Goal: Task Accomplishment & Management: Manage account settings

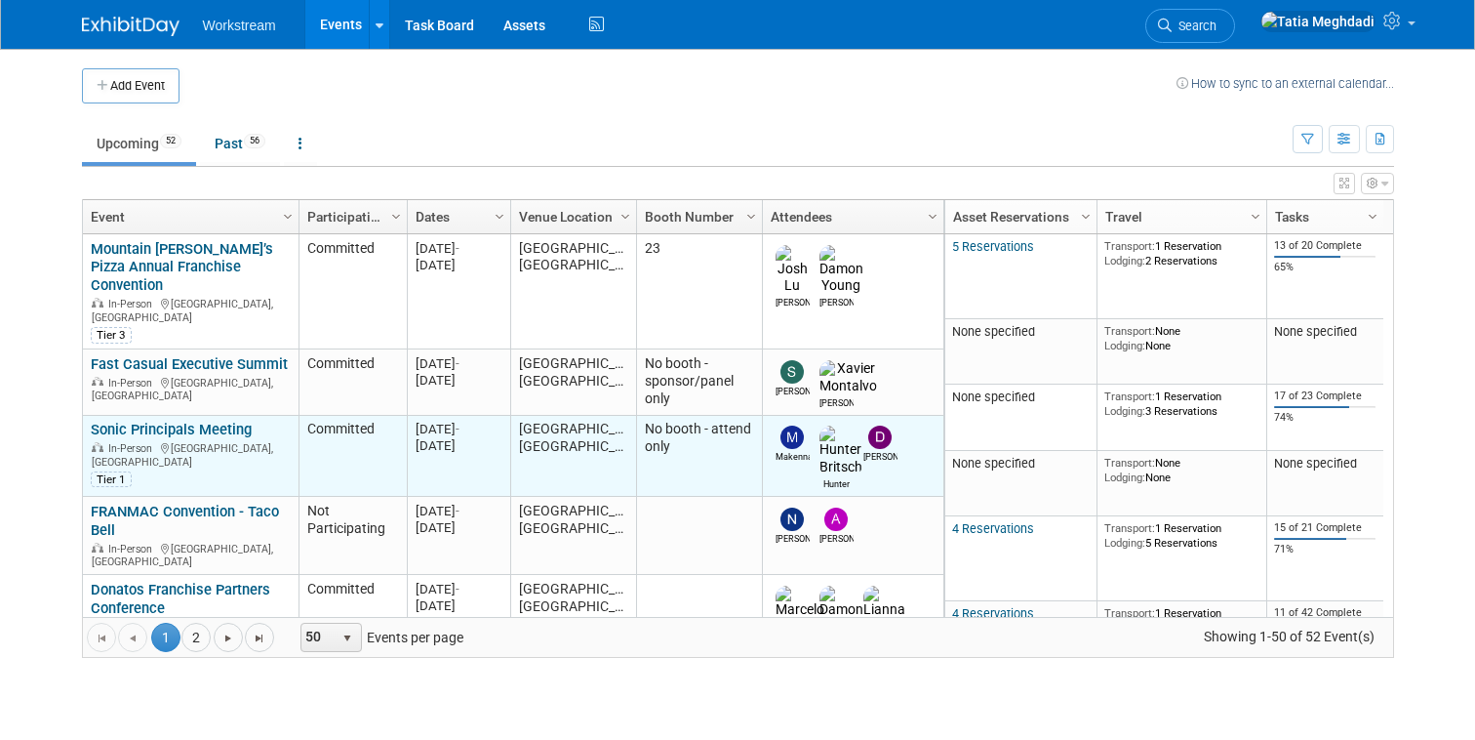
click at [200, 421] on link "Sonic Principals Meeting" at bounding box center [171, 430] width 161 height 18
click at [148, 421] on link "Sonic Principals Meeting" at bounding box center [171, 430] width 161 height 18
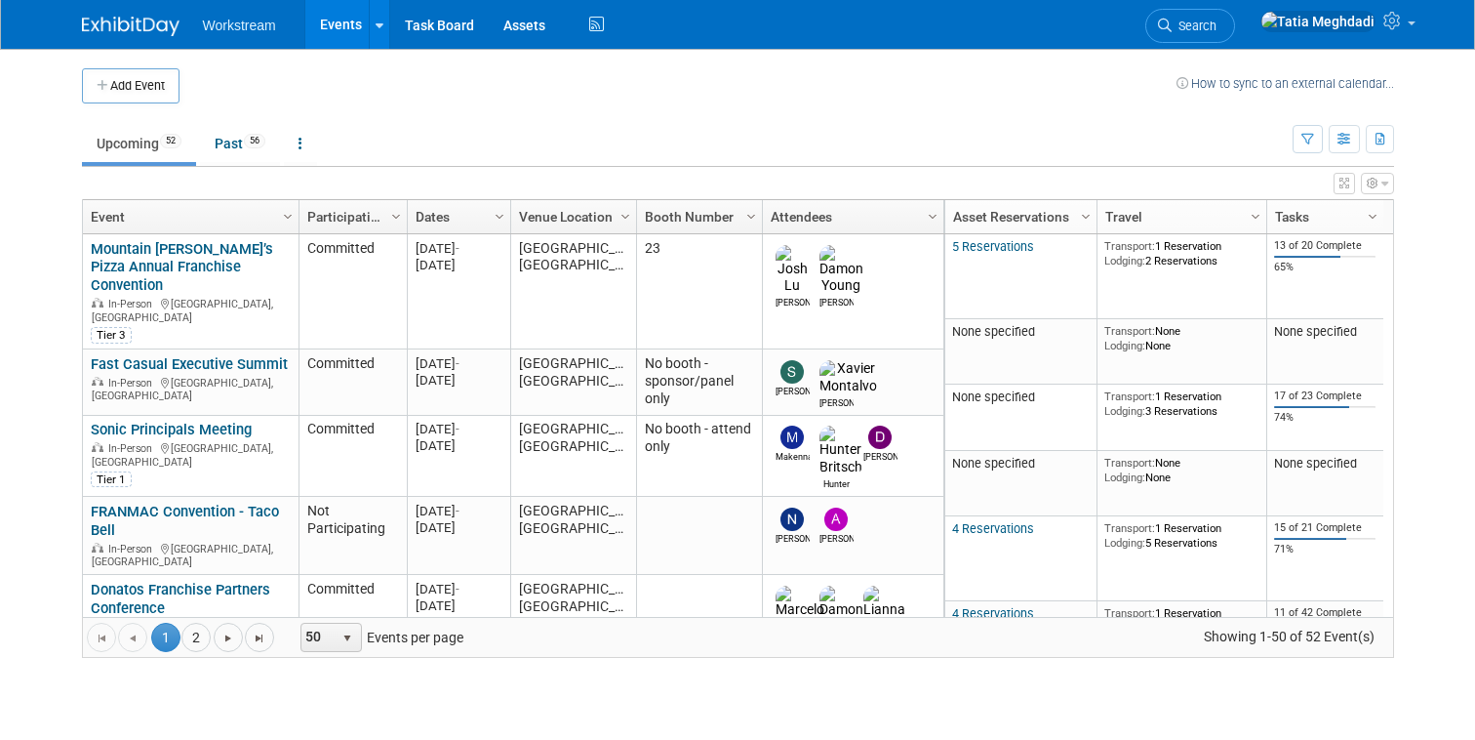
click at [147, 677] on link "Wendys Franchise People Summit" at bounding box center [174, 695] width 166 height 36
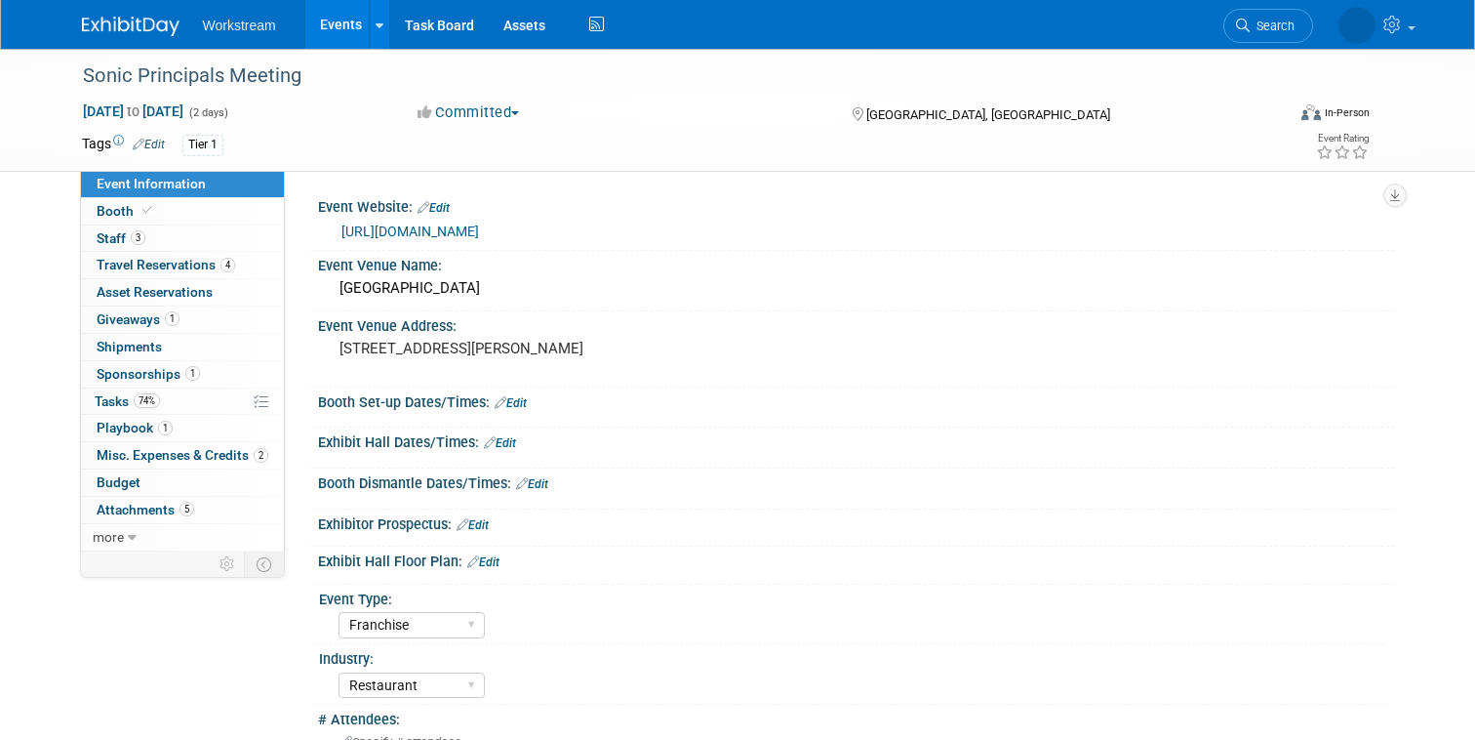
select select "Franchise"
select select "Restaurant"
select select "No"
select select "[PERSON_NAME]"
click at [136, 263] on span "Travel Reservations 4" at bounding box center [166, 265] width 139 height 16
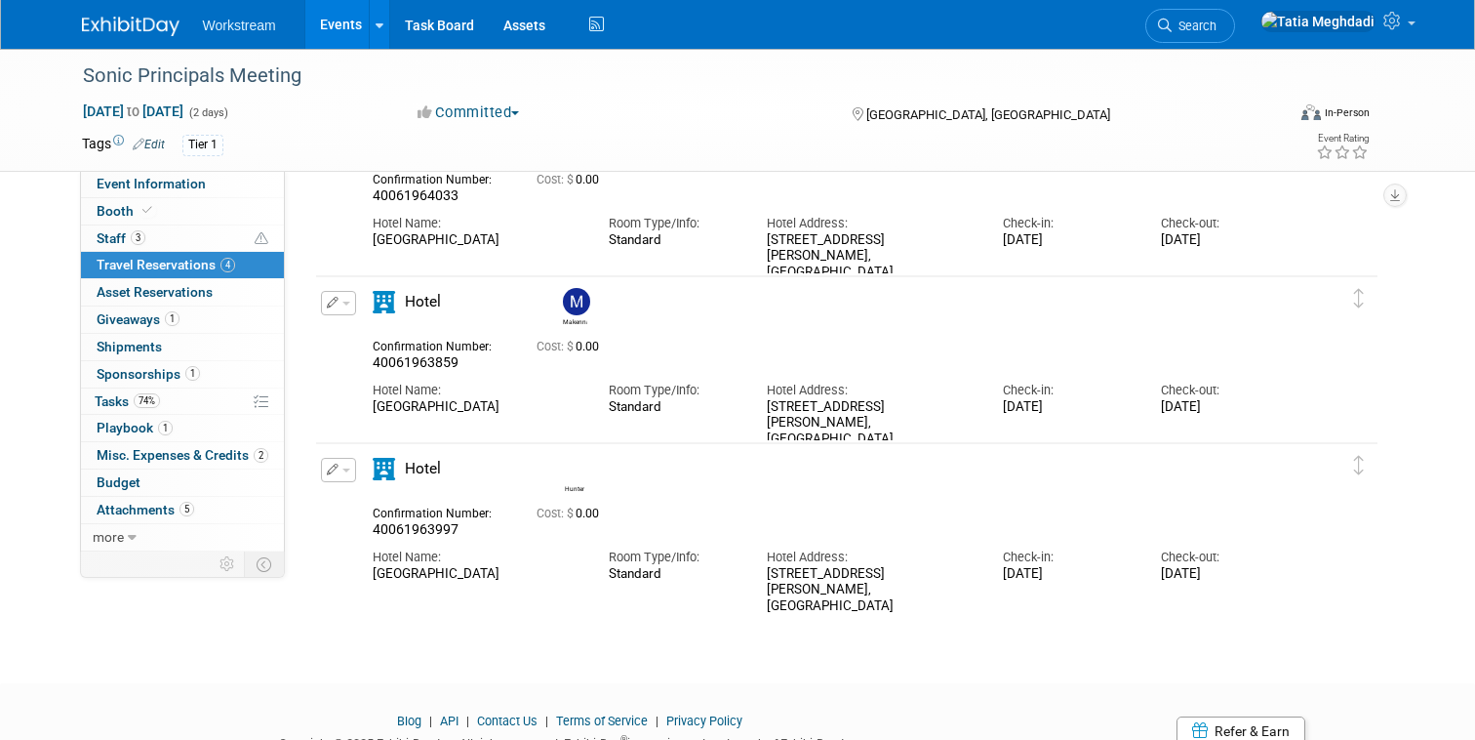
scroll to position [383, 0]
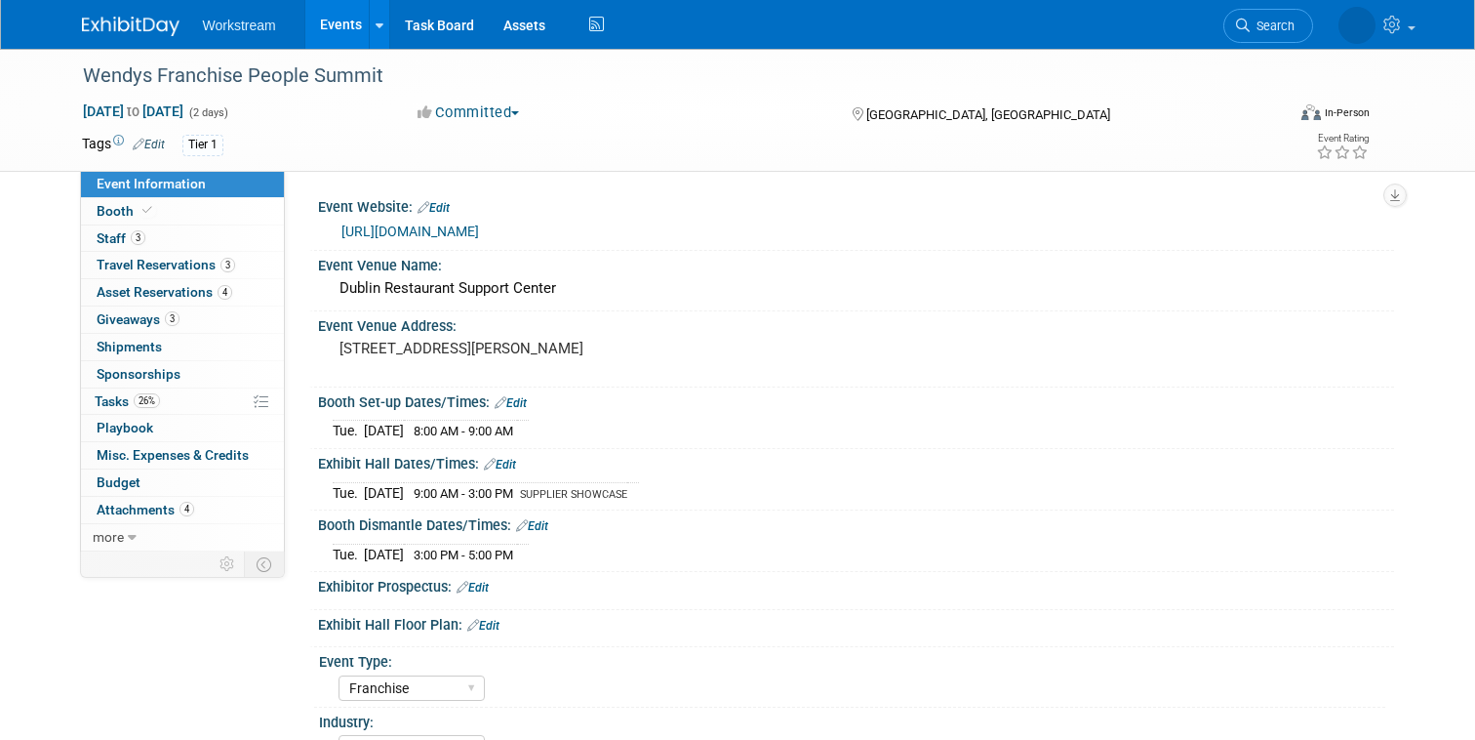
select select "Franchise"
select select "Restaurant"
select select "TBD"
select select "[PERSON_NAME]"
click at [154, 260] on span "Travel Reservations 3" at bounding box center [166, 265] width 139 height 16
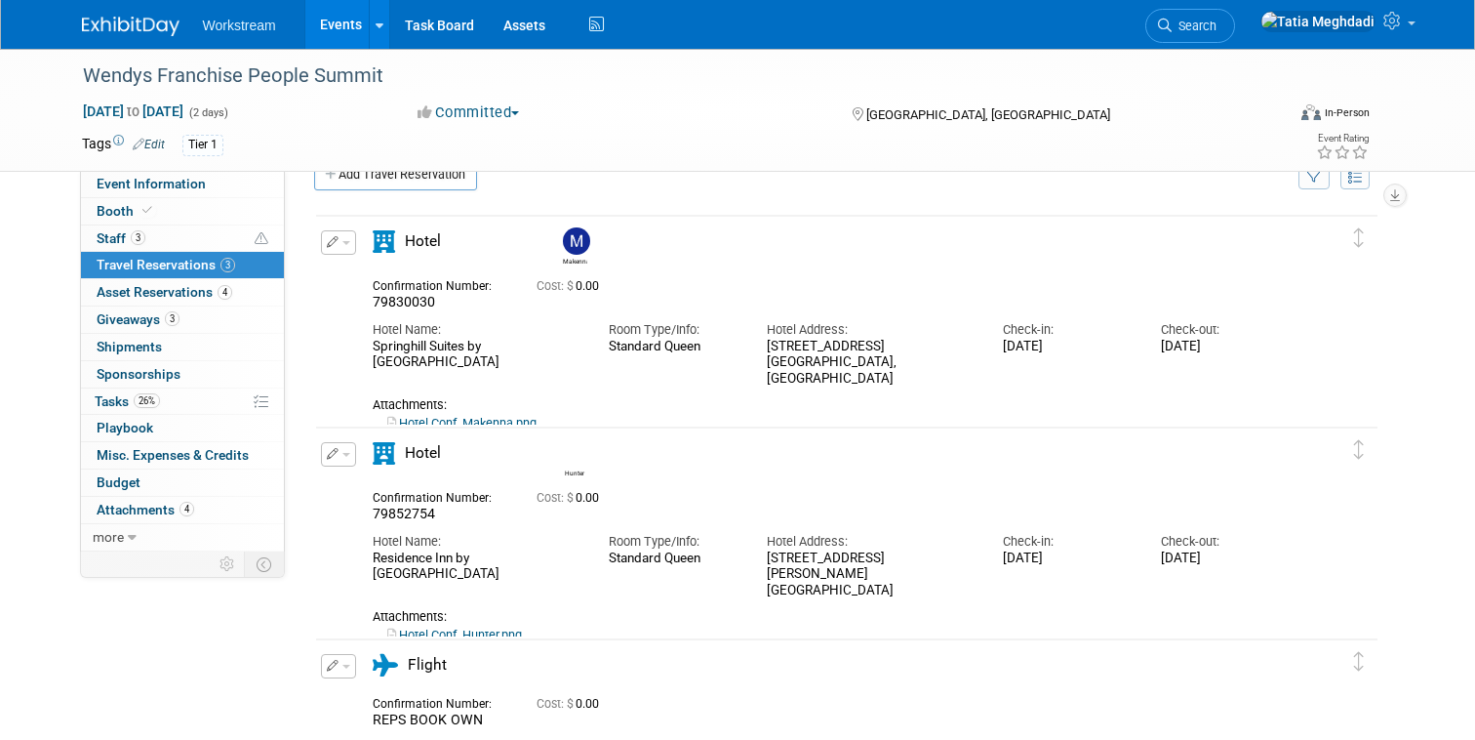
scroll to position [71, 0]
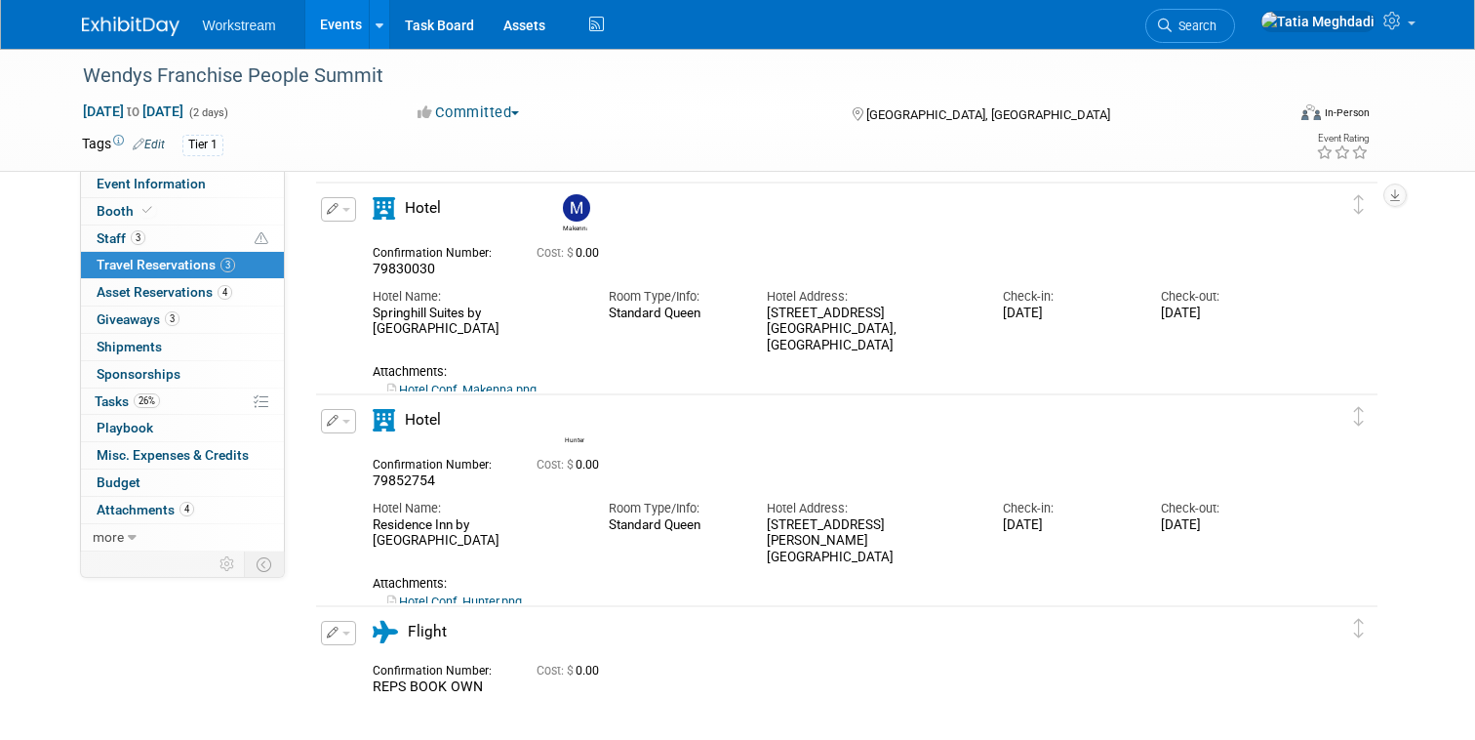
click at [469, 382] on link "Hotel Conf_Makenna.png" at bounding box center [461, 389] width 149 height 15
click at [437, 382] on link "Hotel Conf_Makenna.png" at bounding box center [461, 389] width 149 height 15
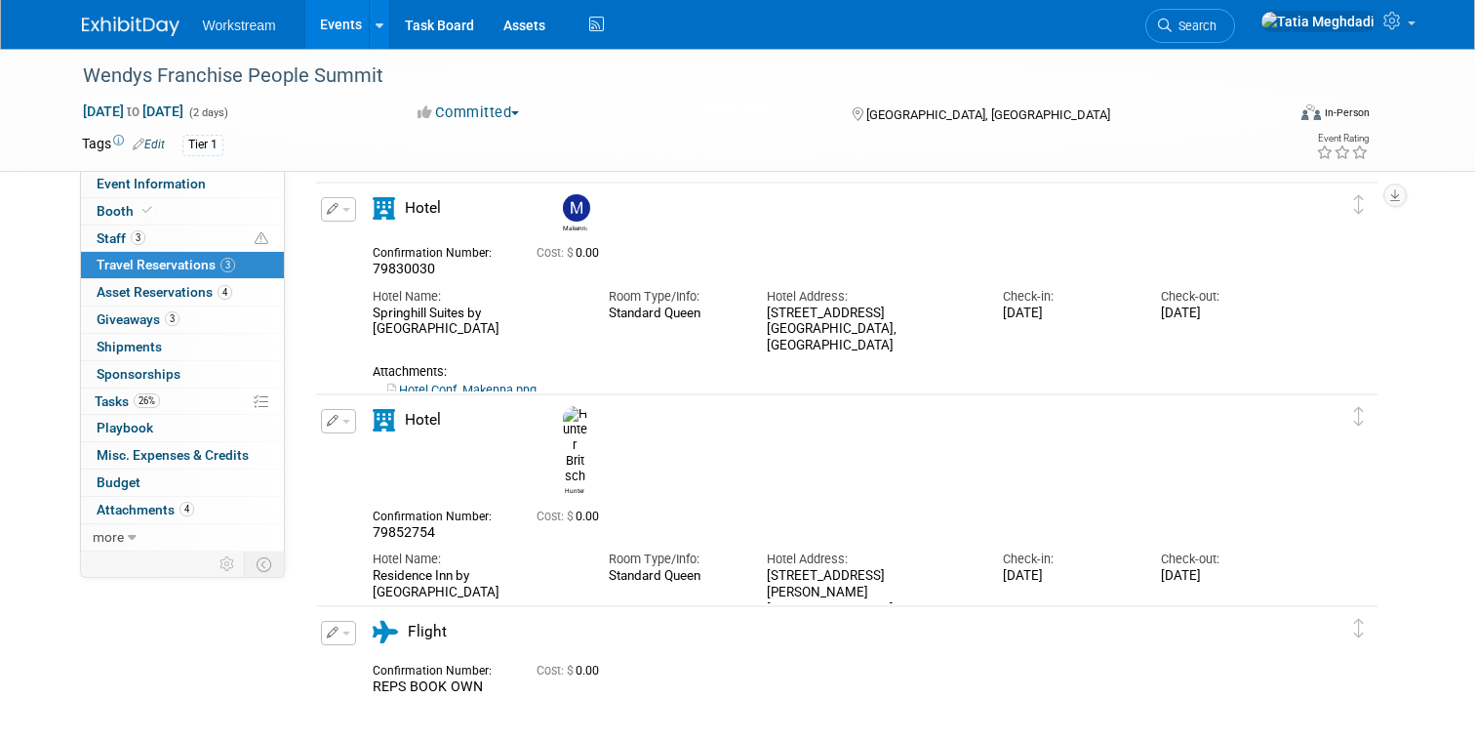
click at [464, 645] on link "Hotel Conf_Hunter.png" at bounding box center [454, 652] width 135 height 15
click at [466, 382] on link "Hotel Conf_Makenna.png" at bounding box center [461, 389] width 149 height 15
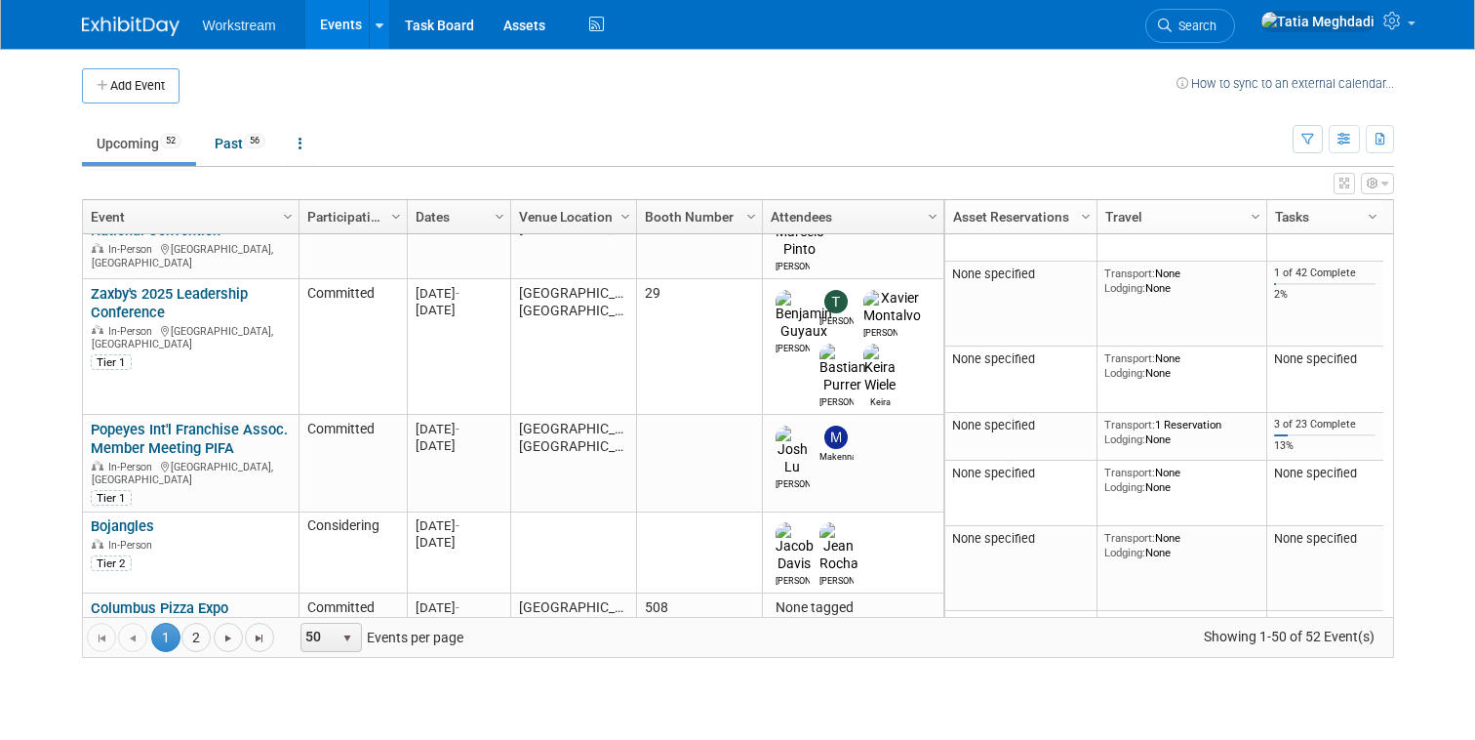
scroll to position [708, 0]
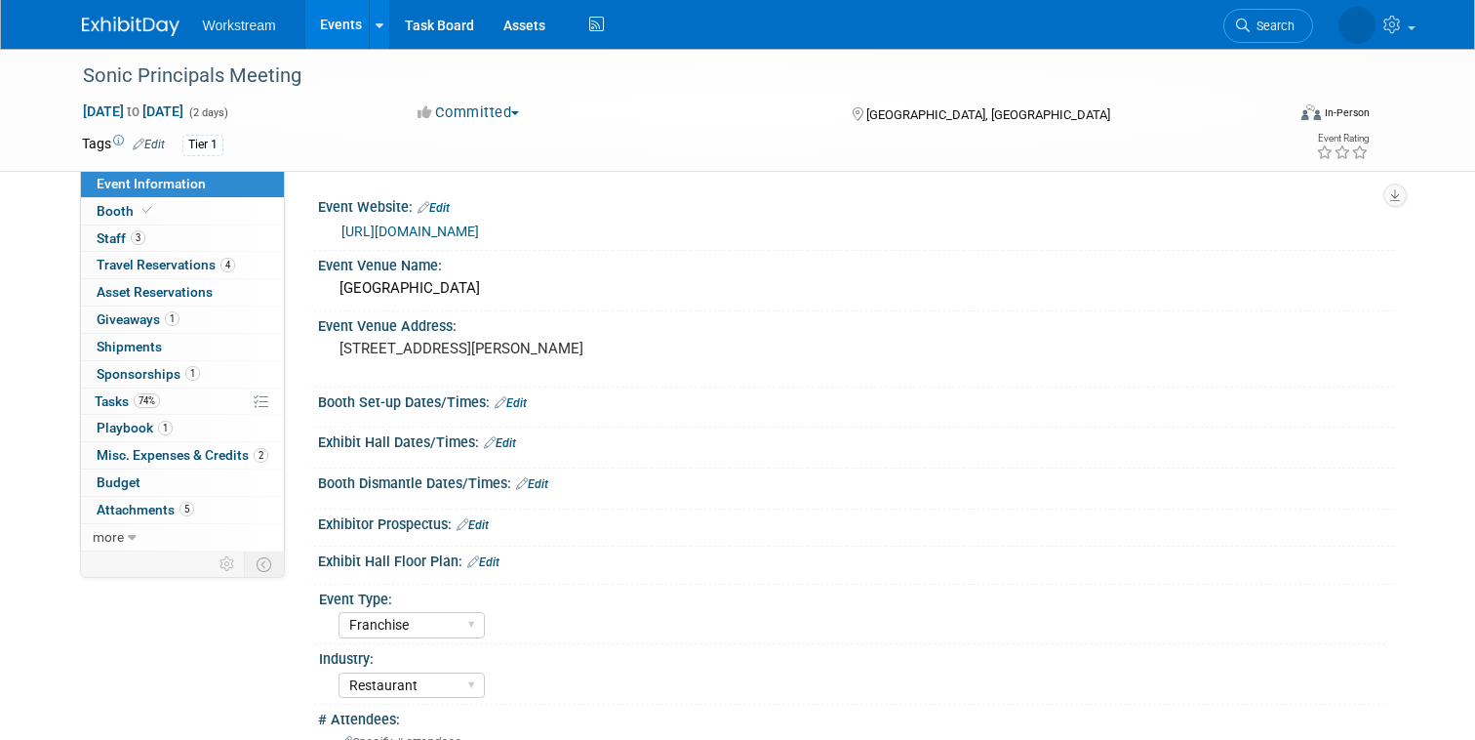
select select "Franchise"
select select "Restaurant"
select select "No"
select select "[PERSON_NAME]"
click at [172, 261] on span "Travel Reservations 4" at bounding box center [166, 265] width 139 height 16
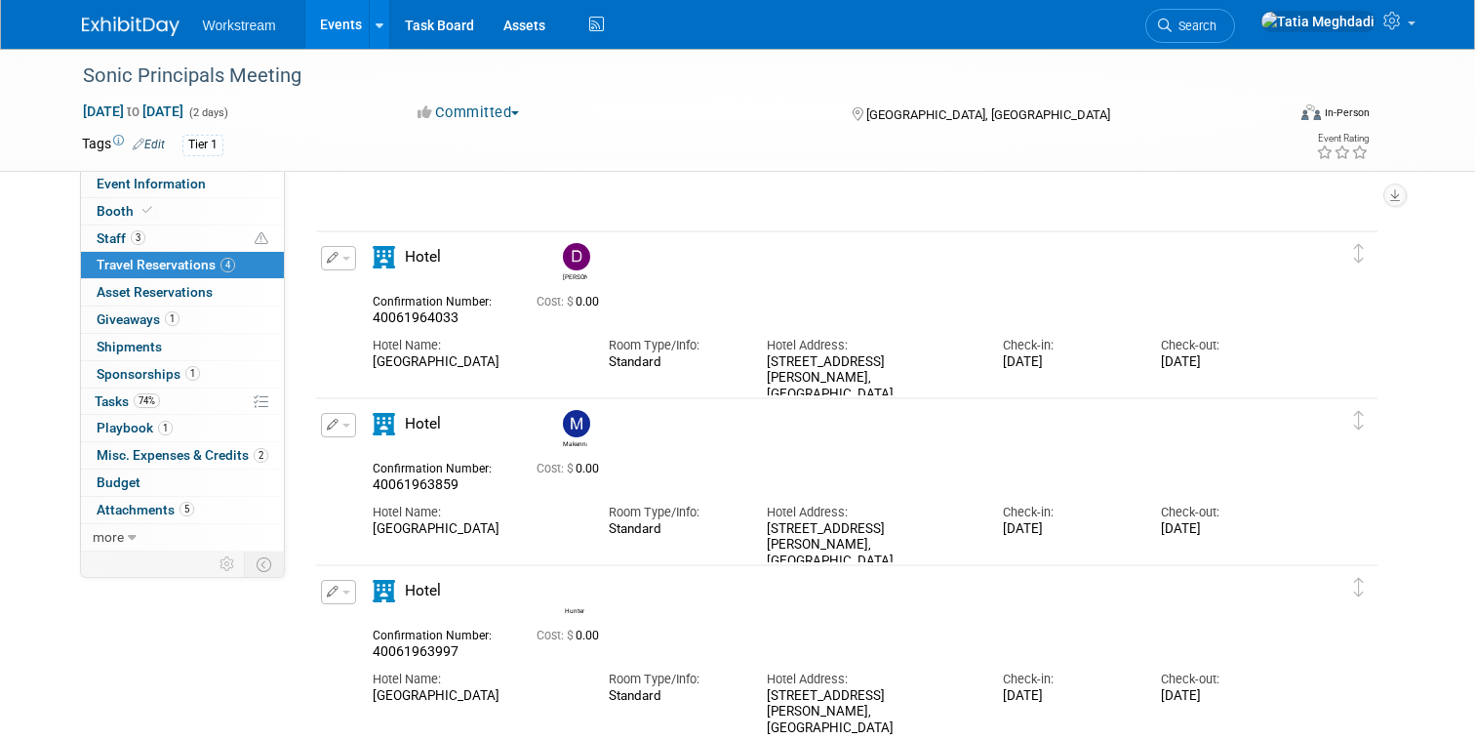
scroll to position [191, 0]
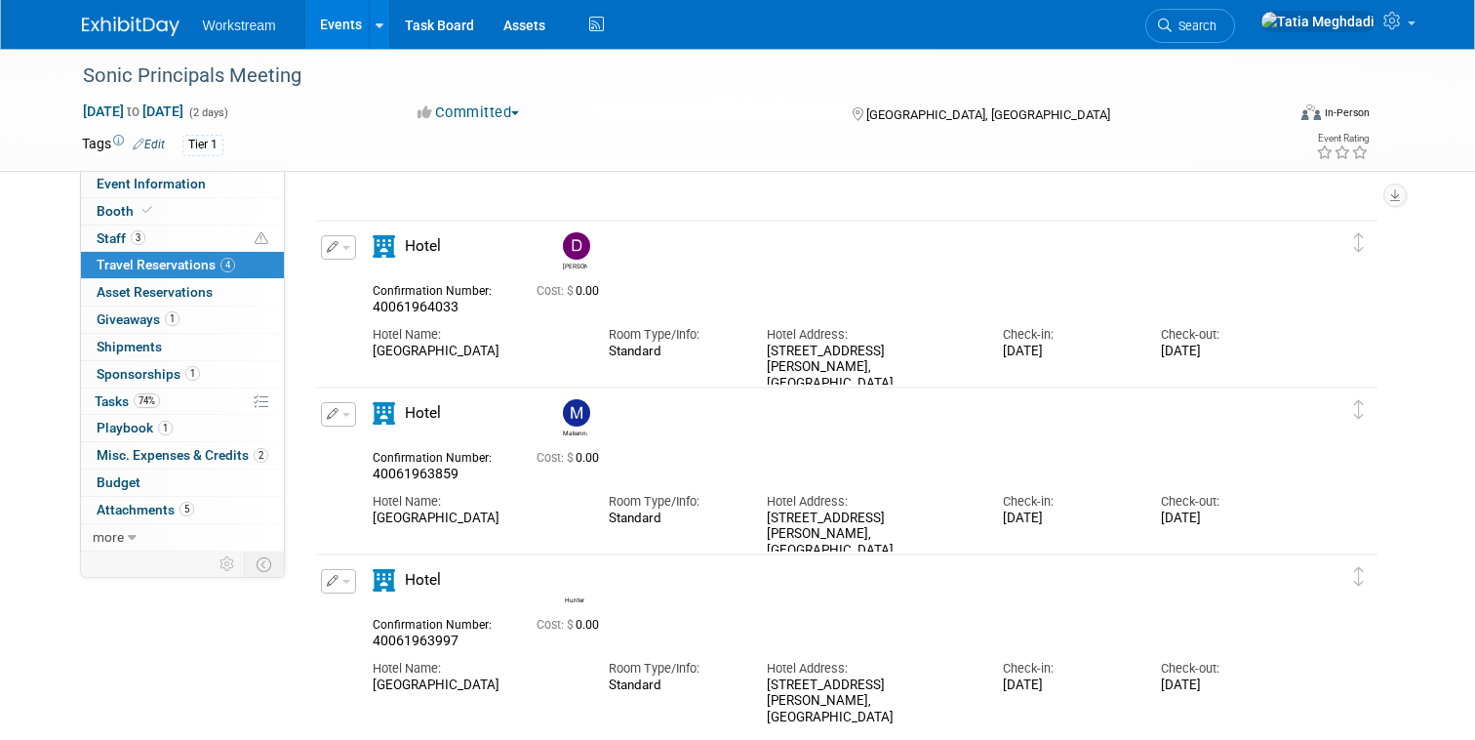
click at [334, 21] on link "Events" at bounding box center [340, 24] width 71 height 49
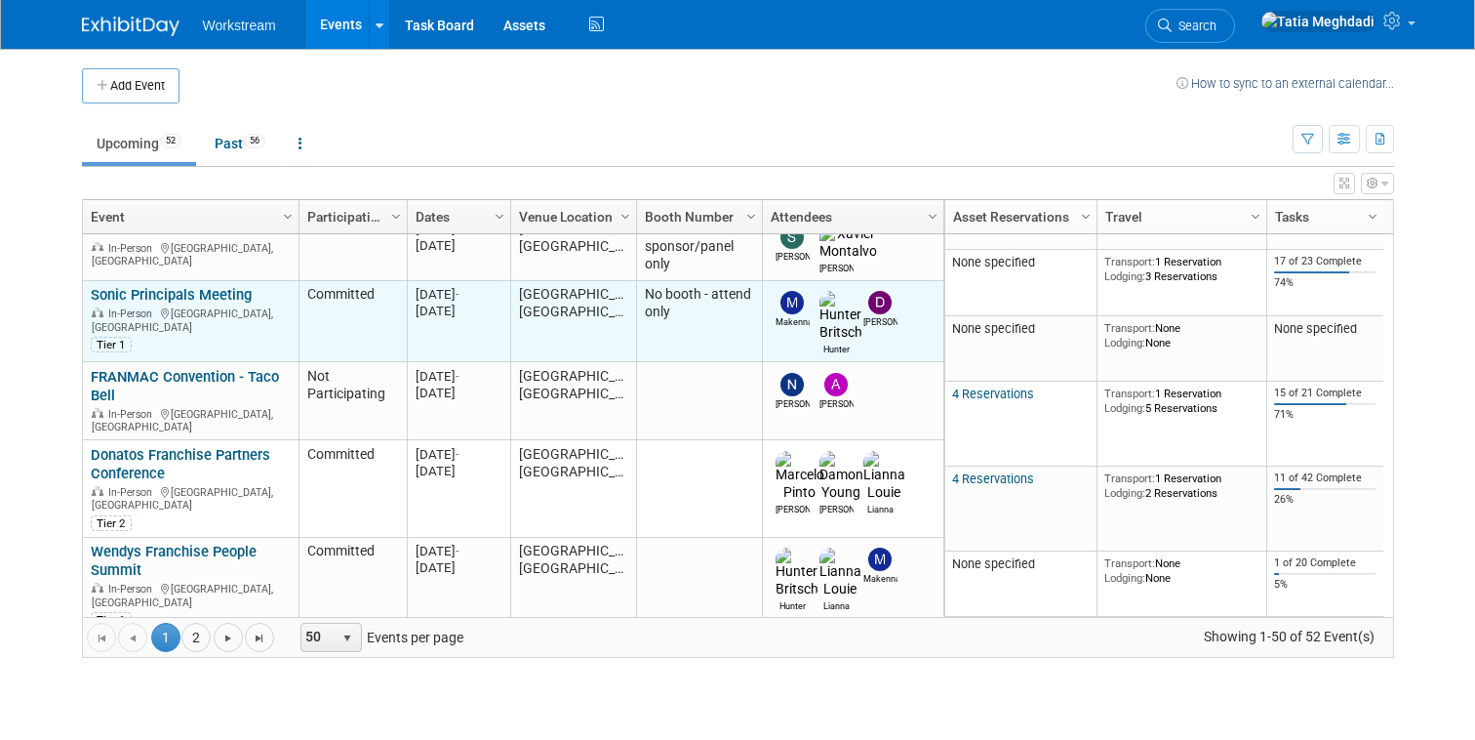
scroll to position [149, 0]
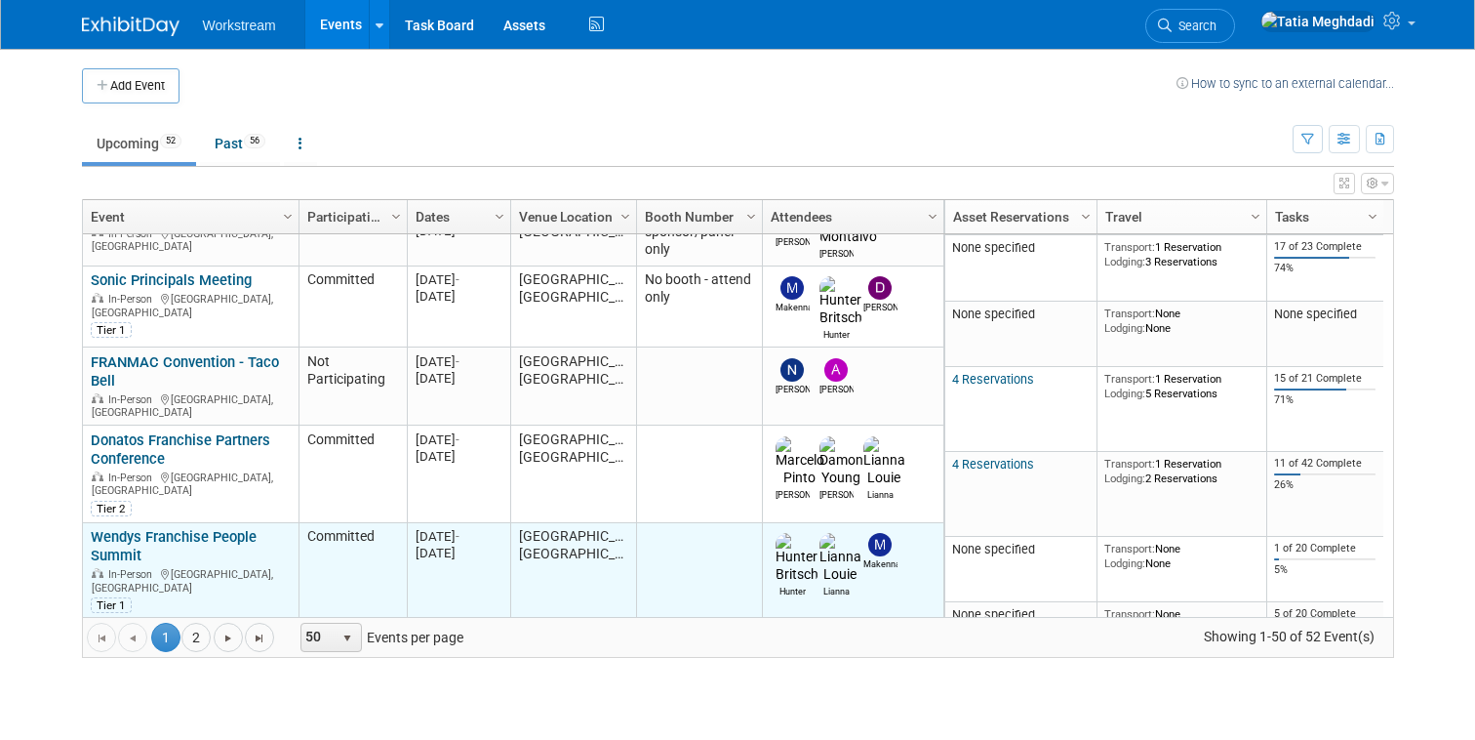
click at [181, 528] on link "Wendys Franchise People Summit" at bounding box center [174, 546] width 166 height 36
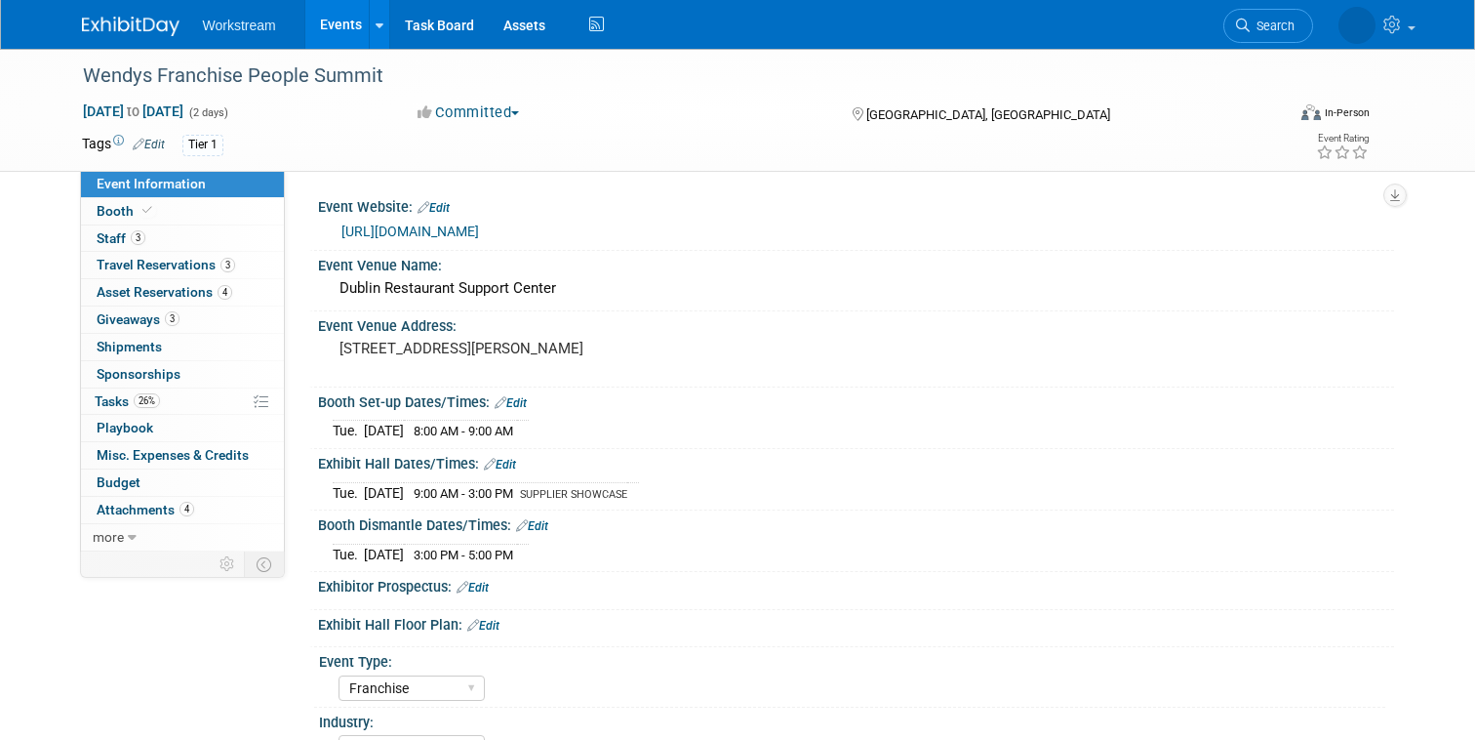
select select "Franchise"
select select "Restaurant"
select select "TBD"
select select "[PERSON_NAME]"
click at [151, 263] on span "Travel Reservations 3" at bounding box center [166, 265] width 139 height 16
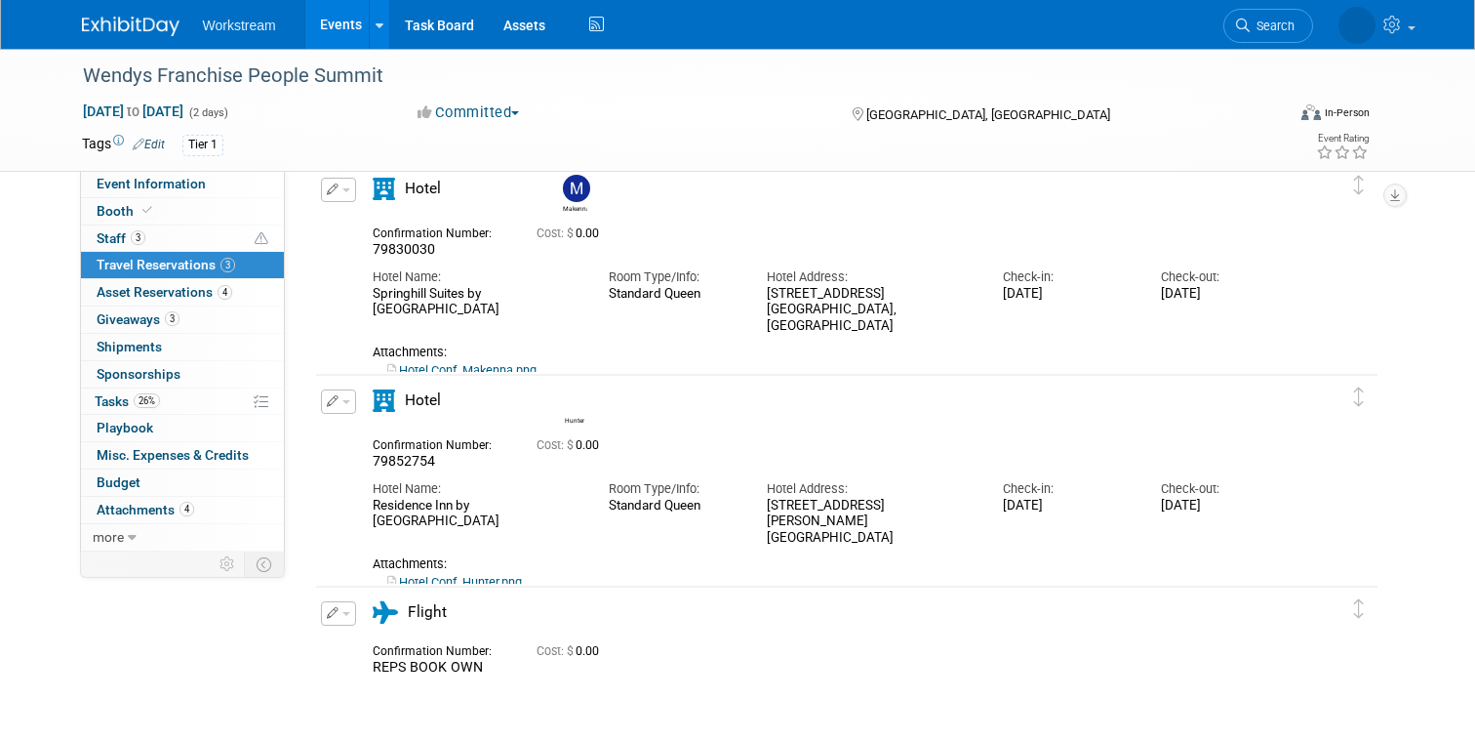
scroll to position [89, 0]
click at [181, 181] on span "Event Information" at bounding box center [151, 184] width 109 height 16
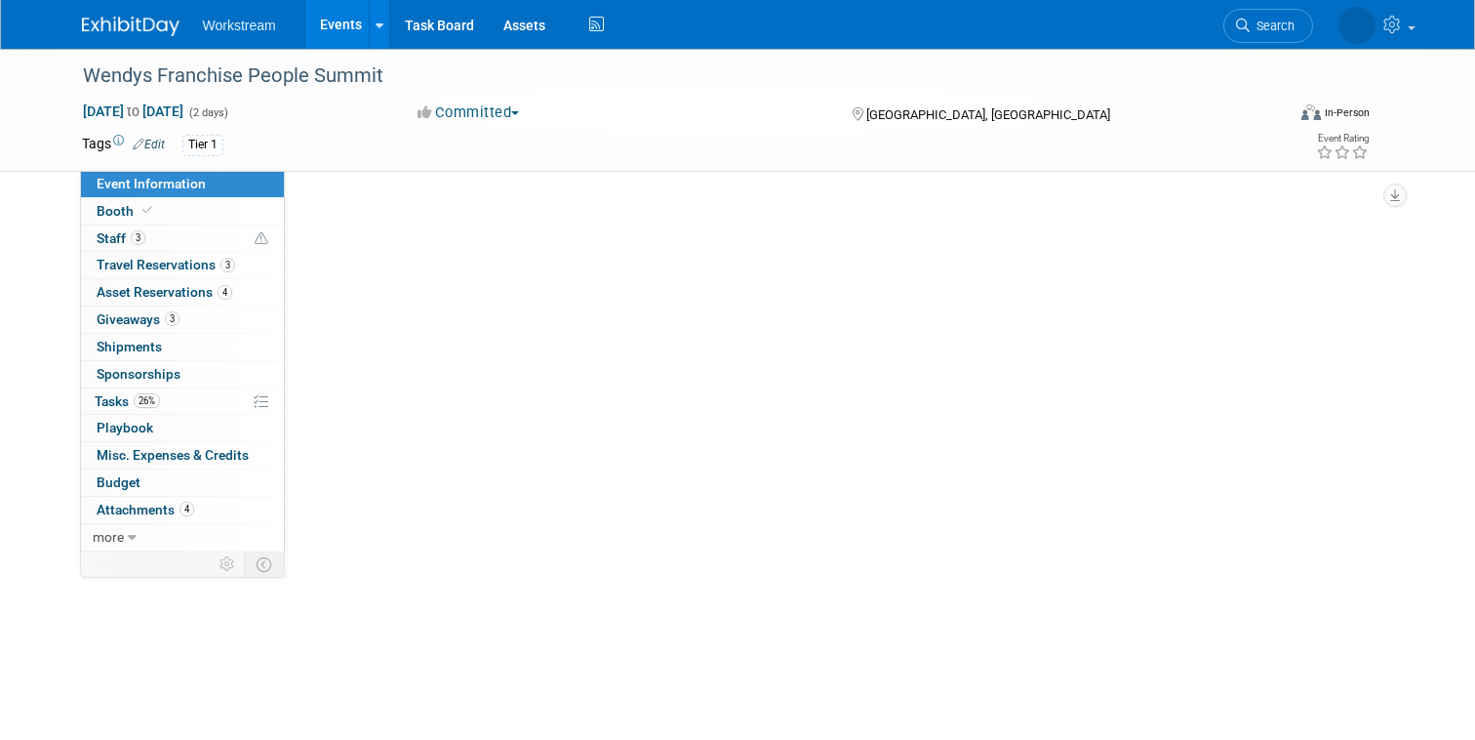
scroll to position [0, 0]
select select "Franchise"
select select "Restaurant"
select select "TBD"
select select "[PERSON_NAME]"
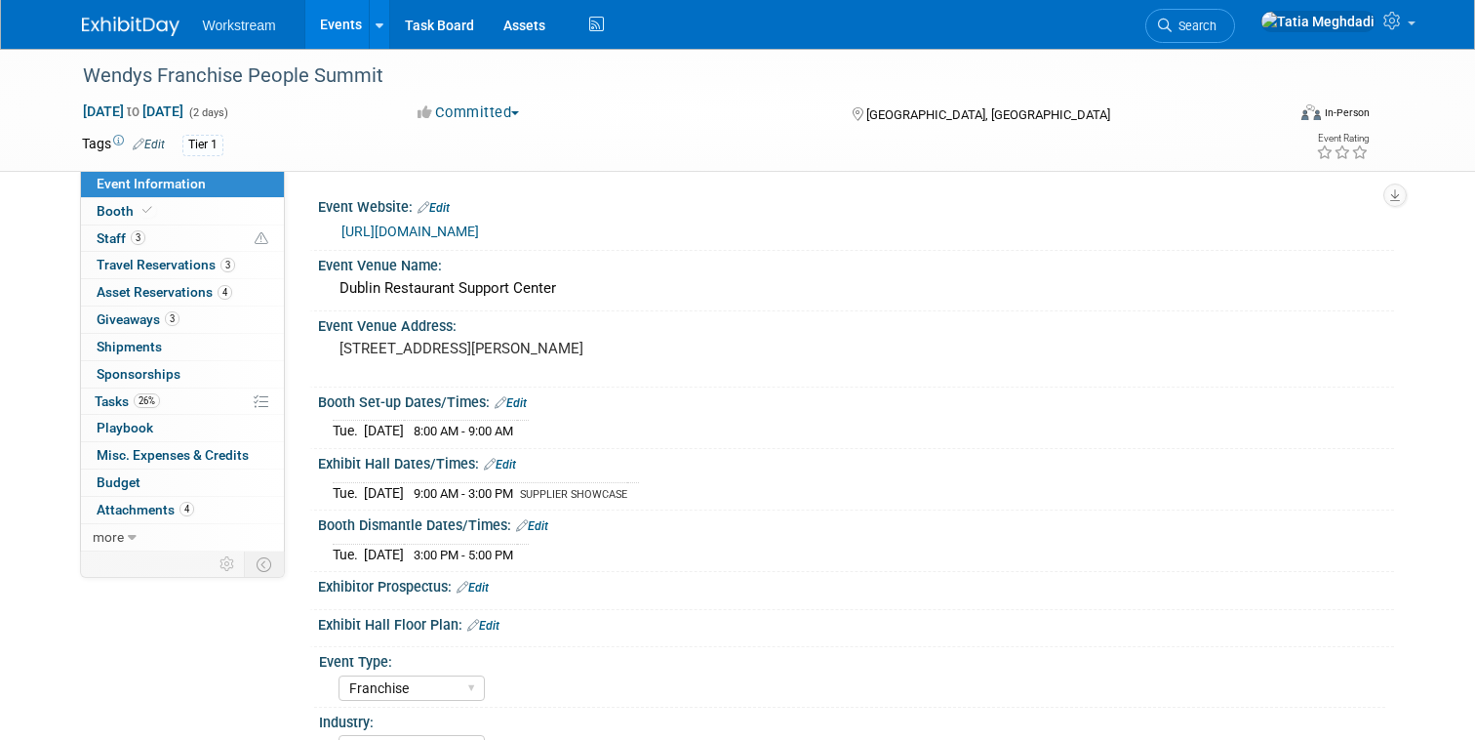
click at [338, 26] on link "Events" at bounding box center [340, 24] width 71 height 49
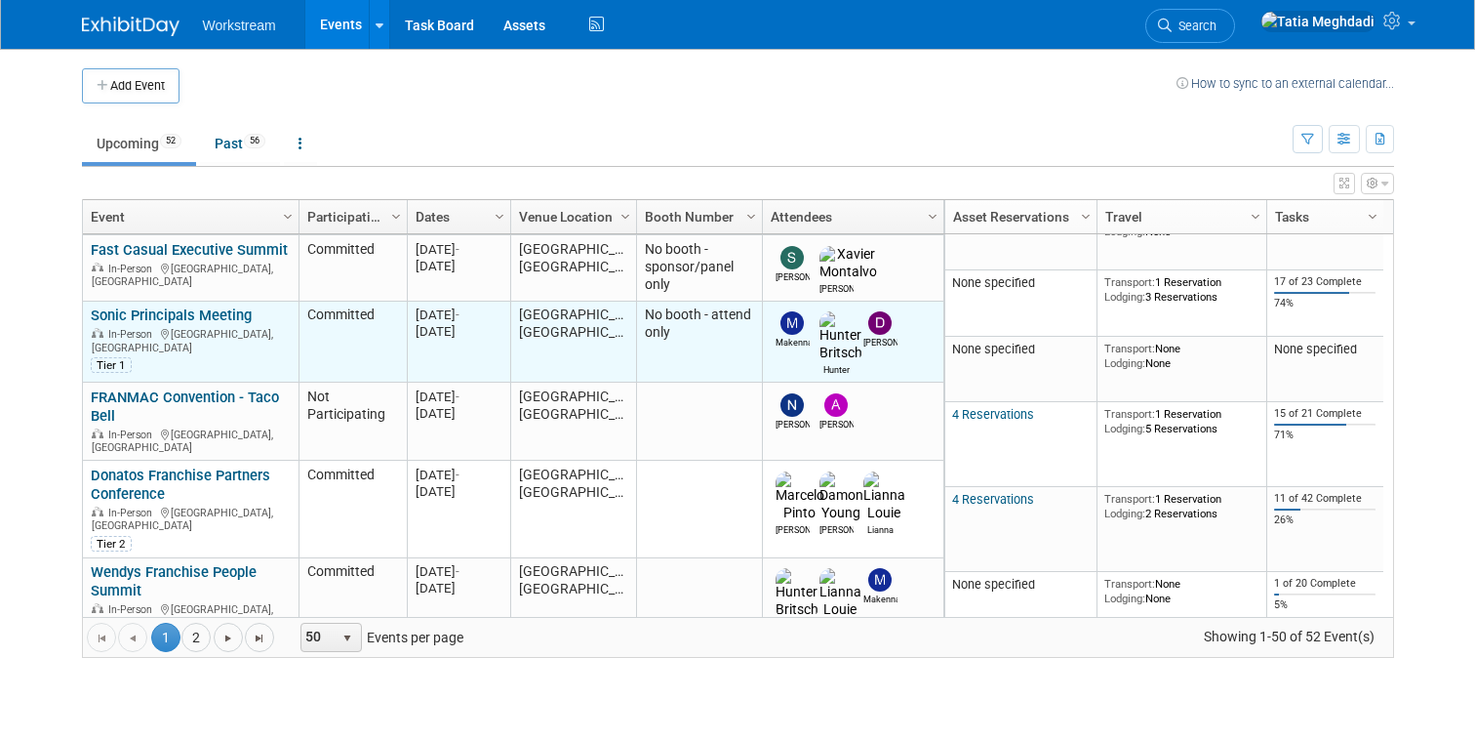
scroll to position [111, 0]
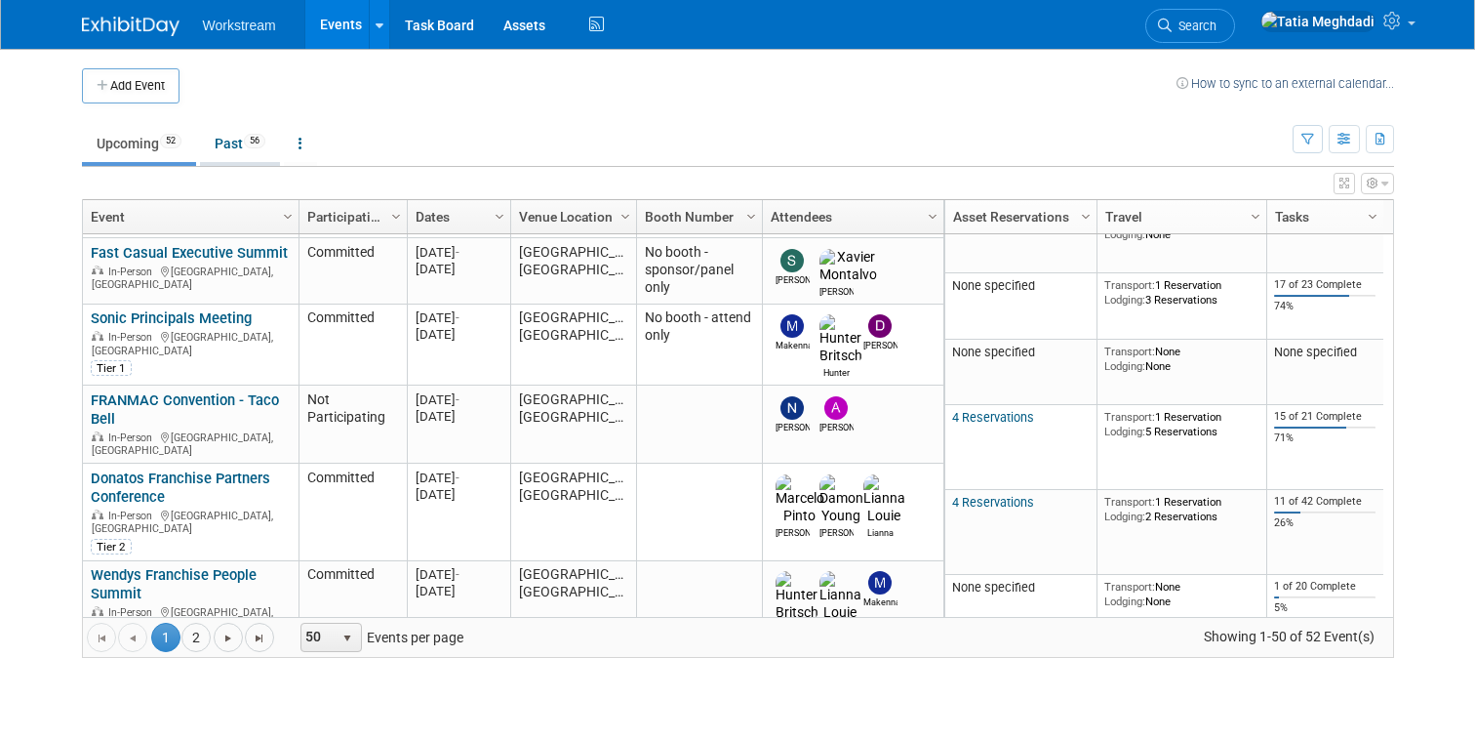
click at [236, 136] on link "Past 56" at bounding box center [240, 143] width 80 height 37
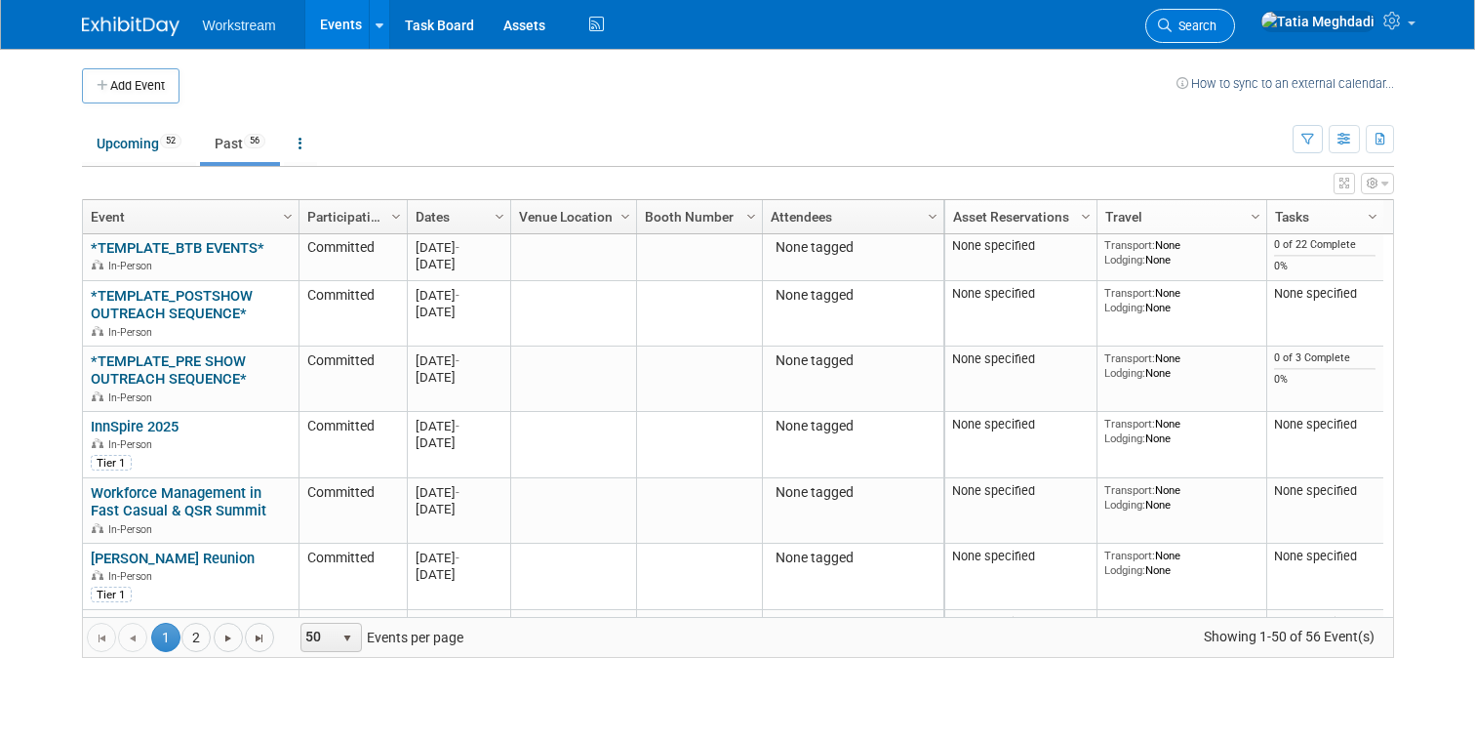
click at [1235, 35] on link "Search" at bounding box center [1191, 26] width 90 height 34
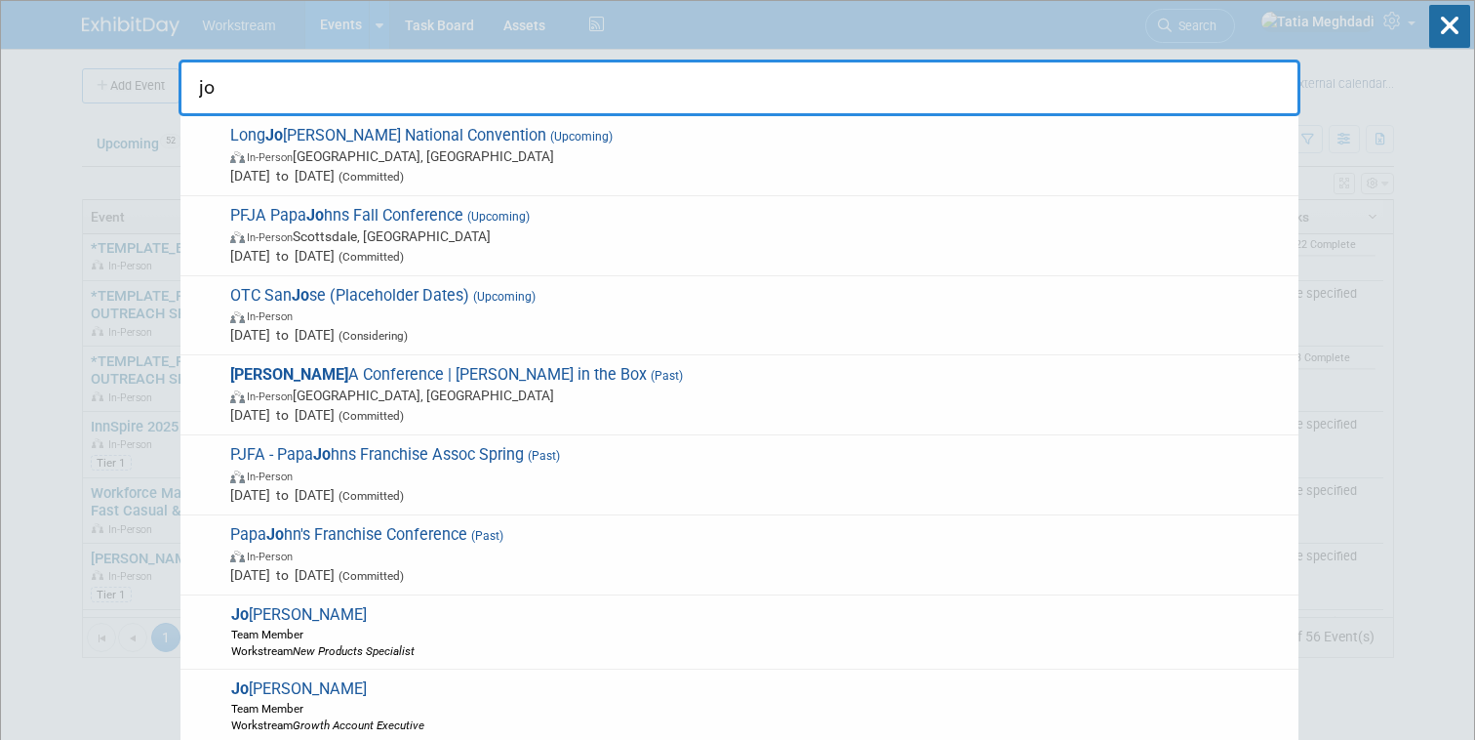
type input "j"
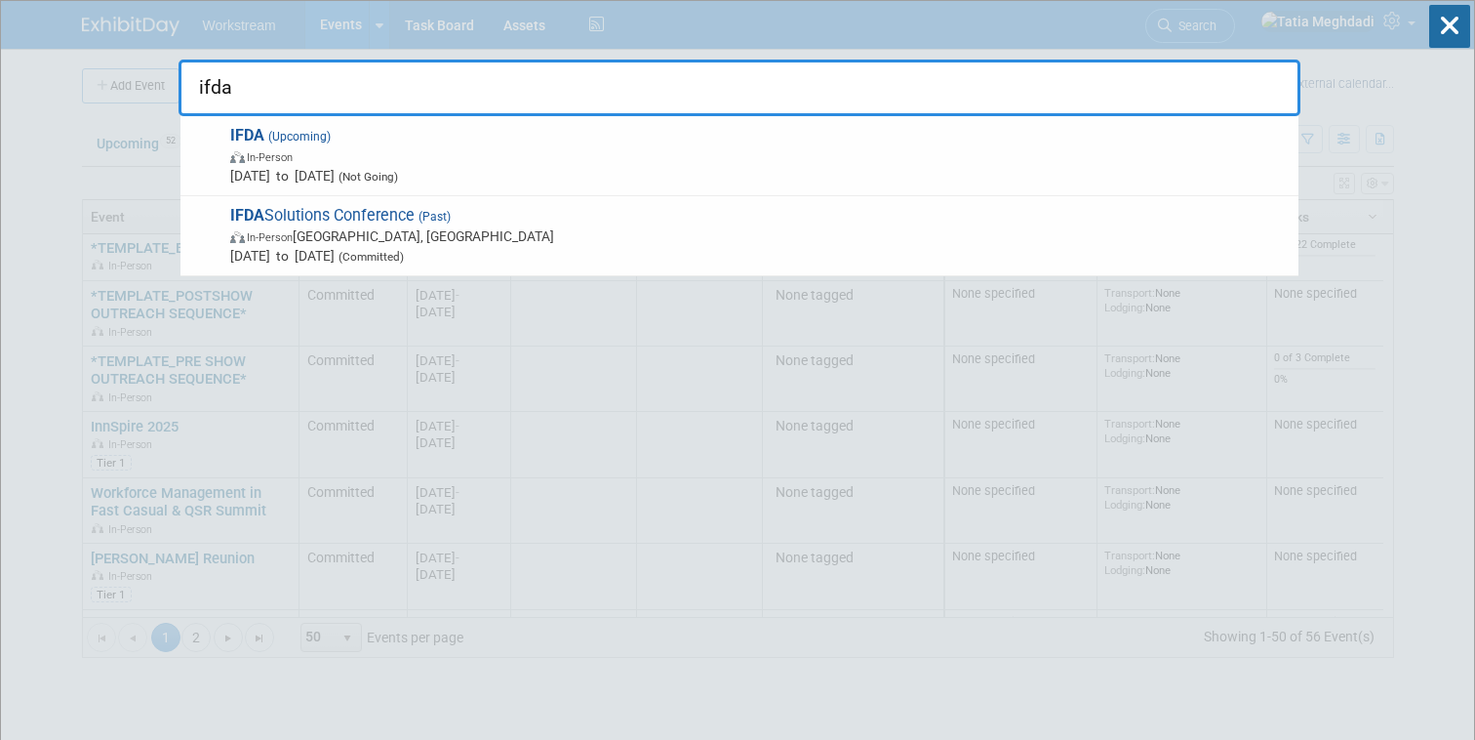
type input "ifda"
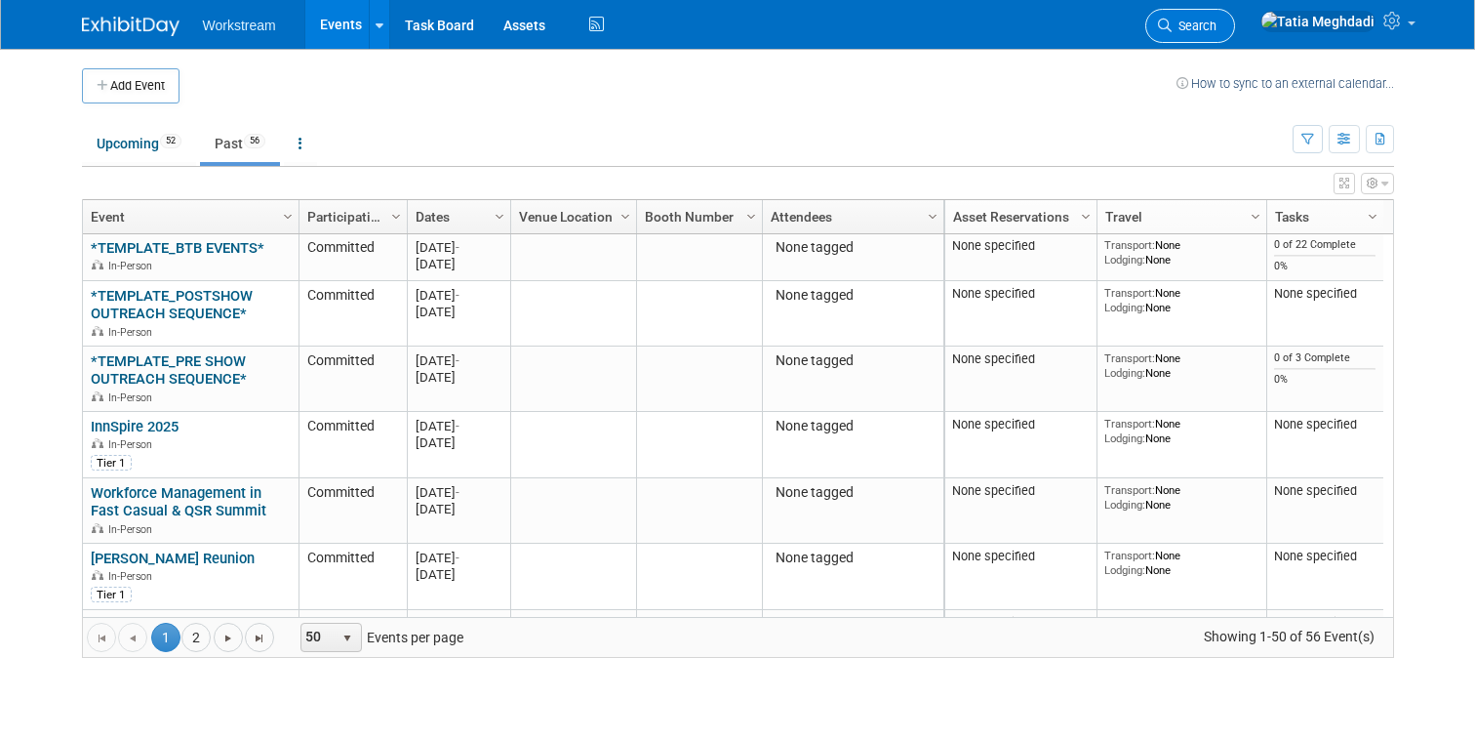
click at [1235, 36] on link "Search" at bounding box center [1191, 26] width 90 height 34
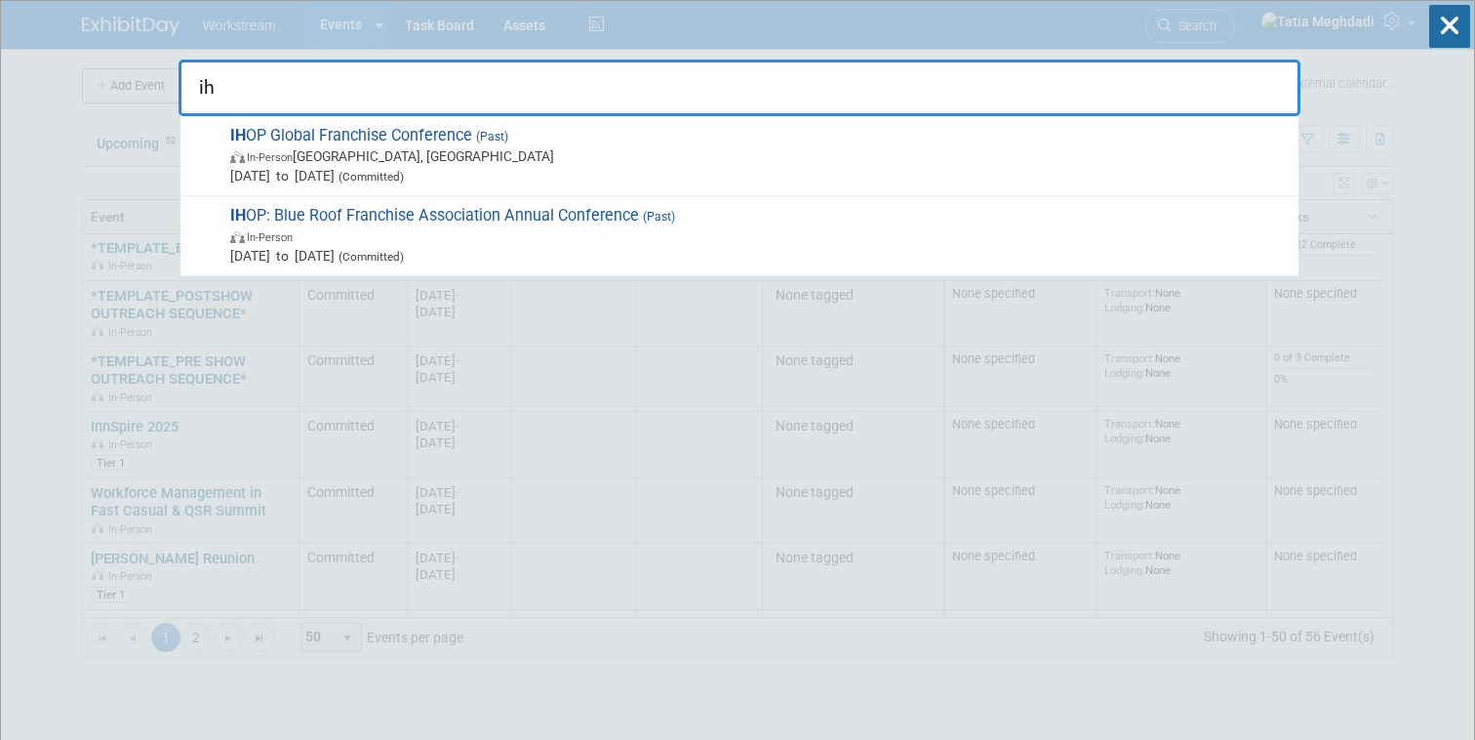
type input "i"
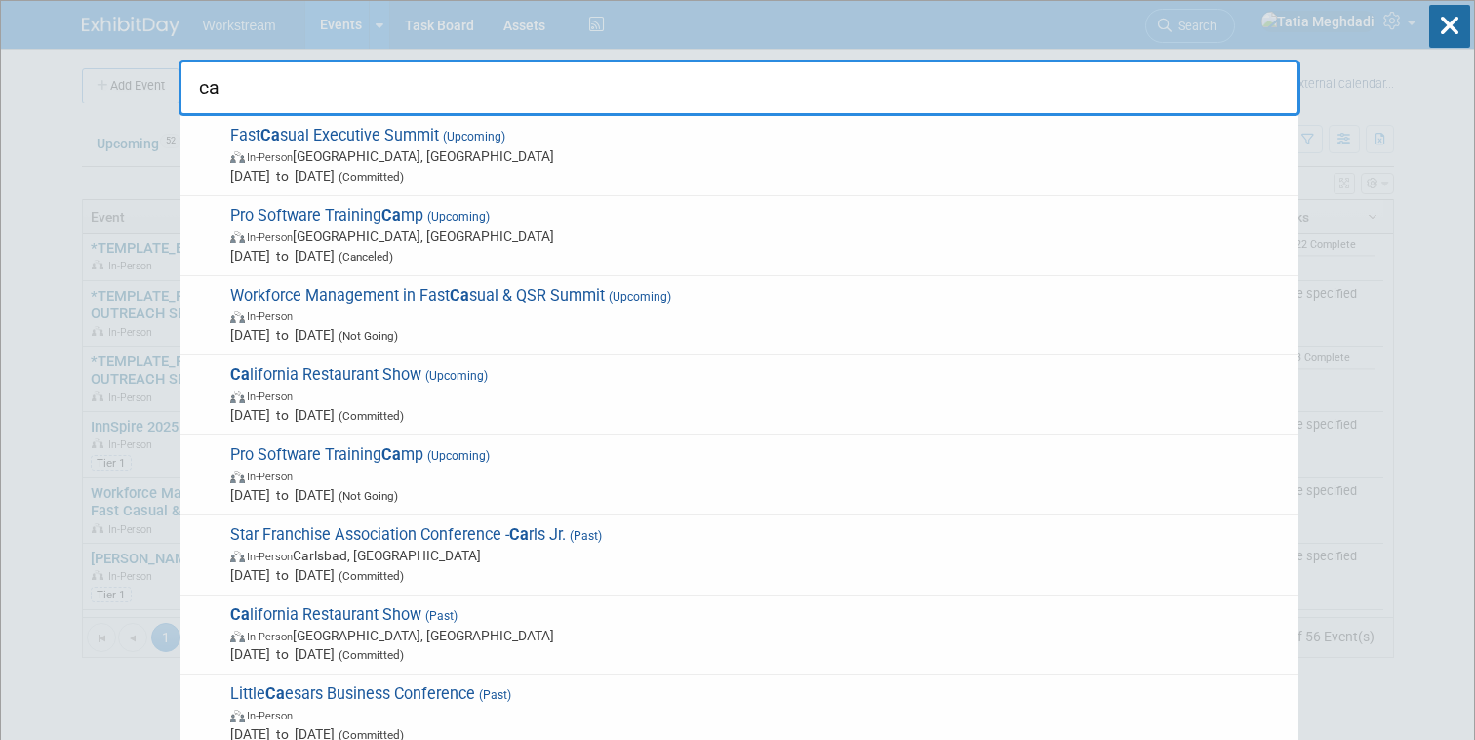
type input "c"
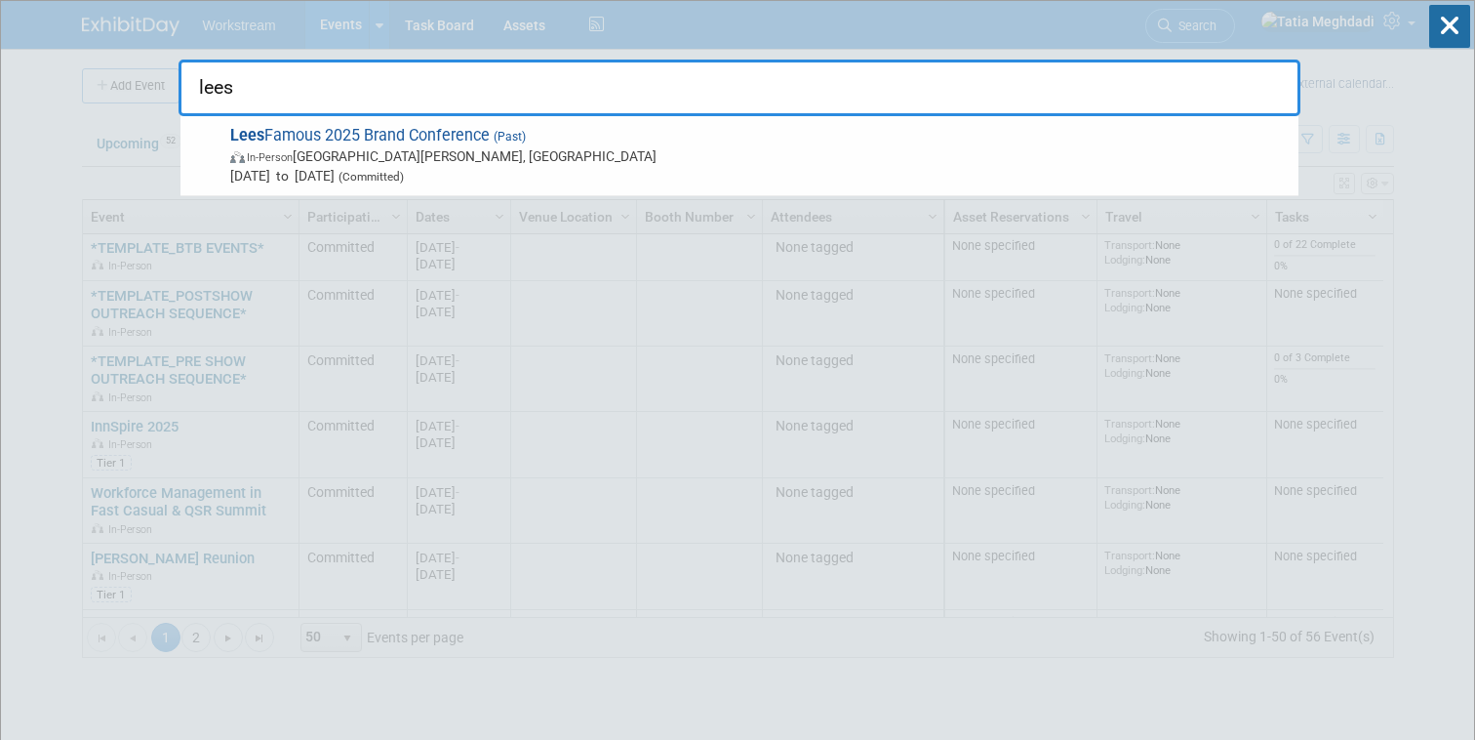
type input "lees"
click at [1450, 35] on icon at bounding box center [1449, 26] width 41 height 43
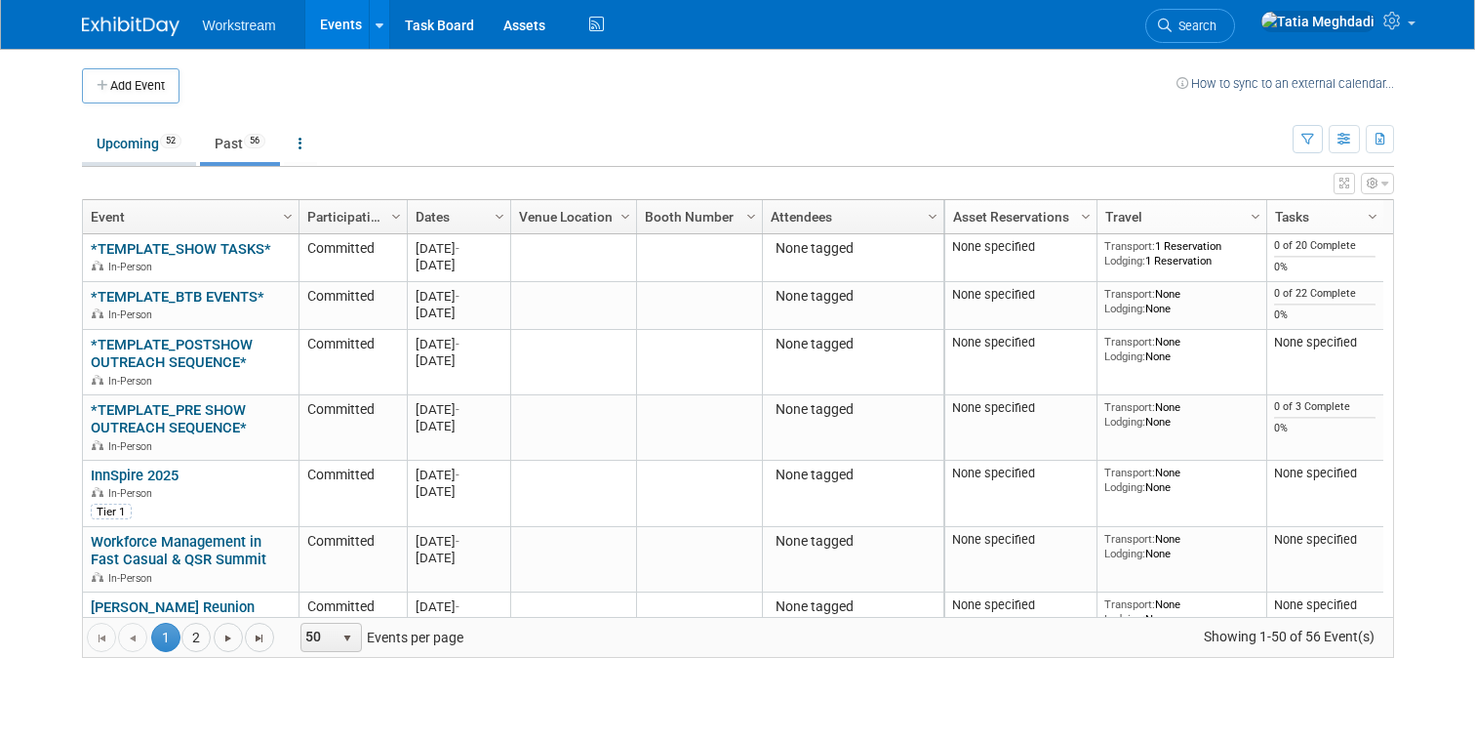
click at [127, 138] on link "Upcoming 52" at bounding box center [139, 143] width 114 height 37
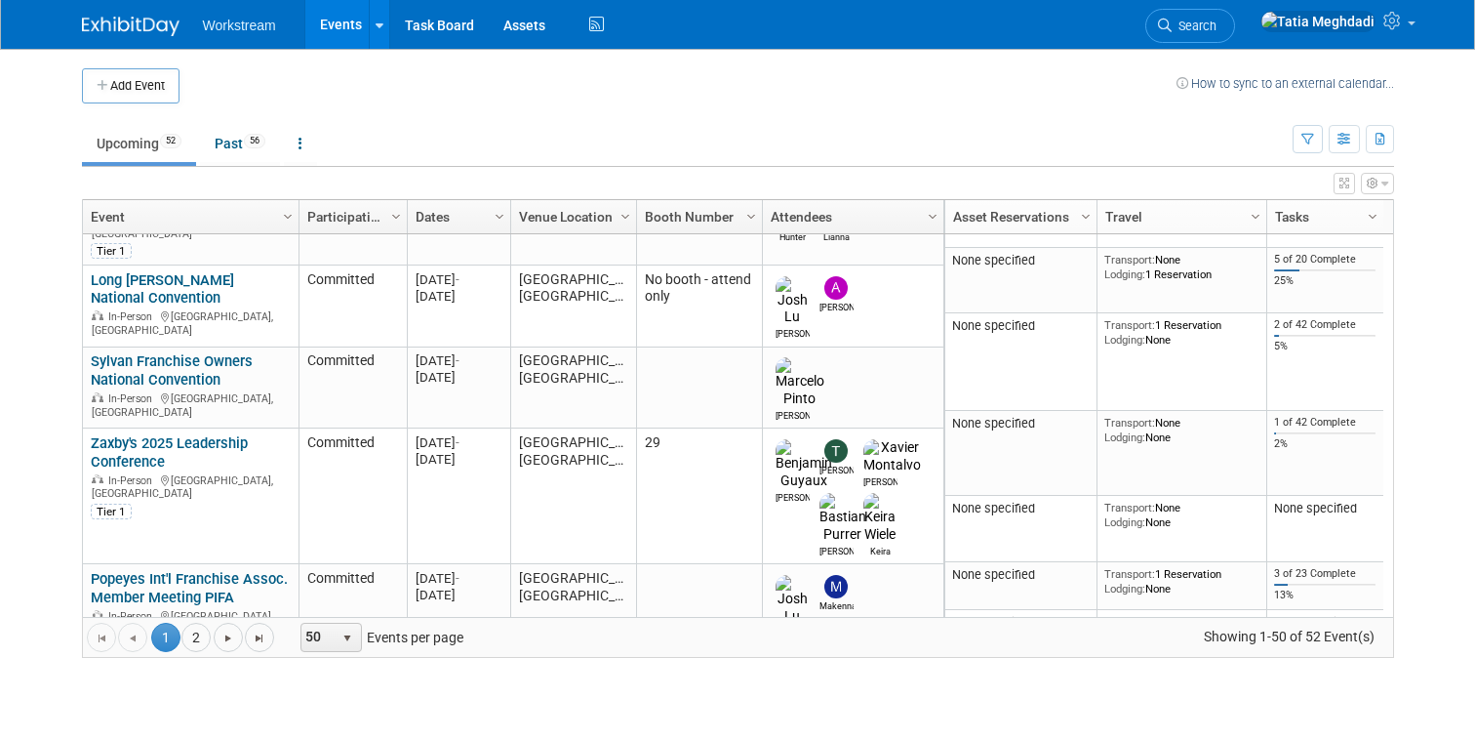
scroll to position [527, 0]
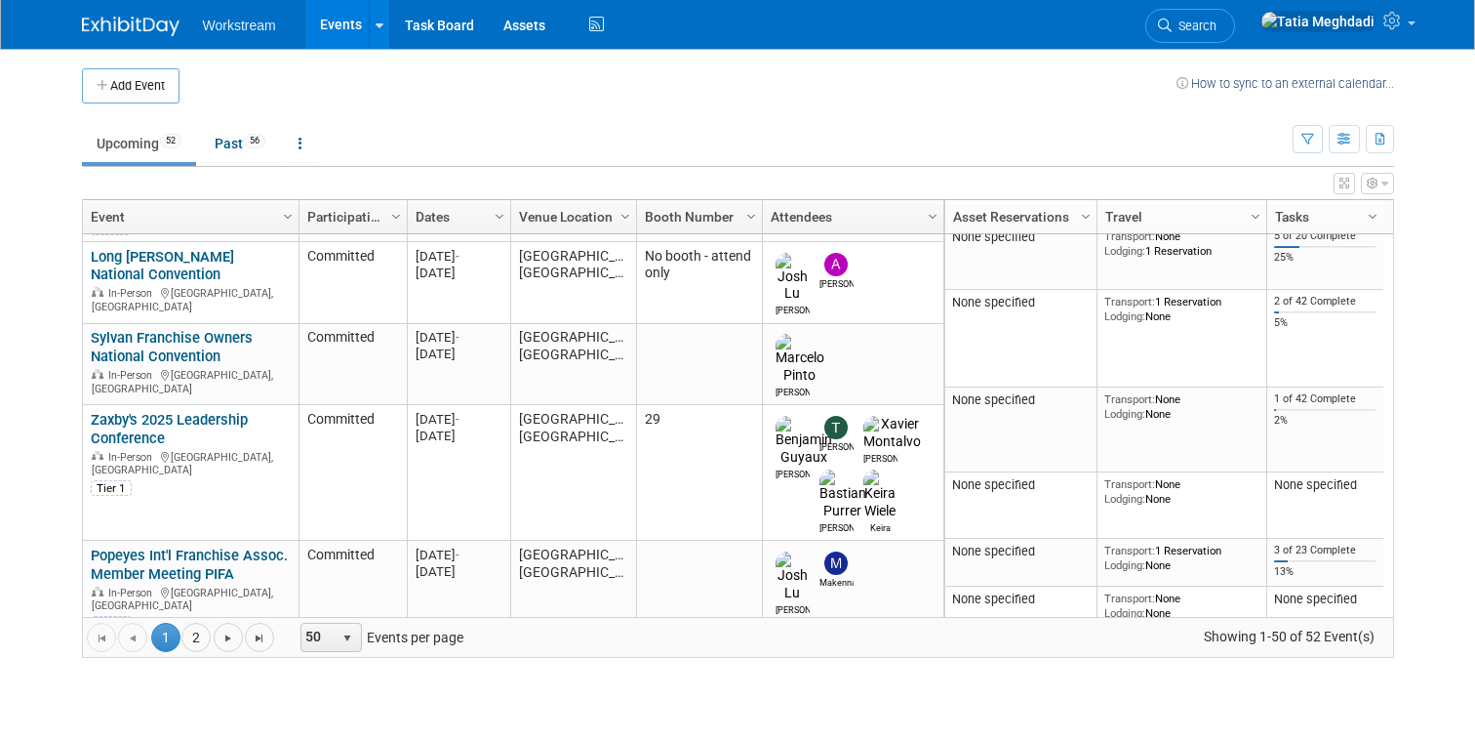
click at [142, 643] on link "Bojangles" at bounding box center [122, 652] width 63 height 18
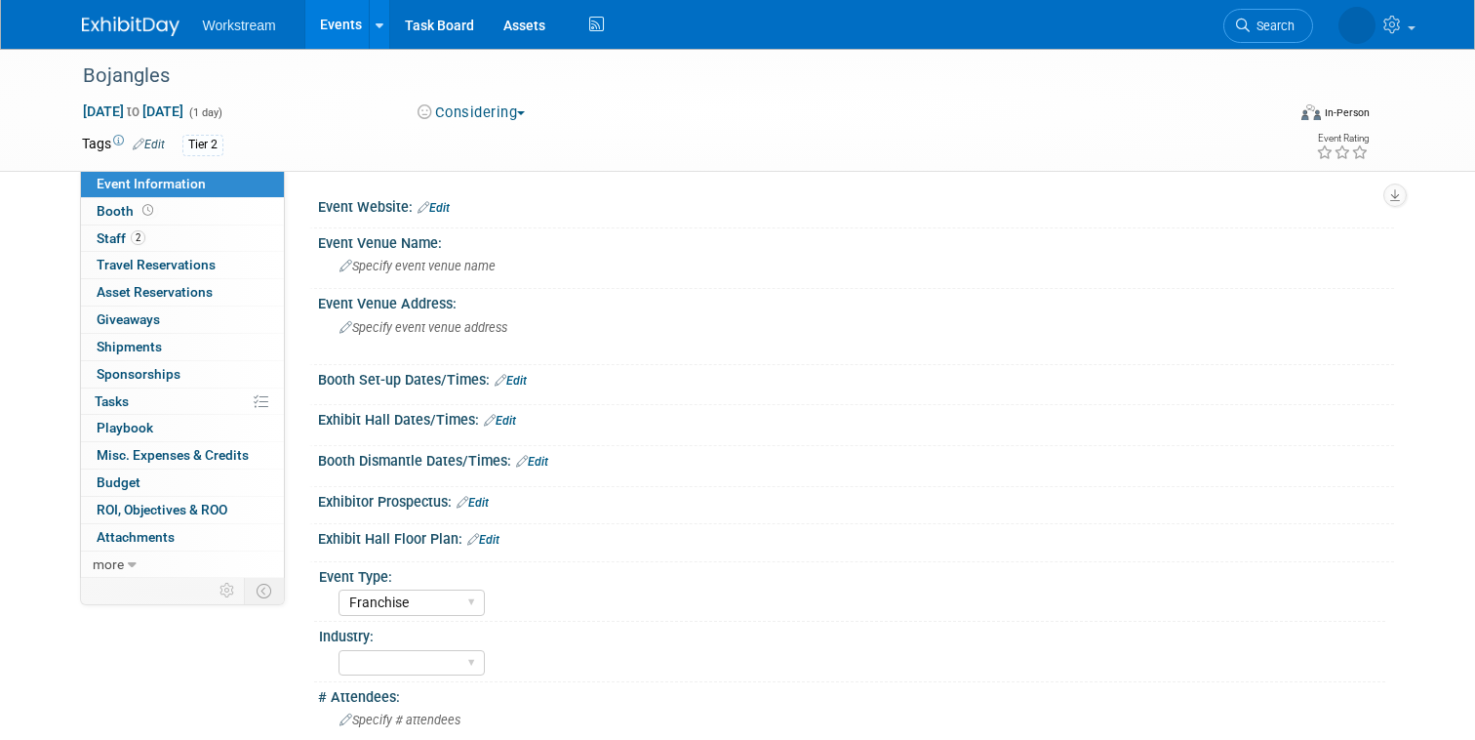
select select "Franchise"
click at [436, 204] on link "Edit" at bounding box center [434, 208] width 32 height 14
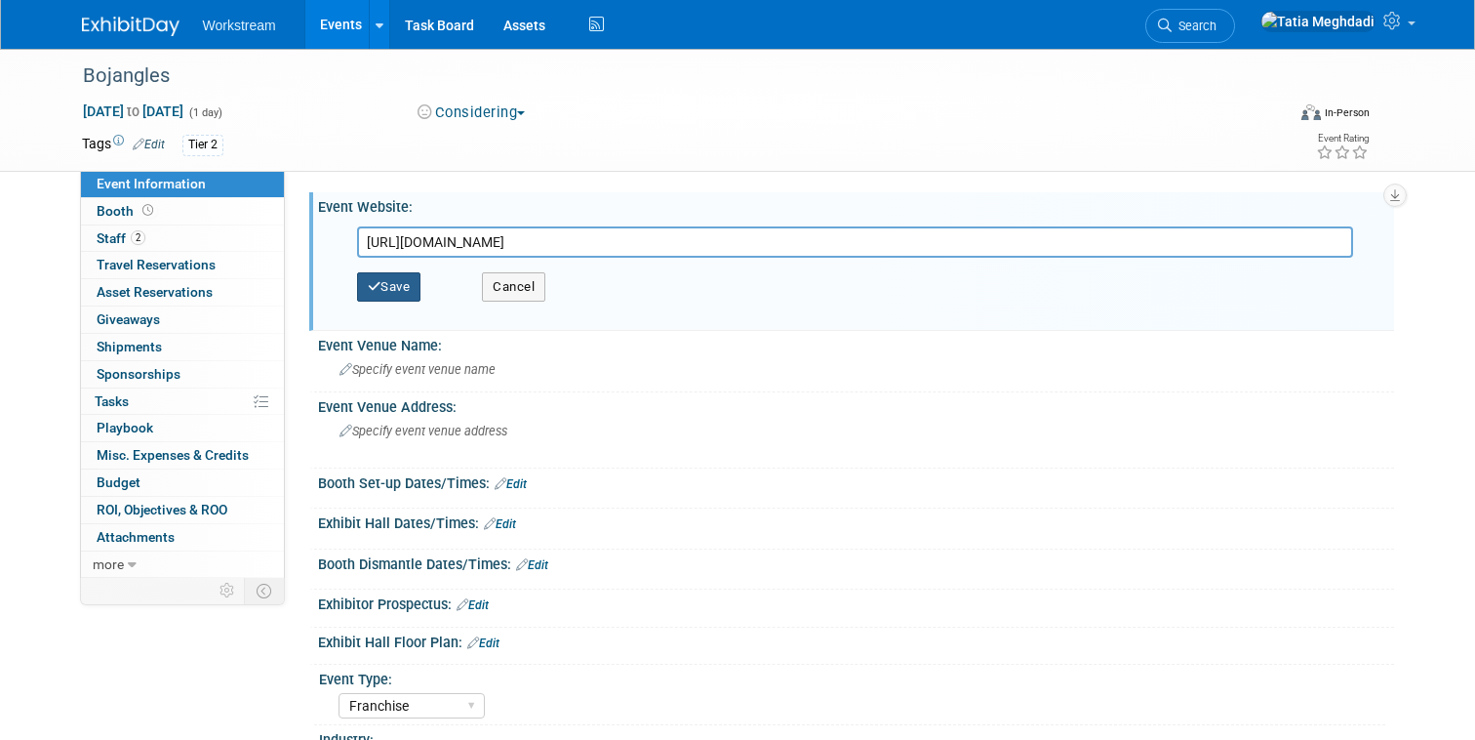
type input "[URL][DOMAIN_NAME]"
click at [400, 284] on button "Save" at bounding box center [389, 286] width 64 height 29
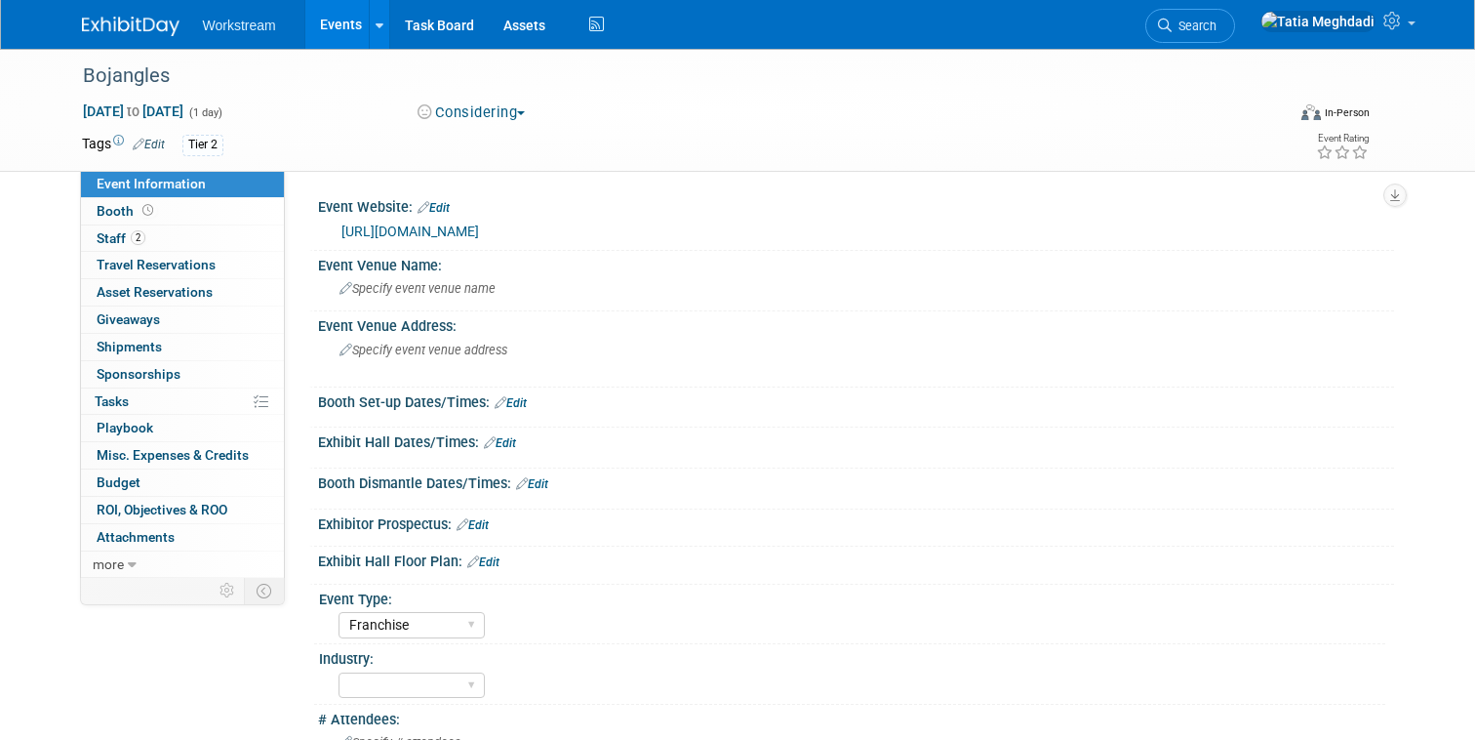
click at [479, 224] on link "[URL][DOMAIN_NAME]" at bounding box center [411, 231] width 138 height 16
click at [169, 75] on div "Bojangles" at bounding box center [668, 76] width 1185 height 35
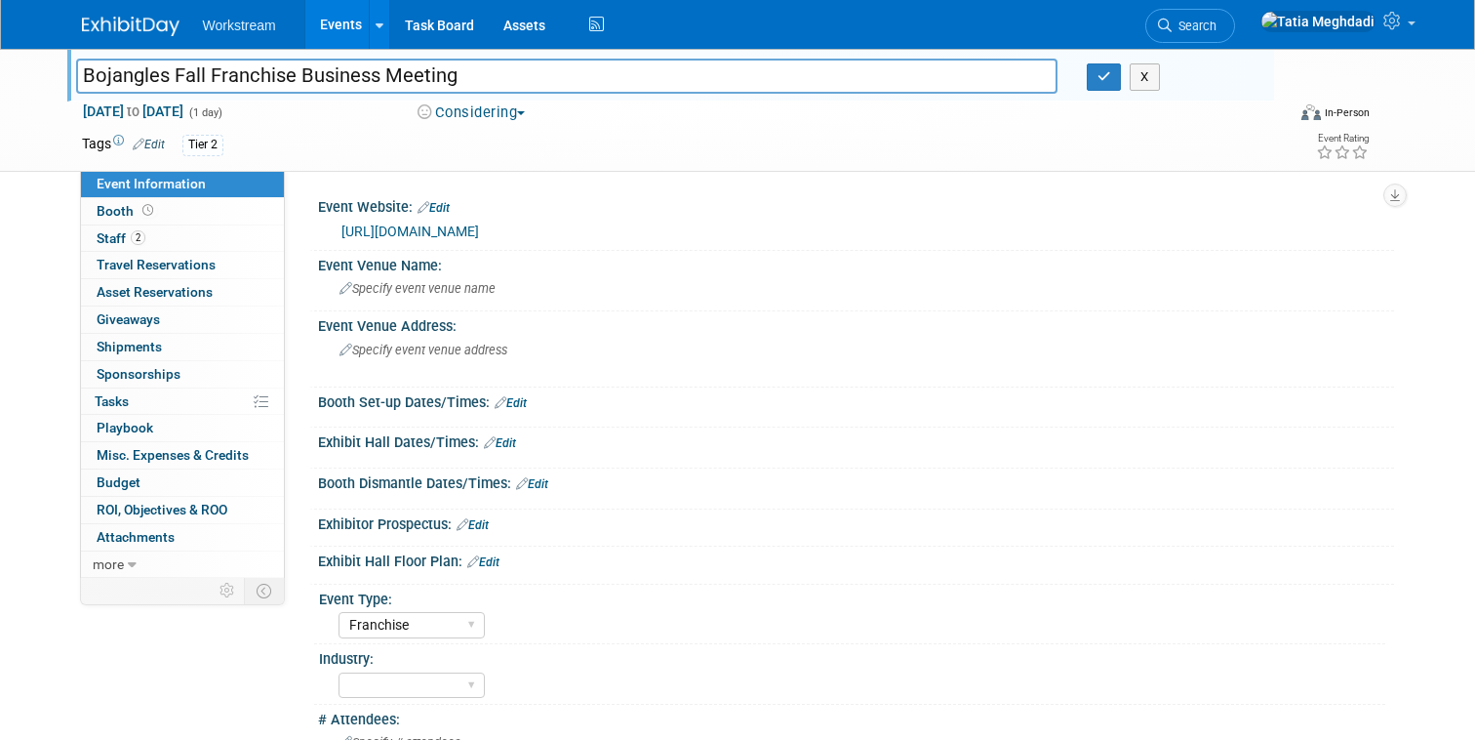
type input "Bojangles Fall Franchise Business Meeting"
click at [149, 102] on span "[DATE] to [DATE]" at bounding box center [133, 111] width 102 height 18
type input "[DATE]"
select select "9"
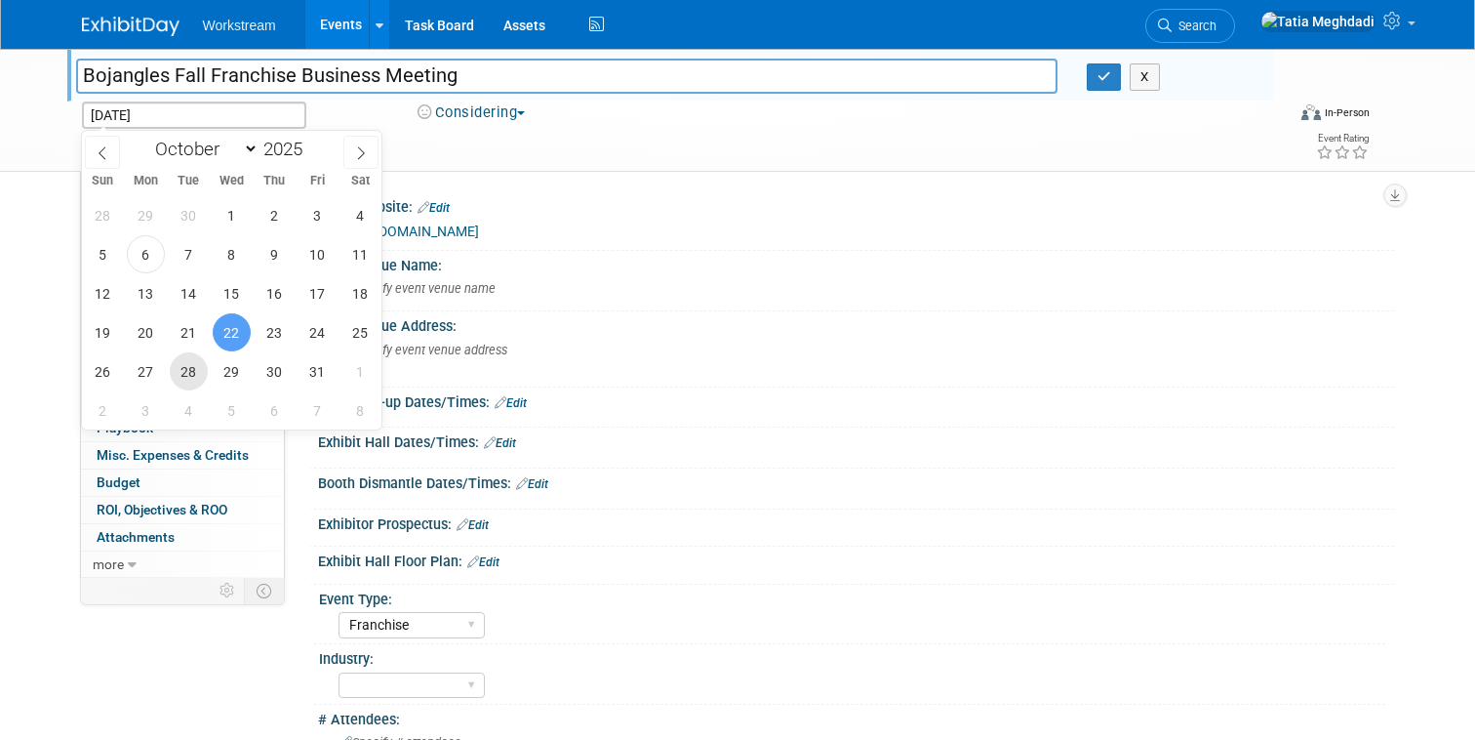
click at [193, 371] on span "28" at bounding box center [189, 371] width 38 height 38
type input "[DATE]"
click at [273, 373] on span "30" at bounding box center [275, 371] width 38 height 38
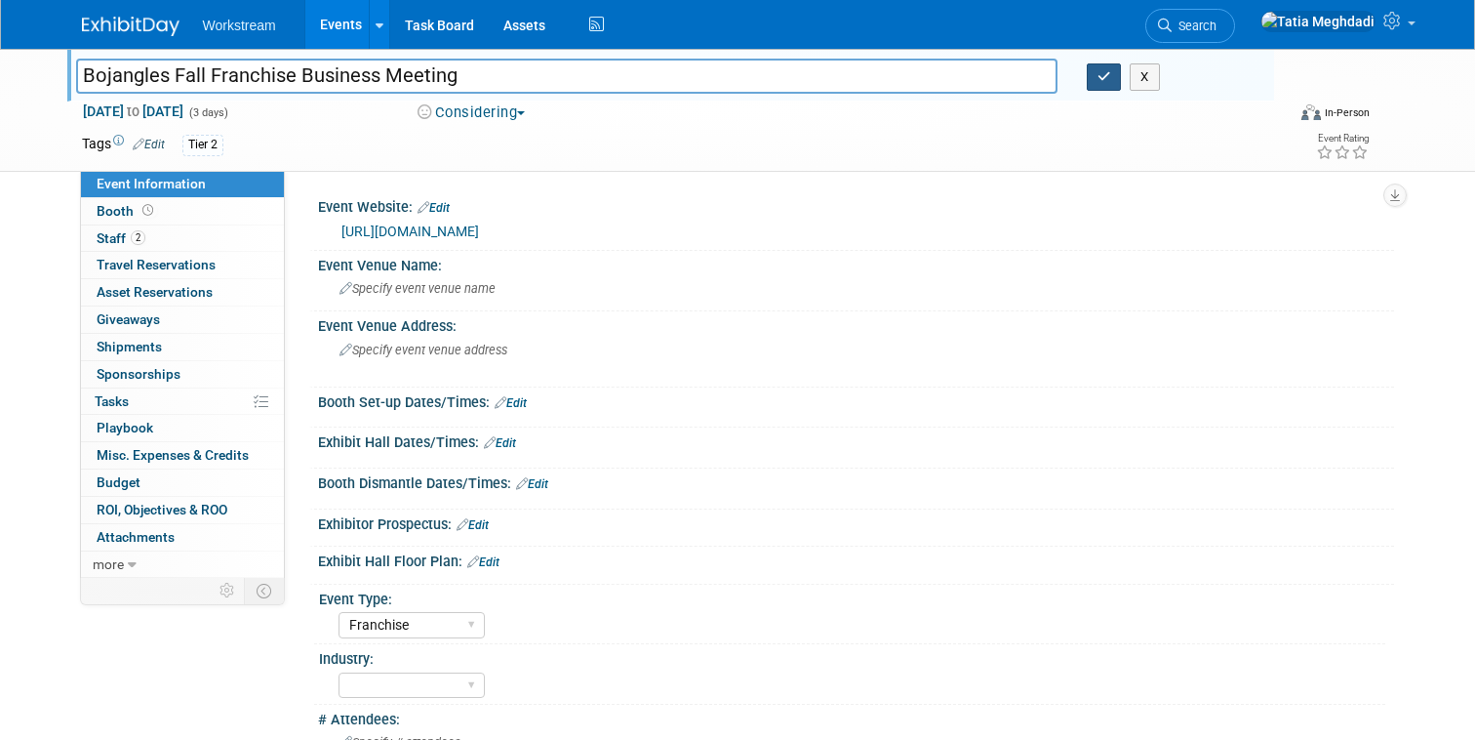
click at [1102, 82] on icon "button" at bounding box center [1105, 76] width 14 height 13
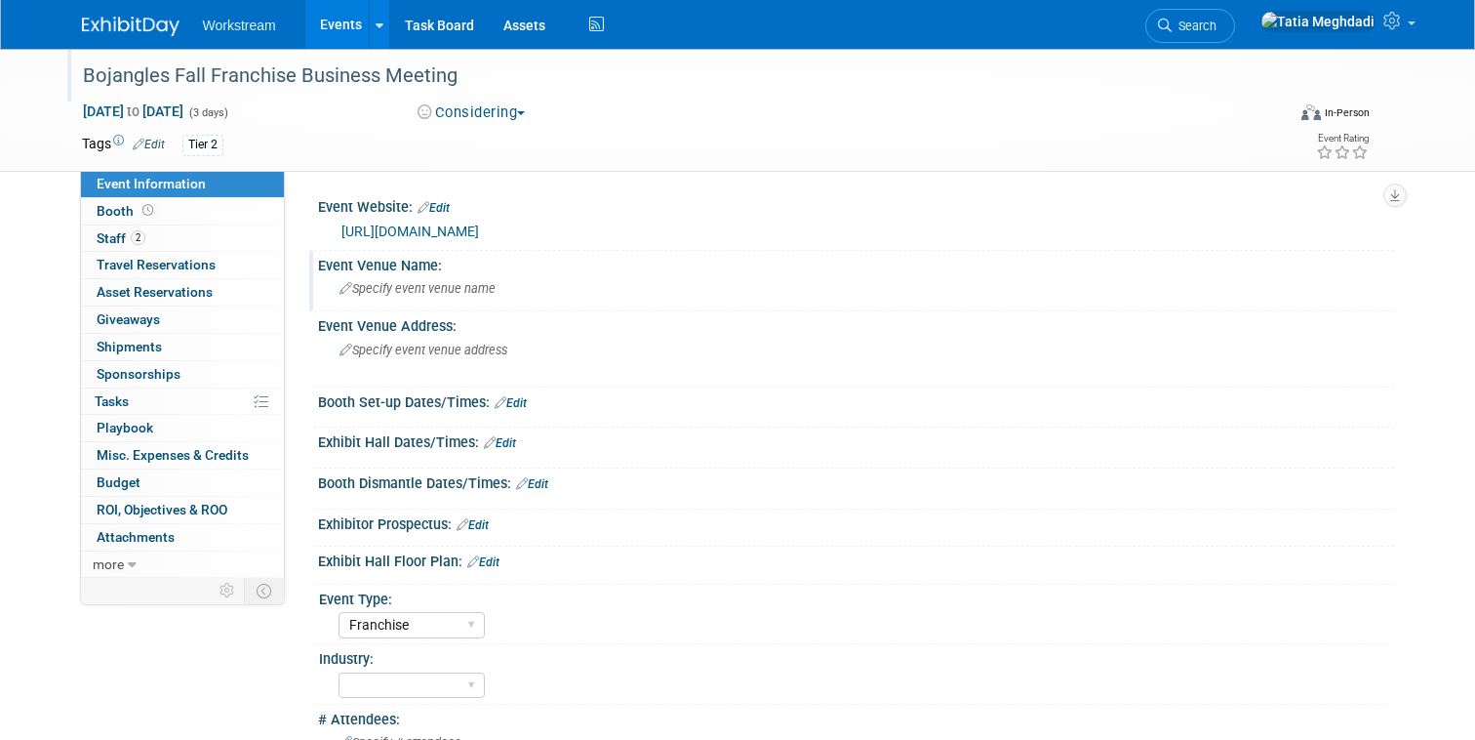
click at [406, 288] on span "Specify event venue name" at bounding box center [418, 288] width 156 height 15
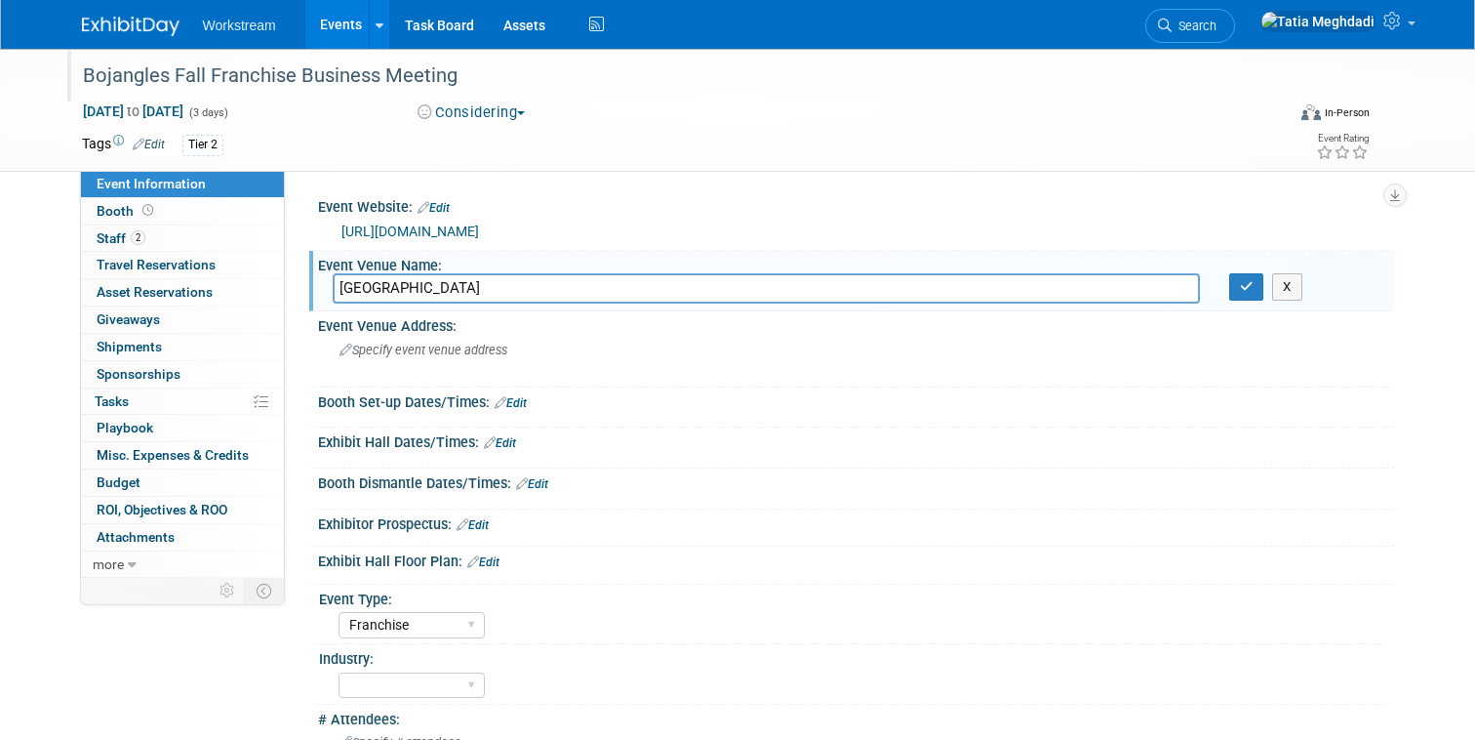
type input "[GEOGRAPHIC_DATA]"
click at [419, 369] on div "Specify event venue address" at bounding box center [543, 357] width 420 height 45
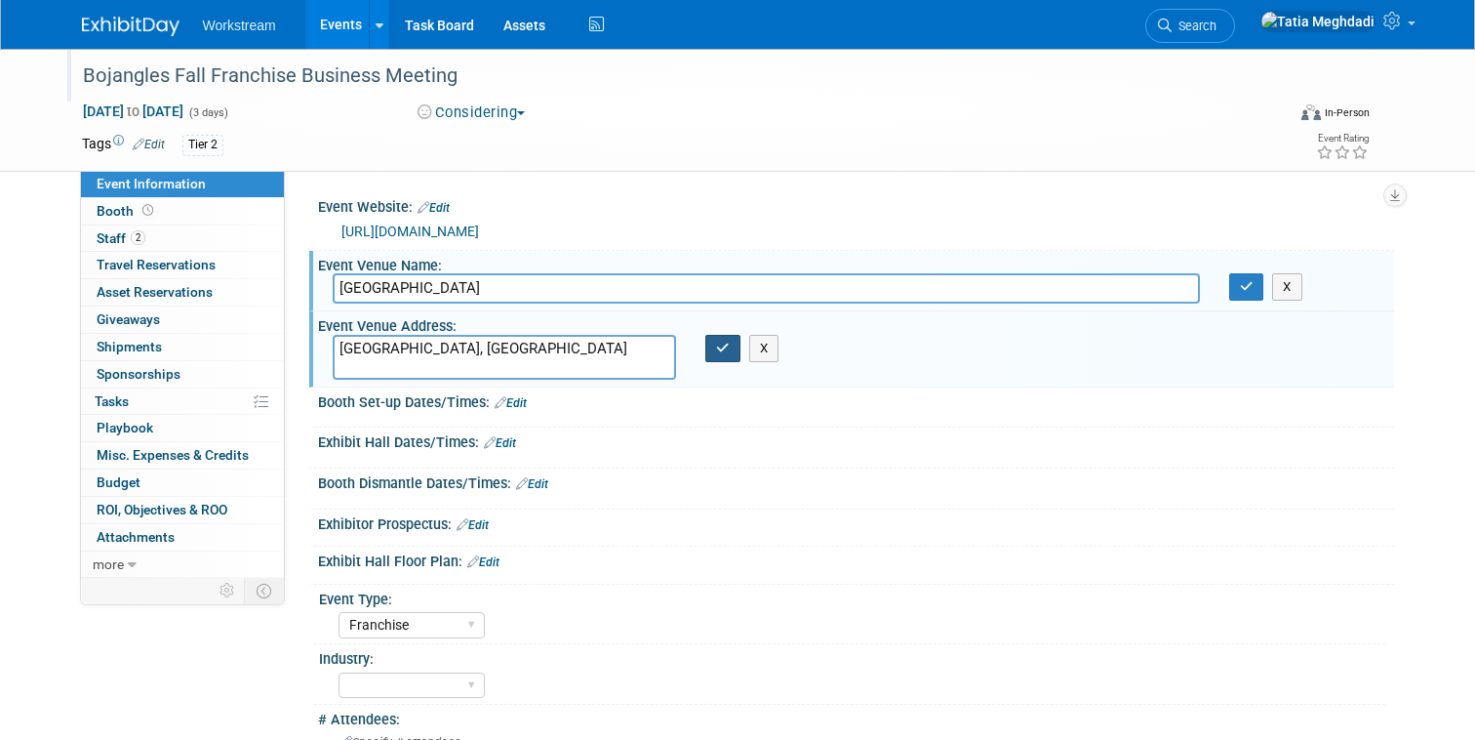
type textarea "[GEOGRAPHIC_DATA], [GEOGRAPHIC_DATA]"
click at [723, 351] on icon "button" at bounding box center [723, 348] width 14 height 13
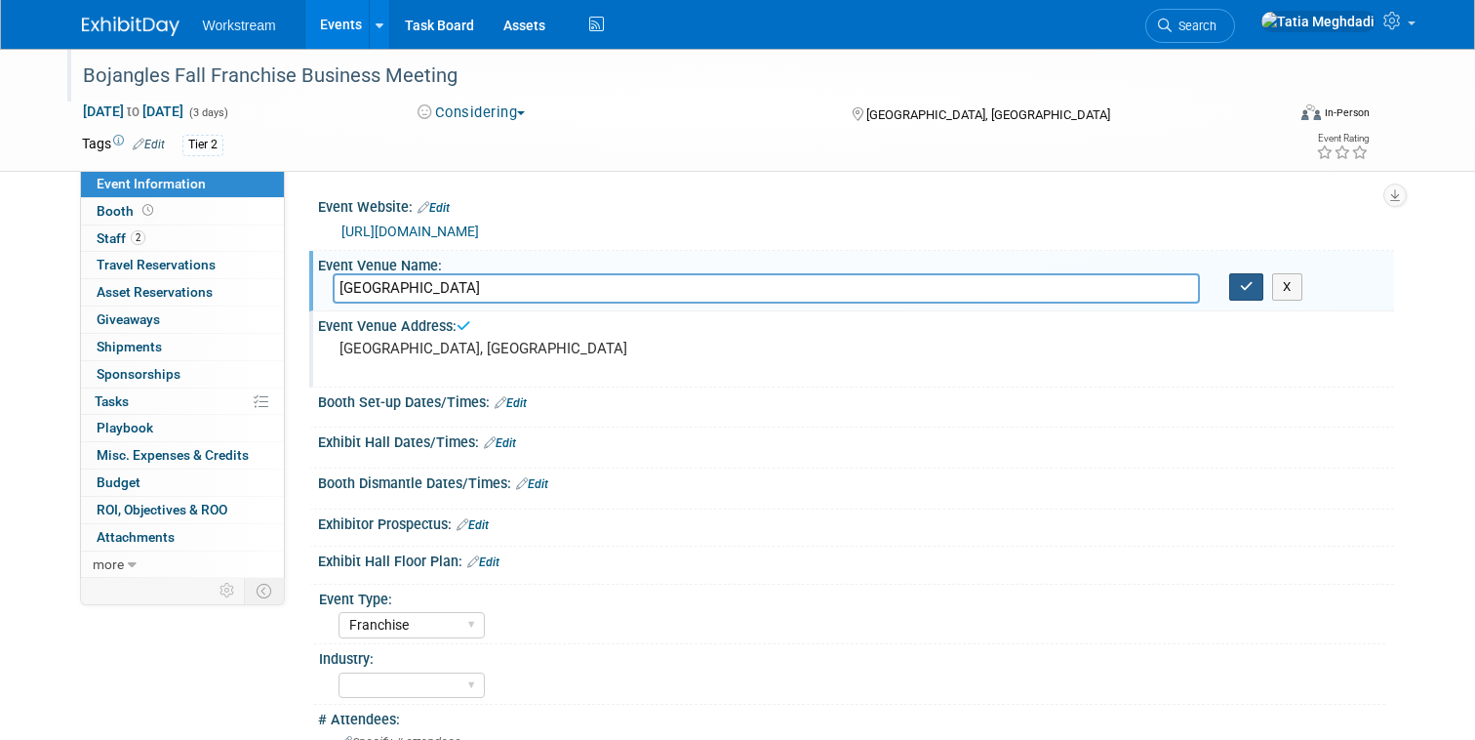
click at [1260, 277] on button "button" at bounding box center [1246, 286] width 35 height 27
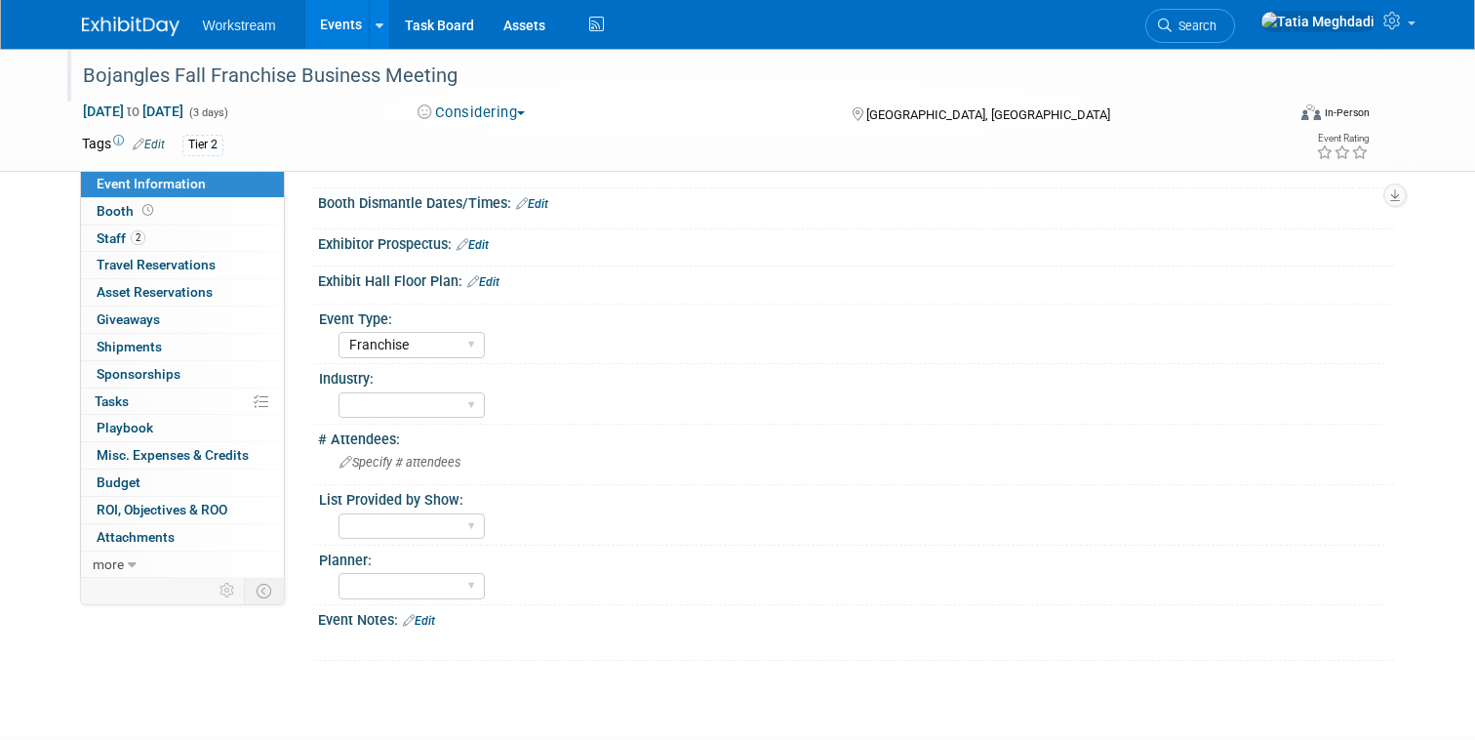
scroll to position [281, 0]
click at [422, 407] on select "Accounting Broker/Benefits Restaurant Healthcare Hospitality Misc/Other" at bounding box center [412, 404] width 146 height 26
select select "Restaurant"
click at [339, 391] on select "Accounting Broker/Benefits Restaurant Healthcare Hospitality Misc/Other" at bounding box center [412, 404] width 146 height 26
click at [391, 520] on select "Yes No TBD" at bounding box center [412, 525] width 146 height 26
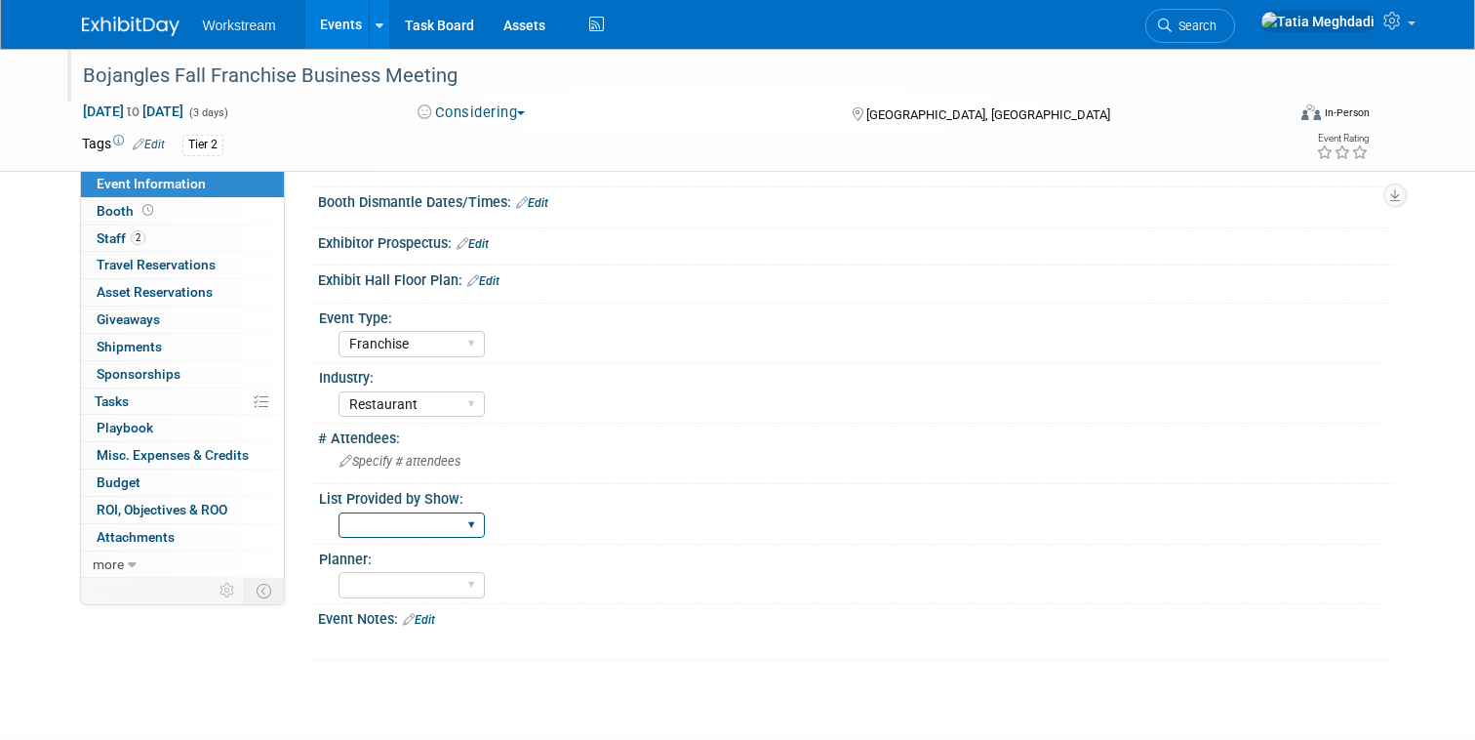
select select "TBD"
click at [339, 512] on select "Yes No TBD" at bounding box center [412, 525] width 146 height 26
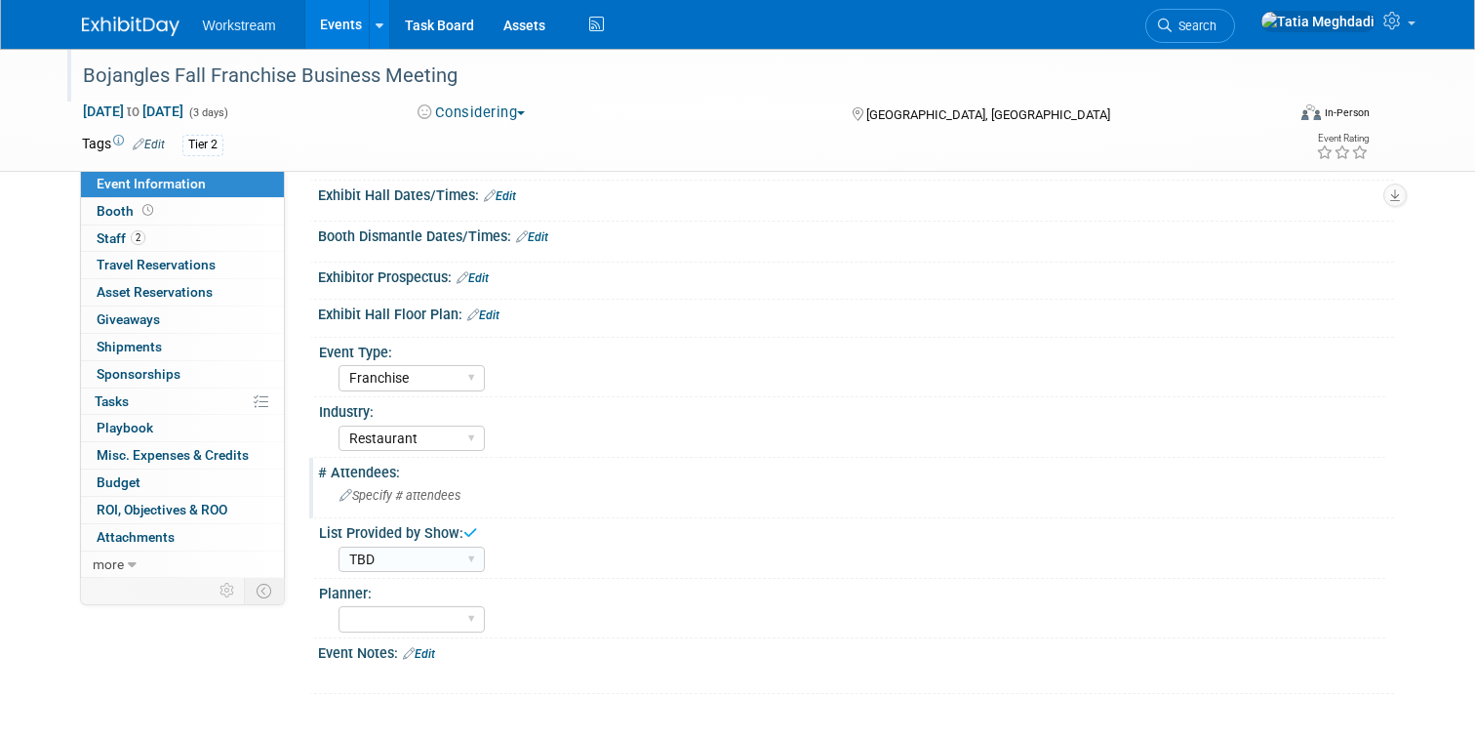
scroll to position [245, 0]
click at [112, 236] on span "Staff 2" at bounding box center [121, 238] width 49 height 16
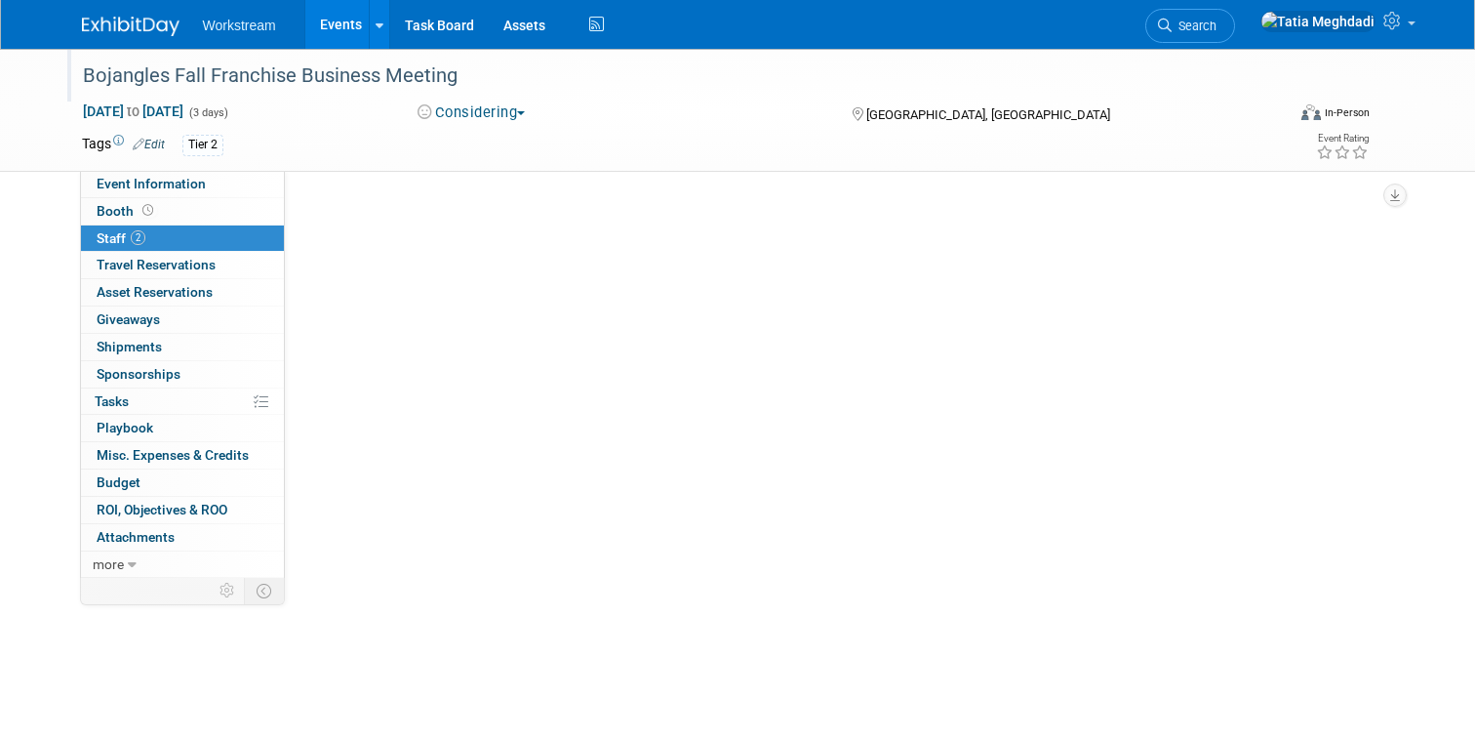
scroll to position [0, 0]
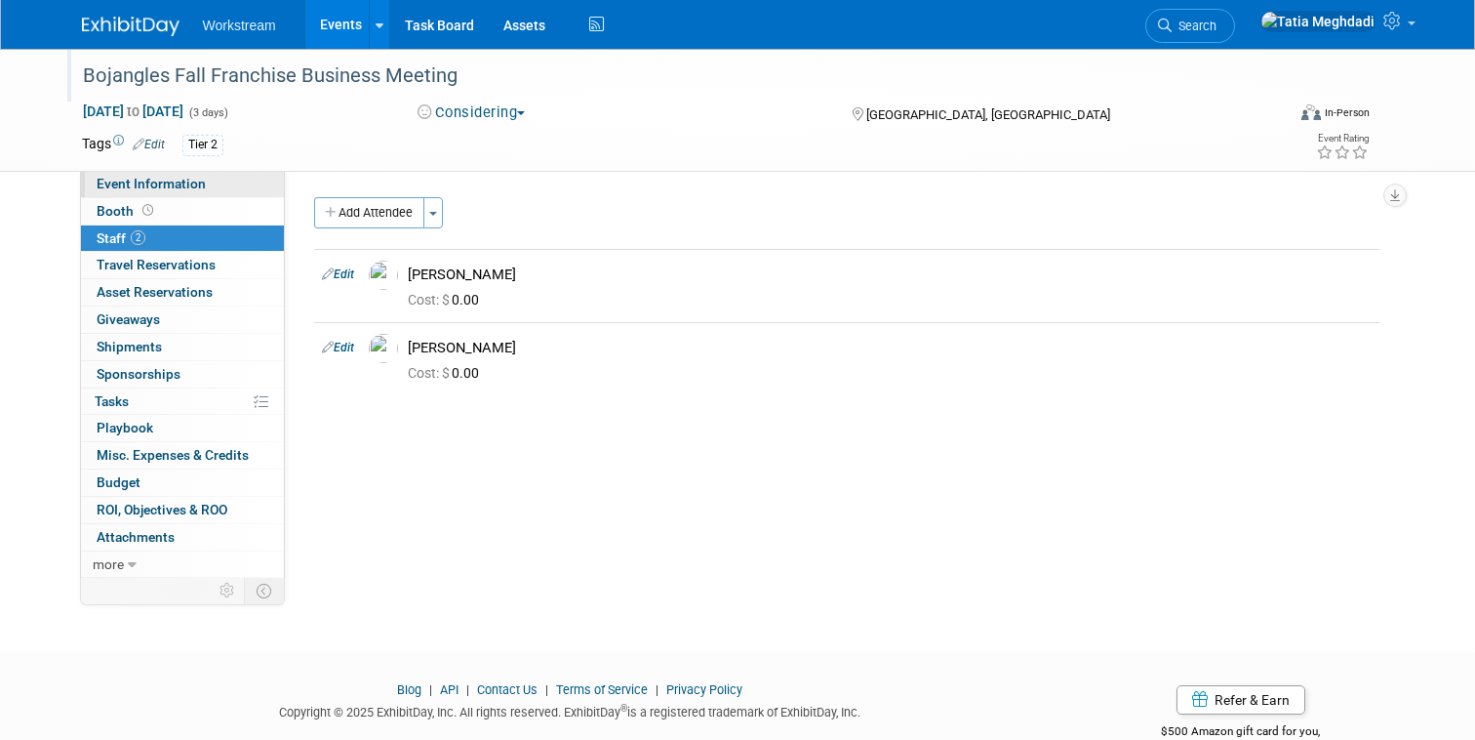
click at [144, 182] on span "Event Information" at bounding box center [151, 184] width 109 height 16
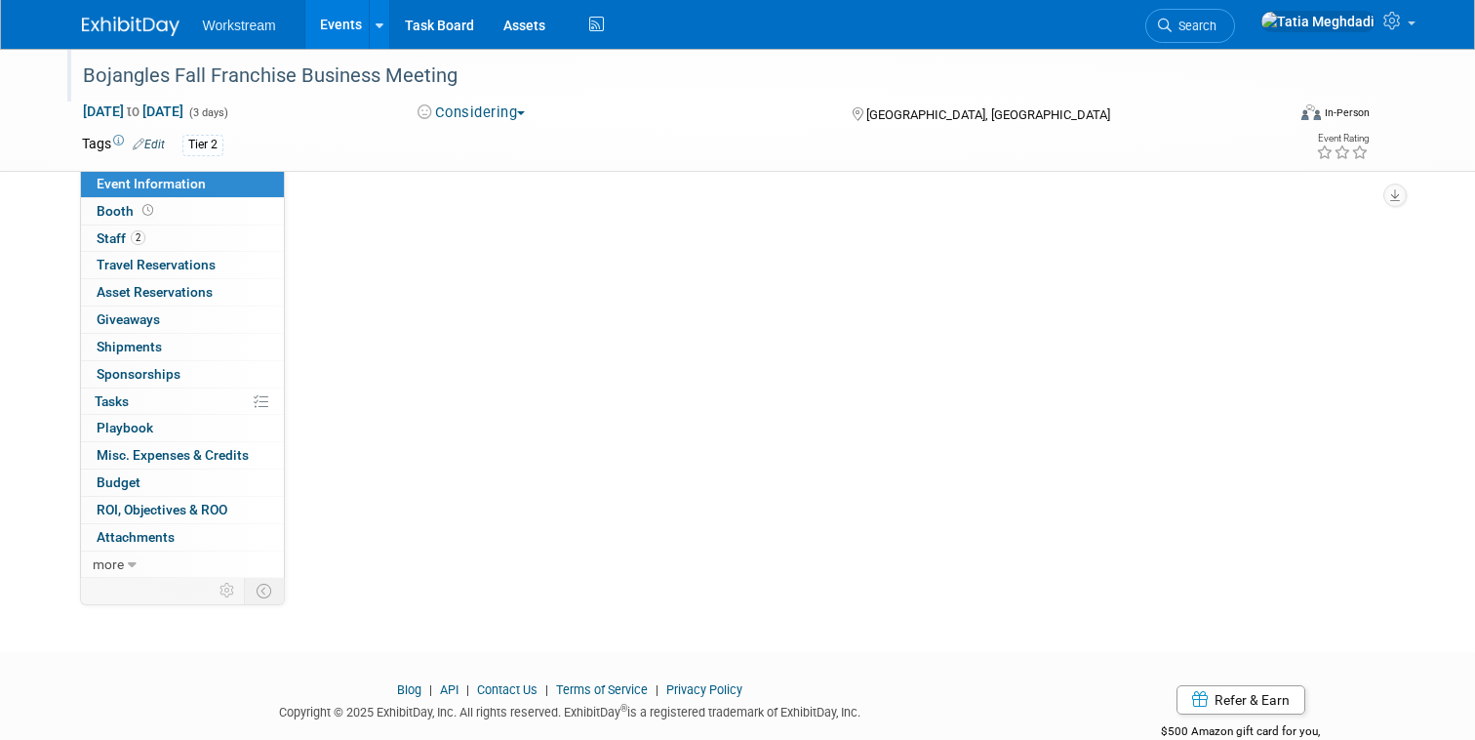
select select "Franchise"
select select "Restaurant"
select select "TBD"
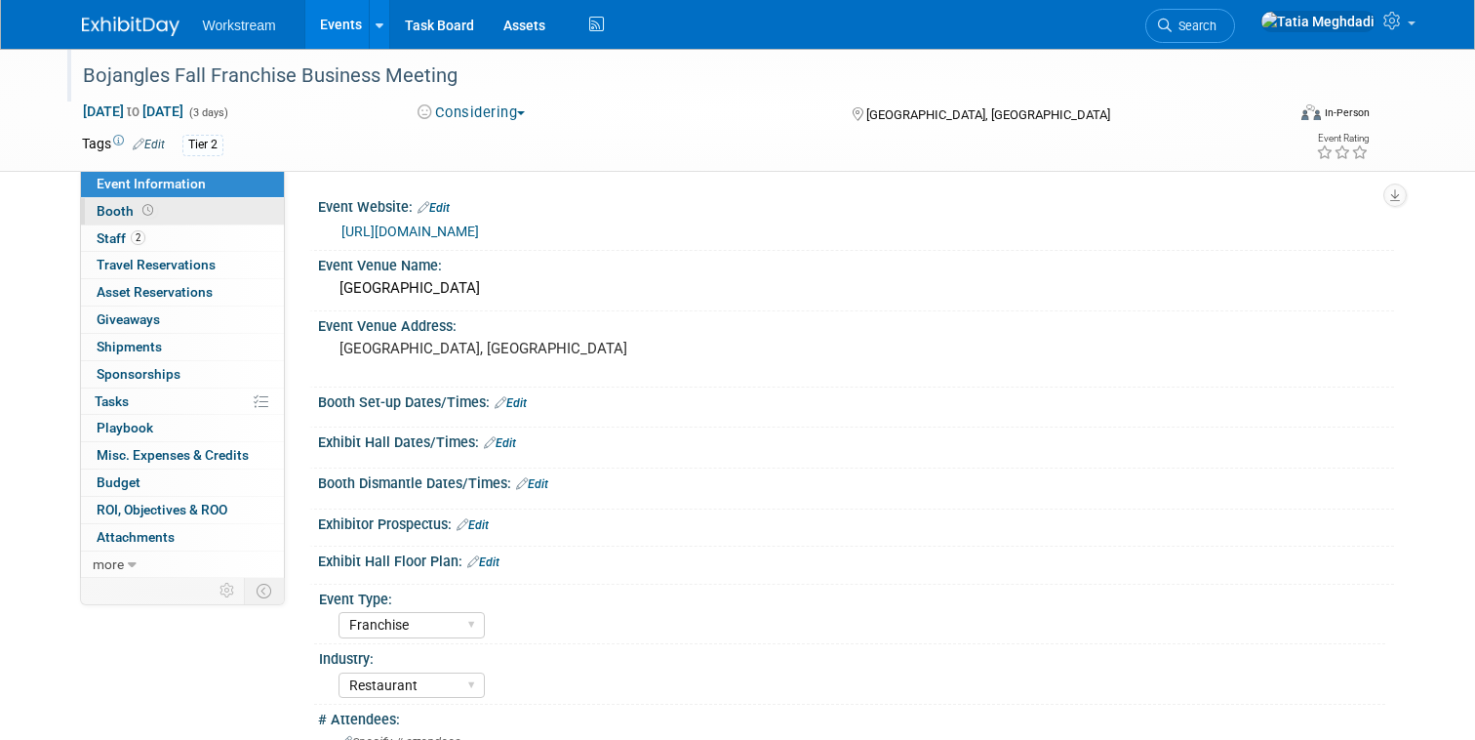
click at [115, 214] on span "Booth" at bounding box center [127, 211] width 60 height 16
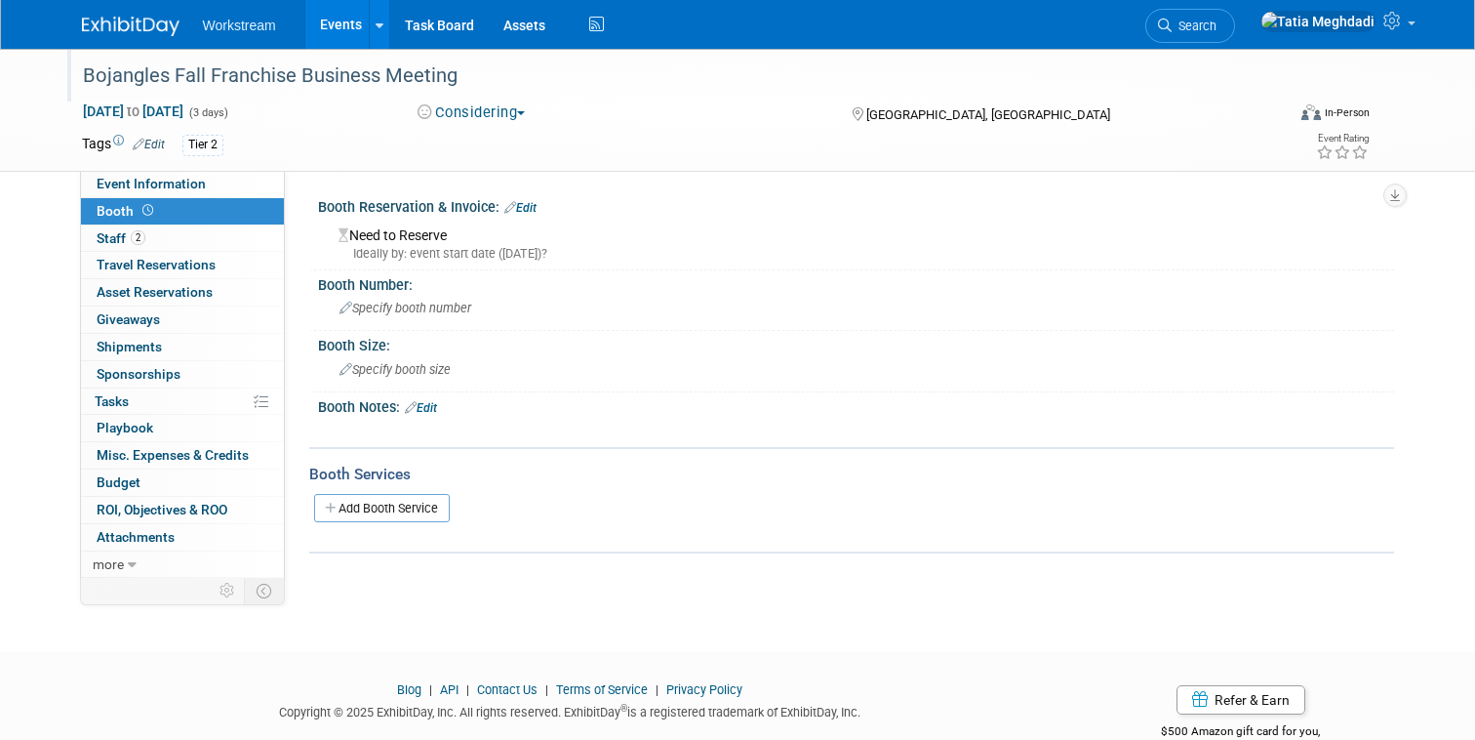
click at [346, 18] on link "Events" at bounding box center [340, 24] width 71 height 49
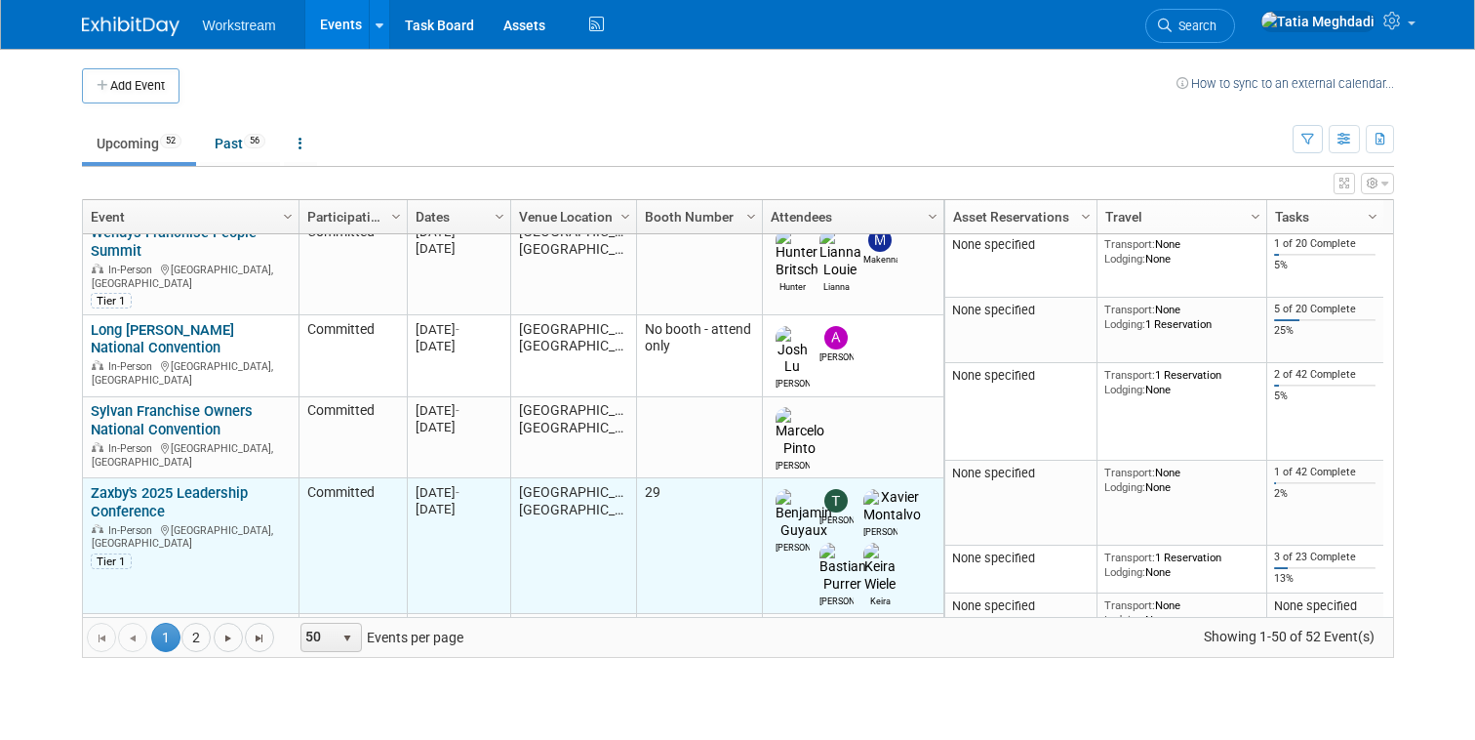
scroll to position [451, 0]
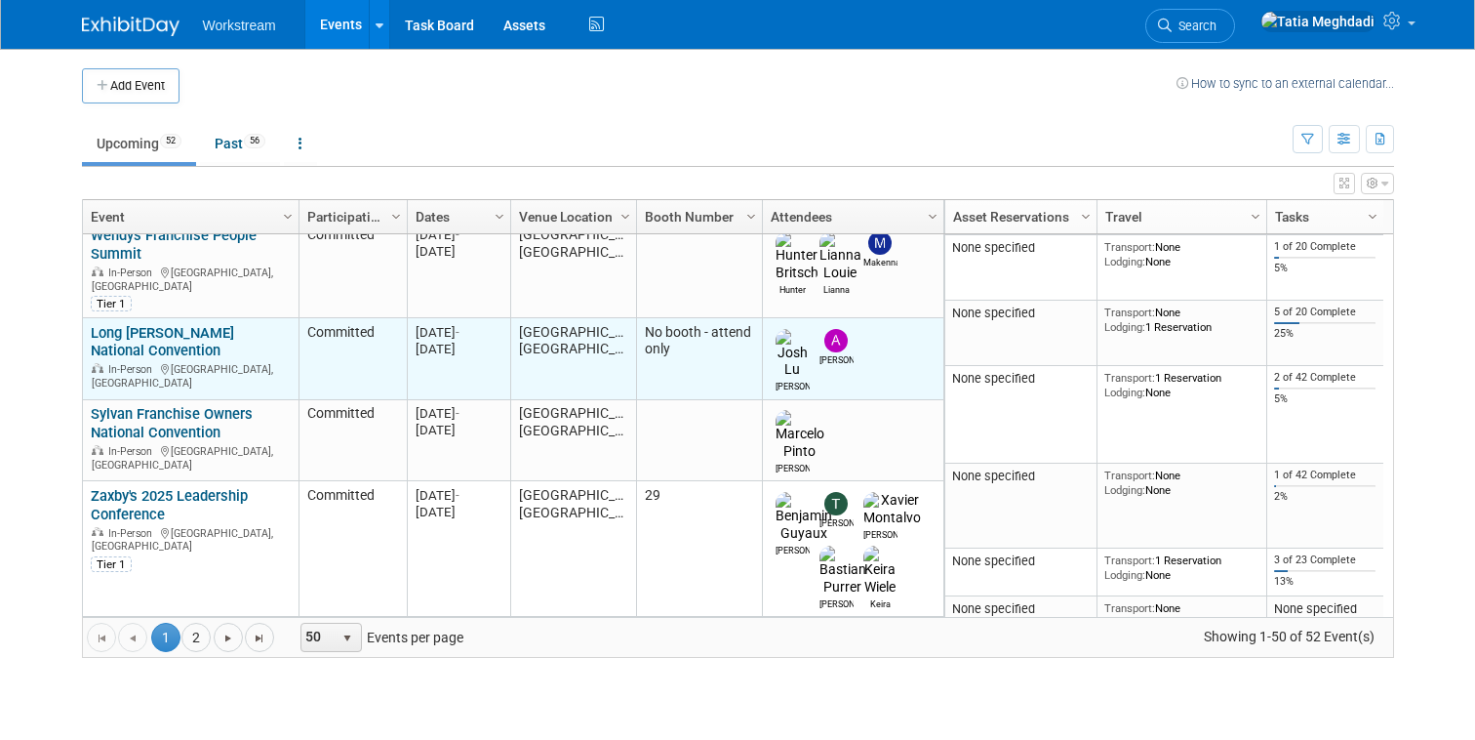
click at [133, 324] on link "Long [PERSON_NAME] National Convention" at bounding box center [162, 342] width 143 height 36
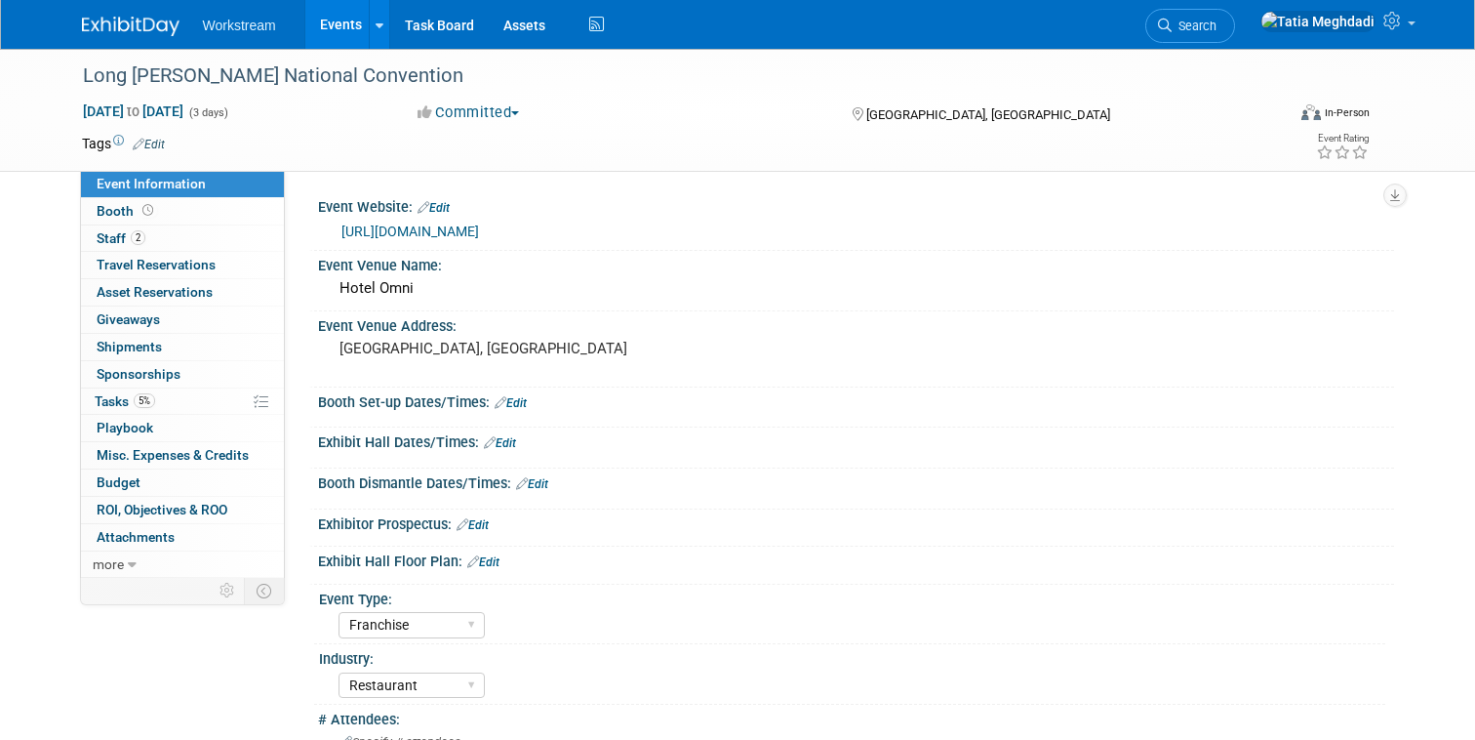
select select "Franchise"
select select "Restaurant"
select select "TBD"
select select "[PERSON_NAME]"
click at [113, 208] on span "Booth" at bounding box center [127, 211] width 60 height 16
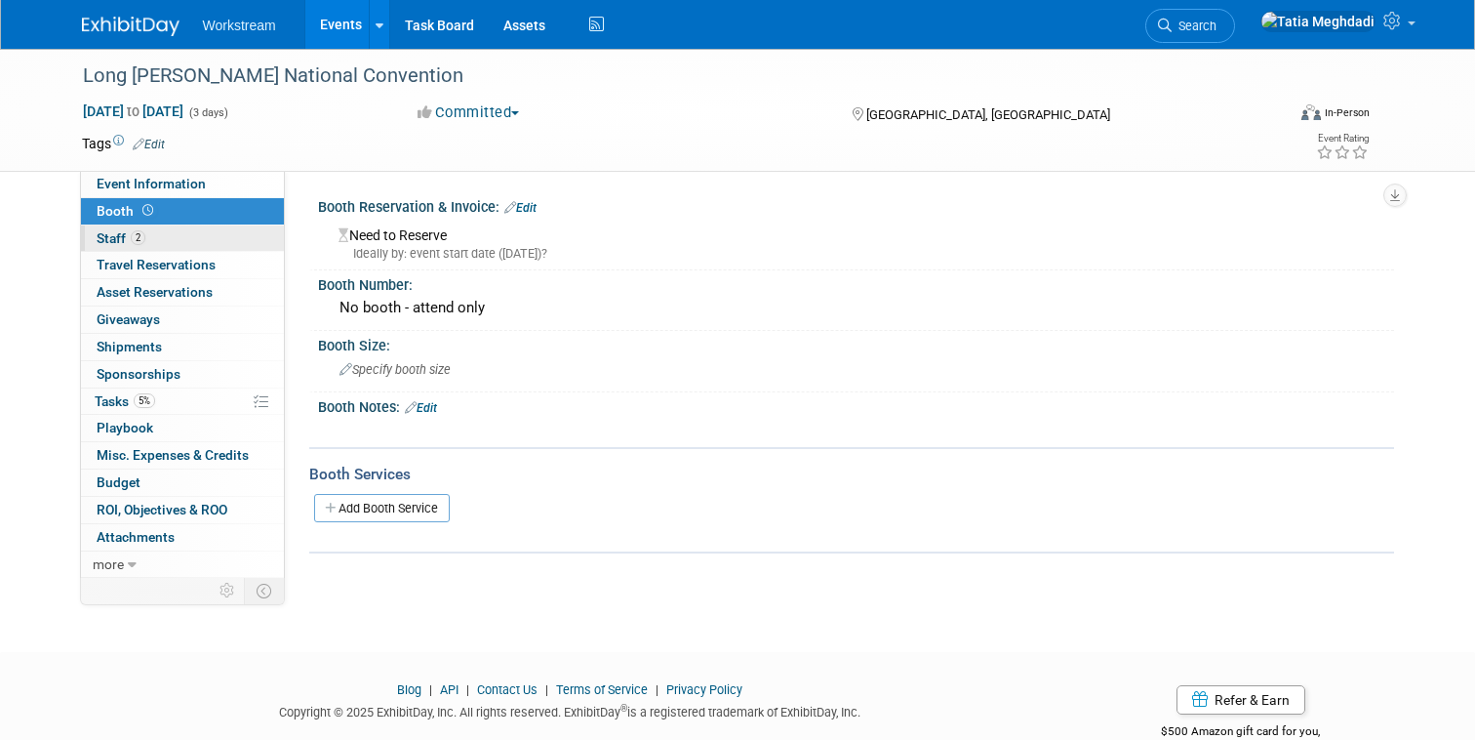
click at [118, 239] on span "Staff 2" at bounding box center [121, 238] width 49 height 16
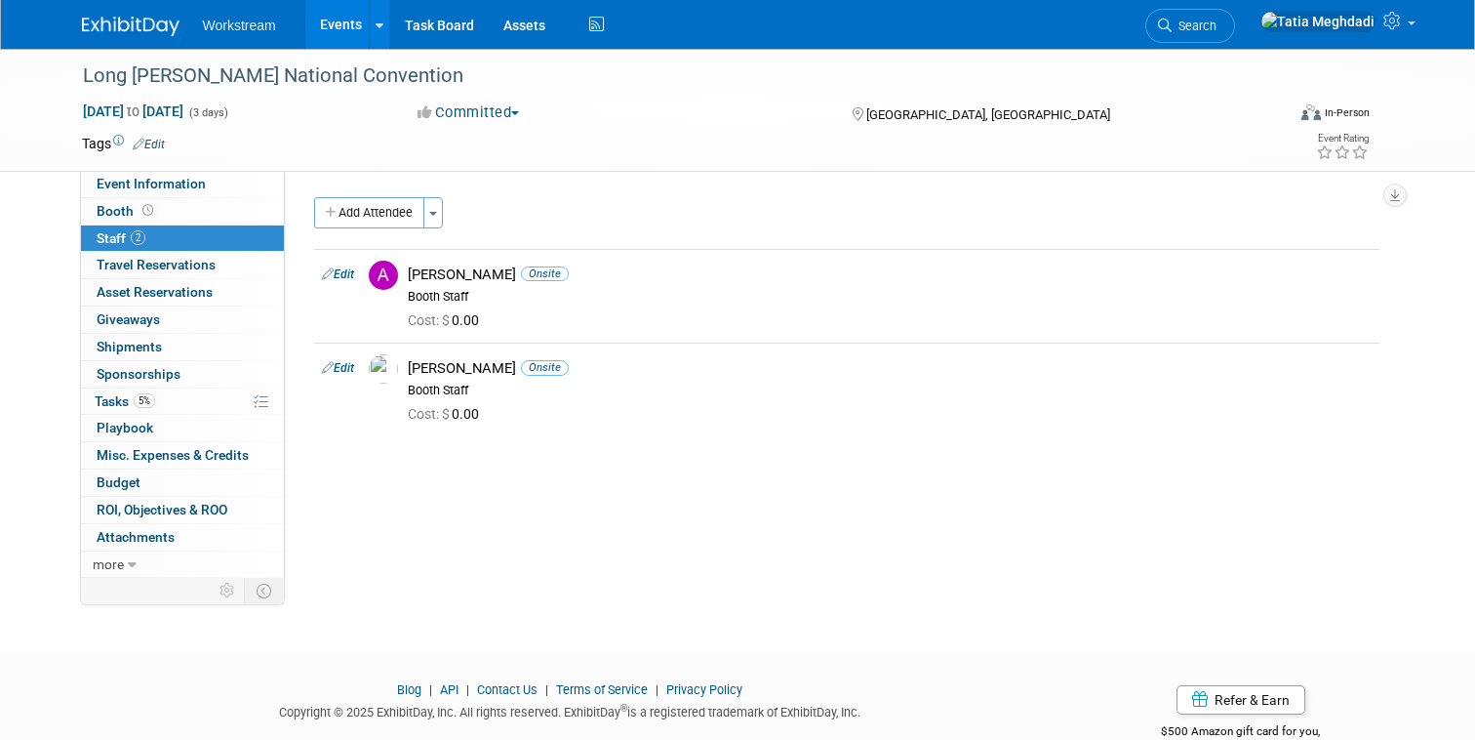
click at [332, 23] on link "Events" at bounding box center [340, 24] width 71 height 49
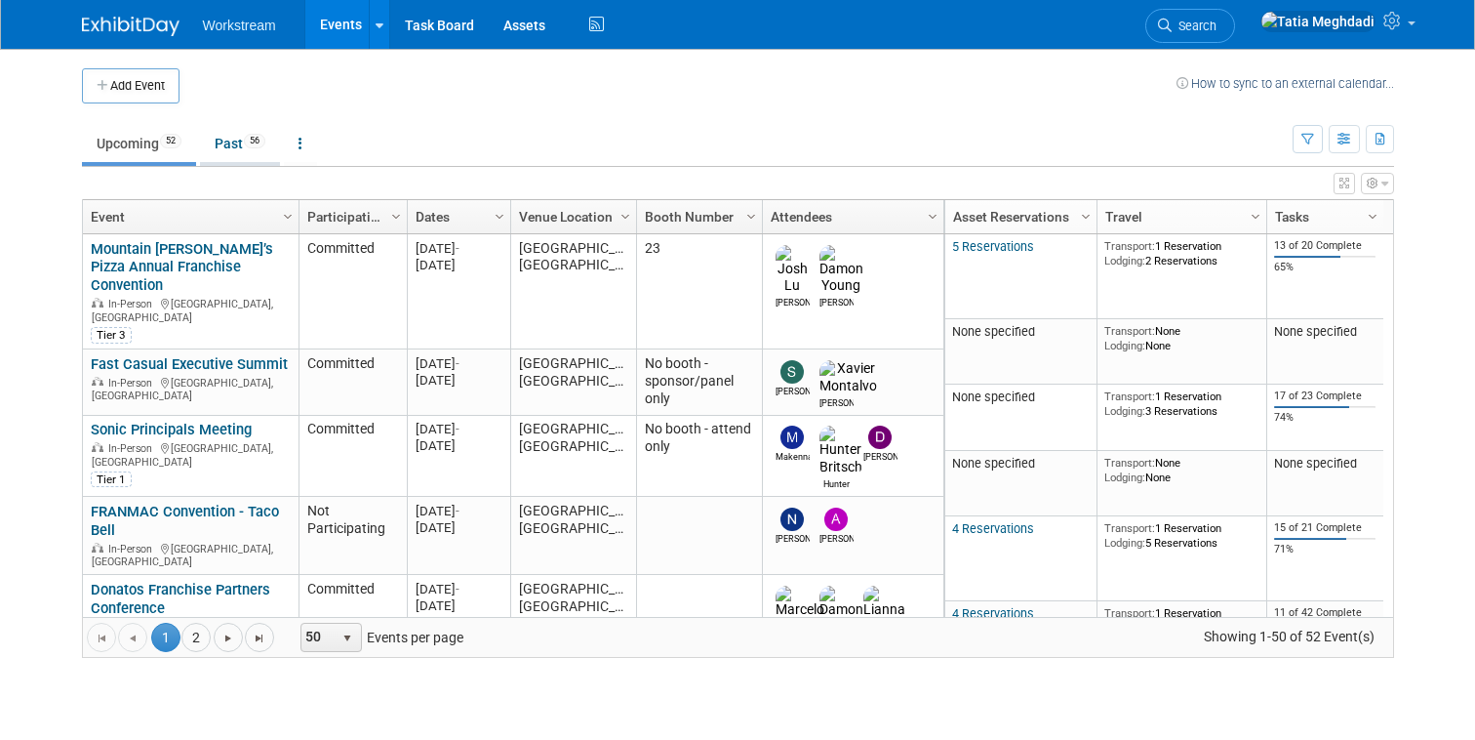
click at [239, 135] on link "Past 56" at bounding box center [240, 143] width 80 height 37
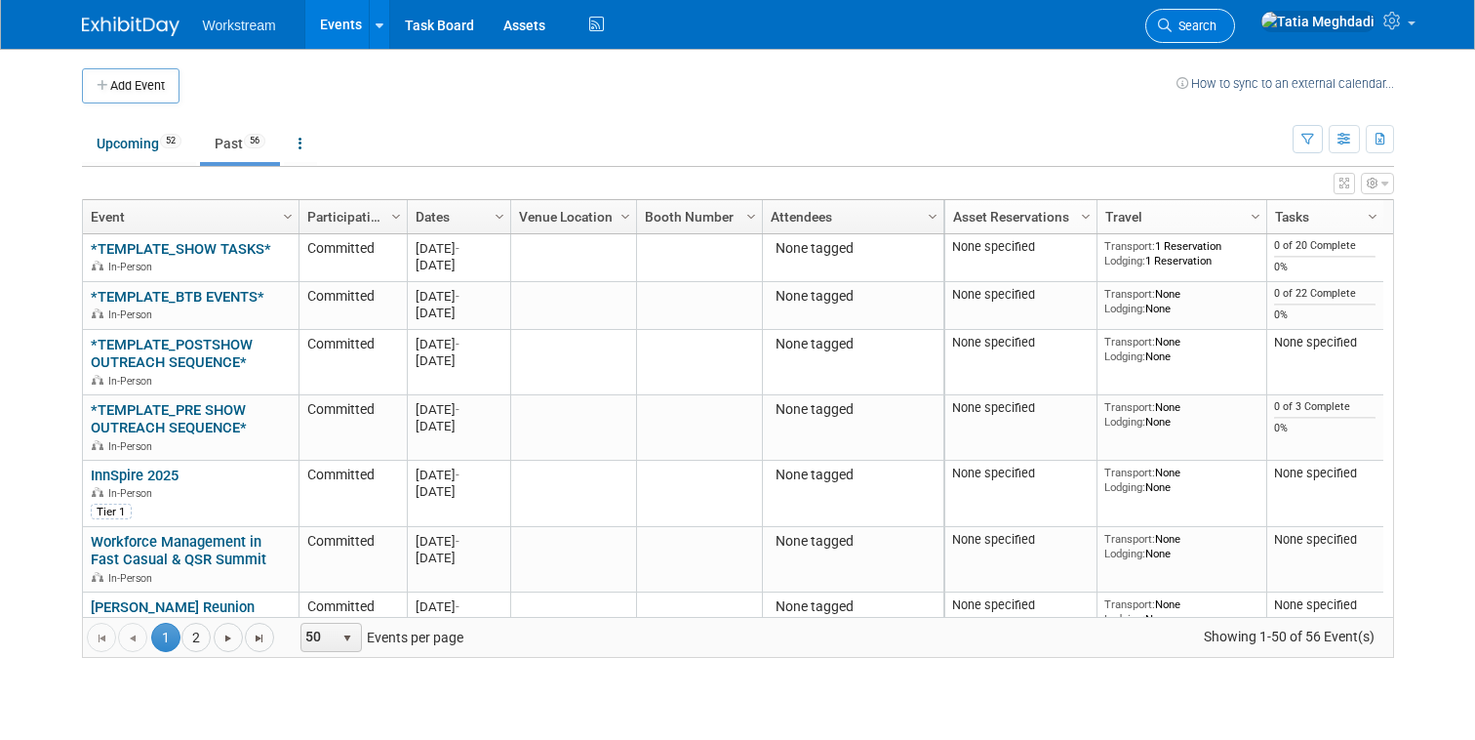
click at [1217, 27] on span "Search" at bounding box center [1194, 26] width 45 height 15
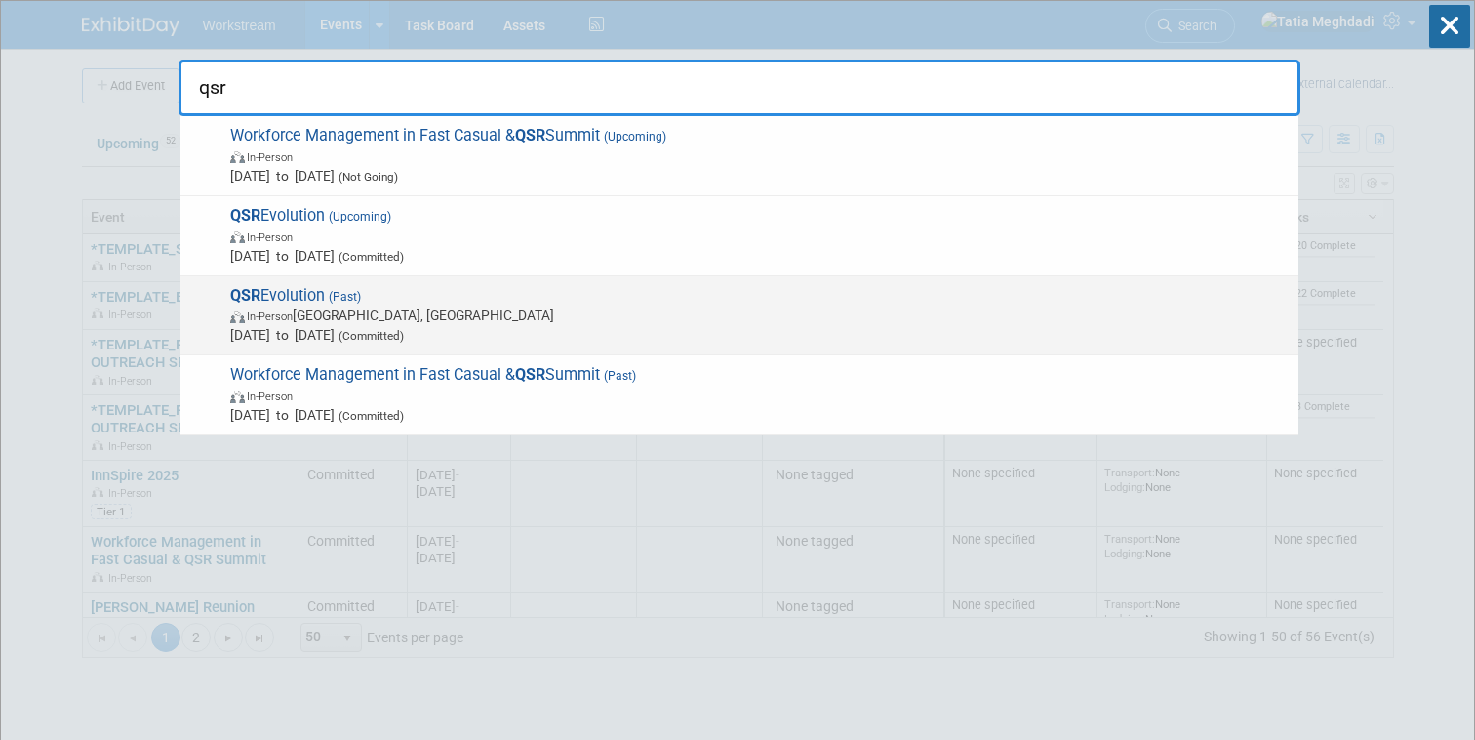
type input "qsr"
click at [417, 294] on span "QSR Evolution (Past) In-Person [GEOGRAPHIC_DATA], [GEOGRAPHIC_DATA] [DATE] to […" at bounding box center [756, 316] width 1065 height 60
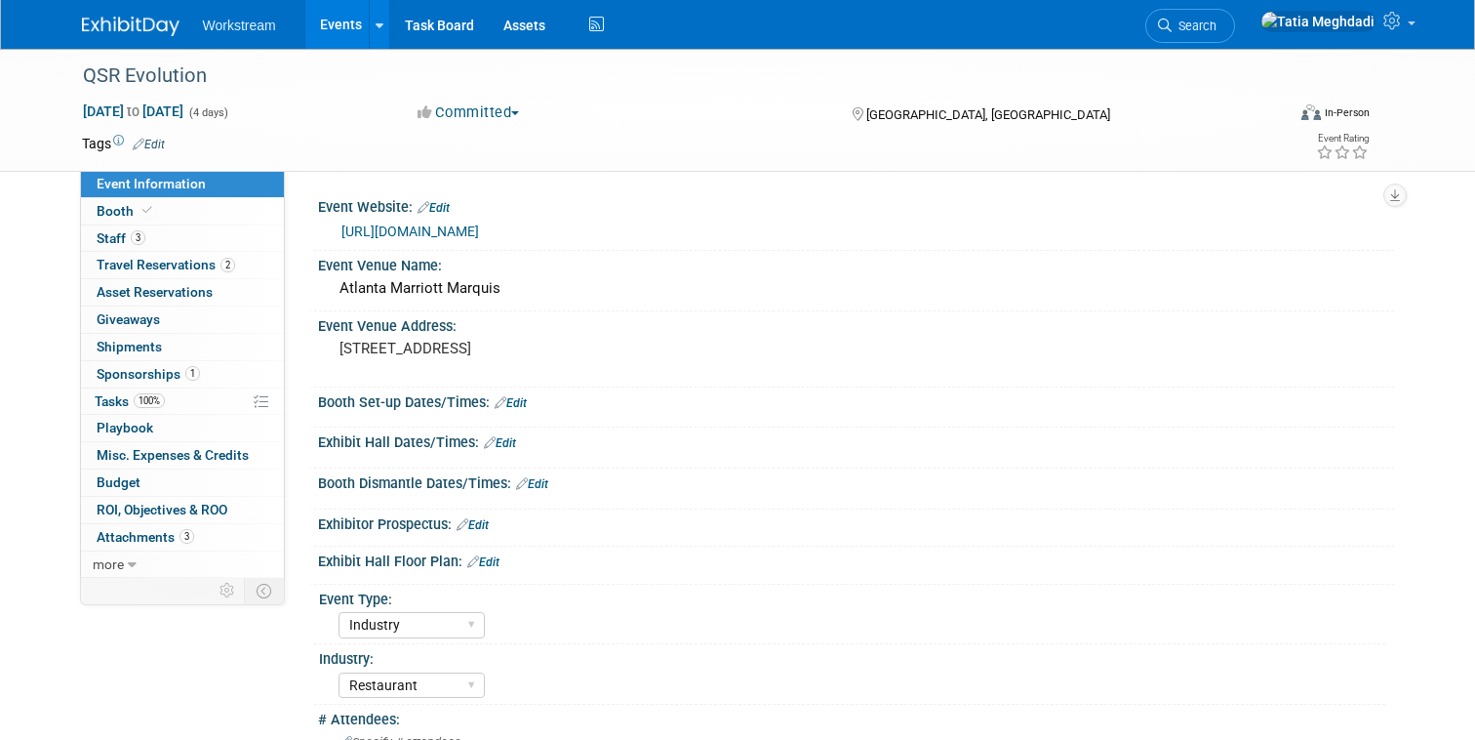
select select "Industry"
select select "Restaurant"
select select "TBD"
select select "[PERSON_NAME]"
click at [120, 207] on span "Booth" at bounding box center [127, 211] width 60 height 16
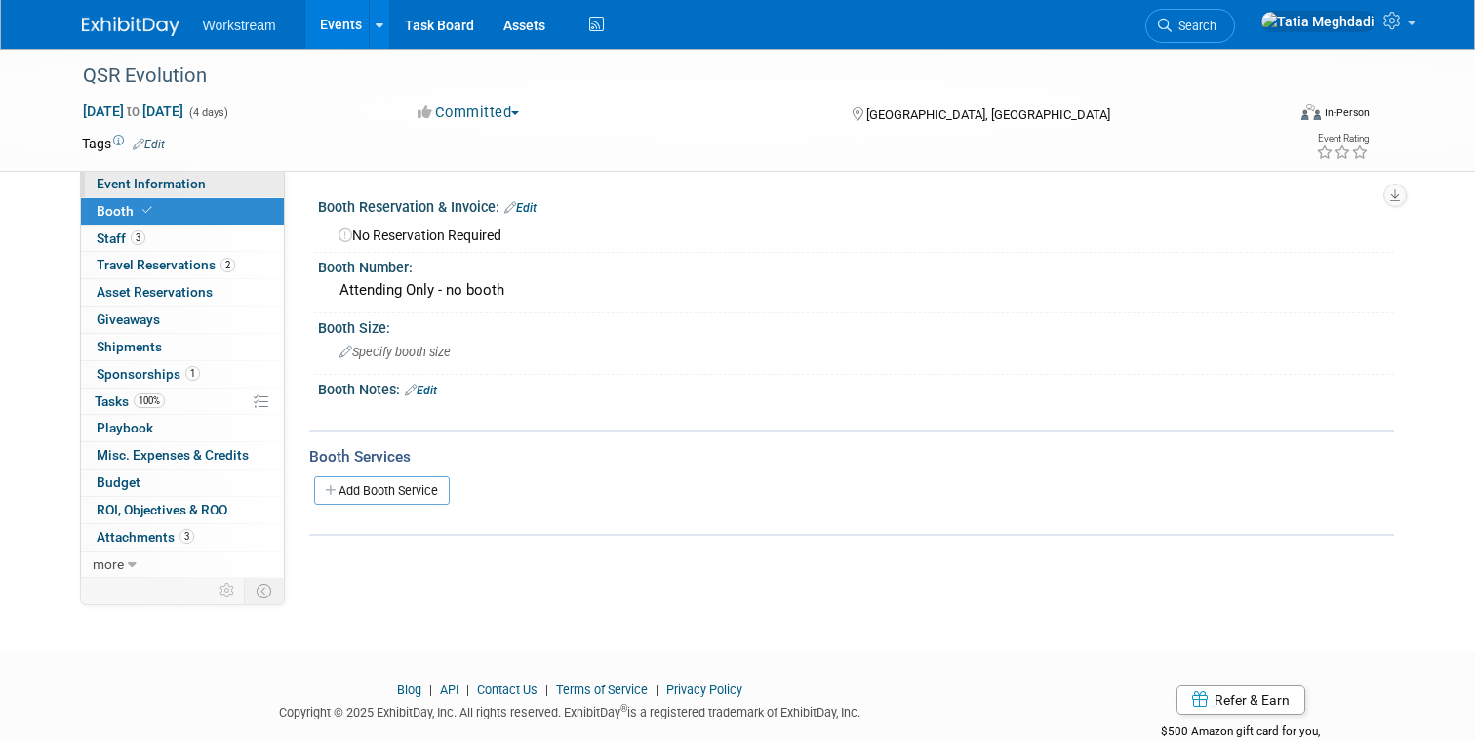
click at [159, 178] on span "Event Information" at bounding box center [151, 184] width 109 height 16
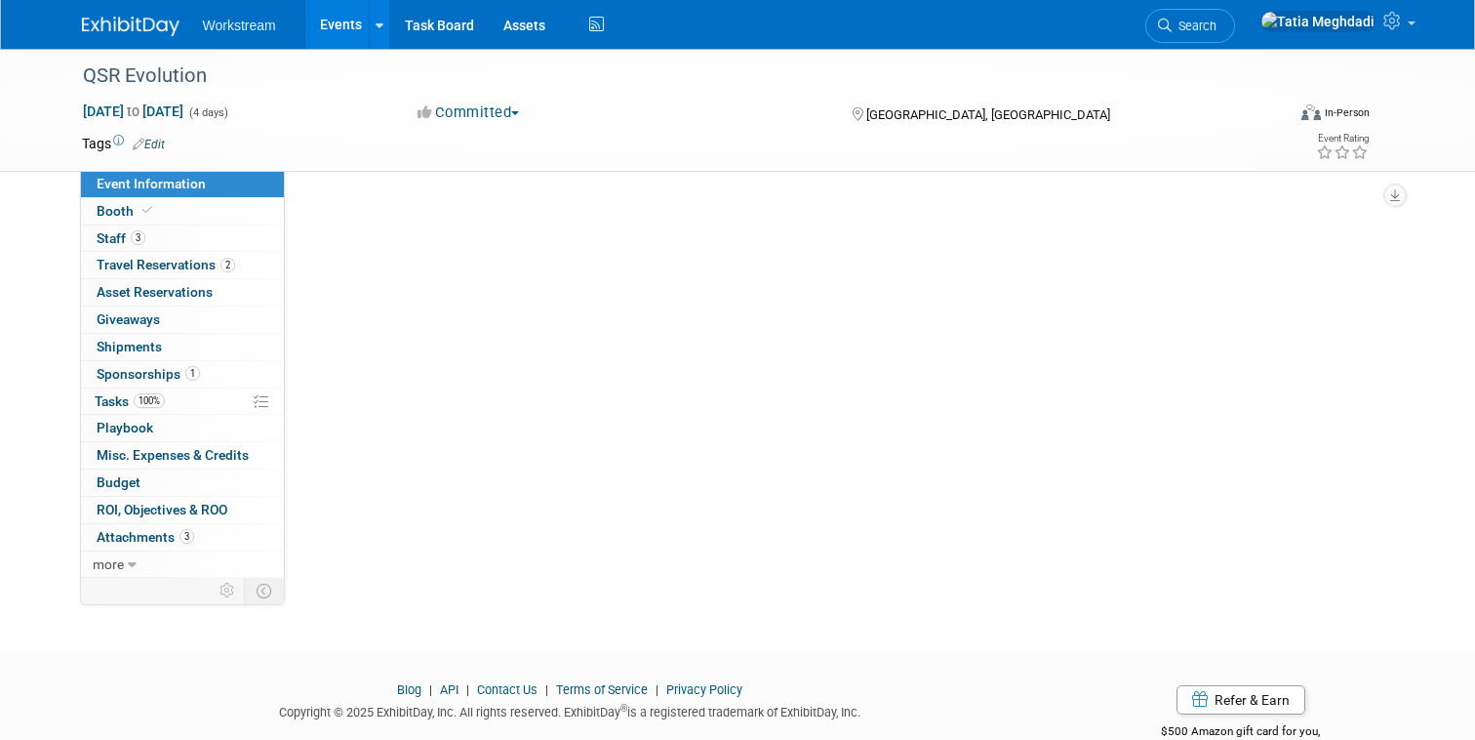
select select "Industry"
select select "Restaurant"
select select "TBD"
select select "Tatia Meghdadi"
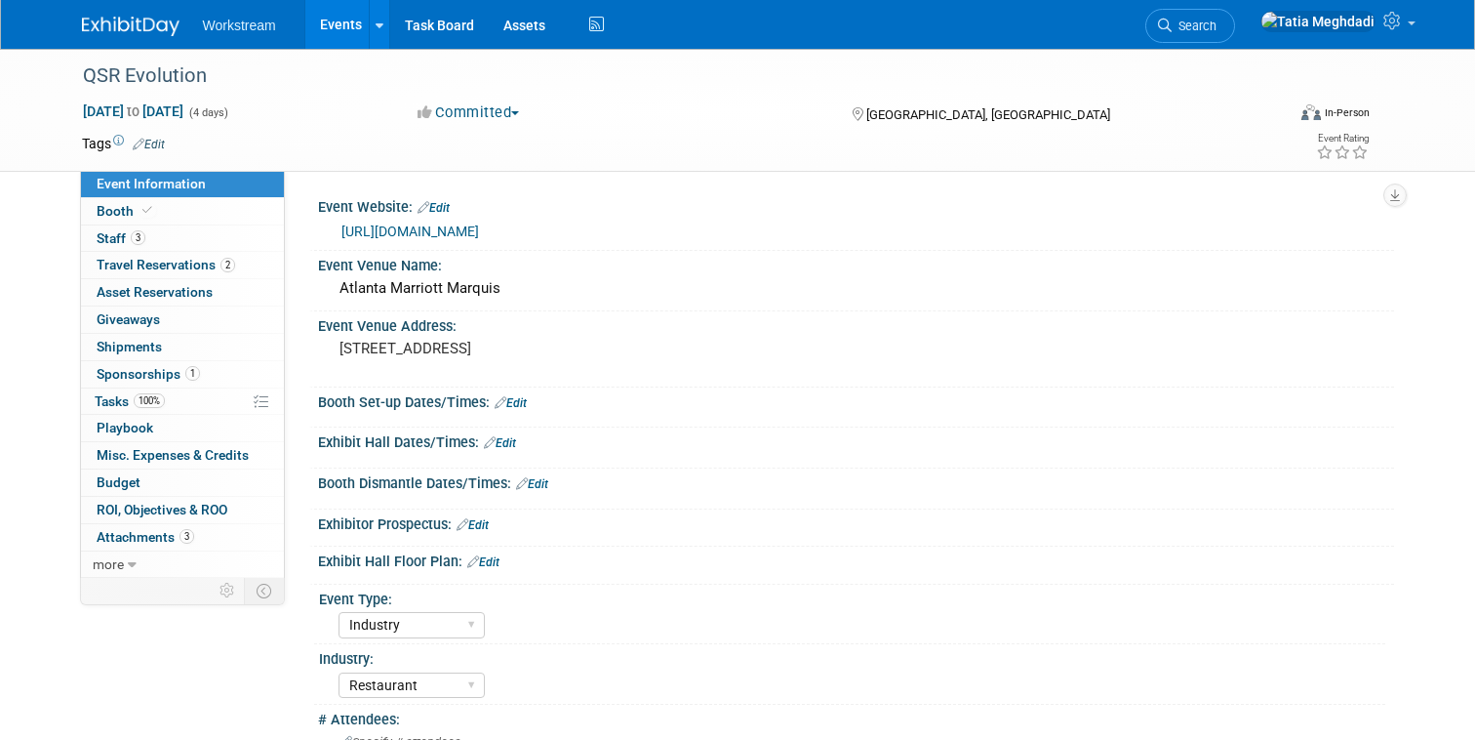
click at [334, 26] on link "Events" at bounding box center [340, 24] width 71 height 49
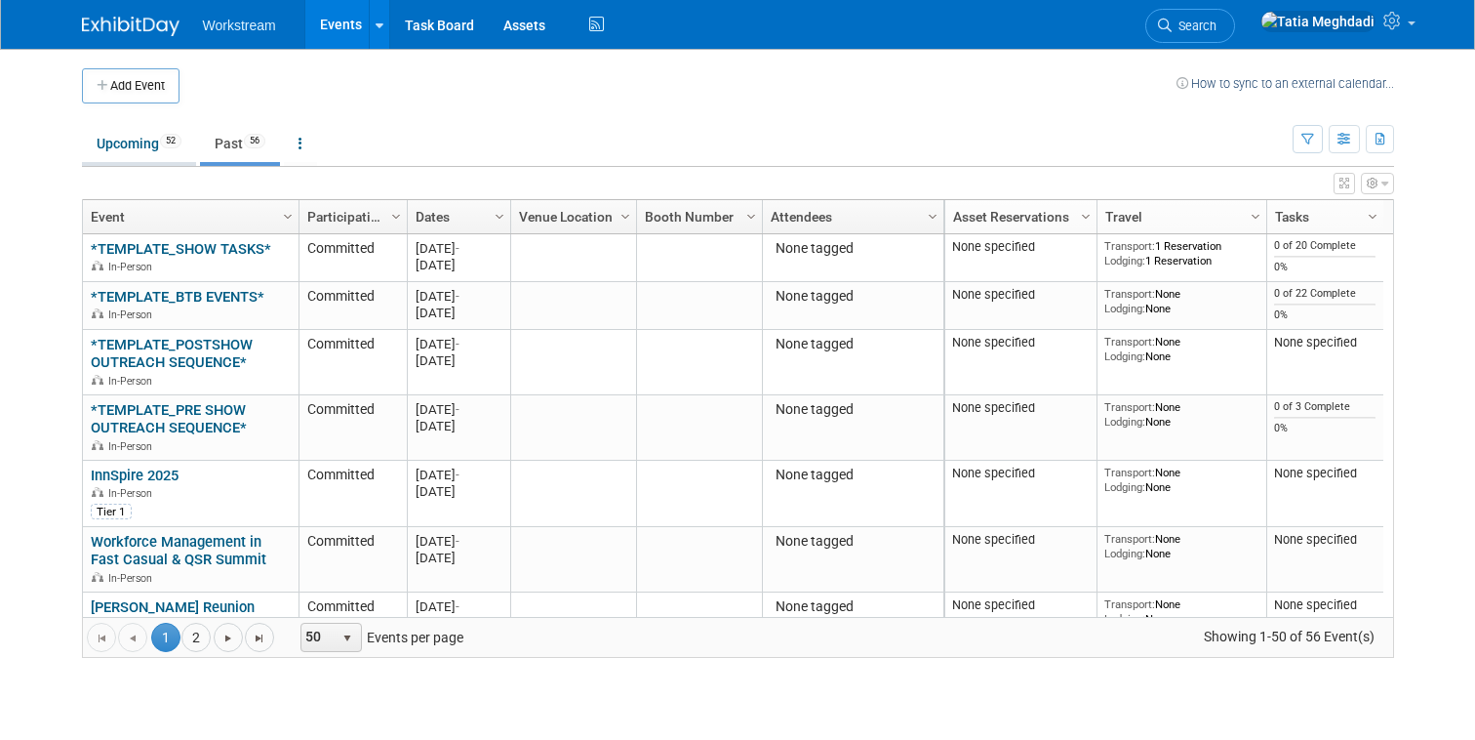
click at [125, 150] on link "Upcoming 52" at bounding box center [139, 143] width 114 height 37
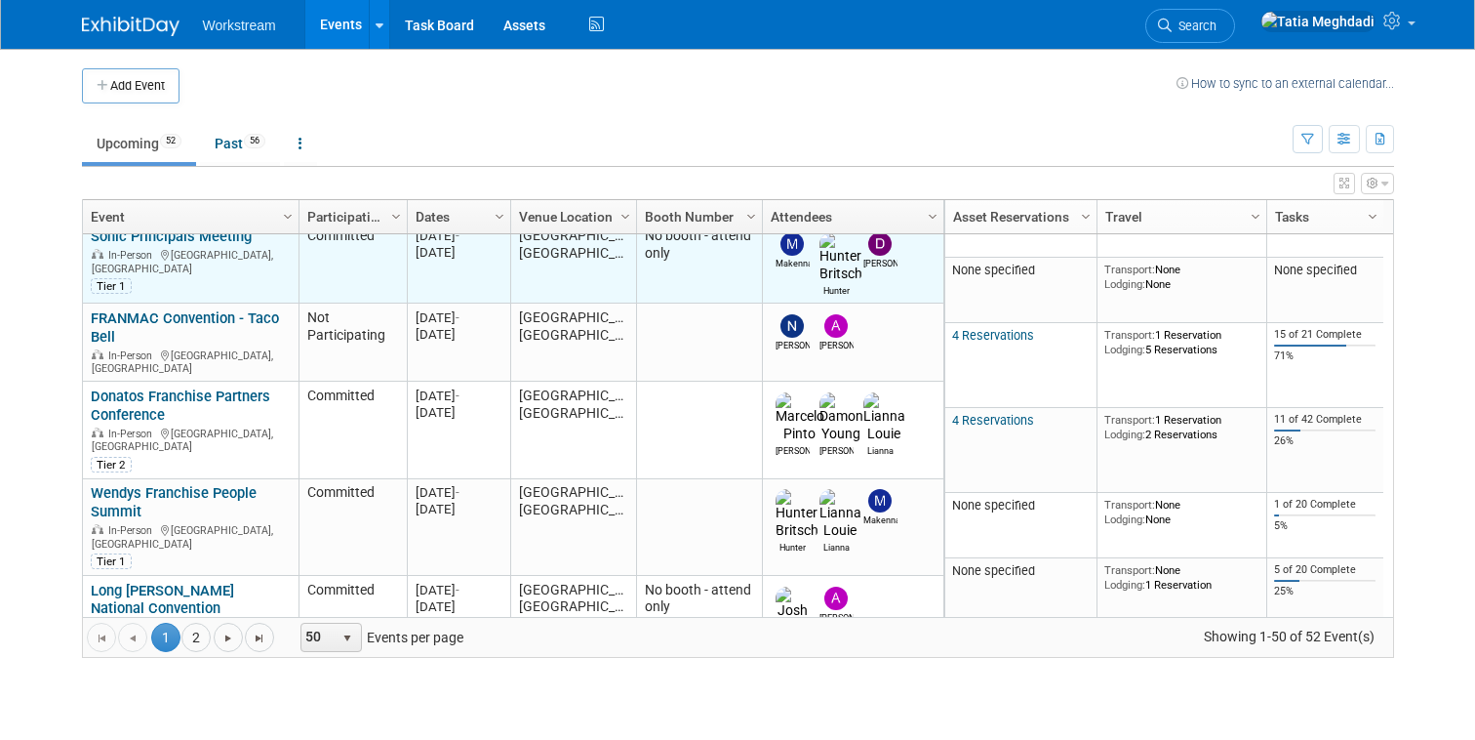
scroll to position [70, 0]
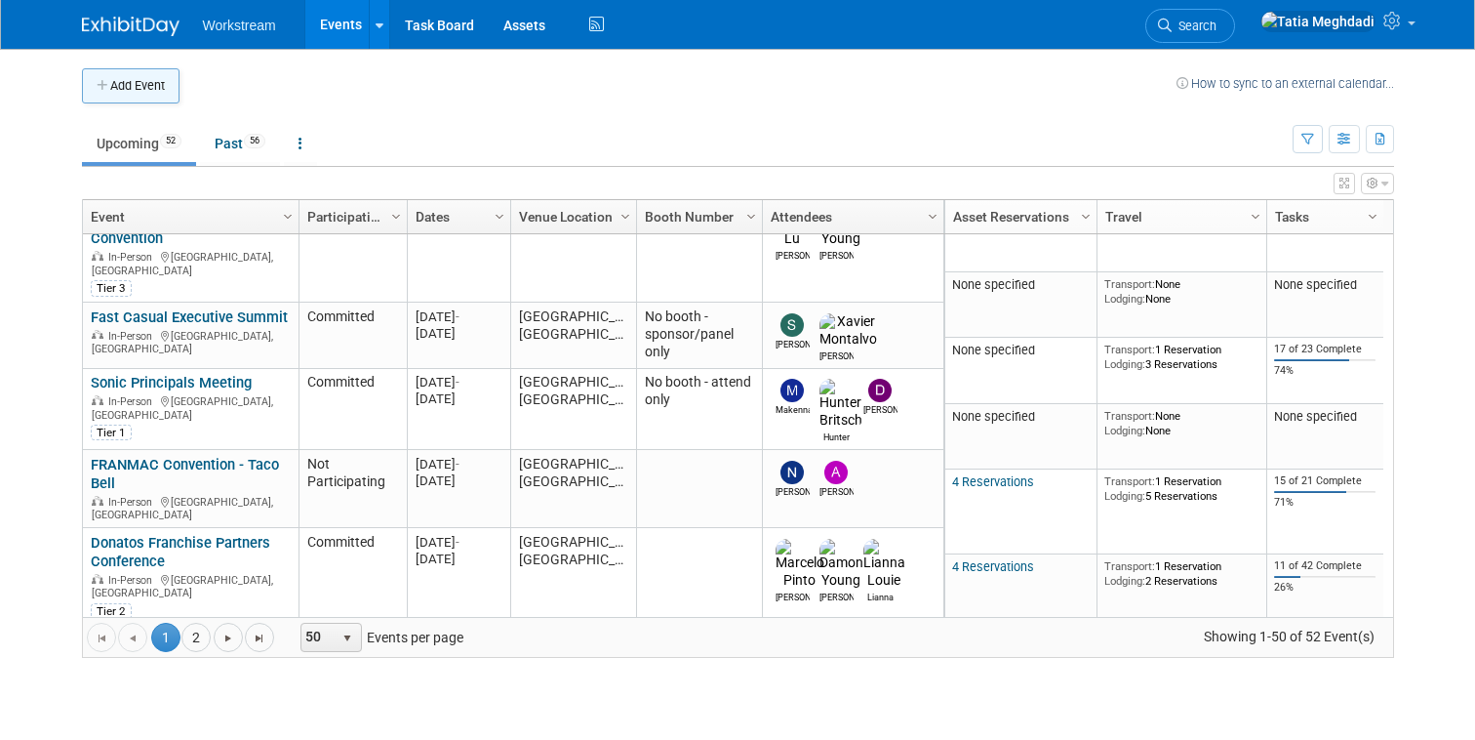
click at [136, 82] on button "Add Event" at bounding box center [131, 85] width 98 height 35
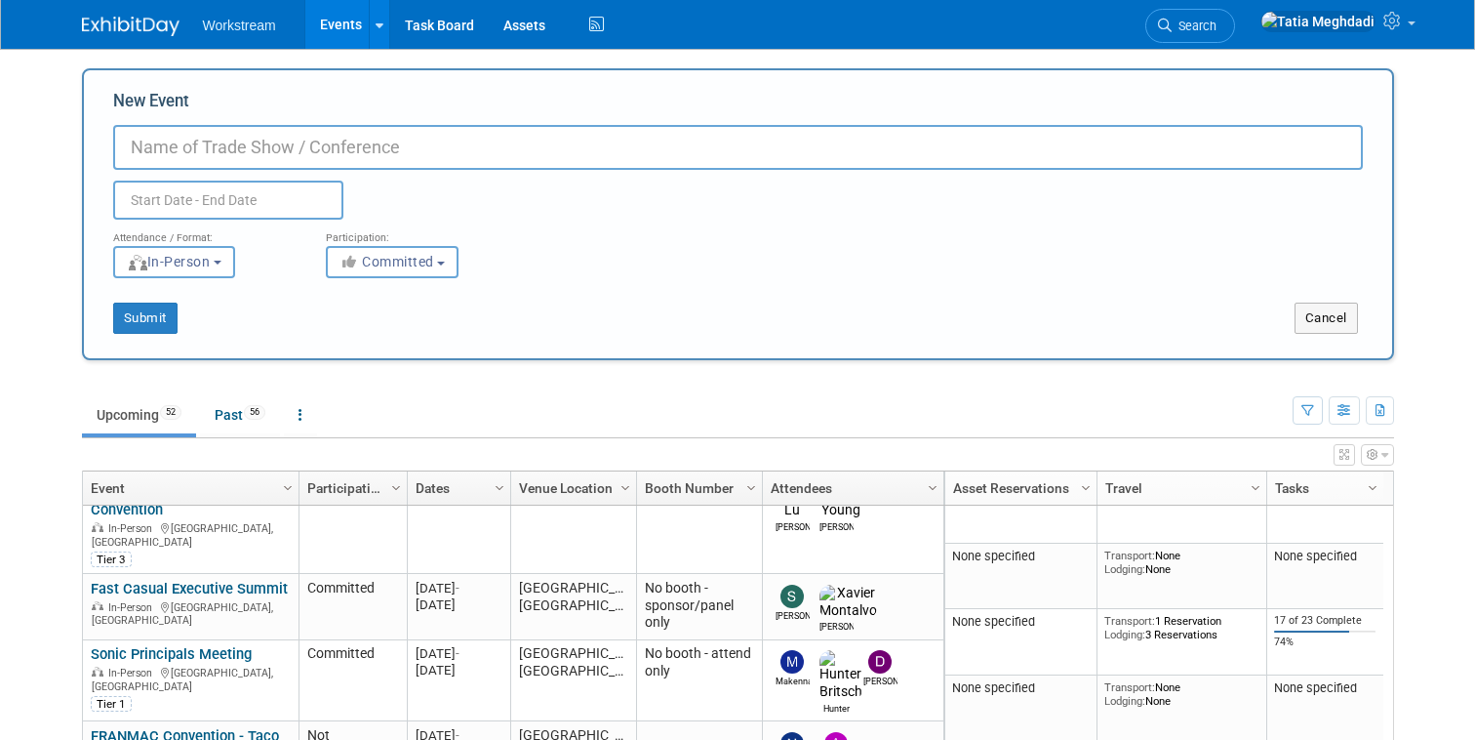
click at [221, 208] on input "text" at bounding box center [228, 200] width 230 height 39
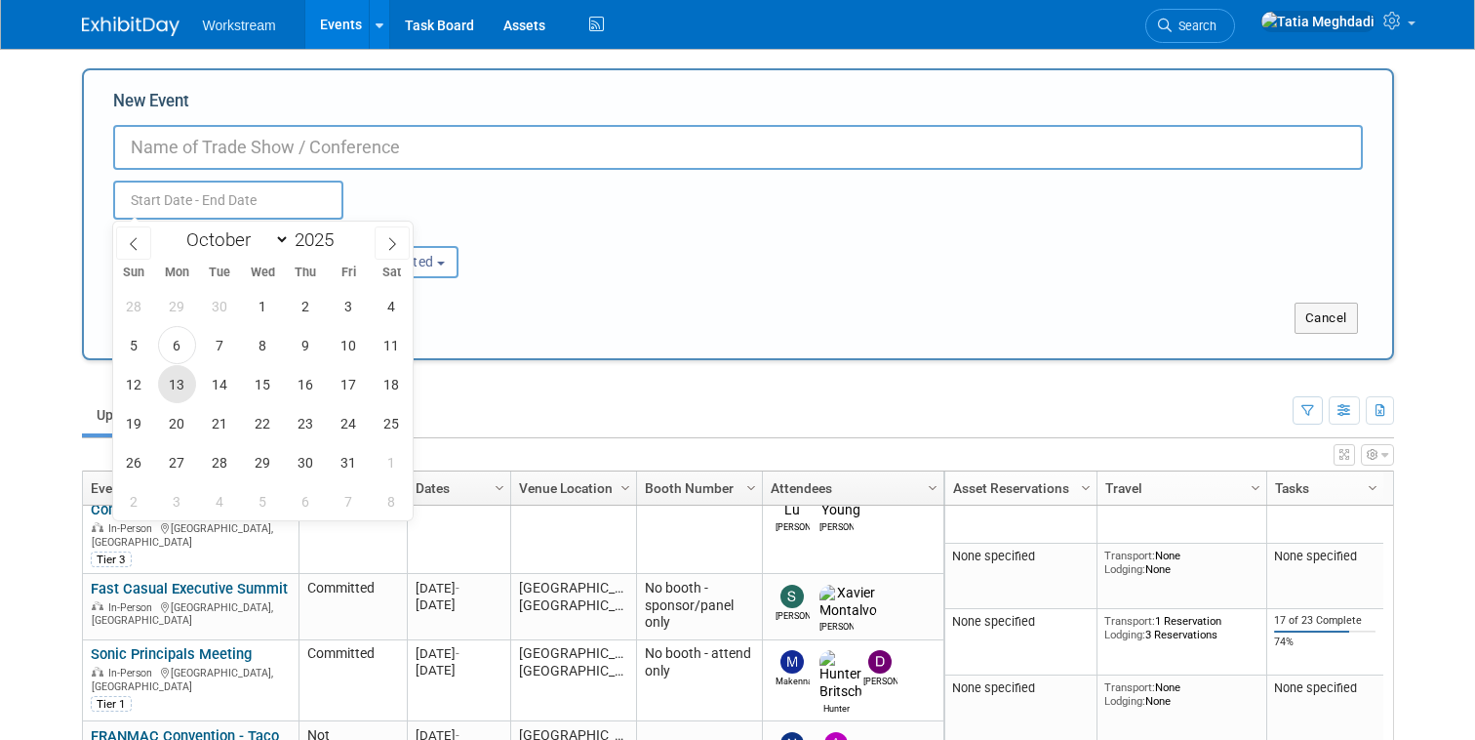
click at [170, 384] on span "13" at bounding box center [177, 384] width 38 height 38
click at [256, 385] on span "15" at bounding box center [263, 384] width 38 height 38
type input "[DATE] to [DATE]"
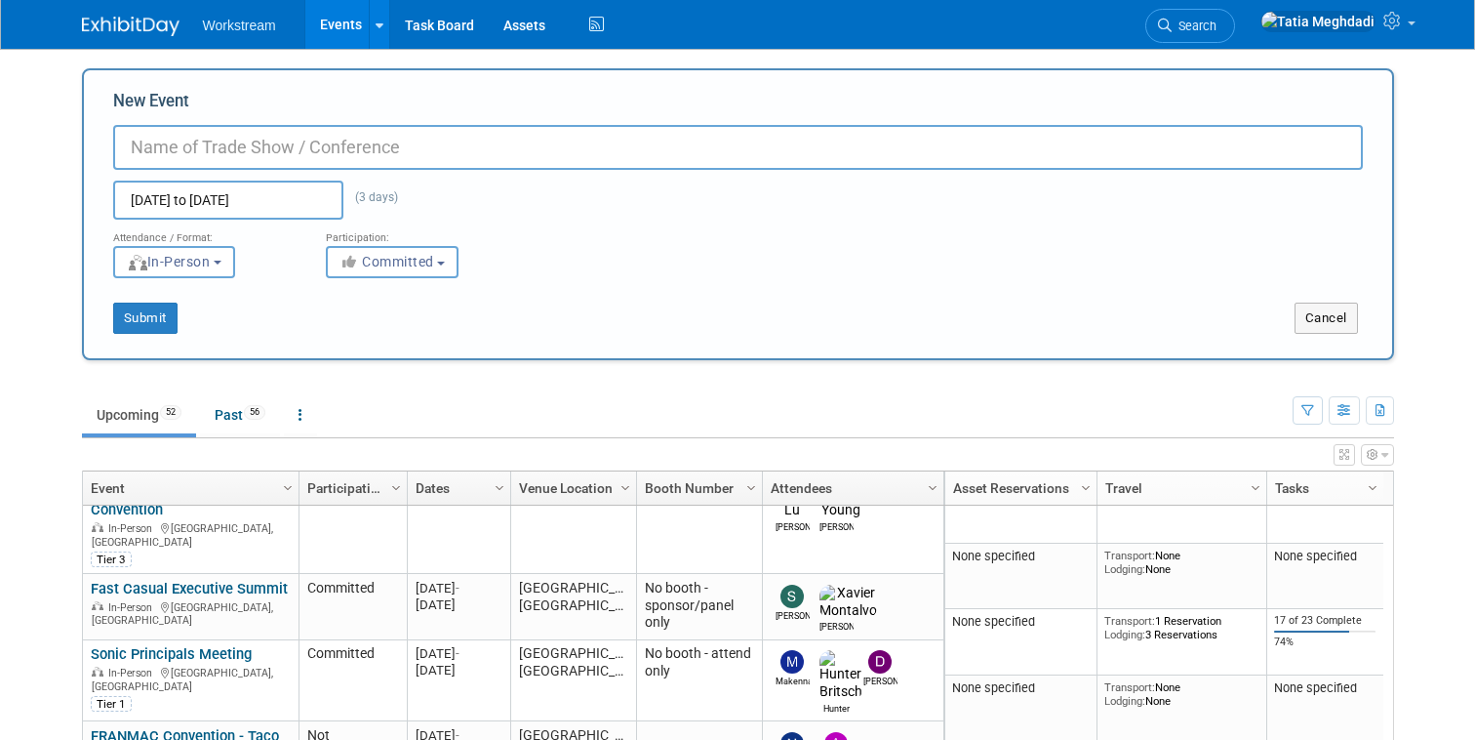
click at [198, 145] on input "New Event" at bounding box center [738, 147] width 1250 height 45
type input "Buffalo Wild Wings"
click at [399, 265] on span "Committed" at bounding box center [387, 262] width 95 height 16
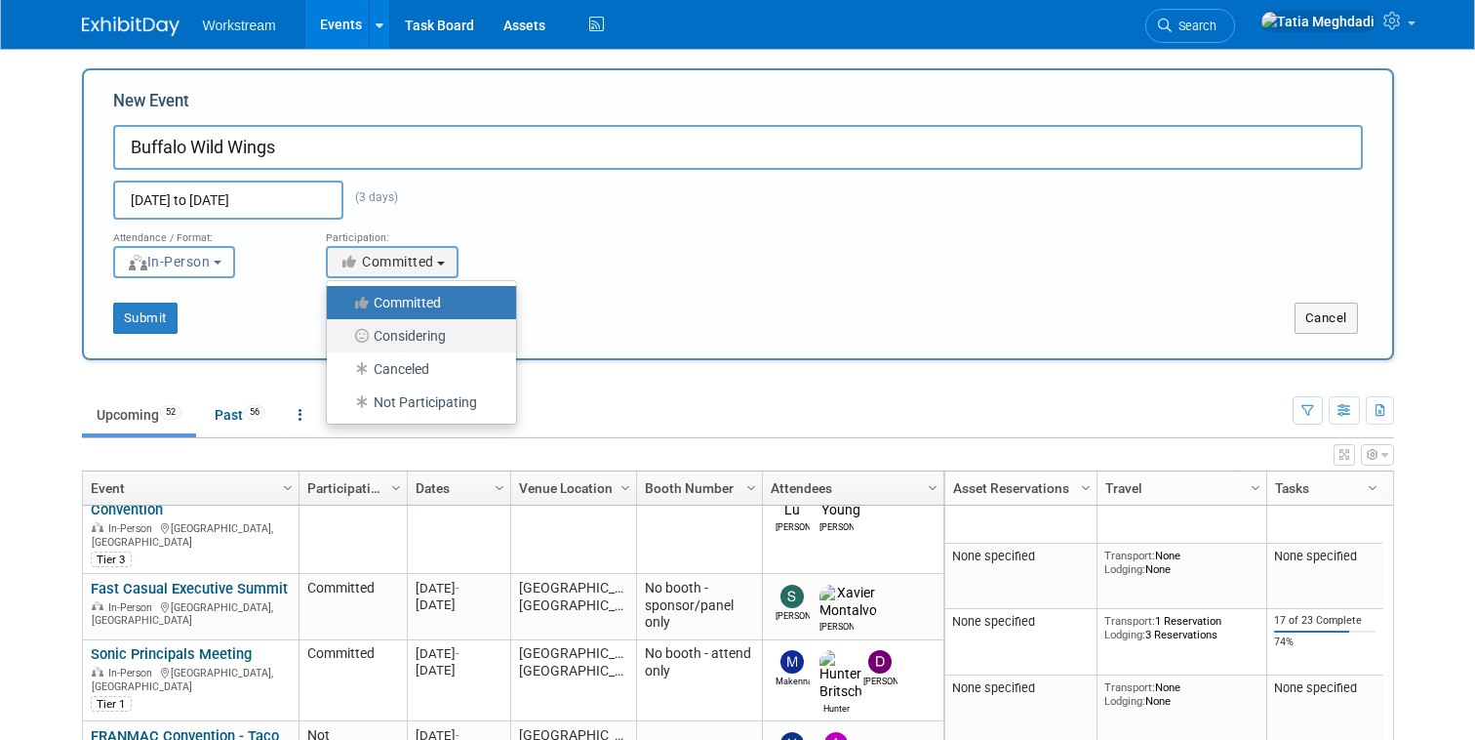
click at [439, 335] on label "Considering" at bounding box center [417, 335] width 160 height 25
click at [344, 335] on input "Considering" at bounding box center [338, 336] width 13 height 13
select select "2"
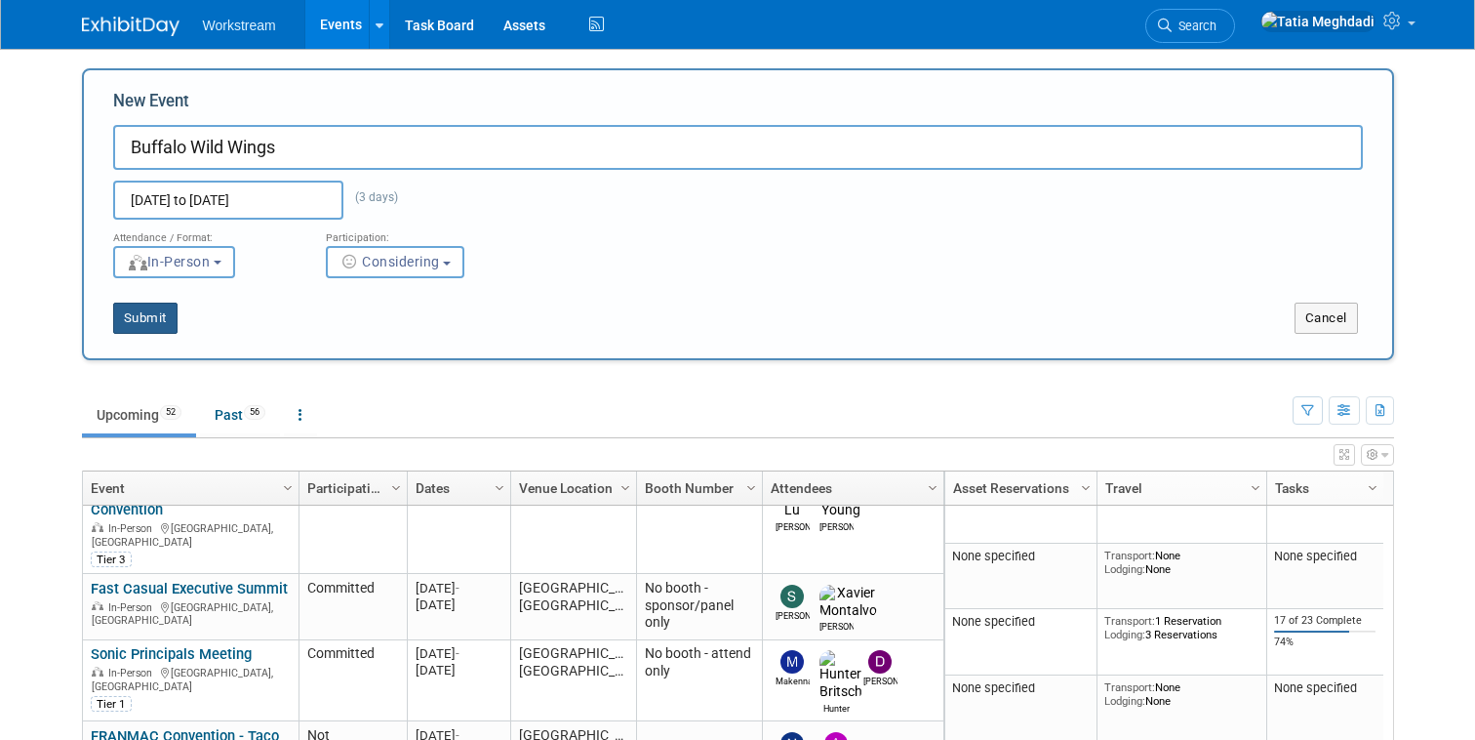
click at [158, 315] on button "Submit" at bounding box center [145, 317] width 64 height 31
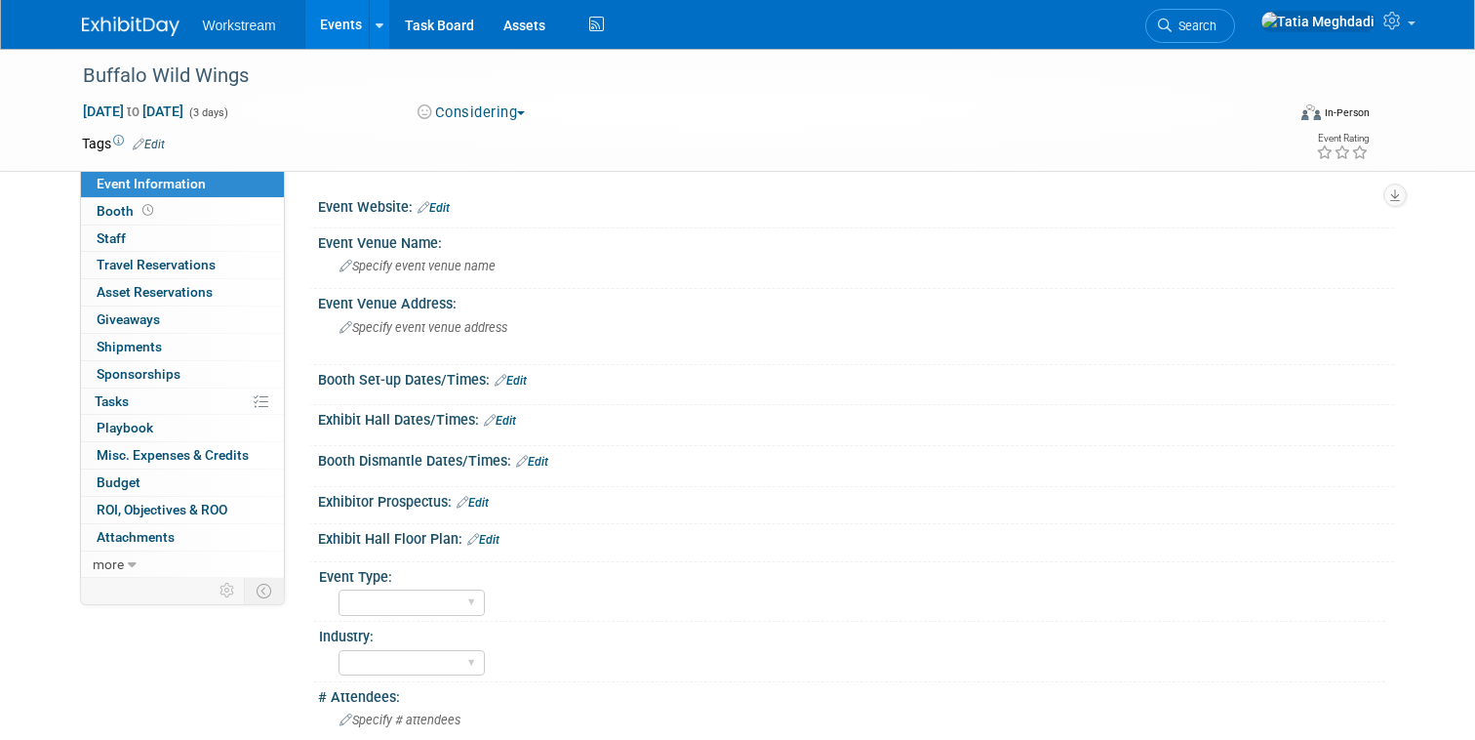
click at [352, 24] on link "Events" at bounding box center [340, 24] width 71 height 49
click at [389, 326] on span "Specify event venue address" at bounding box center [424, 327] width 168 height 15
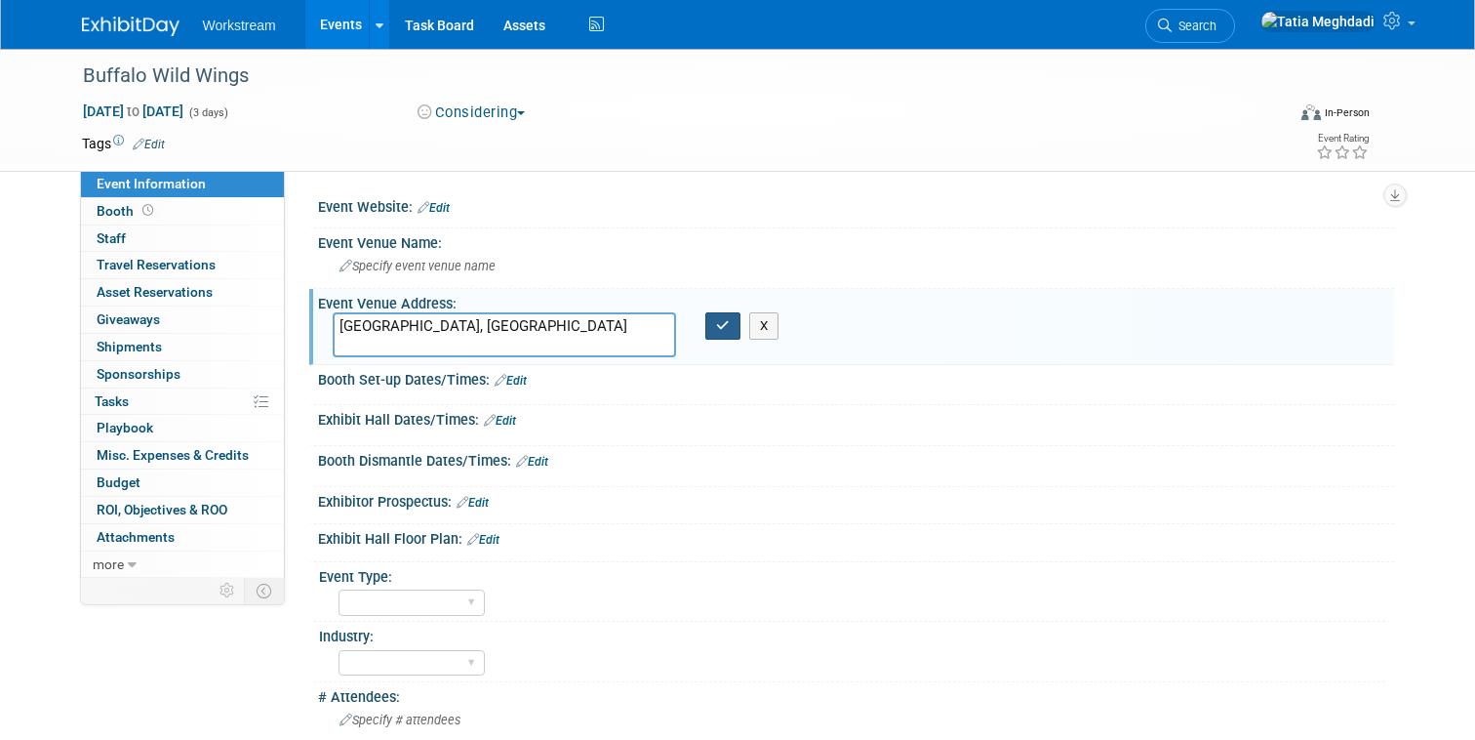
type textarea "[GEOGRAPHIC_DATA], [GEOGRAPHIC_DATA]"
click at [720, 330] on icon "button" at bounding box center [723, 325] width 14 height 13
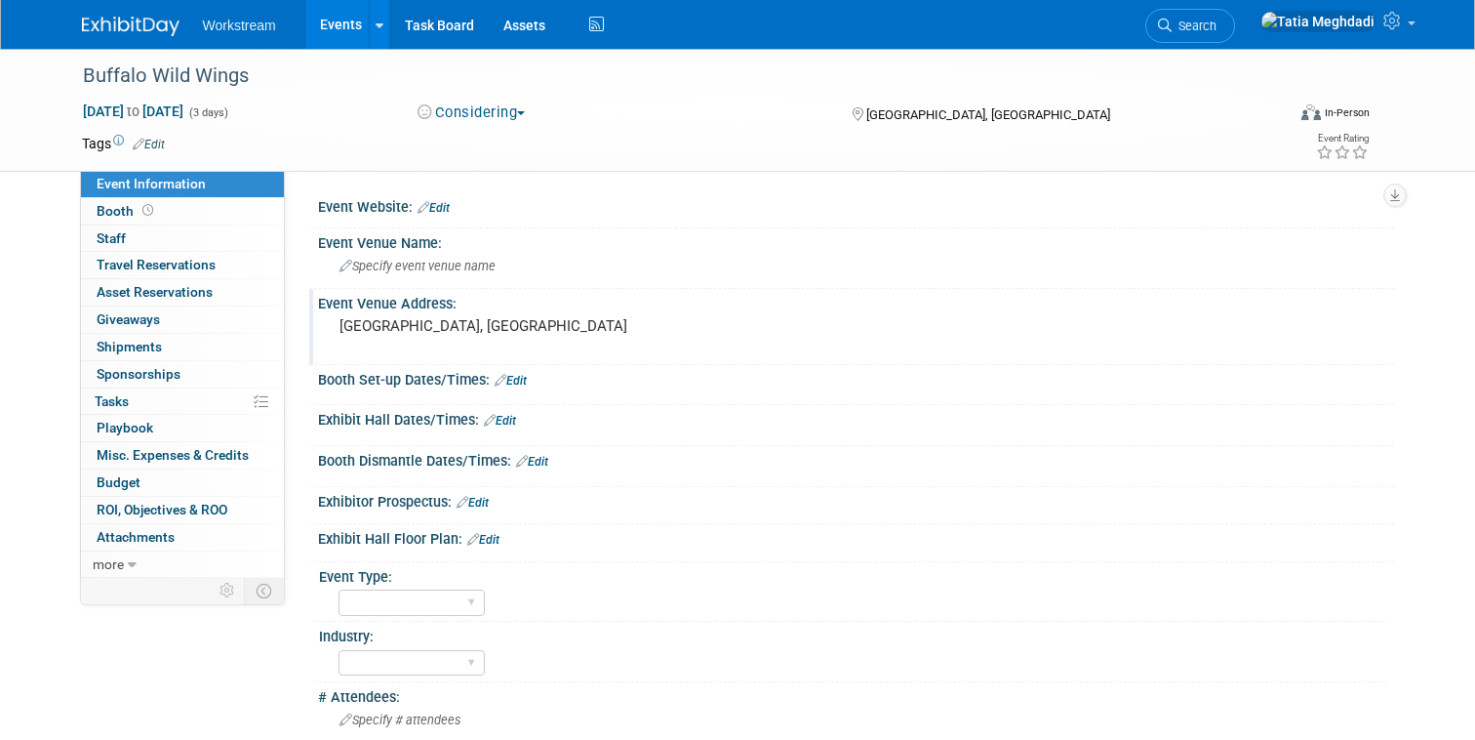
click at [331, 24] on link "Events" at bounding box center [340, 24] width 71 height 49
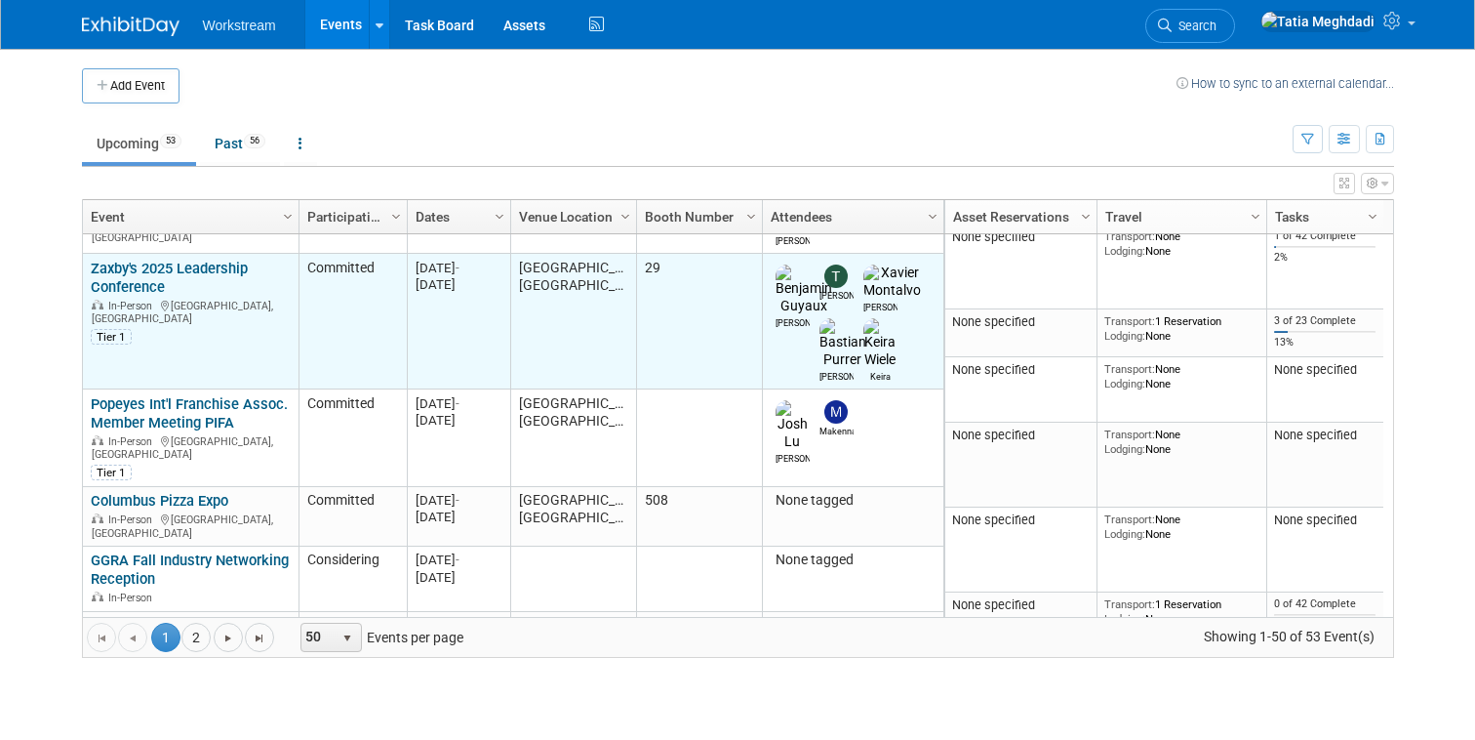
scroll to position [741, 0]
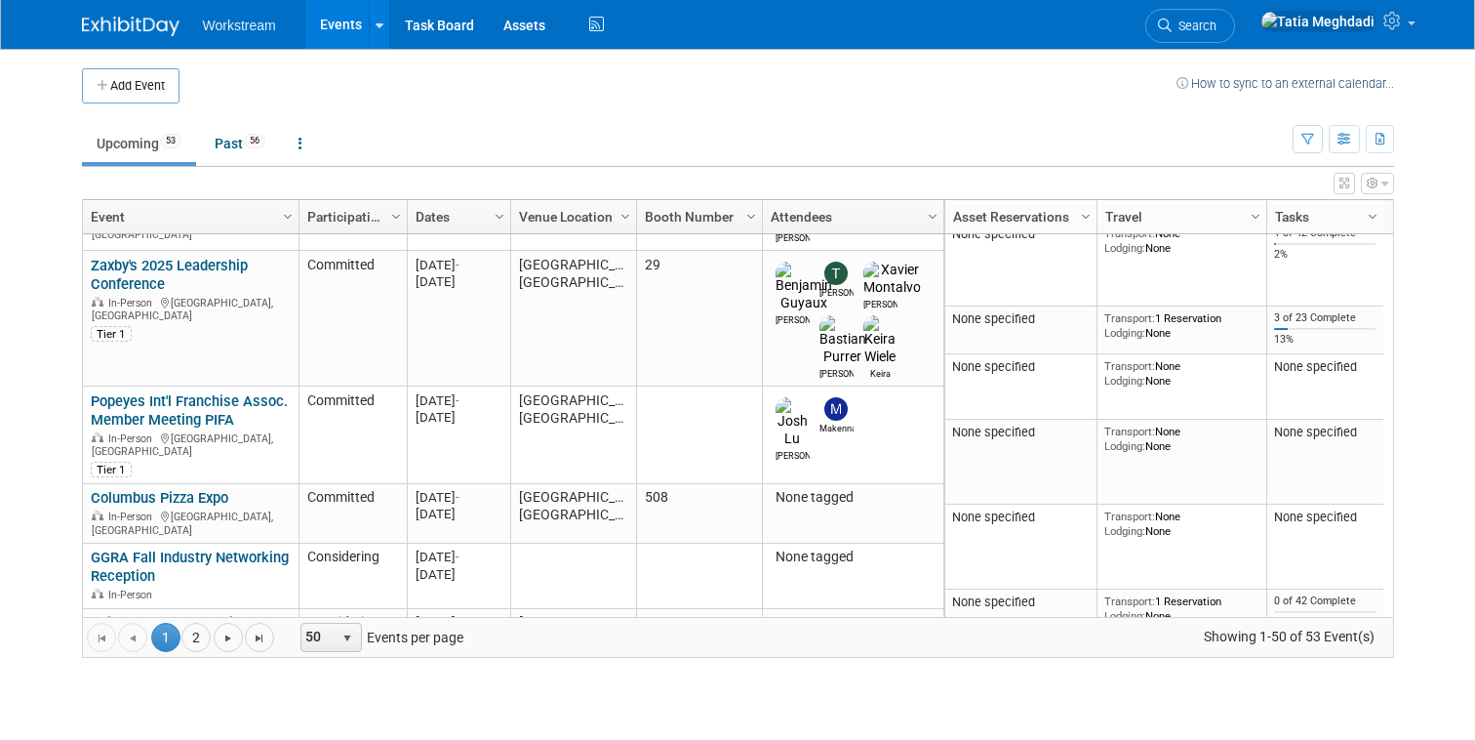
click at [146, 711] on link "[PERSON_NAME] Franchisee Association Show" at bounding box center [182, 729] width 183 height 36
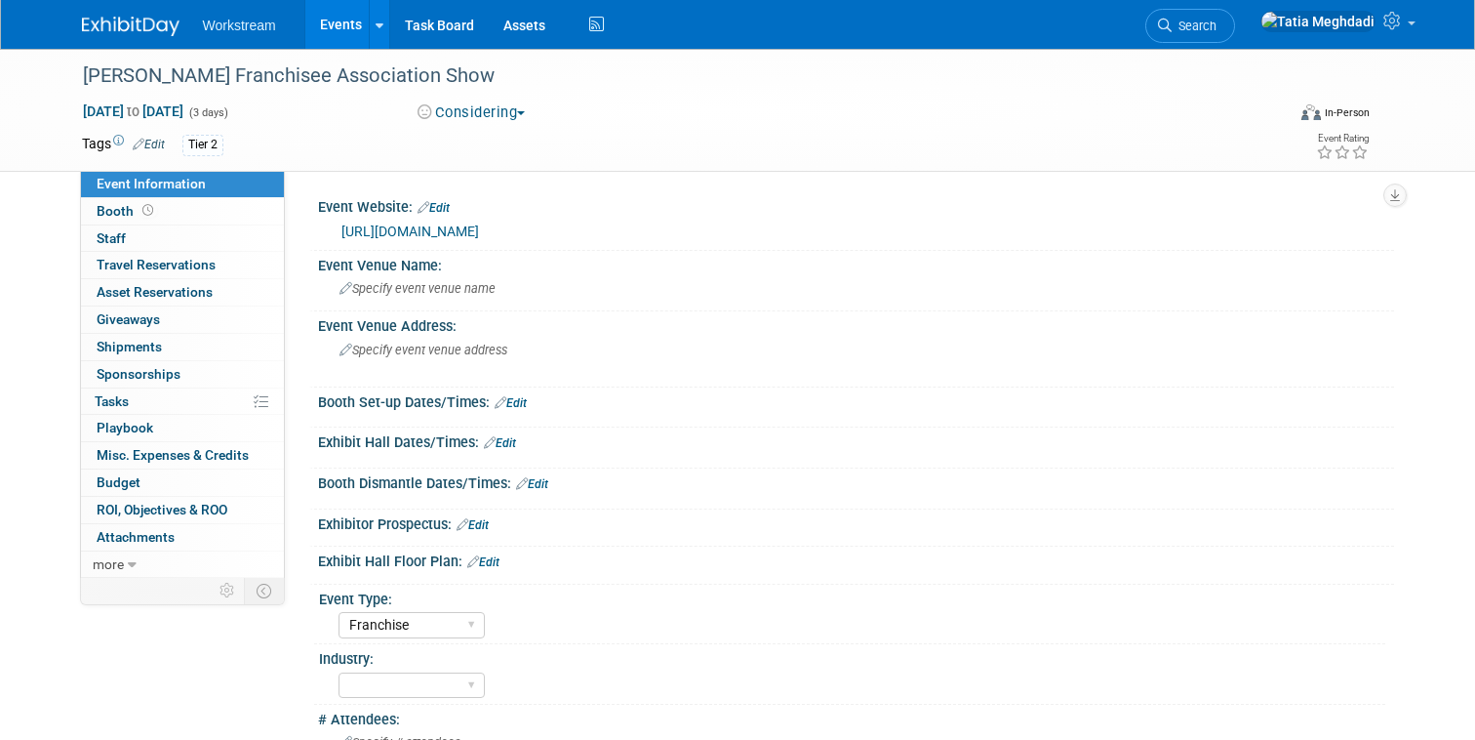
select select "Franchise"
click at [430, 232] on link "[URL][DOMAIN_NAME]" at bounding box center [411, 231] width 138 height 16
click at [113, 209] on span "Booth" at bounding box center [127, 211] width 60 height 16
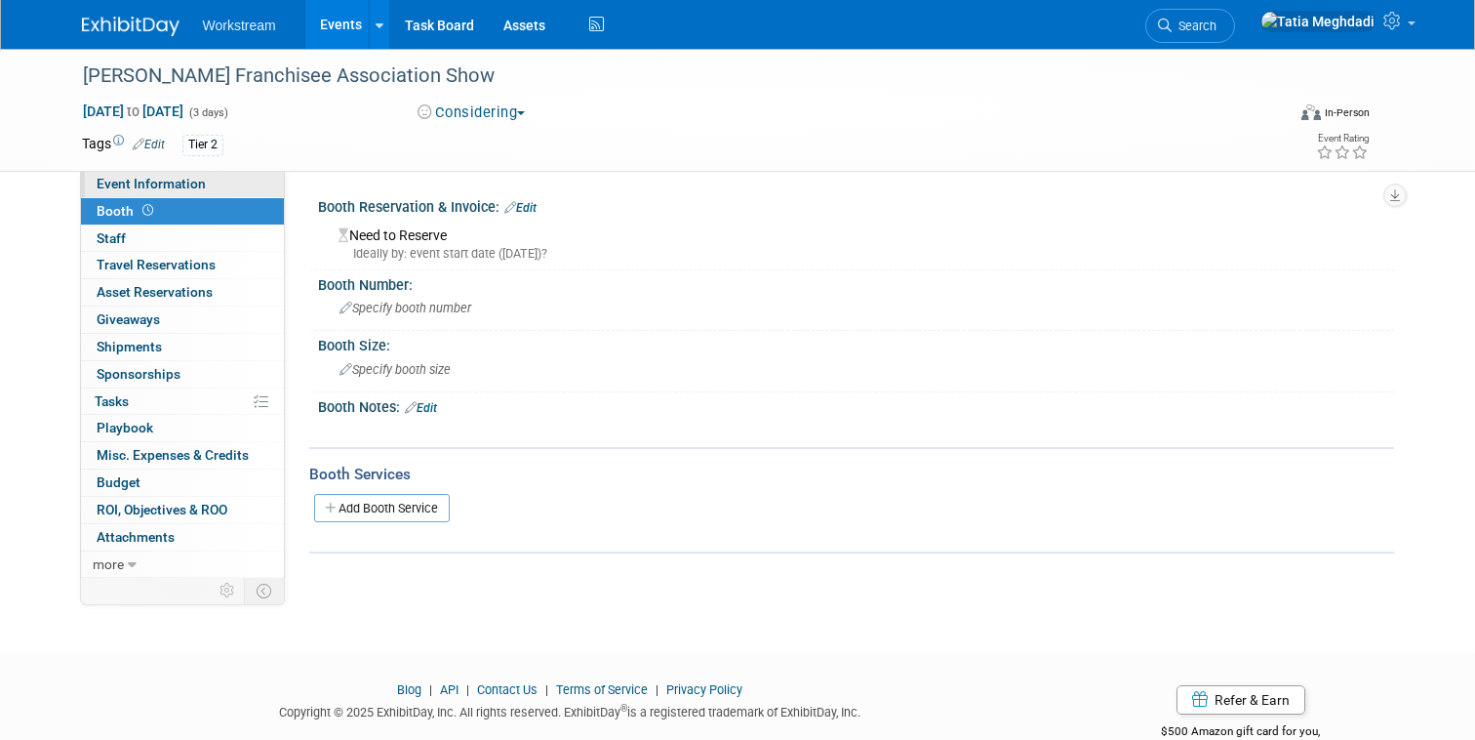
click at [139, 175] on link "Event Information" at bounding box center [182, 184] width 203 height 26
select select "Franchise"
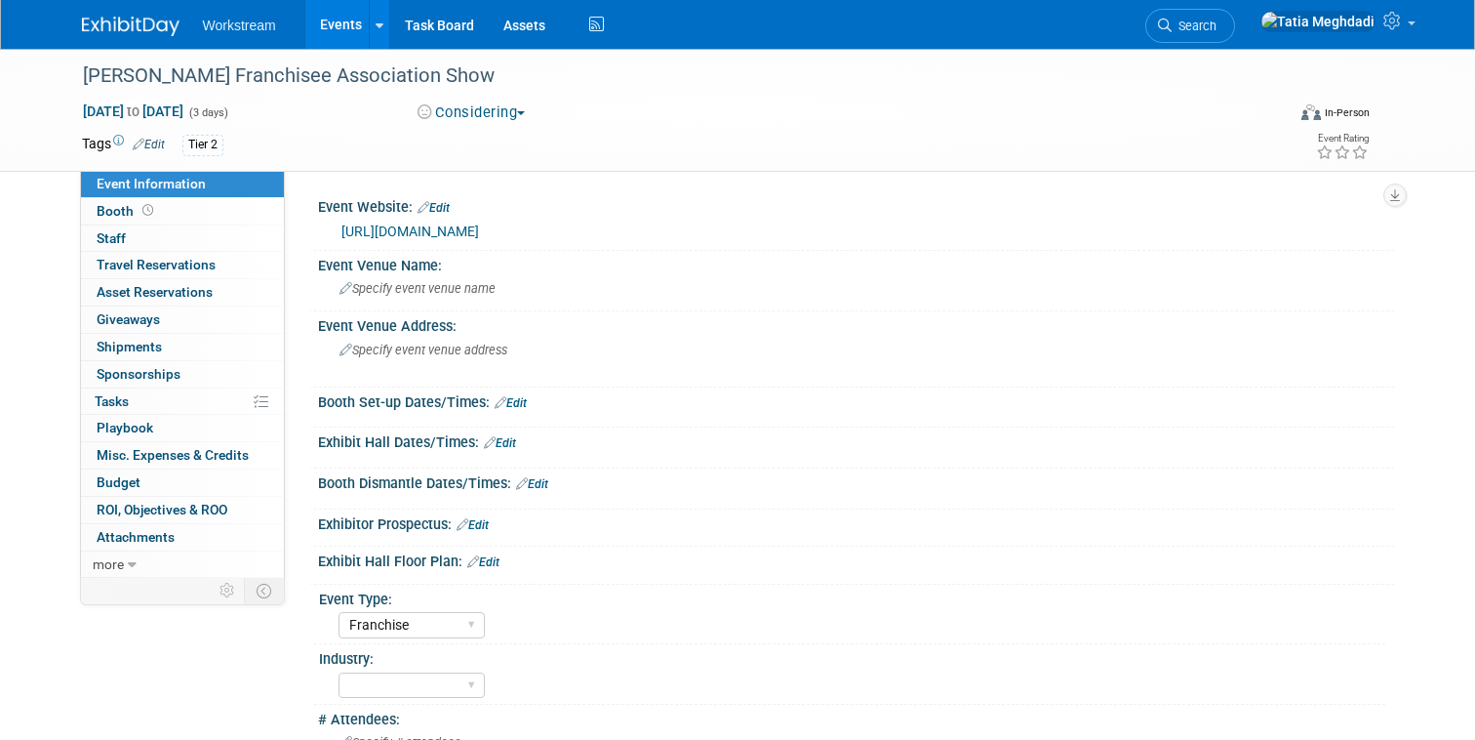
click at [479, 230] on link "[URL][DOMAIN_NAME]" at bounding box center [411, 231] width 138 height 16
click at [347, 23] on link "Events" at bounding box center [340, 24] width 71 height 49
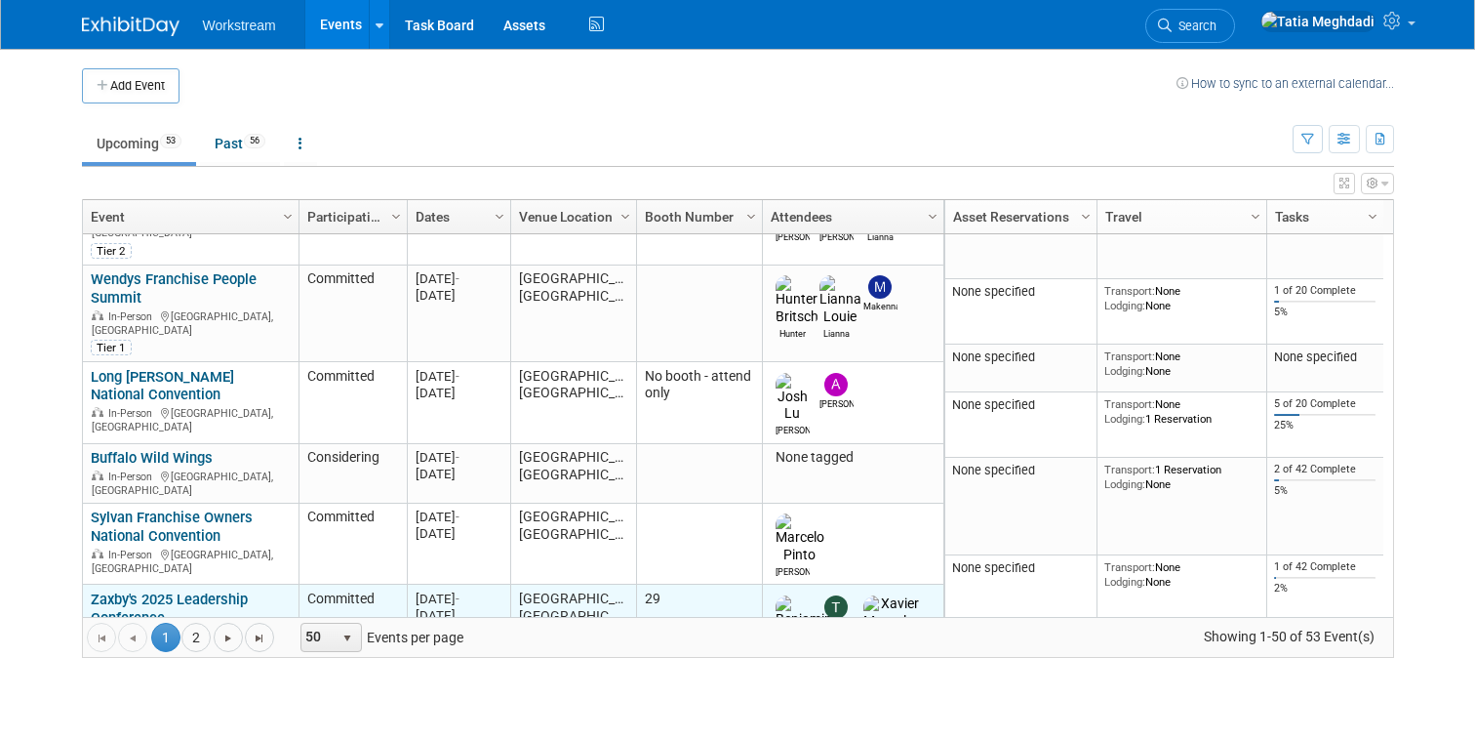
scroll to position [424, 0]
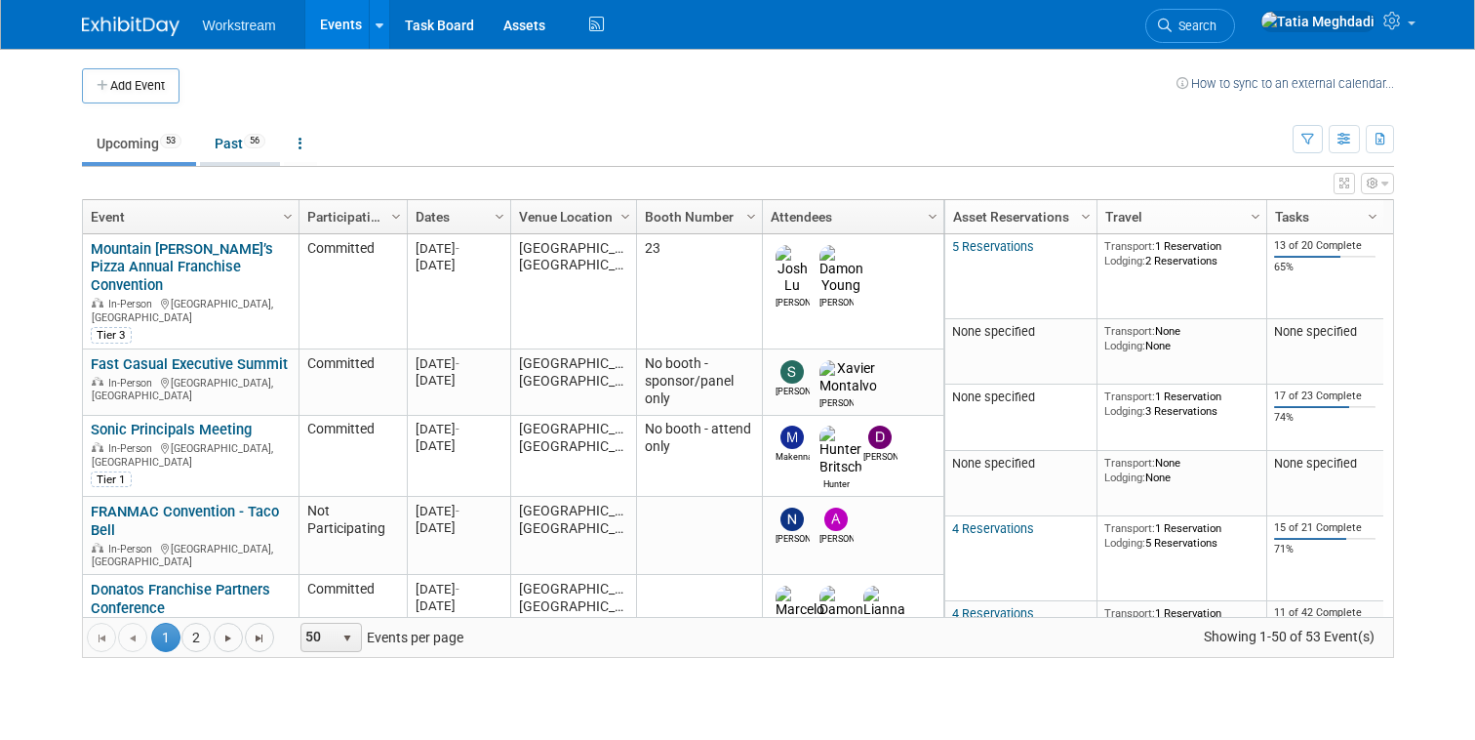
click at [224, 143] on link "Past 56" at bounding box center [240, 143] width 80 height 37
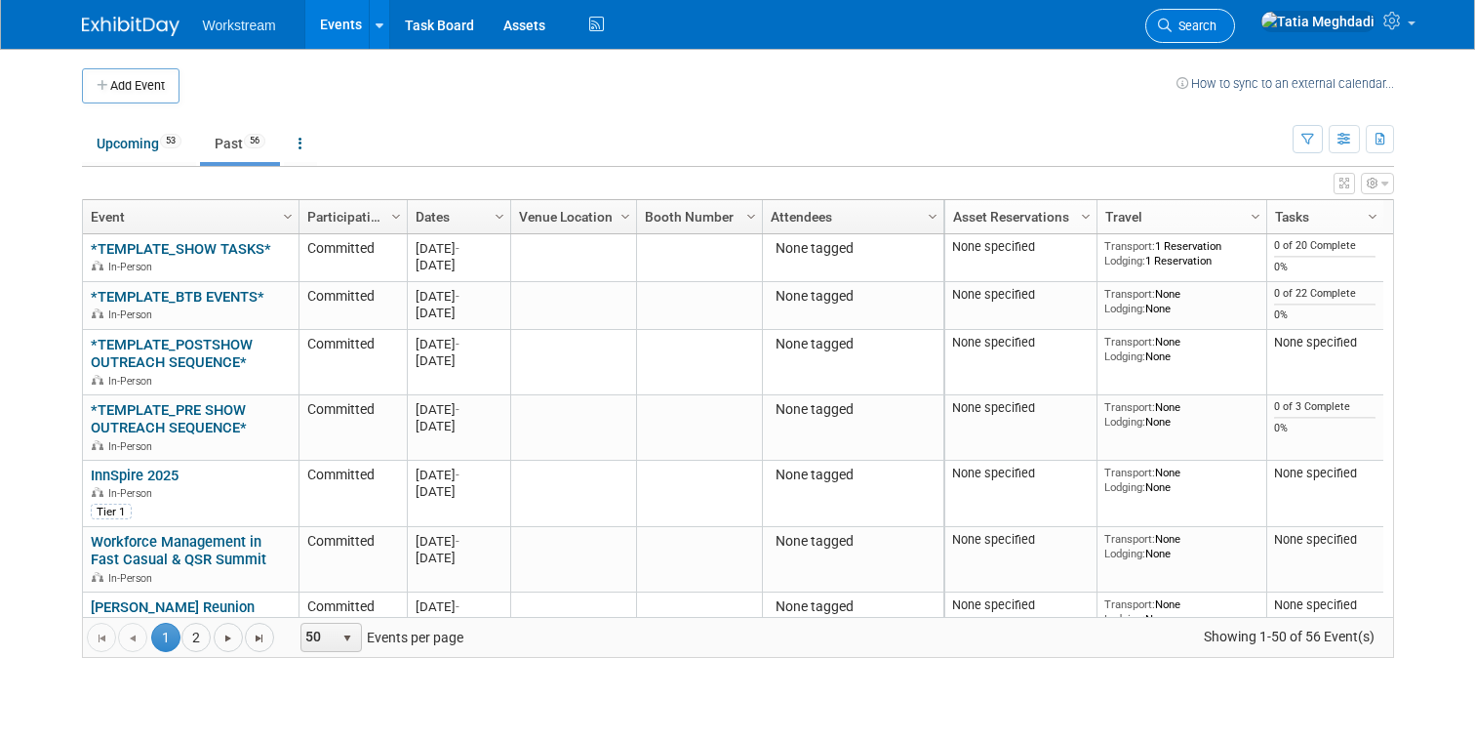
click at [1217, 27] on span "Search" at bounding box center [1194, 26] width 45 height 15
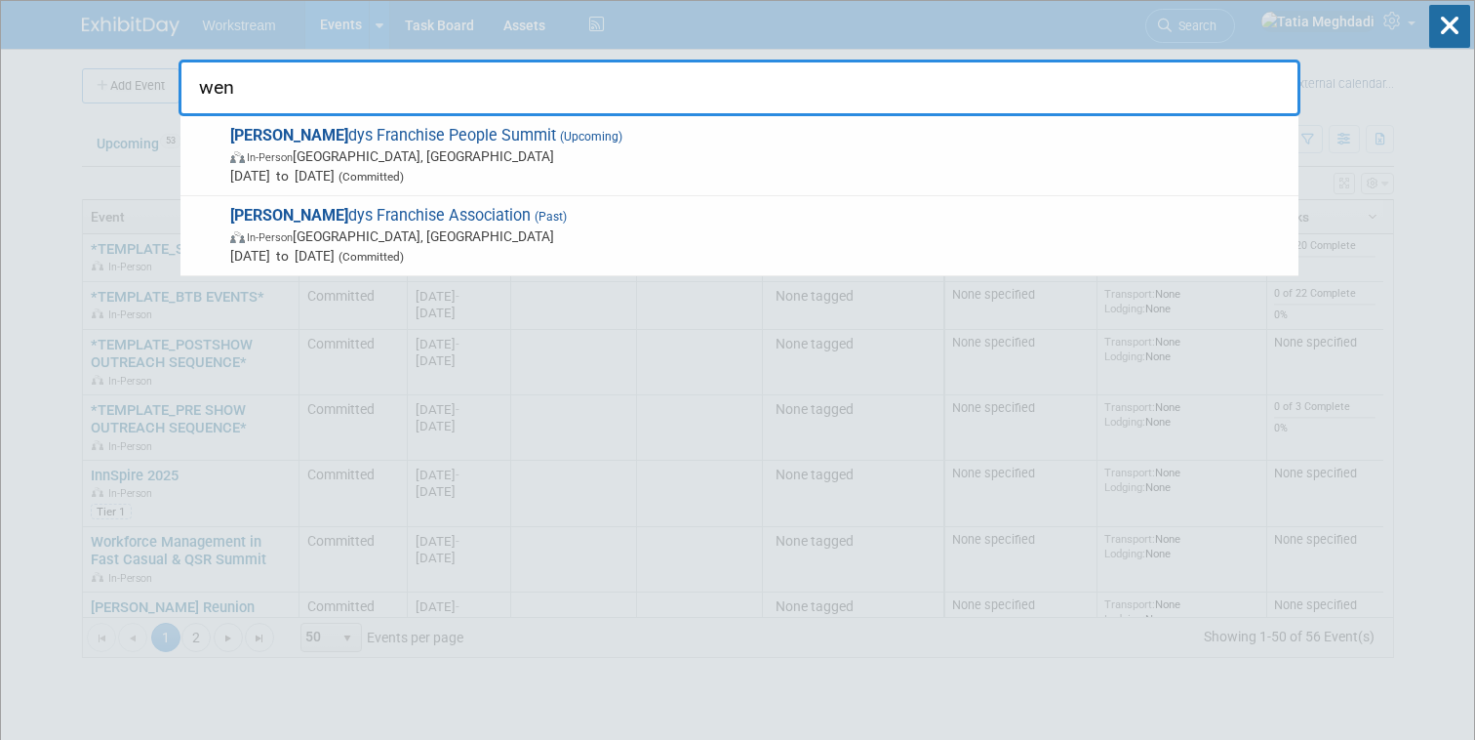
type input "wen"
click at [1455, 37] on icon at bounding box center [1449, 26] width 41 height 43
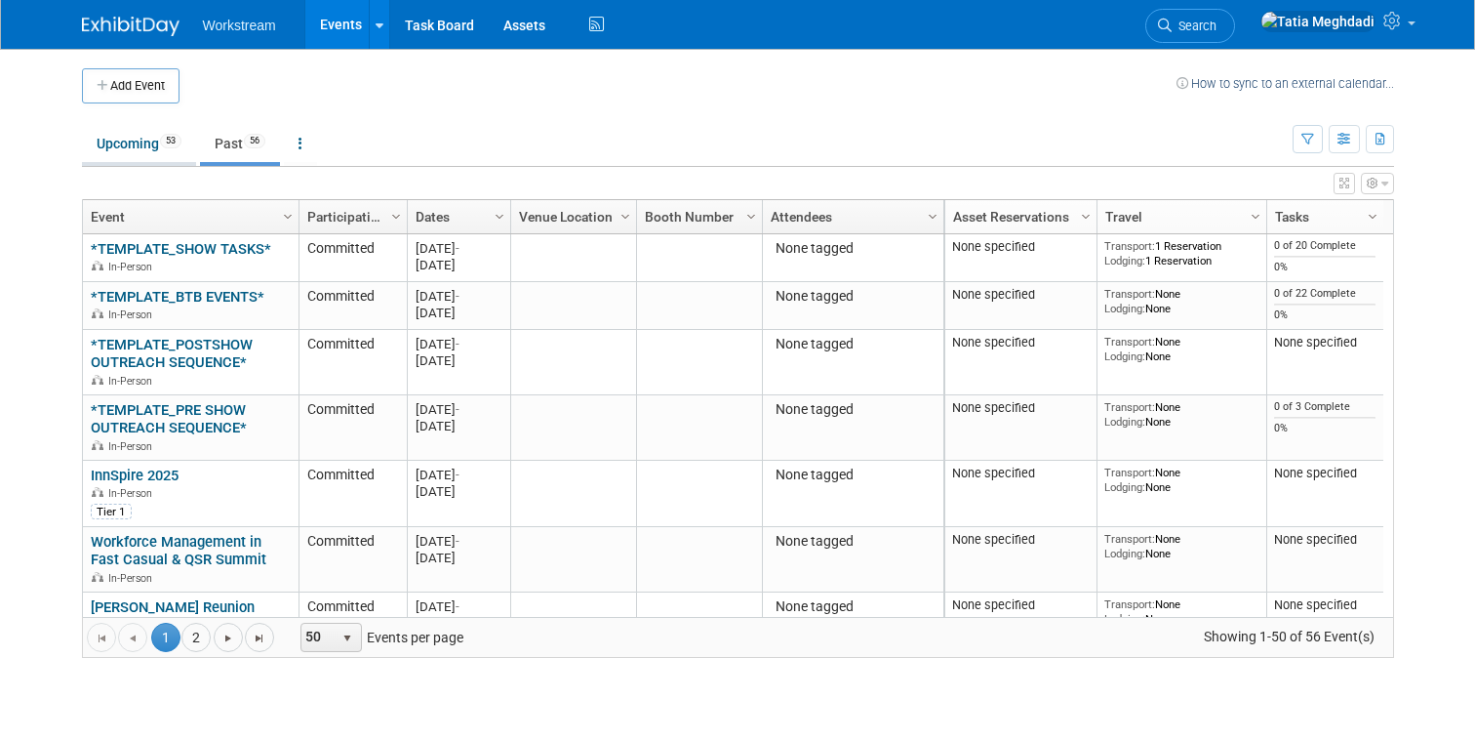
click at [135, 136] on link "Upcoming 53" at bounding box center [139, 143] width 114 height 37
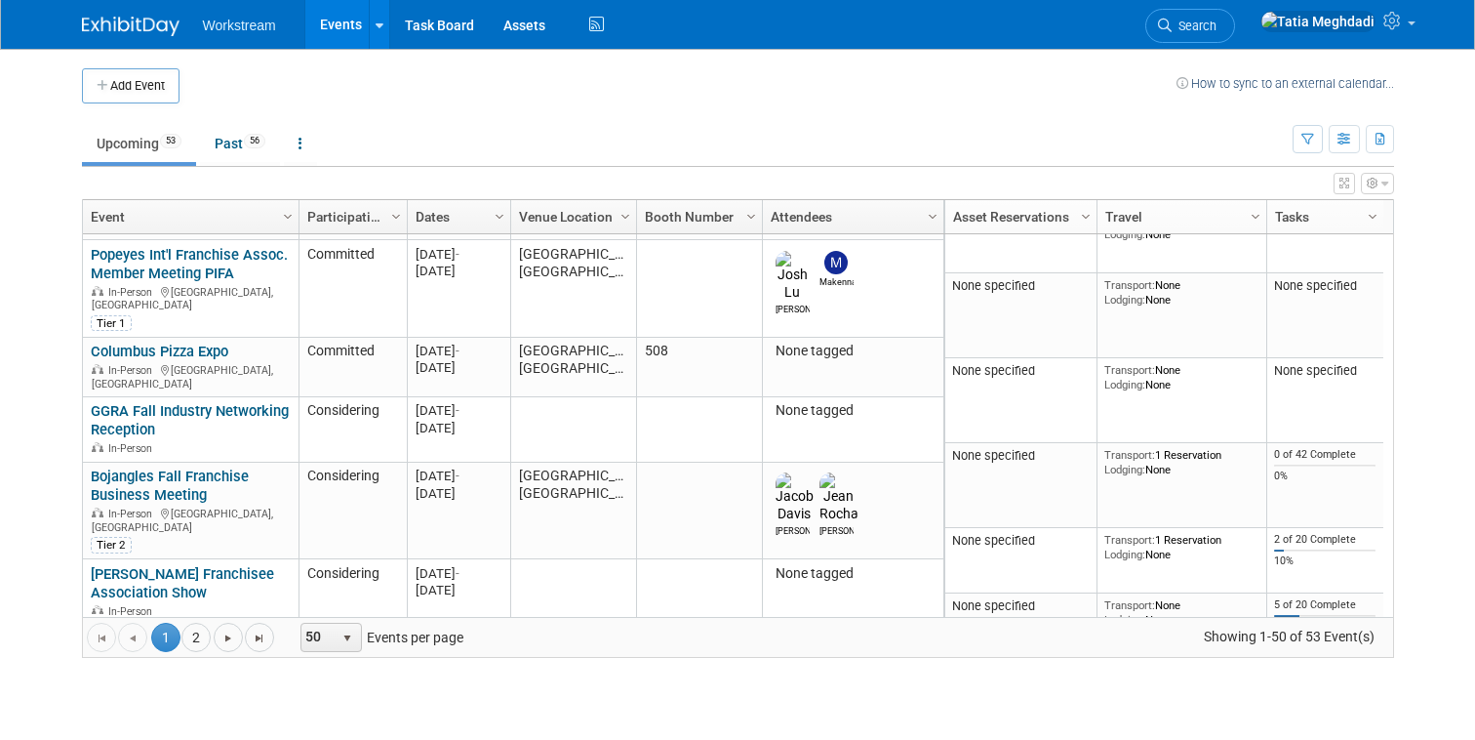
click at [159, 650] on link "PFJA [PERSON_NAME] Fall Conference" at bounding box center [177, 668] width 172 height 36
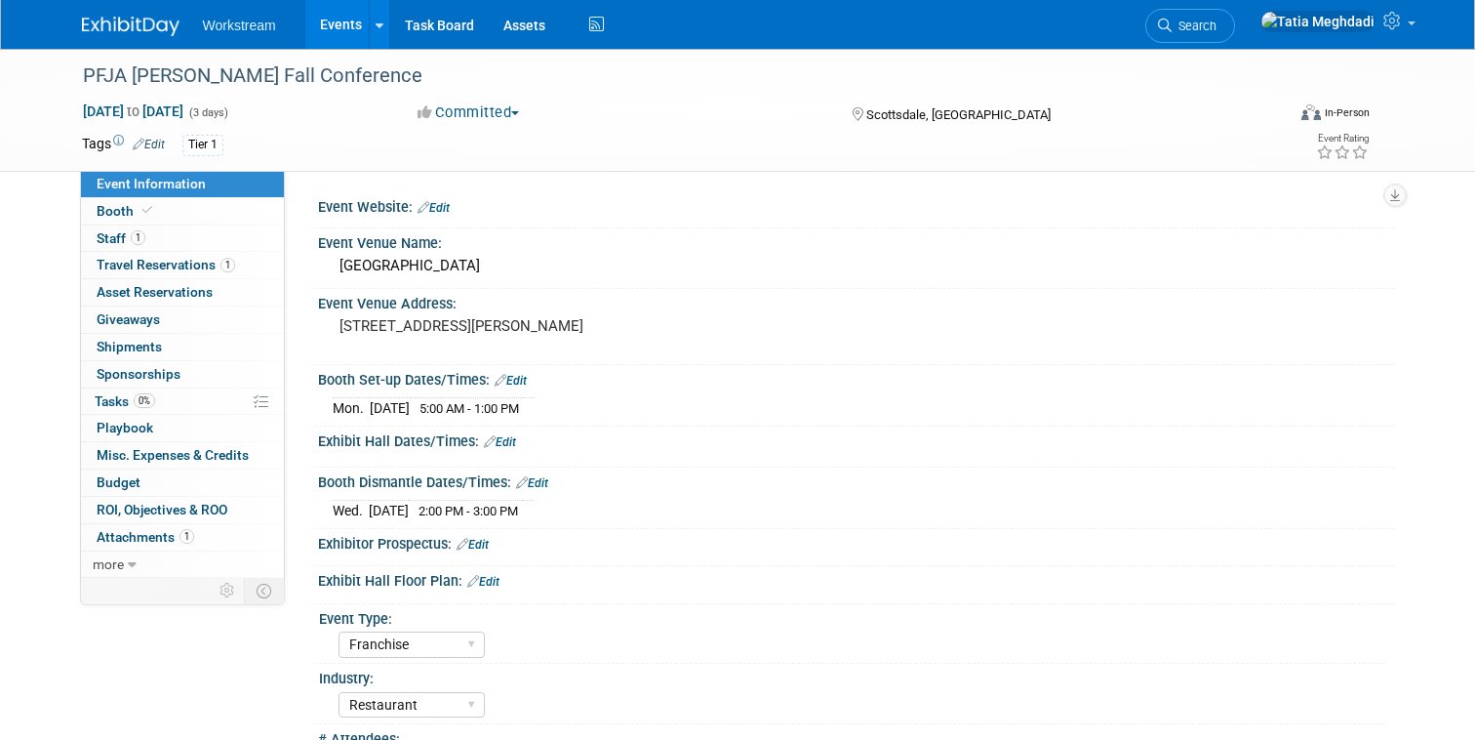
select select "Franchise"
select select "Restaurant"
select select "TBD"
select select "[PERSON_NAME]"
click at [114, 212] on span "Booth" at bounding box center [127, 211] width 60 height 16
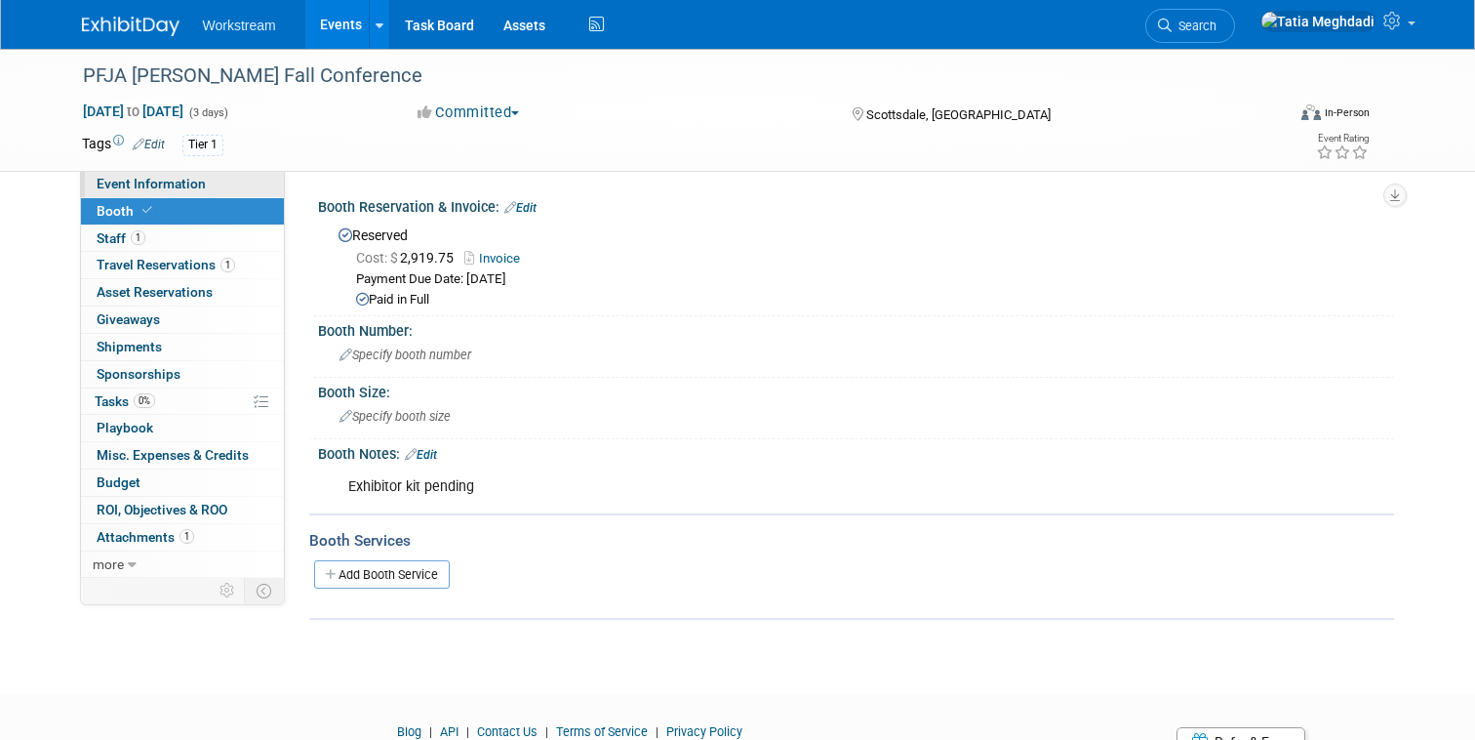
click at [151, 178] on span "Event Information" at bounding box center [151, 184] width 109 height 16
select select "Franchise"
select select "Restaurant"
select select "TBD"
select select "[PERSON_NAME]"
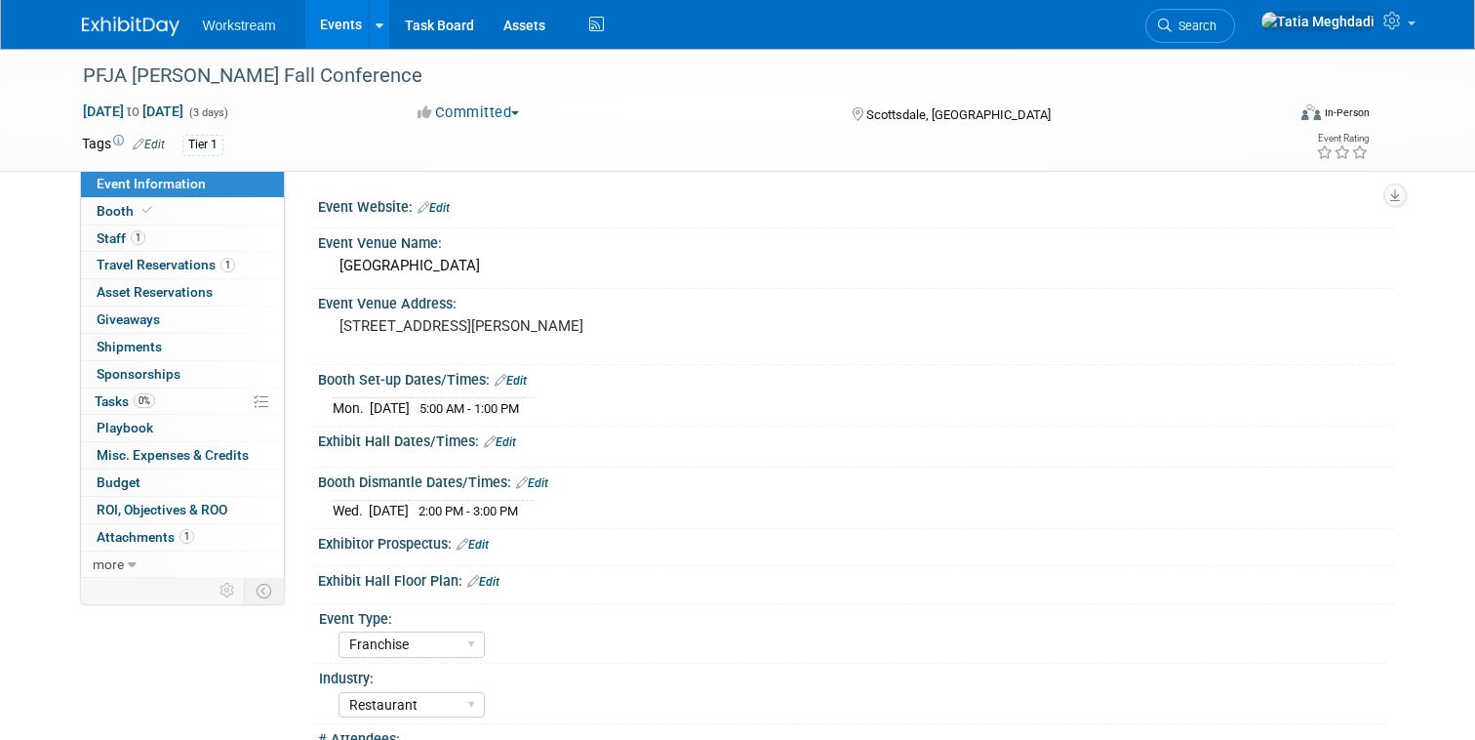
click at [347, 29] on link "Events" at bounding box center [340, 24] width 71 height 49
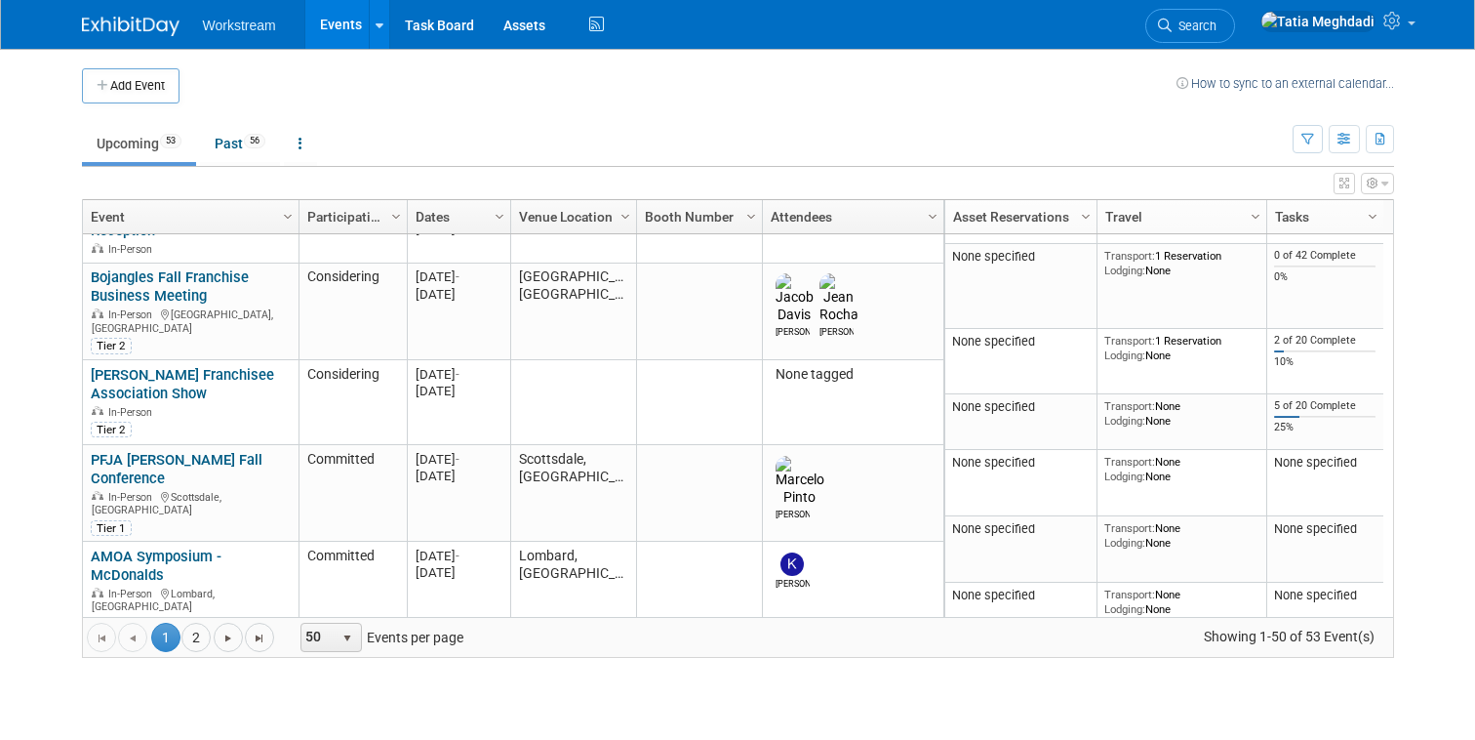
scroll to position [1042, 0]
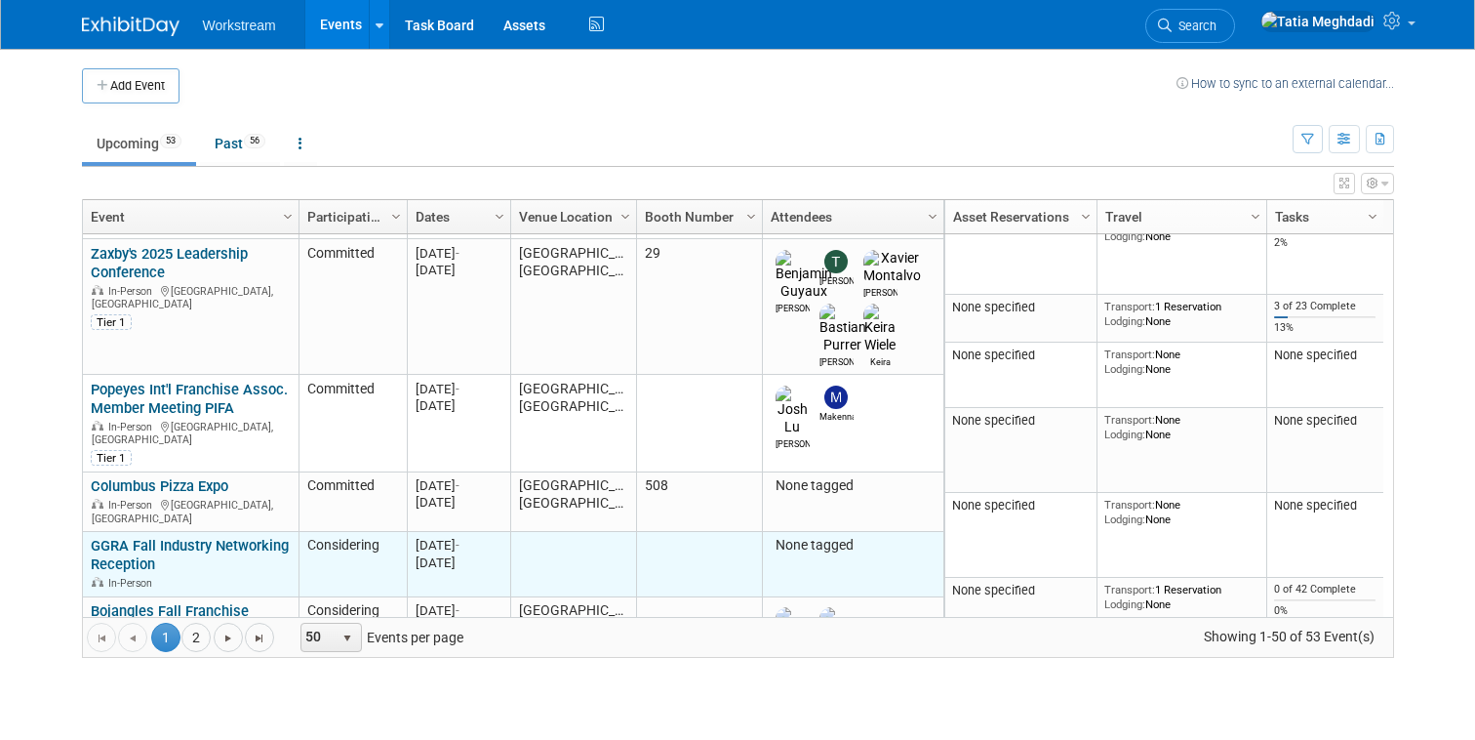
click at [147, 537] on link "GGRA Fall Industry Networking Reception" at bounding box center [190, 555] width 198 height 36
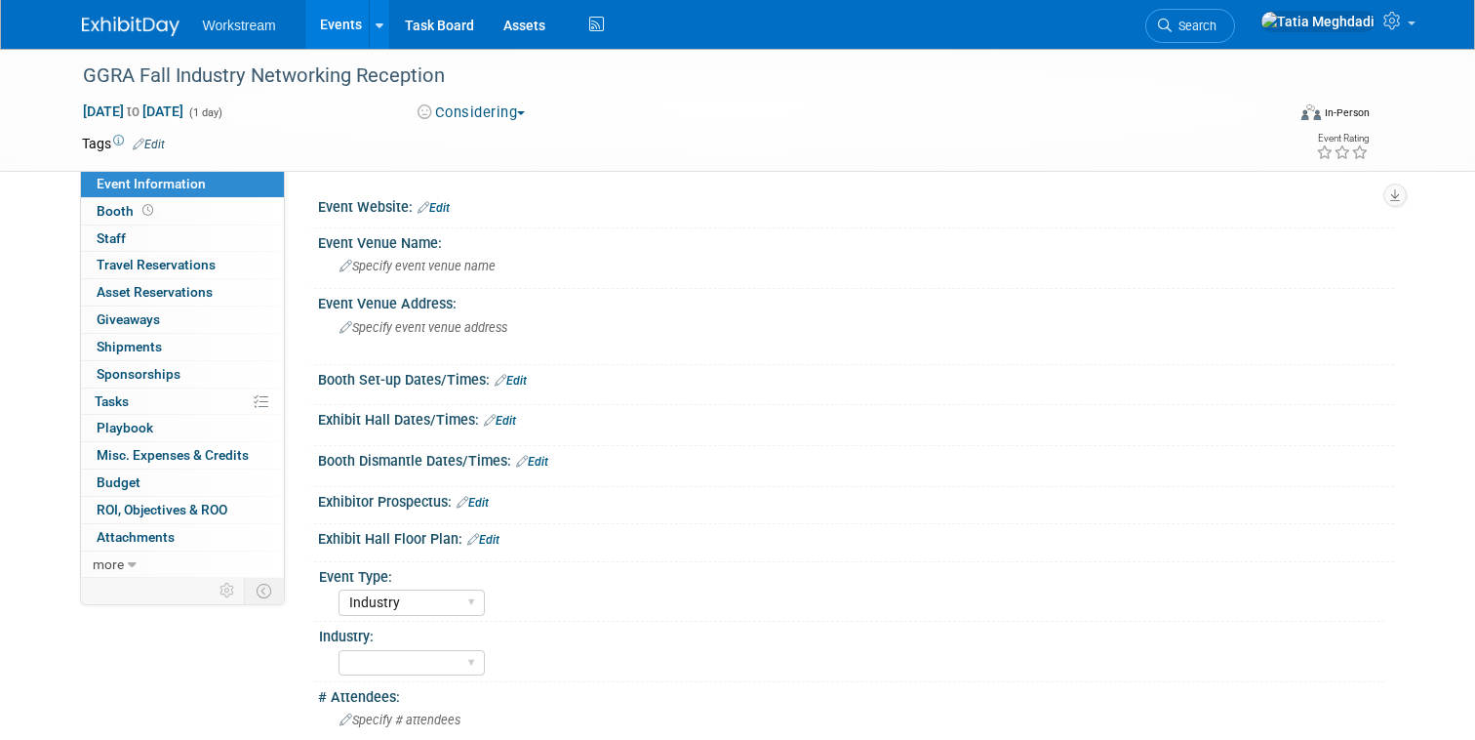
select select "Industry"
click at [106, 211] on span "Booth" at bounding box center [127, 211] width 60 height 16
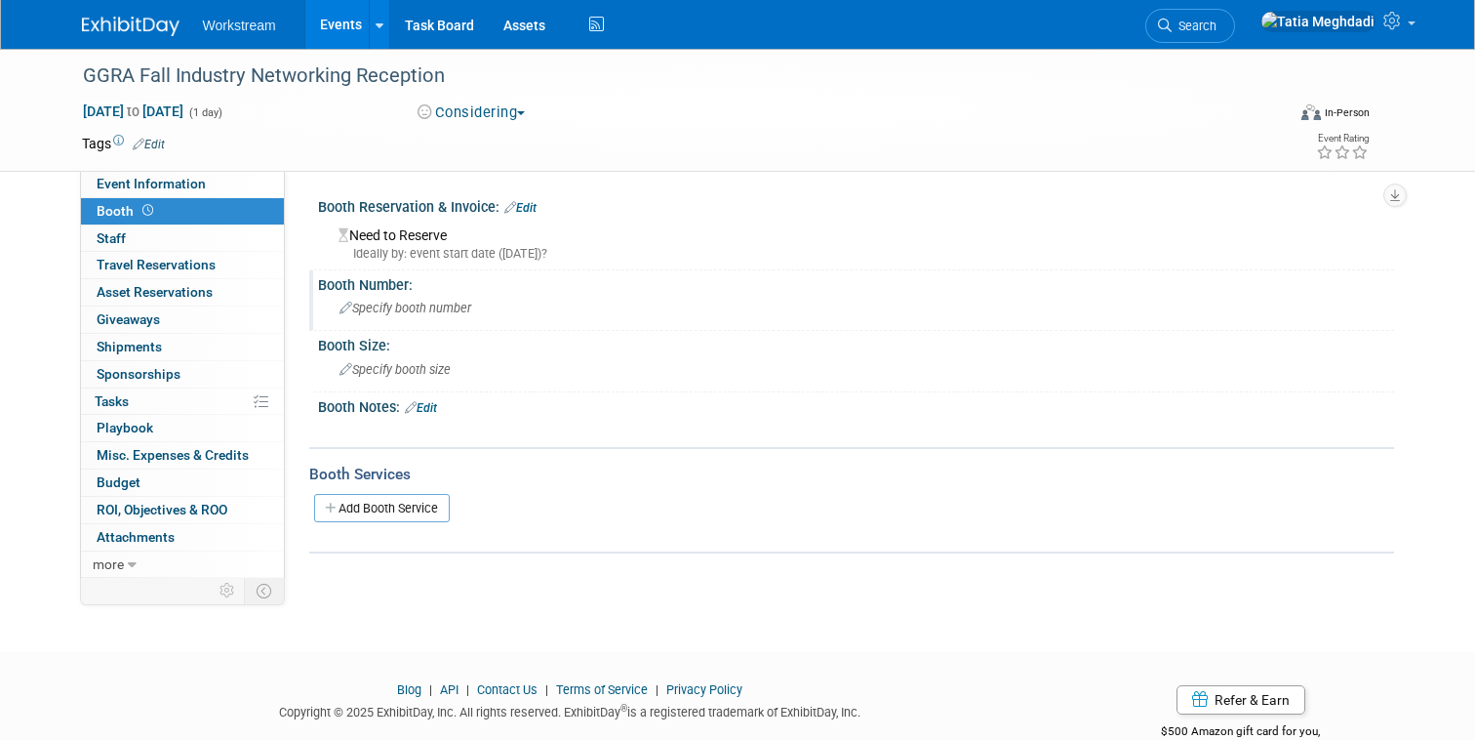
click at [444, 305] on span "Specify booth number" at bounding box center [406, 308] width 132 height 15
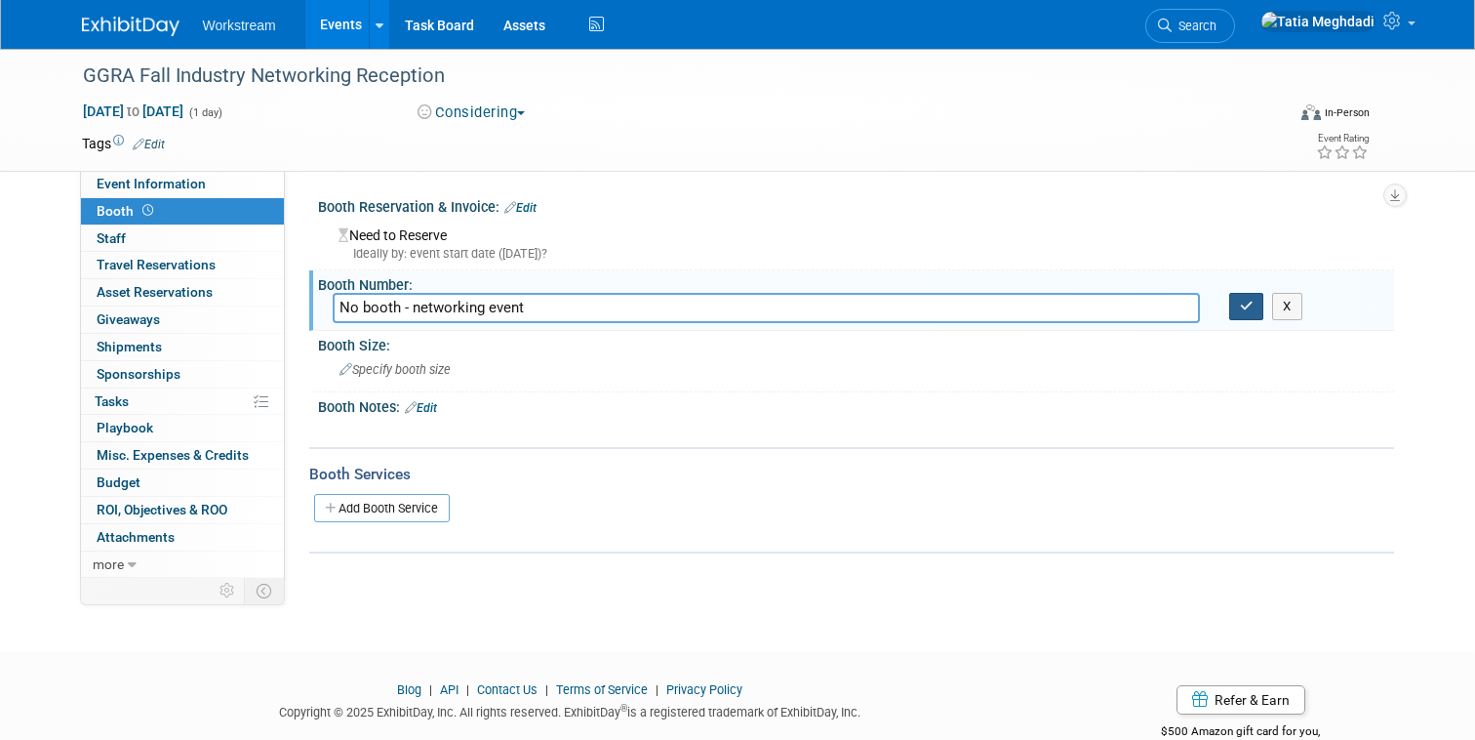
type input "No booth - networking event"
click at [1242, 298] on button "button" at bounding box center [1246, 306] width 35 height 27
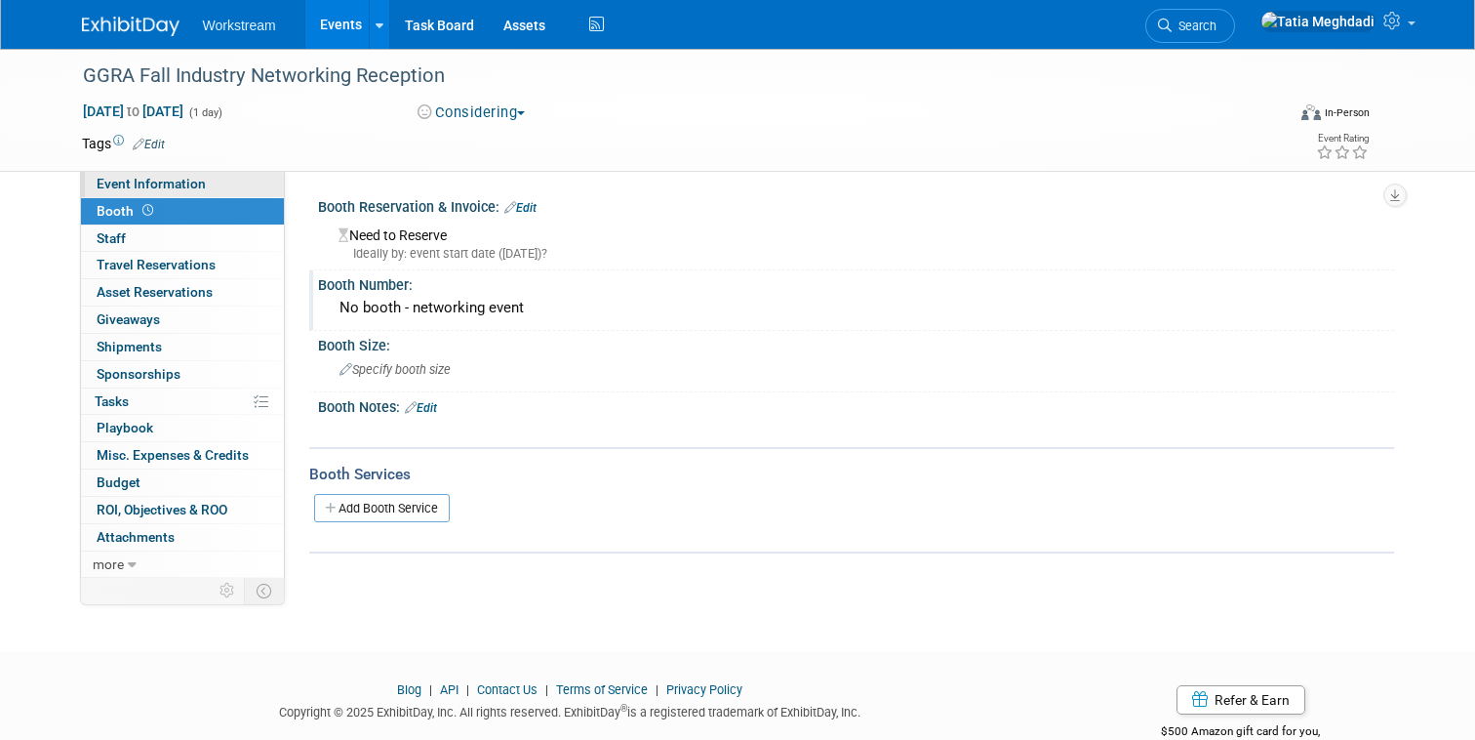
click at [167, 178] on span "Event Information" at bounding box center [151, 184] width 109 height 16
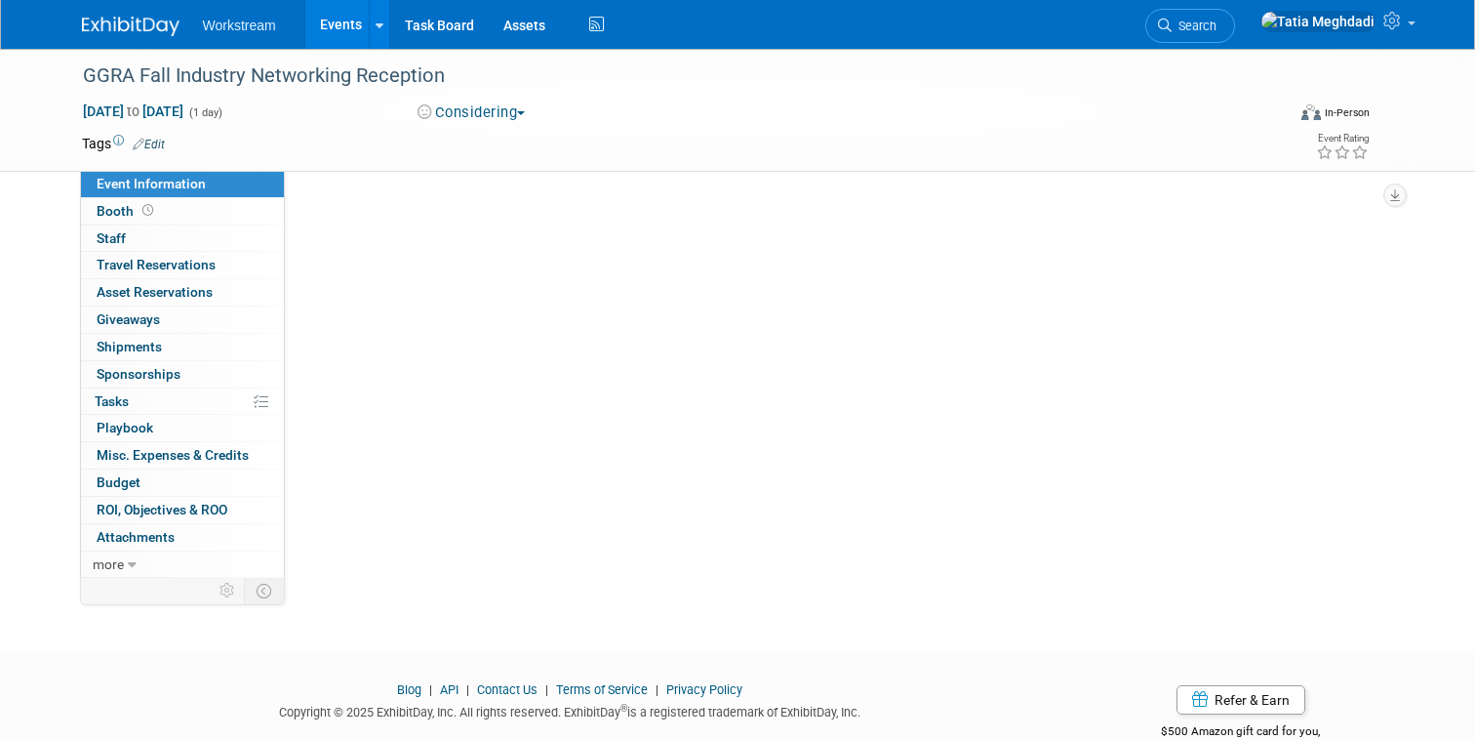
select select "Industry"
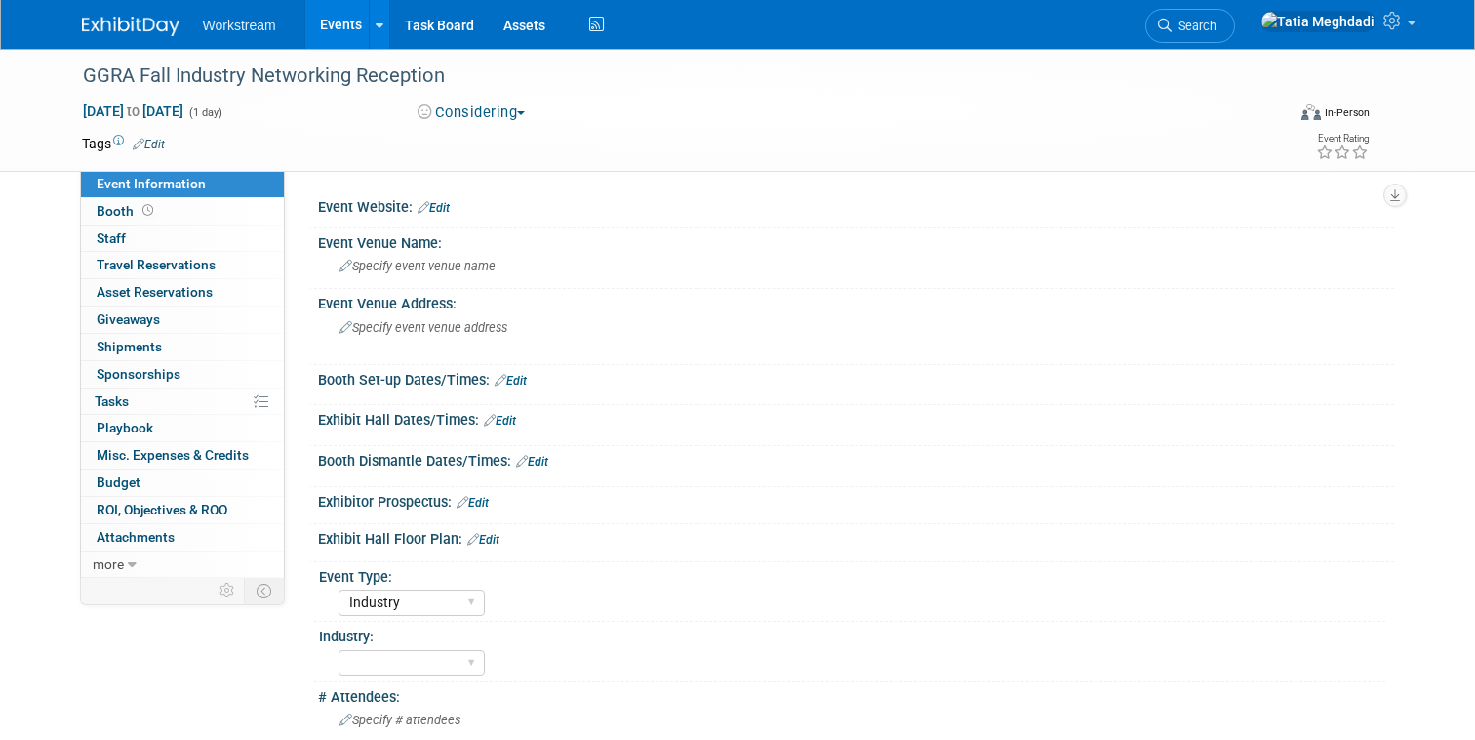
click at [436, 207] on link "Edit" at bounding box center [434, 208] width 32 height 14
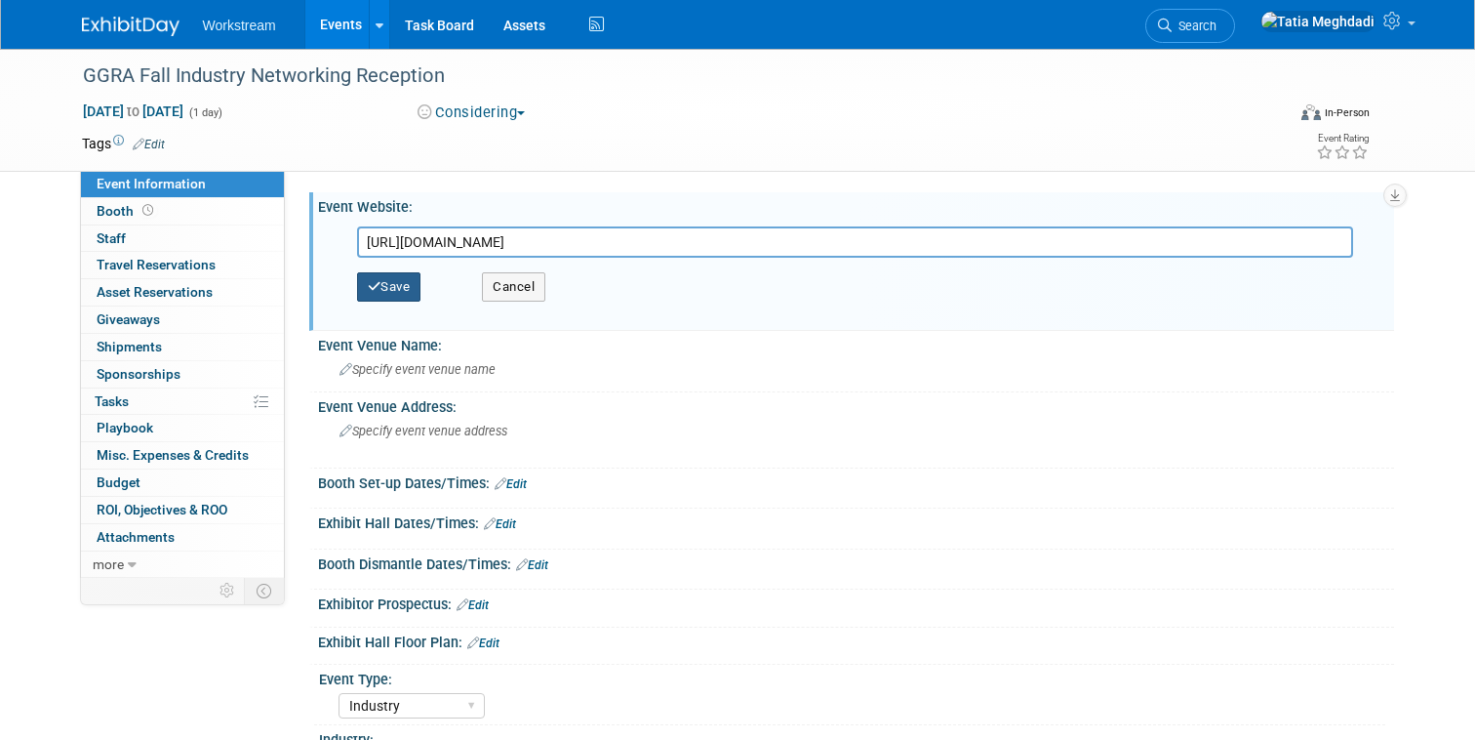
type input "[URL][DOMAIN_NAME]"
click at [369, 284] on icon "button" at bounding box center [375, 286] width 14 height 13
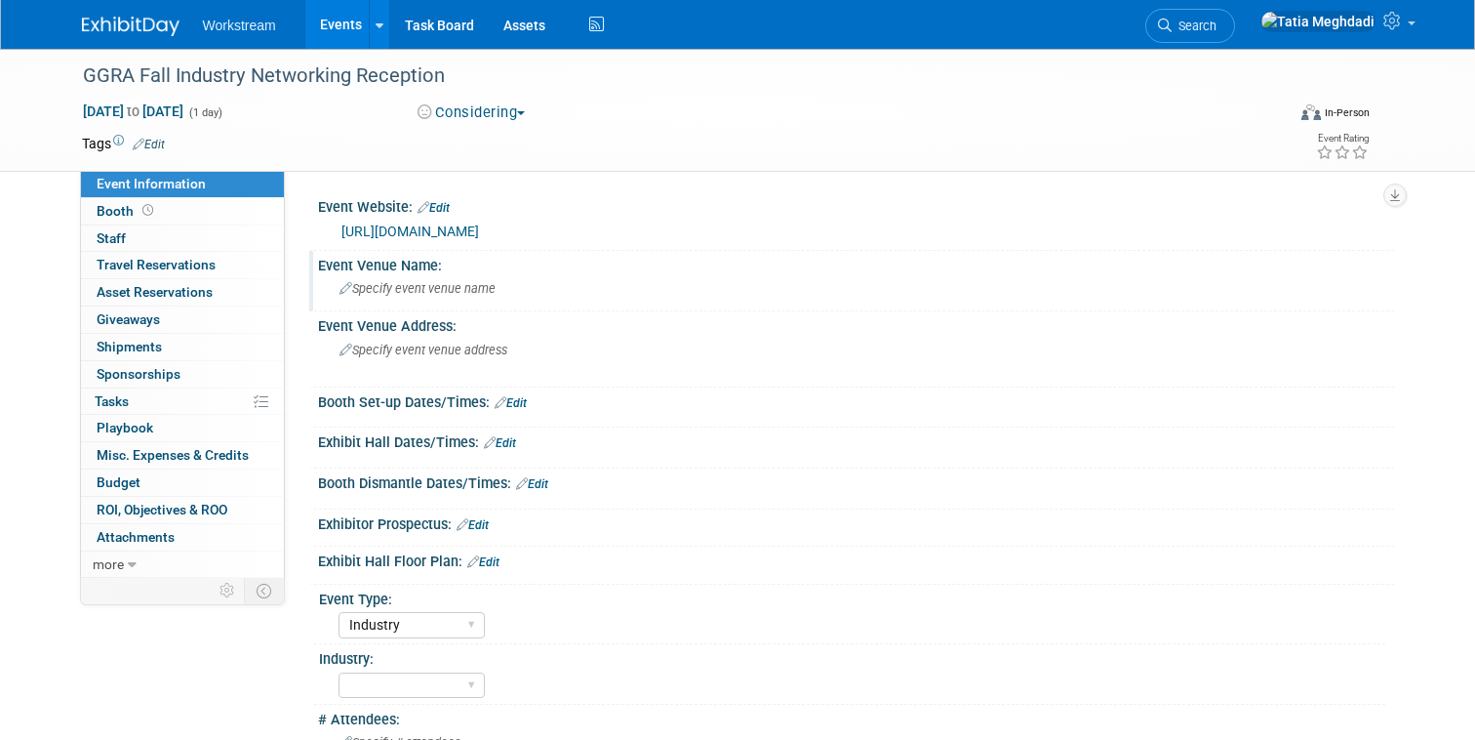
click at [396, 294] on span "Specify event venue name" at bounding box center [418, 288] width 156 height 15
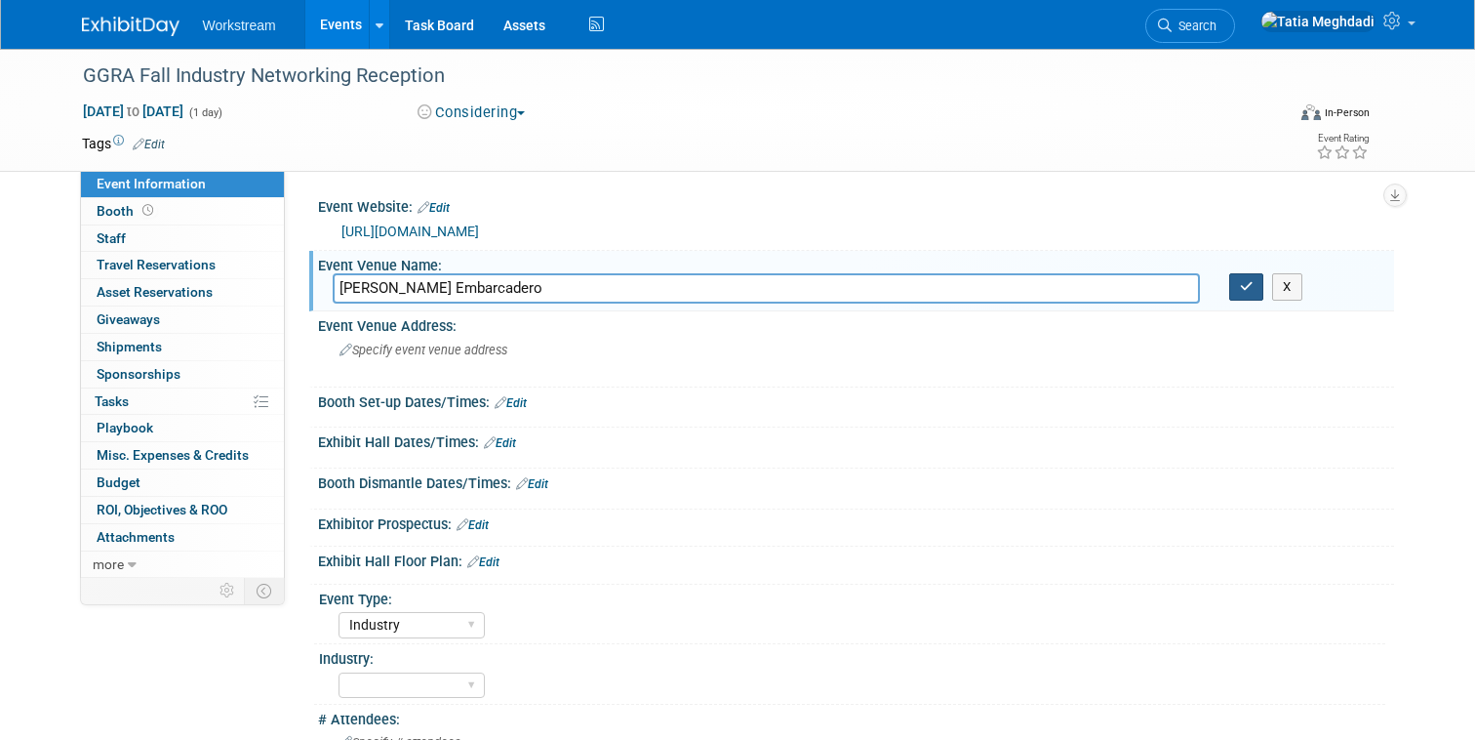
type input "[PERSON_NAME] Embarcadero"
click at [1234, 288] on button "button" at bounding box center [1246, 286] width 35 height 27
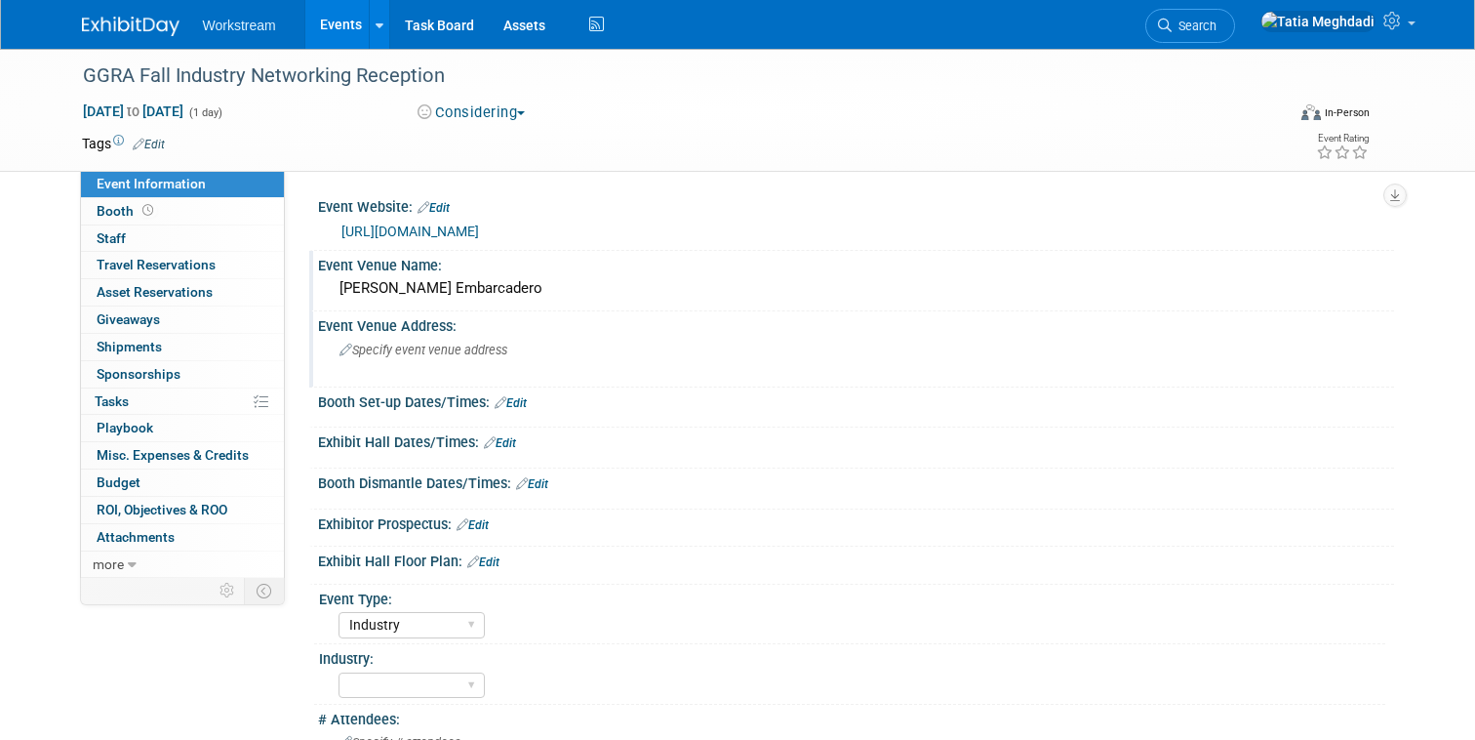
click at [442, 347] on span "Specify event venue address" at bounding box center [424, 349] width 168 height 15
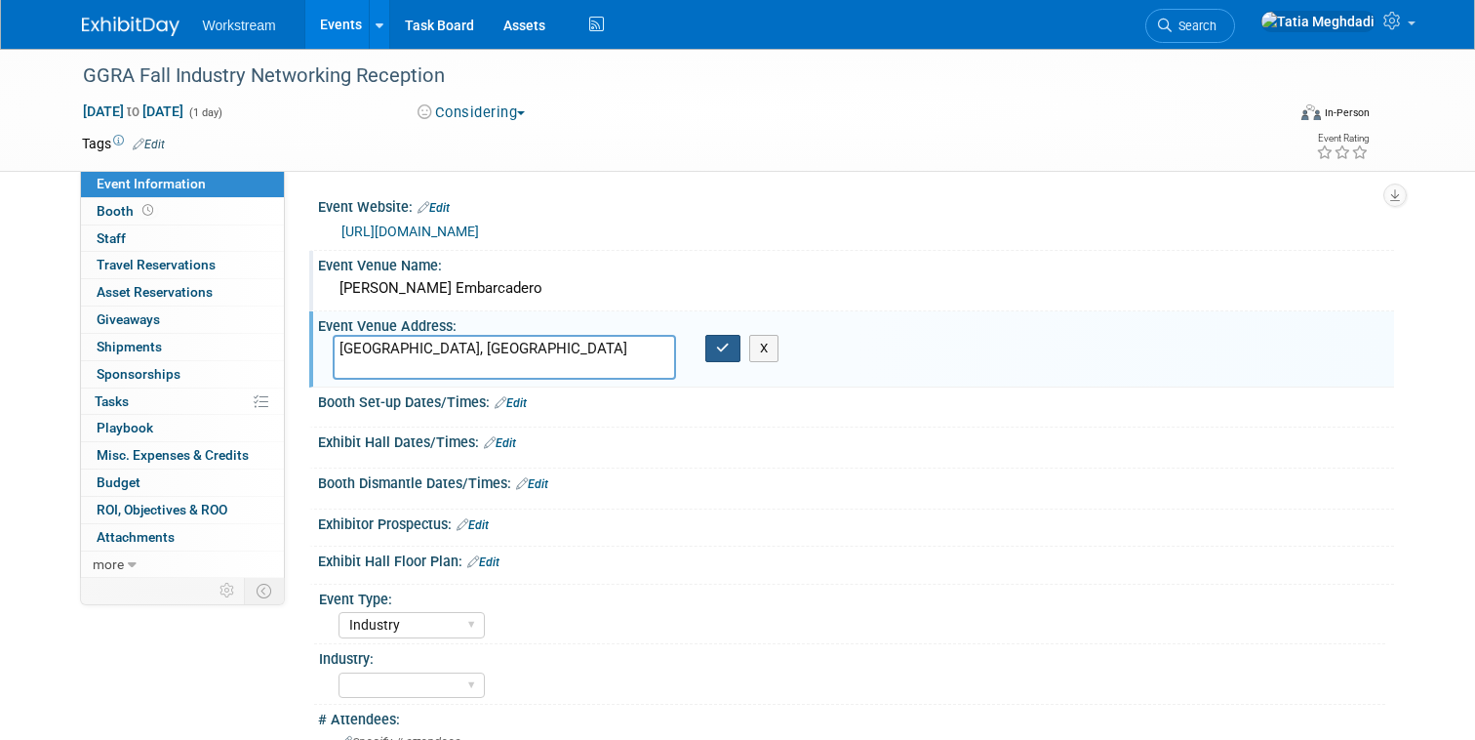
type textarea "[GEOGRAPHIC_DATA], [GEOGRAPHIC_DATA]"
click at [712, 348] on button "button" at bounding box center [722, 348] width 35 height 27
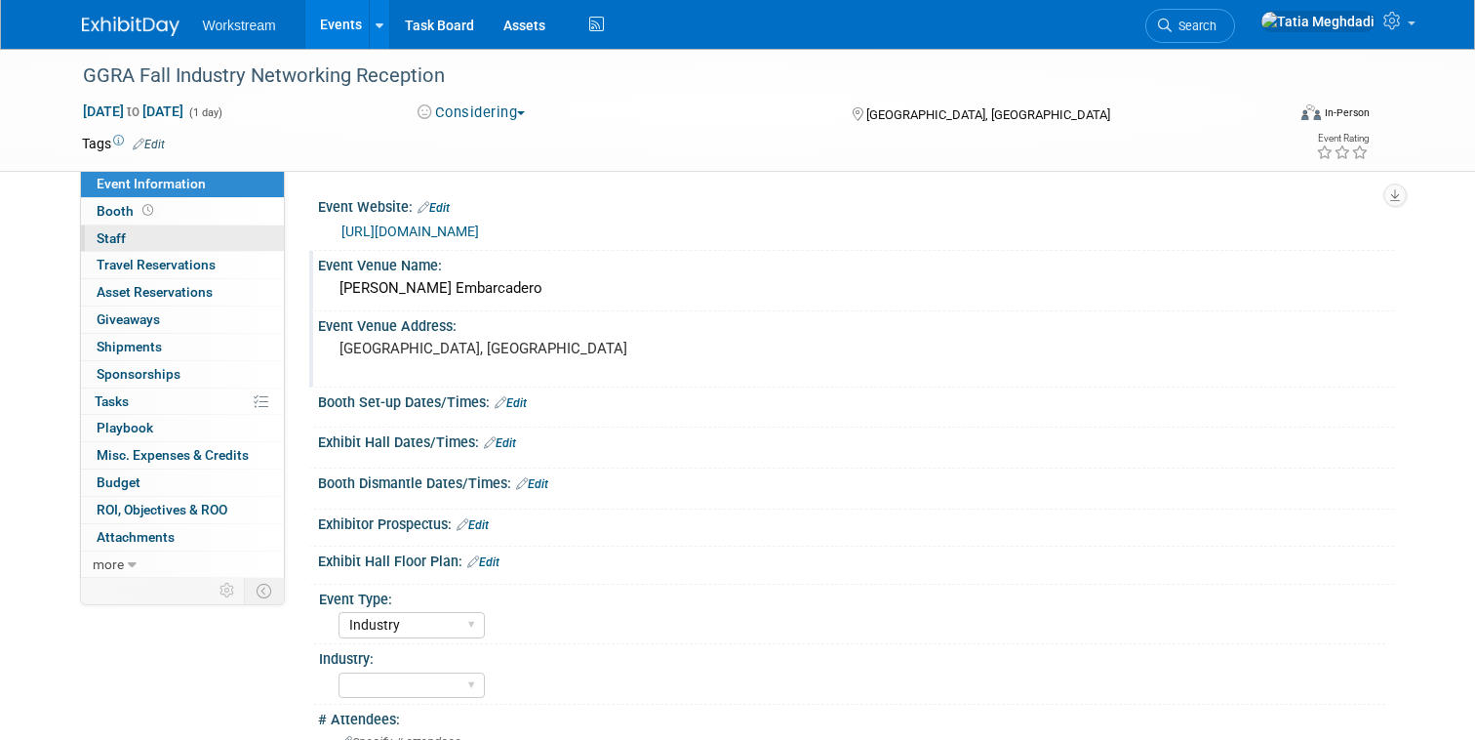
click at [105, 228] on link "0 Staff 0" at bounding box center [182, 238] width 203 height 26
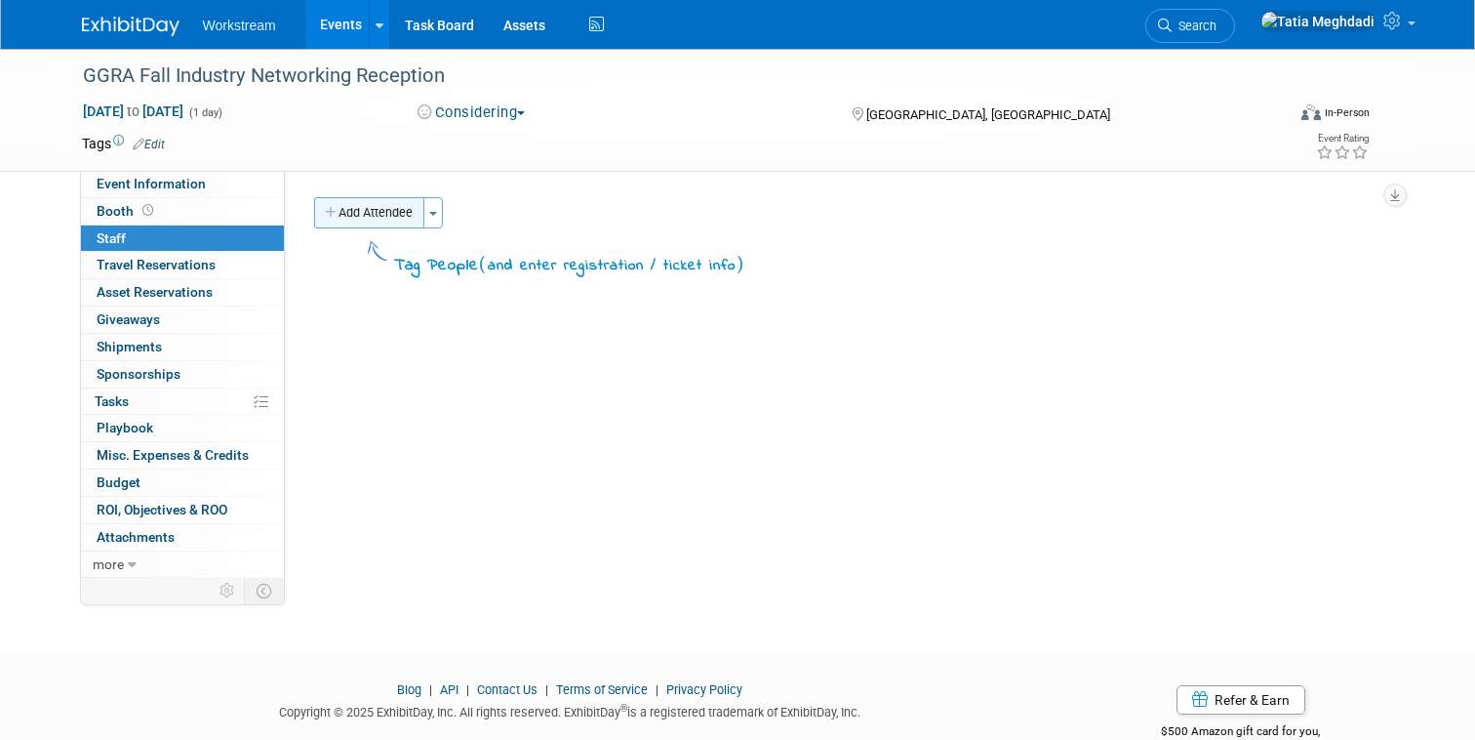
click at [361, 208] on button "Add Attendee" at bounding box center [369, 212] width 110 height 31
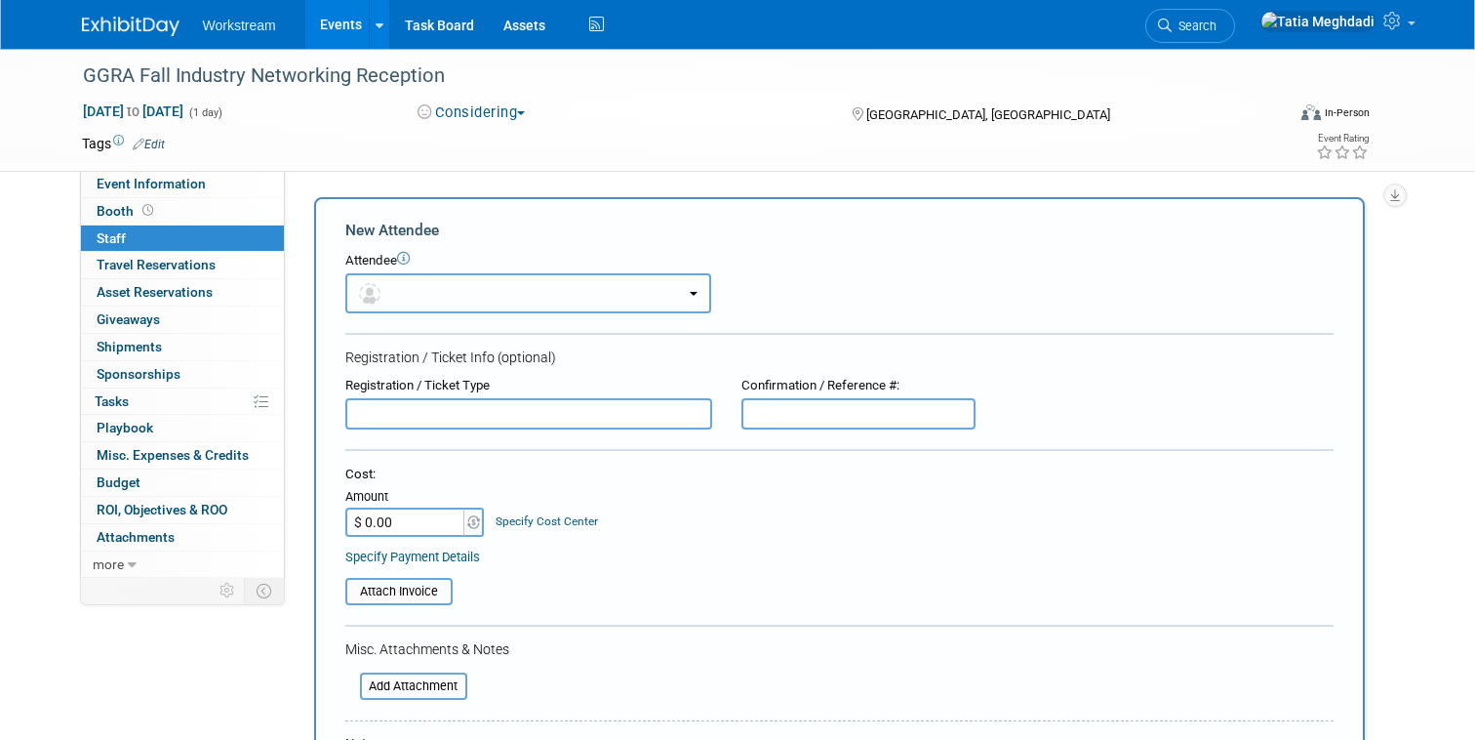
click at [442, 302] on button "button" at bounding box center [528, 293] width 366 height 40
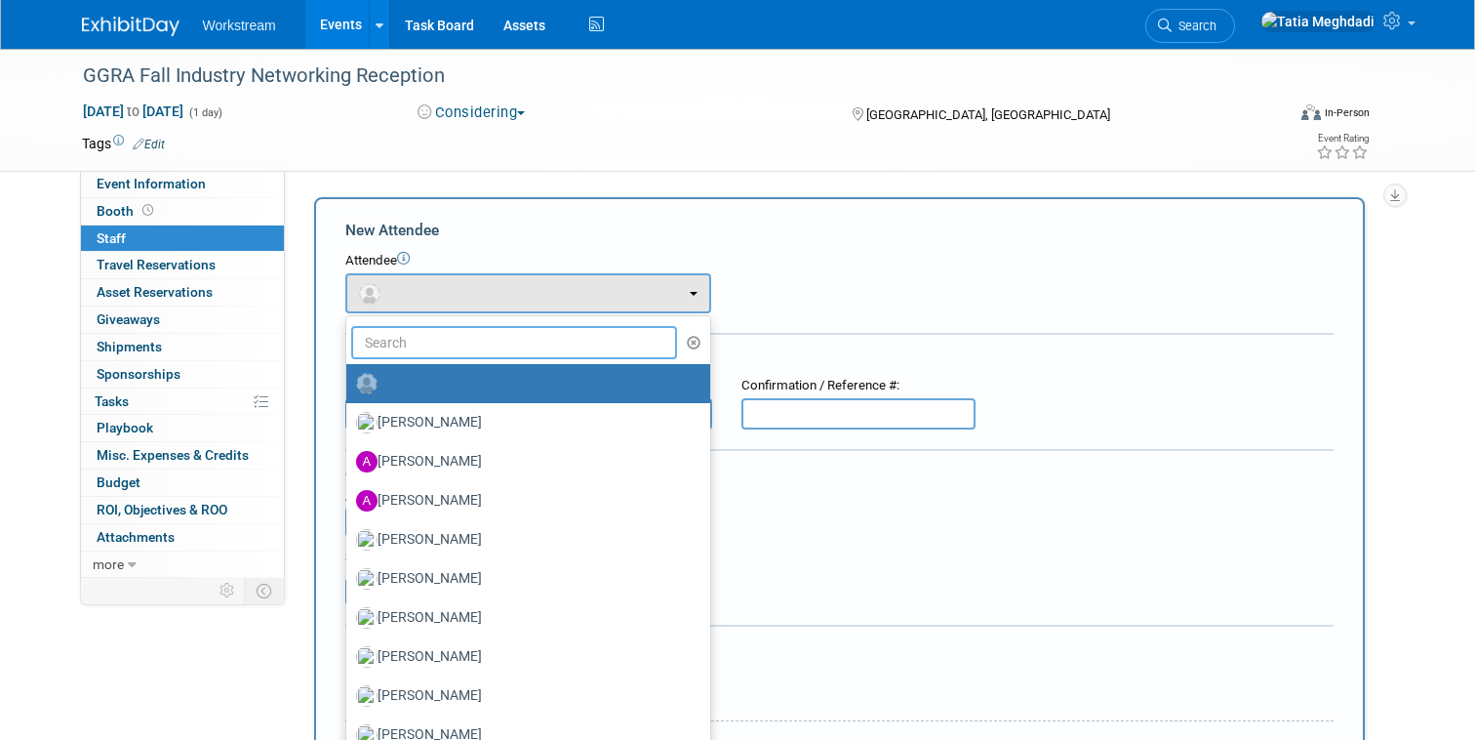
click at [422, 345] on input "text" at bounding box center [514, 342] width 327 height 33
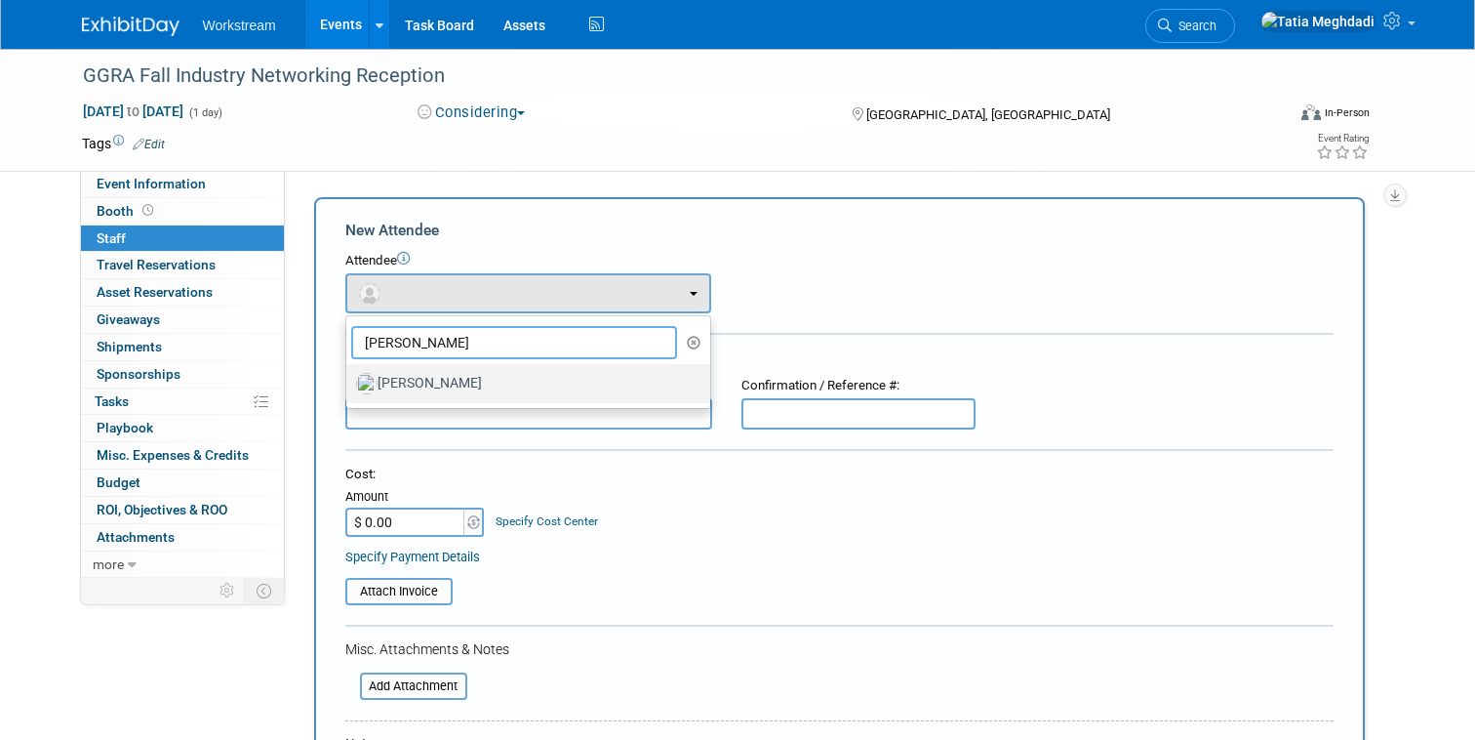
type input "[PERSON_NAME]"
click at [417, 379] on label "[PERSON_NAME]" at bounding box center [523, 383] width 335 height 31
click at [349, 379] on input "[PERSON_NAME]" at bounding box center [343, 381] width 13 height 13
select select "519f6bed-02bc-4678-81a3-33b970a011e9"
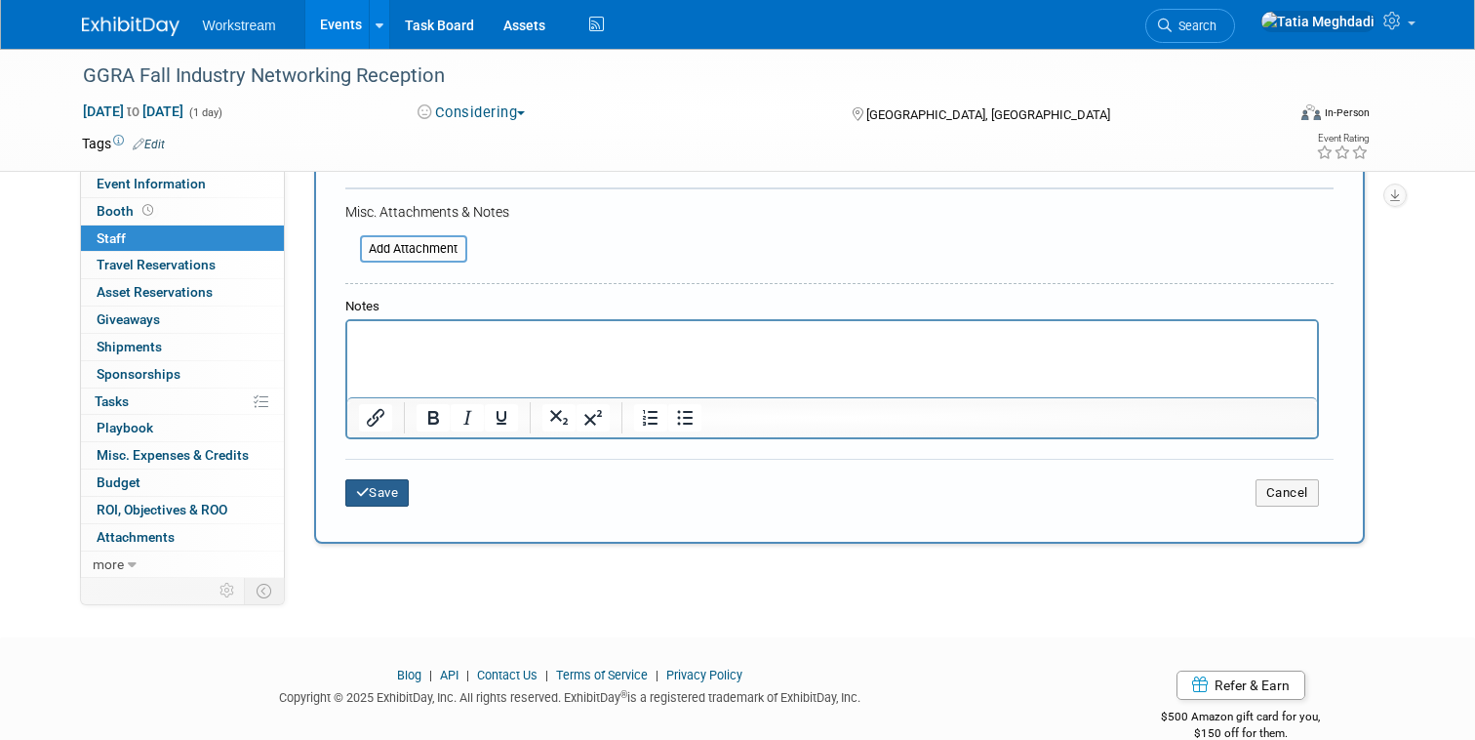
click at [385, 486] on button "Save" at bounding box center [377, 492] width 64 height 27
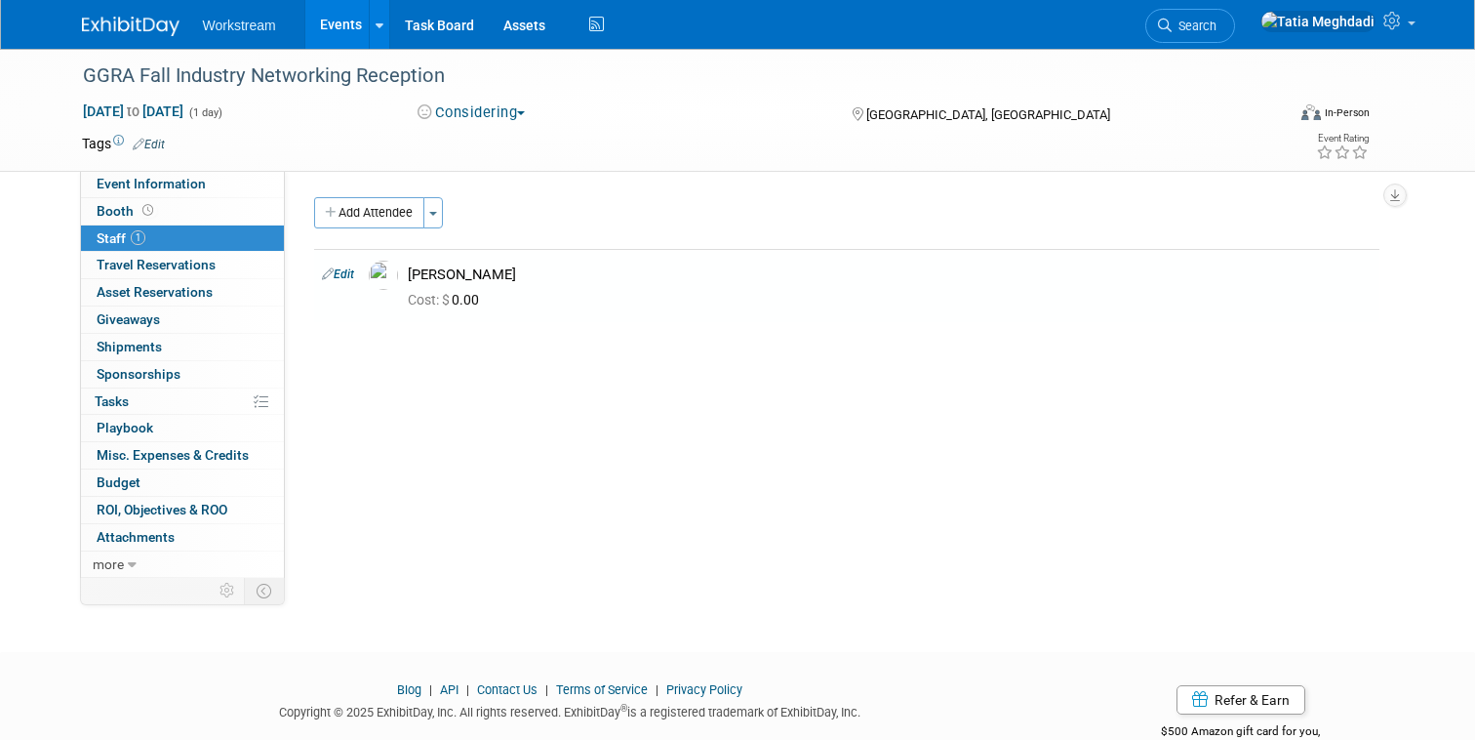
scroll to position [6, 0]
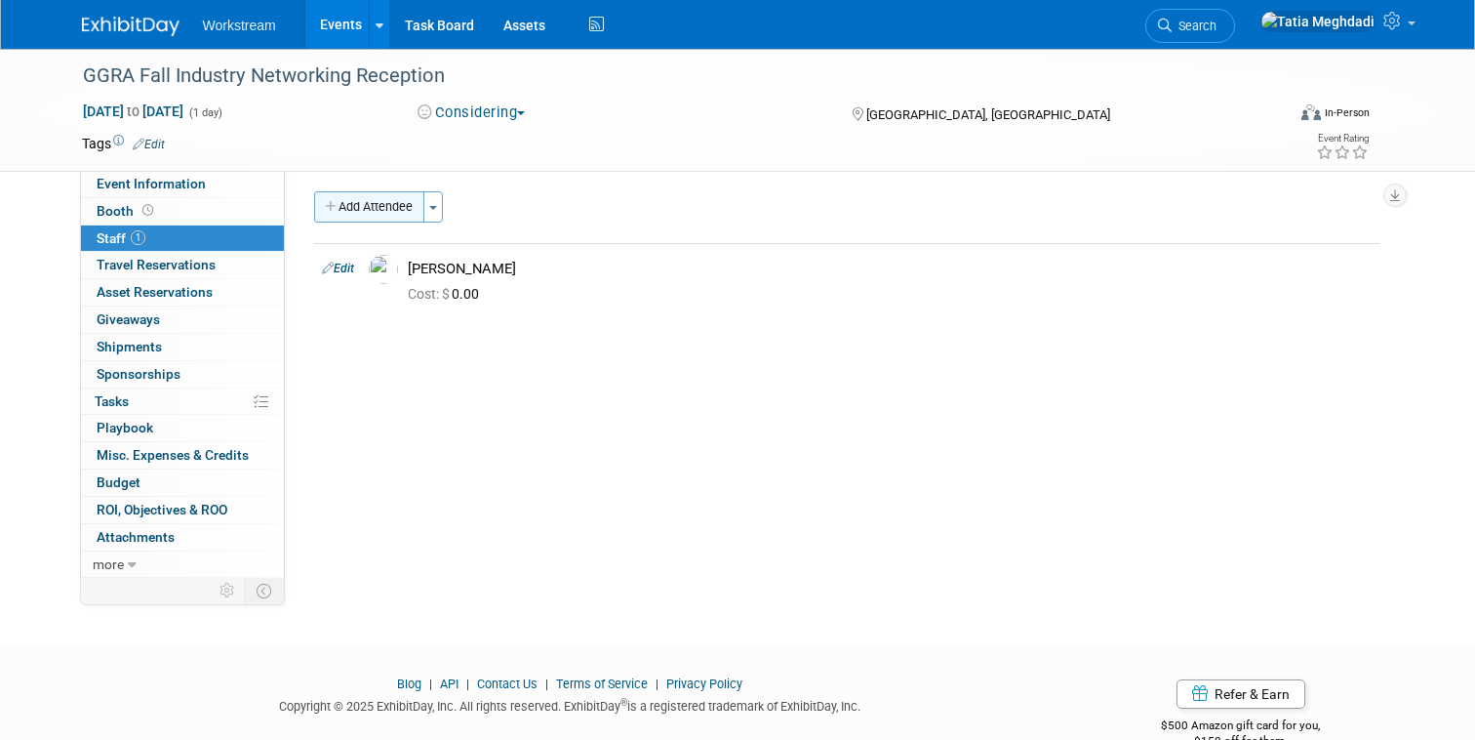
click at [358, 197] on button "Add Attendee" at bounding box center [369, 206] width 110 height 31
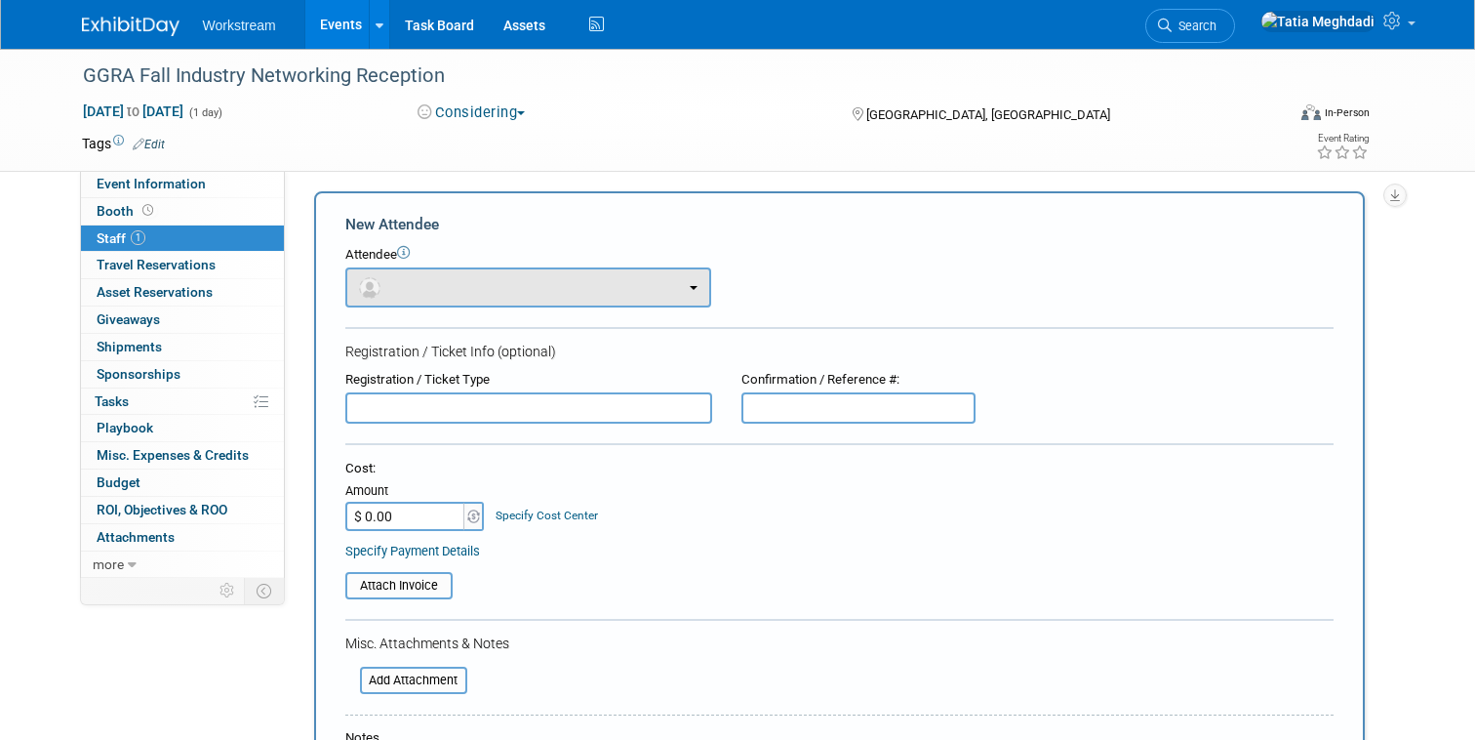
scroll to position [0, 0]
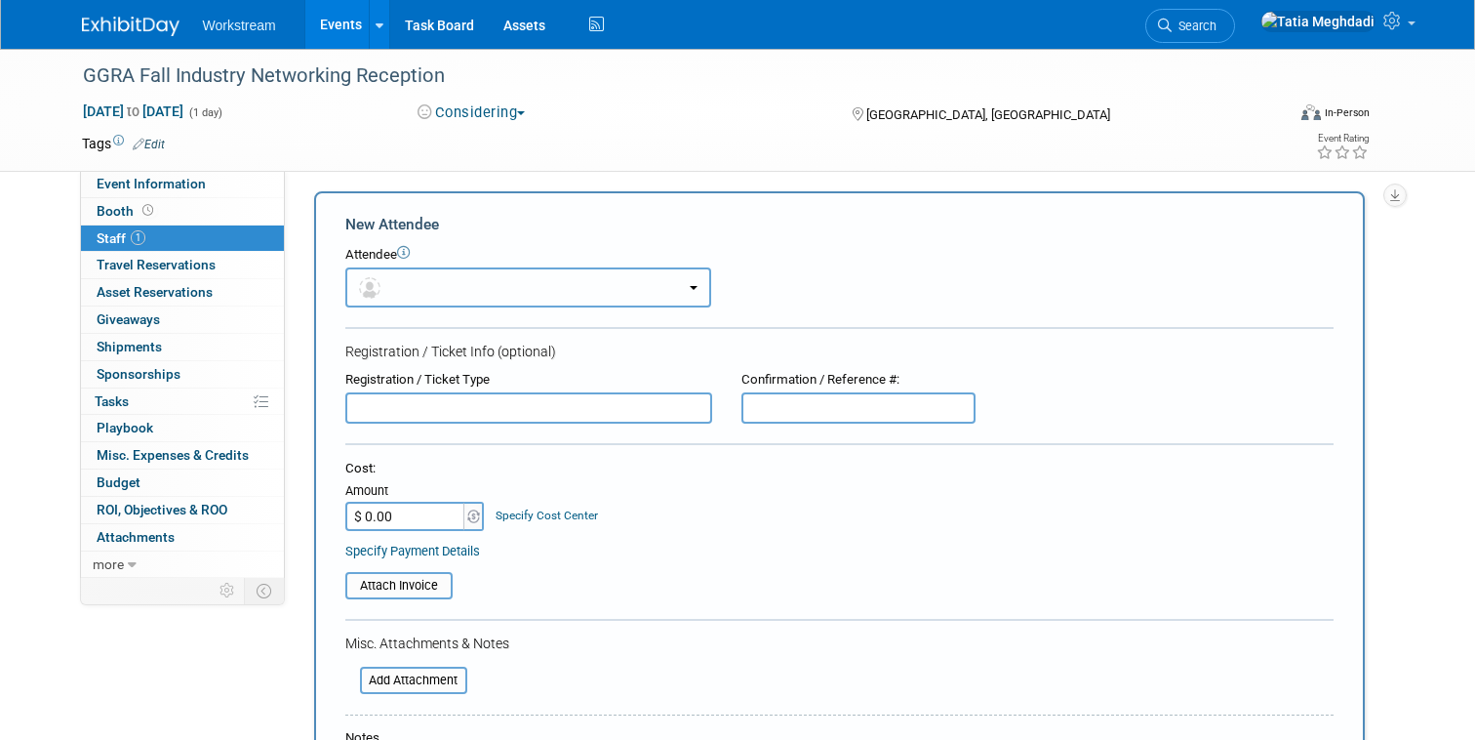
click at [426, 291] on button "button" at bounding box center [528, 287] width 366 height 40
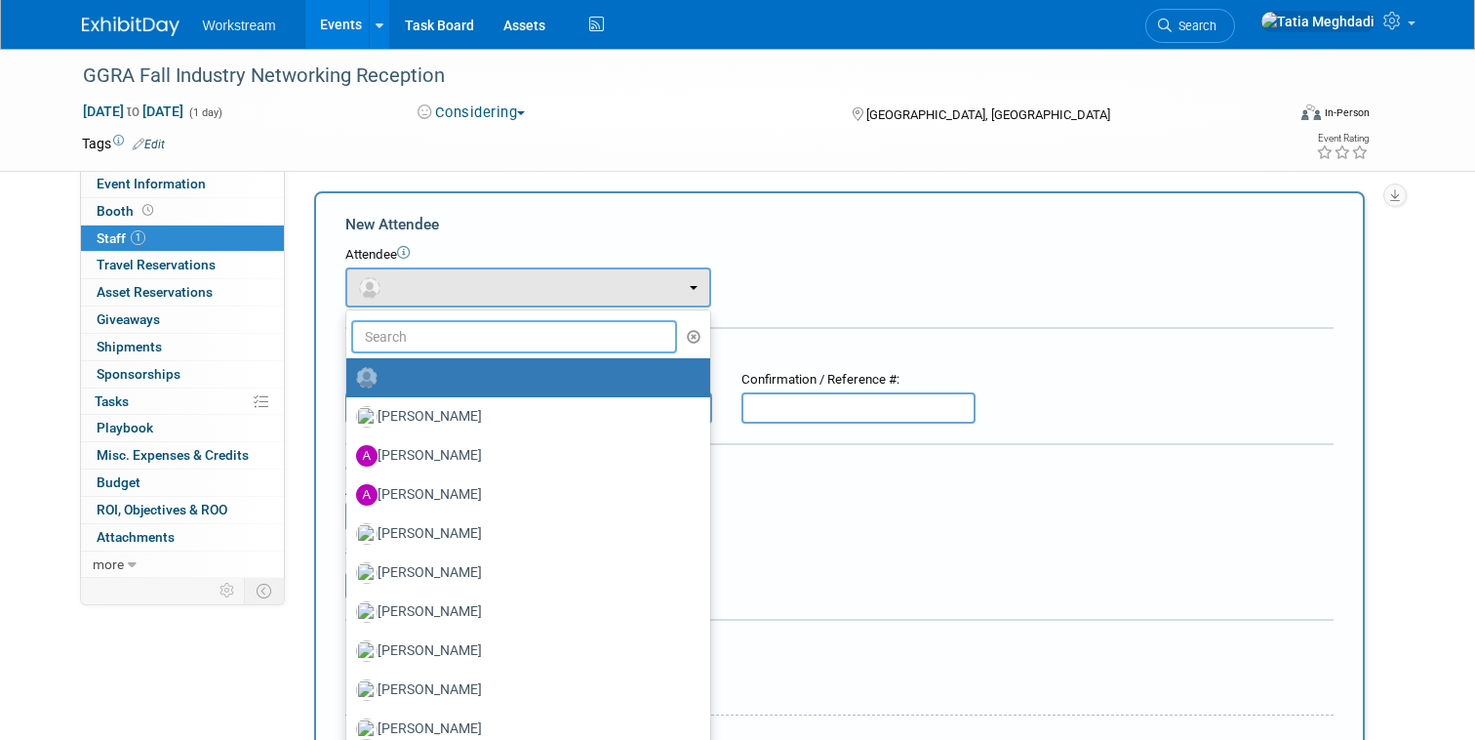
click at [416, 333] on input "text" at bounding box center [514, 336] width 327 height 33
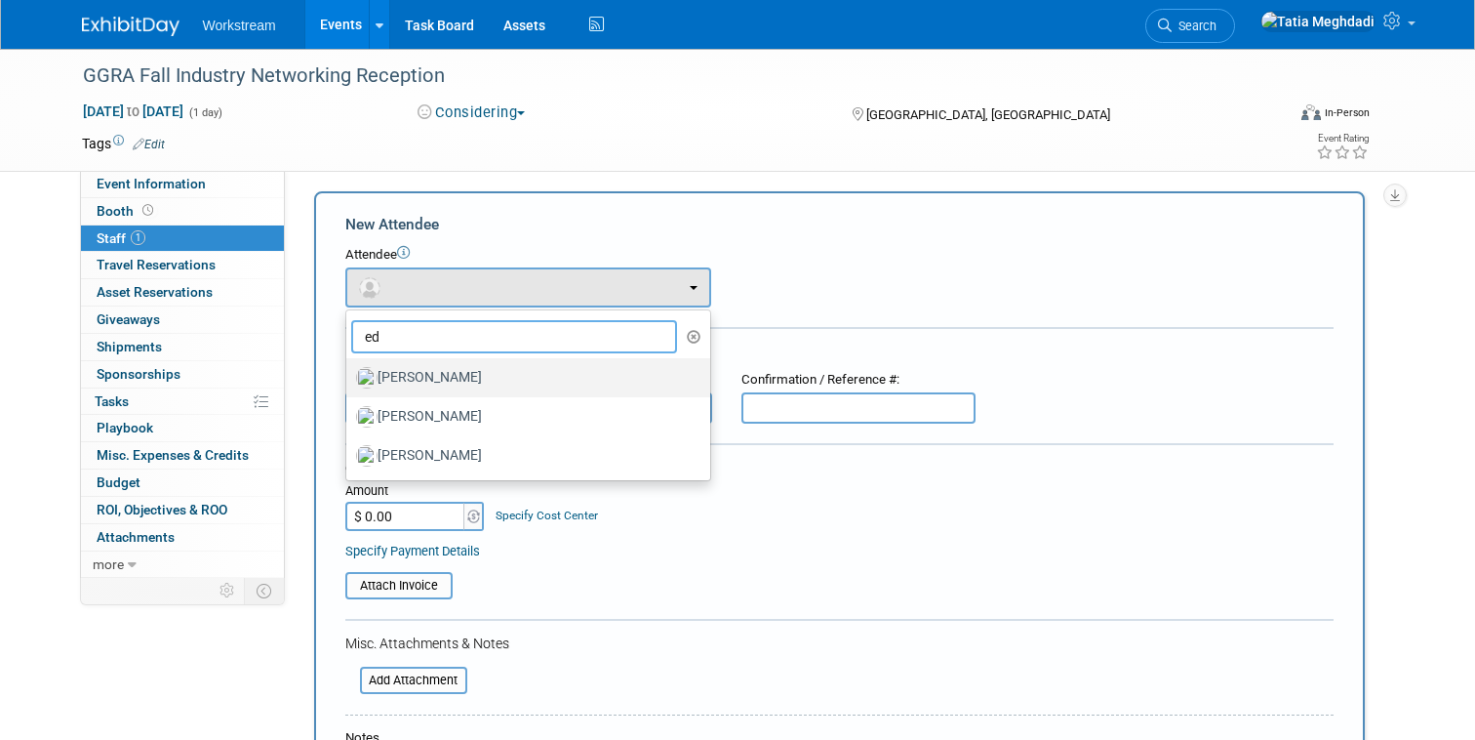
type input "ed"
click at [421, 370] on label "[PERSON_NAME]" at bounding box center [523, 377] width 335 height 31
click at [349, 370] on input "[PERSON_NAME]" at bounding box center [343, 375] width 13 height 13
select select "8d889e9d-a163-4471-aa4a-f03f2dd74256"
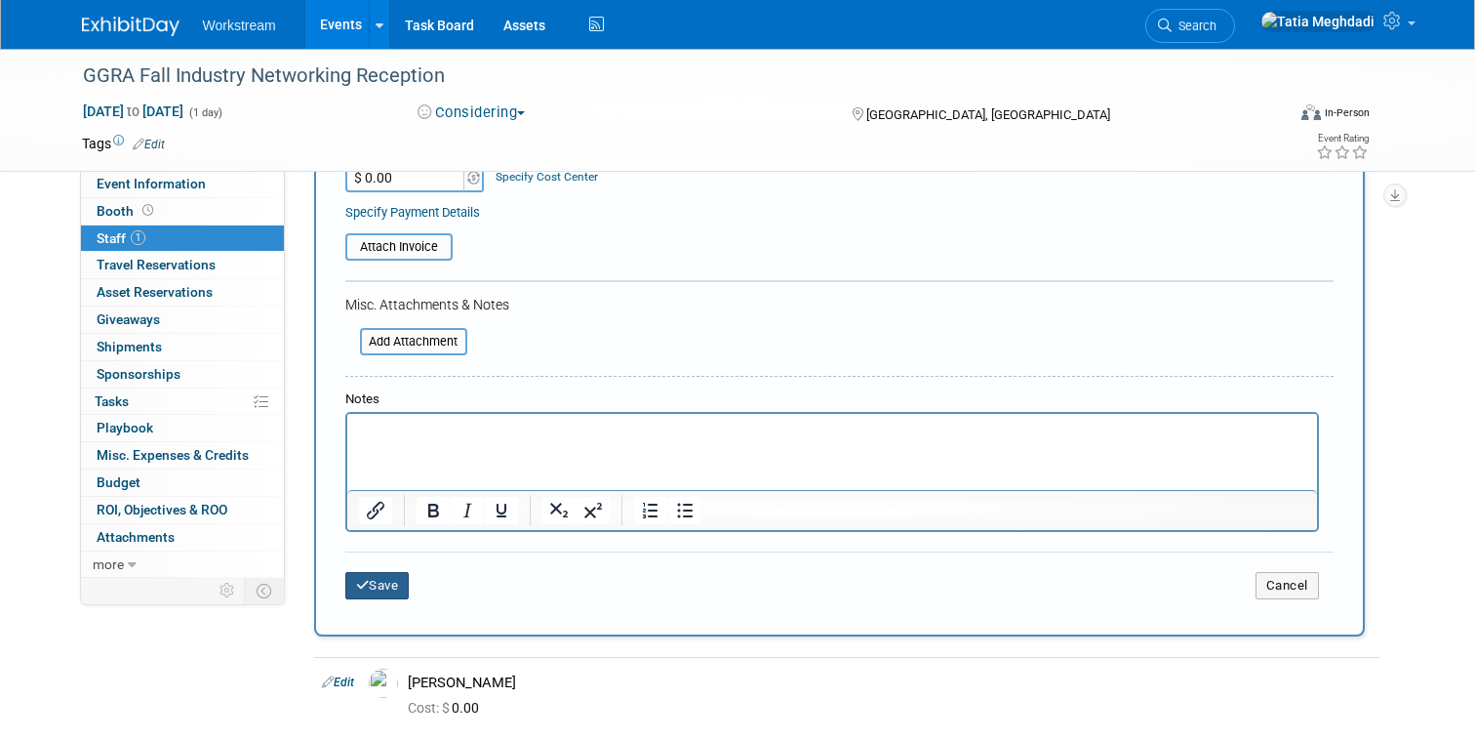
click at [380, 583] on button "Save" at bounding box center [377, 585] width 64 height 27
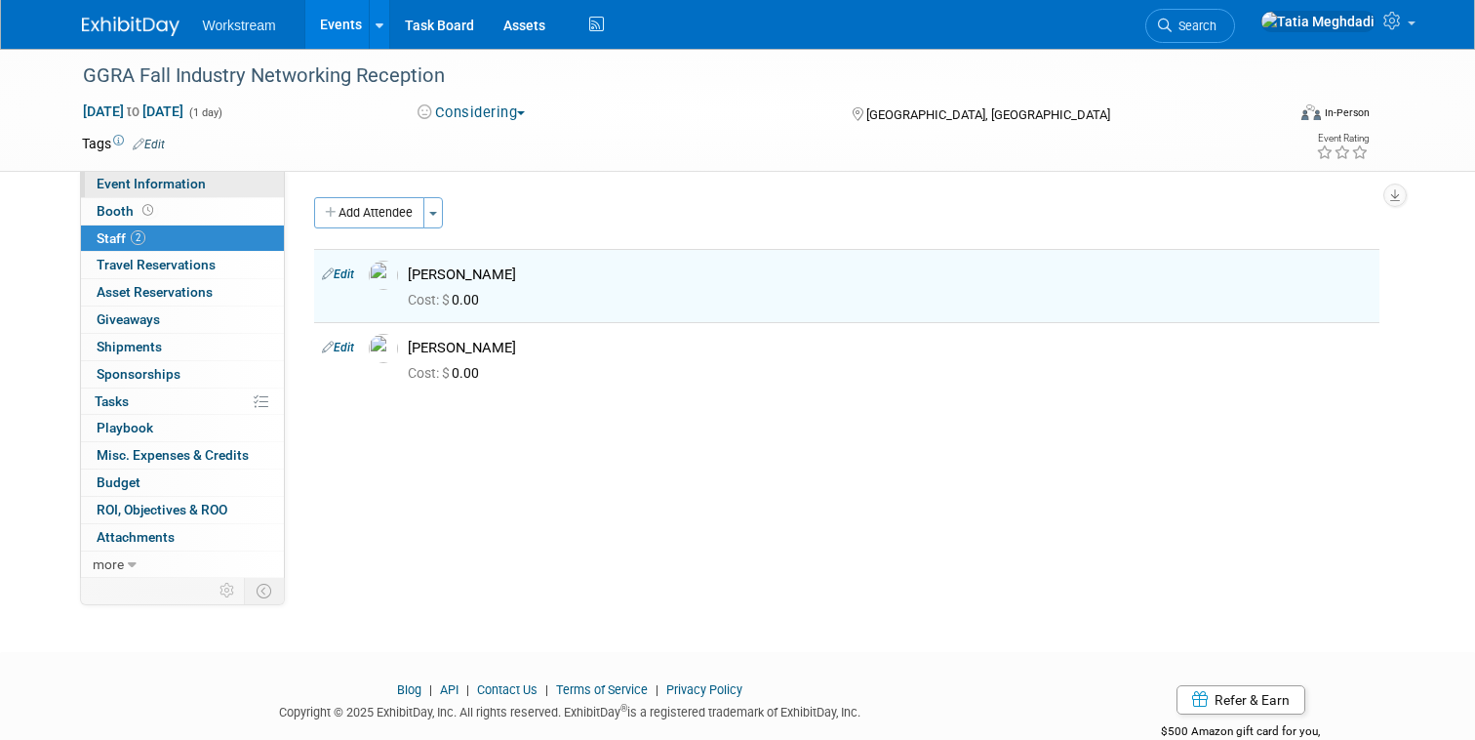
click at [142, 183] on span "Event Information" at bounding box center [151, 184] width 109 height 16
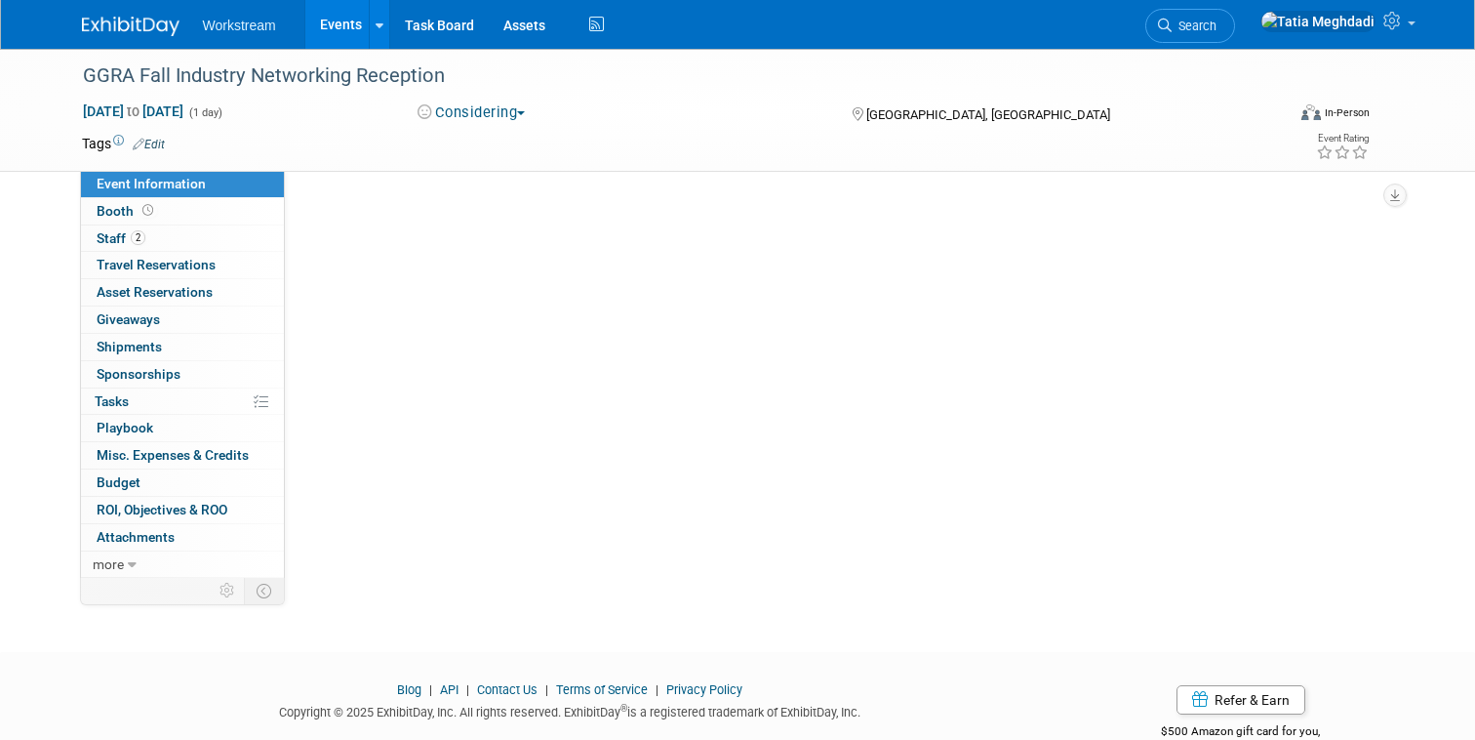
select select "Industry"
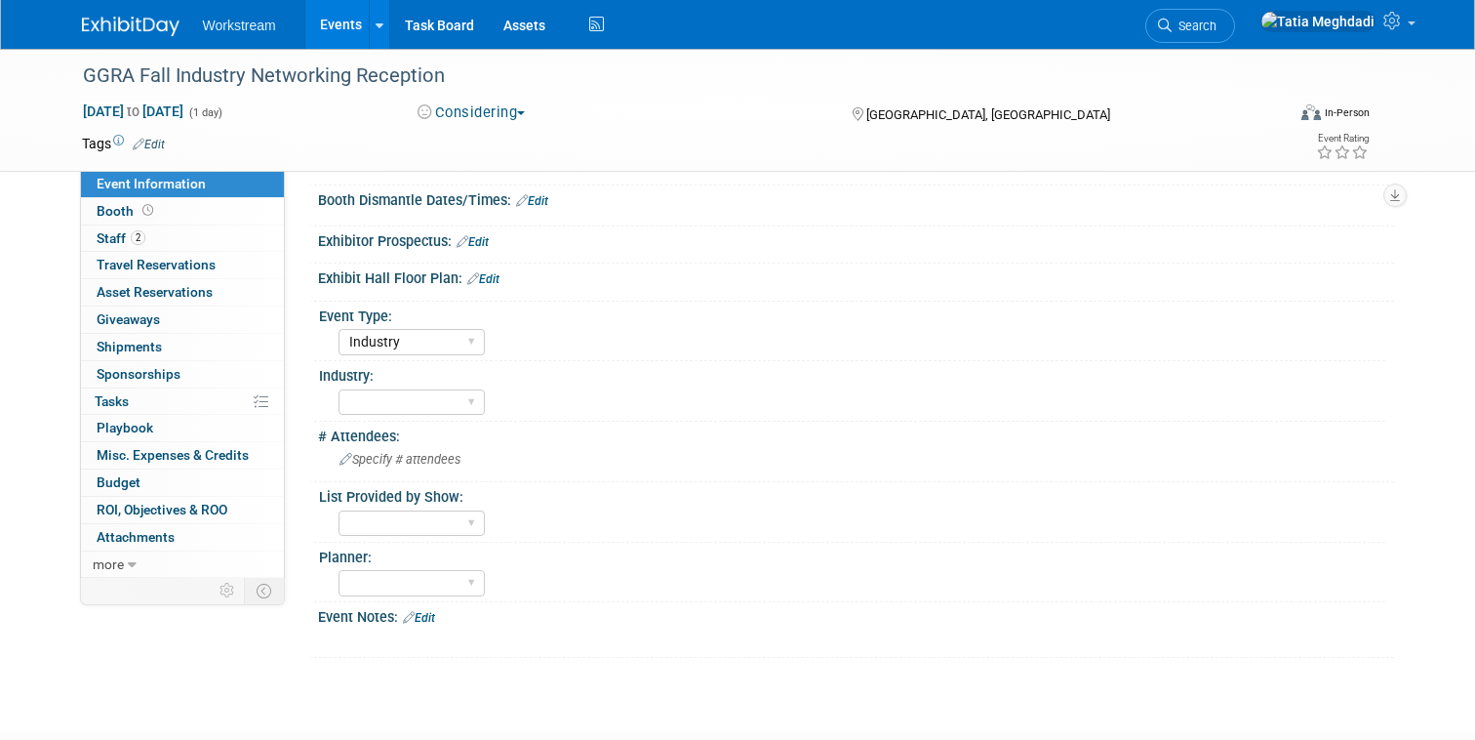
scroll to position [338, 0]
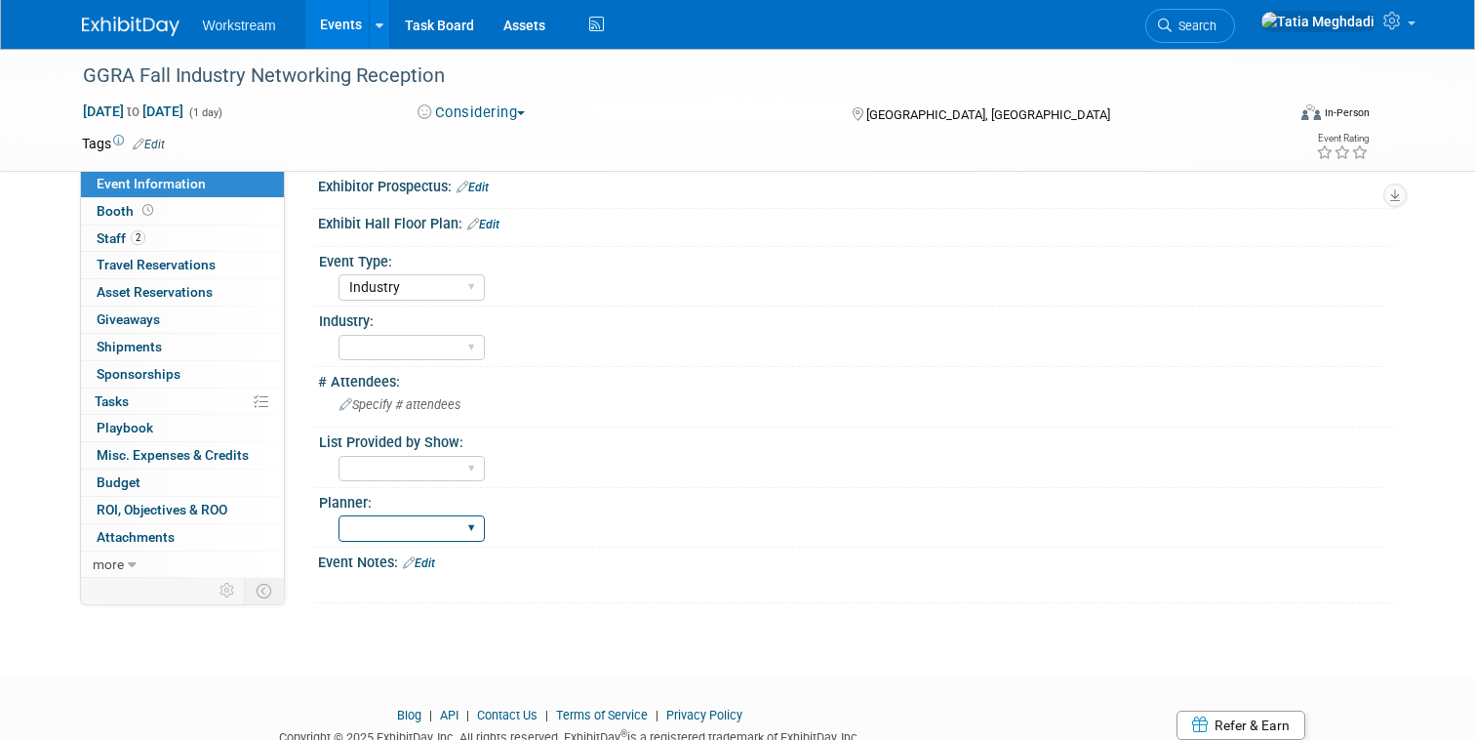
click at [391, 528] on select "[PERSON_NAME] [PERSON_NAME] [PERSON_NAME]" at bounding box center [412, 528] width 146 height 26
select select "[PERSON_NAME]"
click at [339, 515] on select "[PERSON_NAME] [PERSON_NAME] [PERSON_NAME]" at bounding box center [412, 528] width 146 height 26
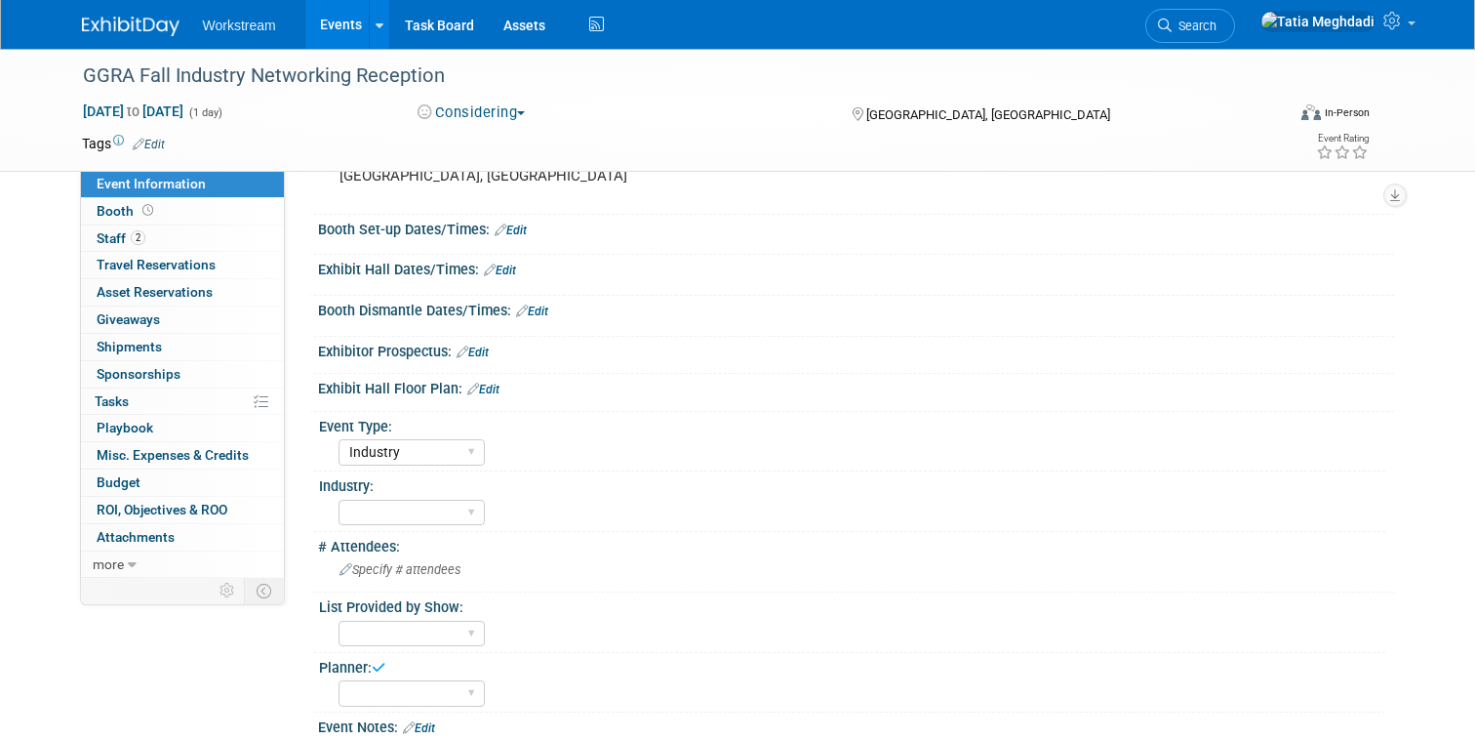
scroll to position [0, 0]
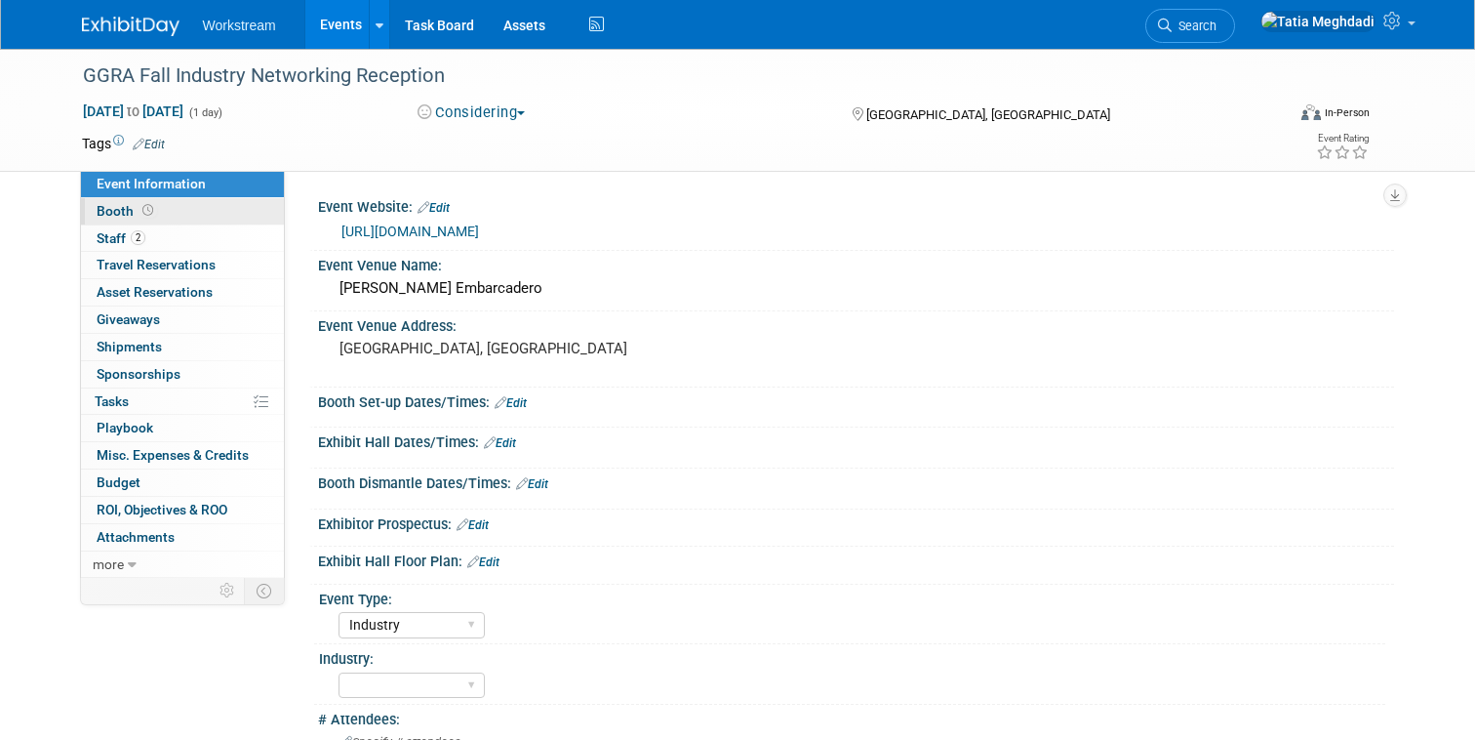
drag, startPoint x: 420, startPoint y: 584, endPoint x: 117, endPoint y: 206, distance: 484.6
click at [117, 206] on span "Booth" at bounding box center [127, 211] width 60 height 16
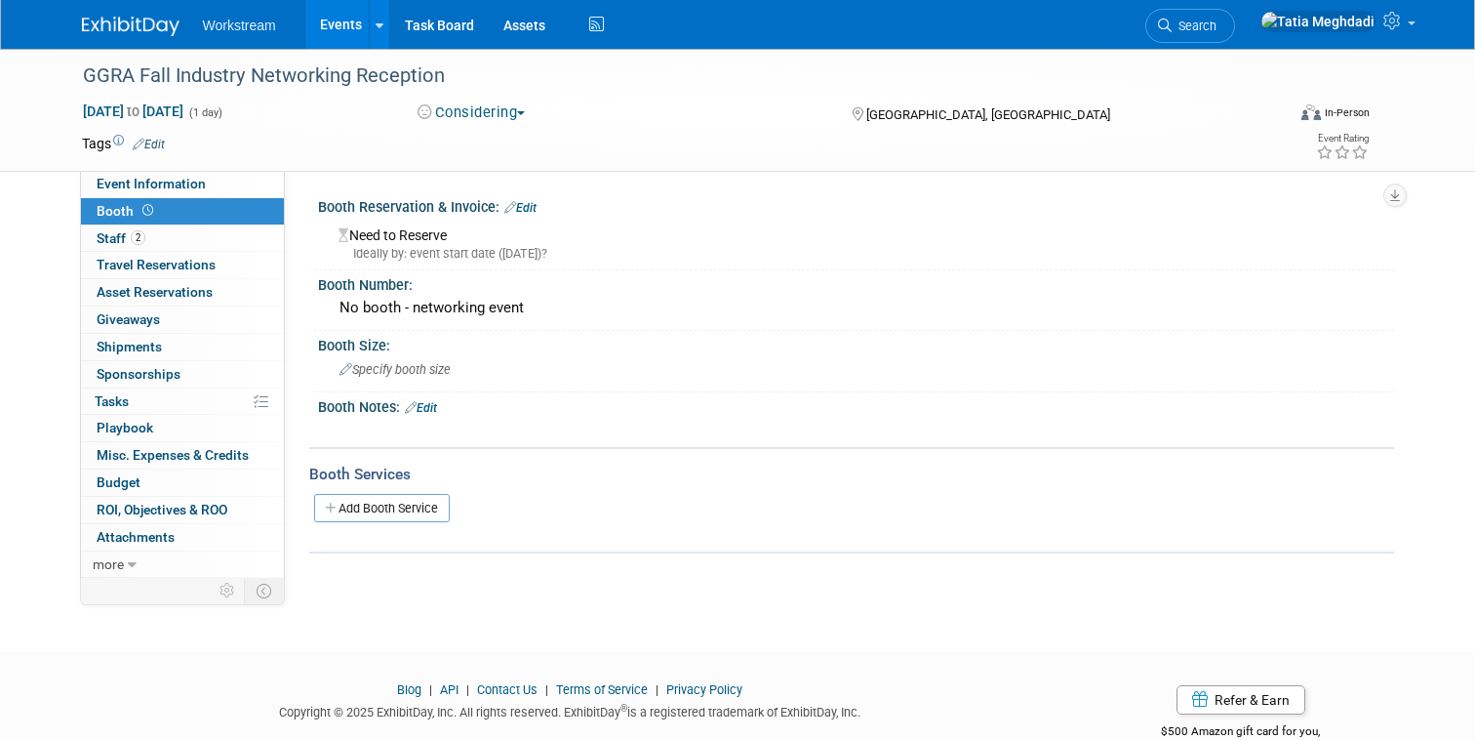
click at [116, 240] on span "Staff 2" at bounding box center [121, 238] width 49 height 16
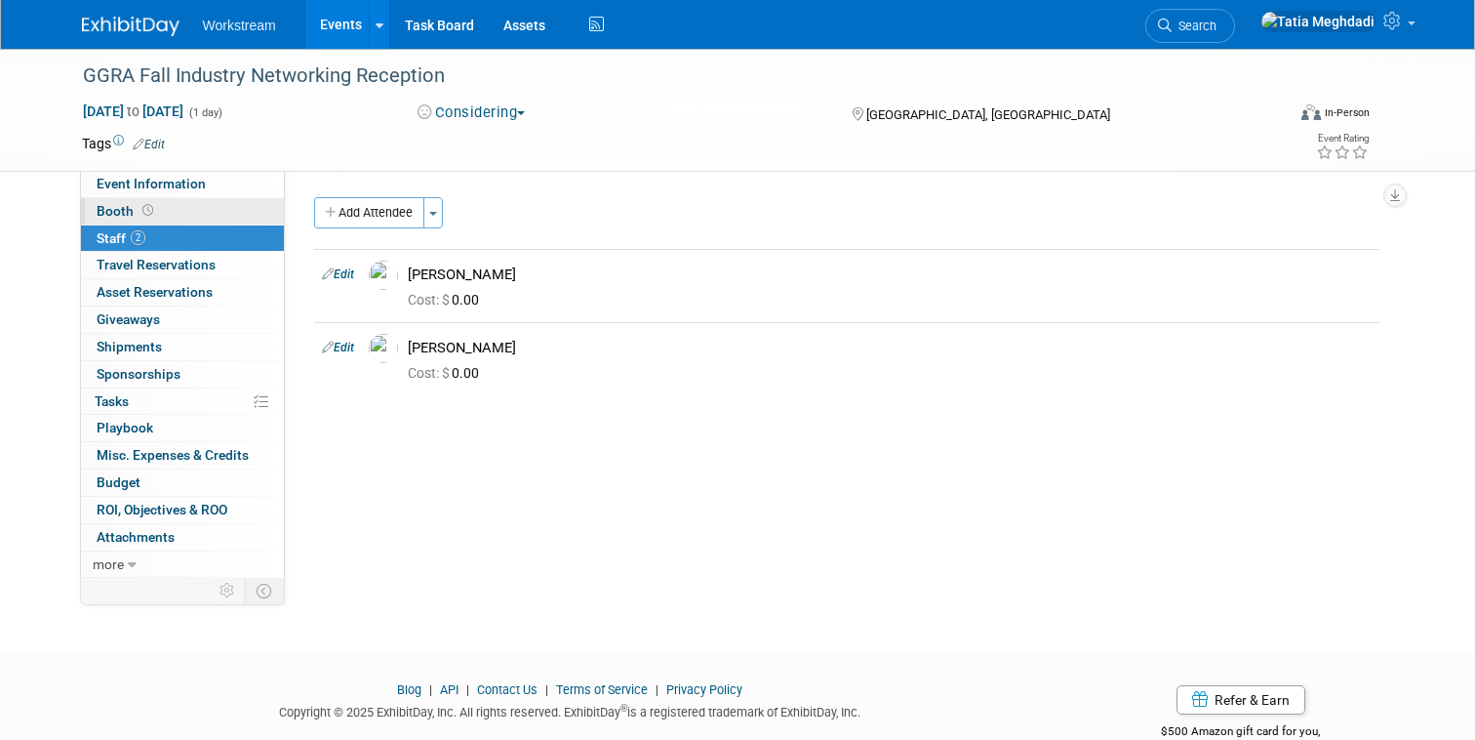
click at [132, 260] on span "Travel Reservations 0" at bounding box center [156, 265] width 119 height 16
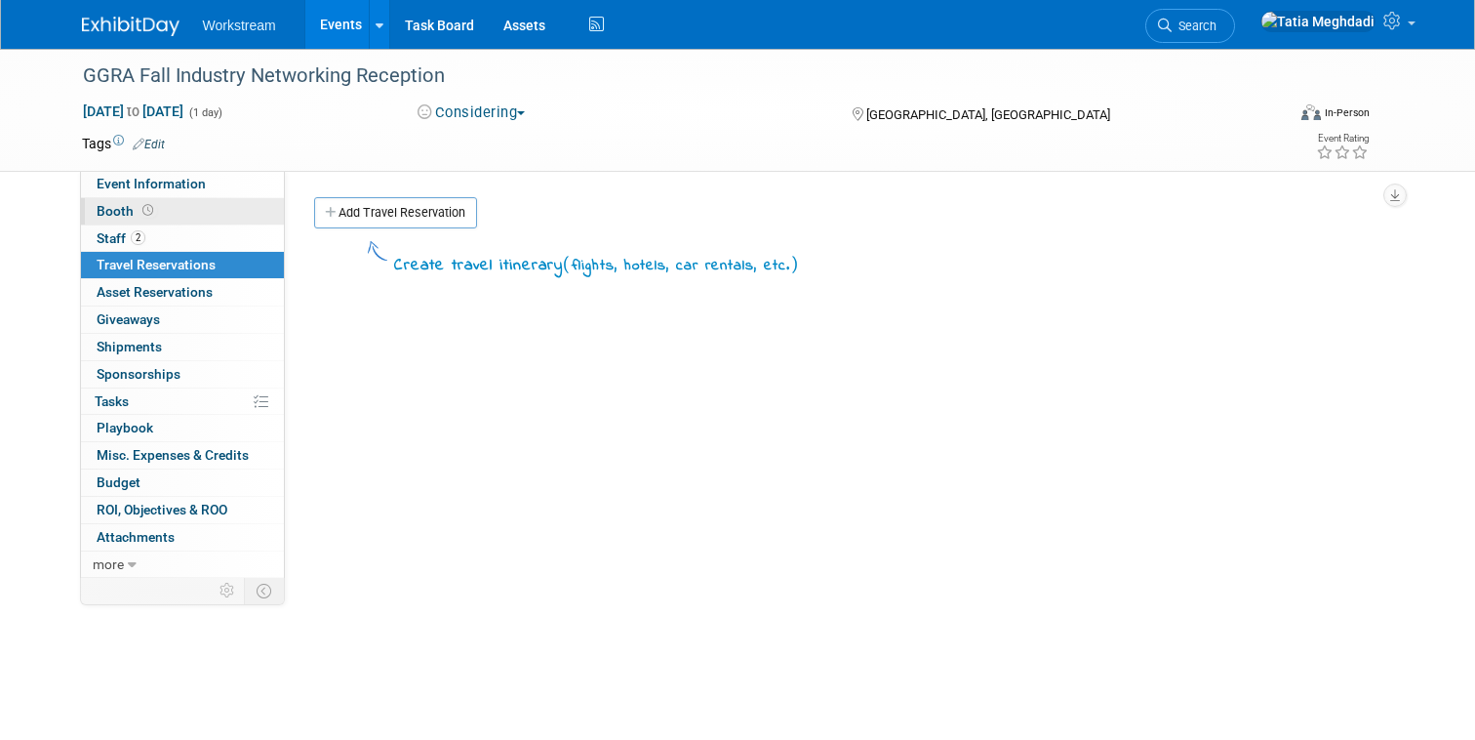
click at [136, 292] on span "Asset Reservations 0" at bounding box center [155, 292] width 116 height 16
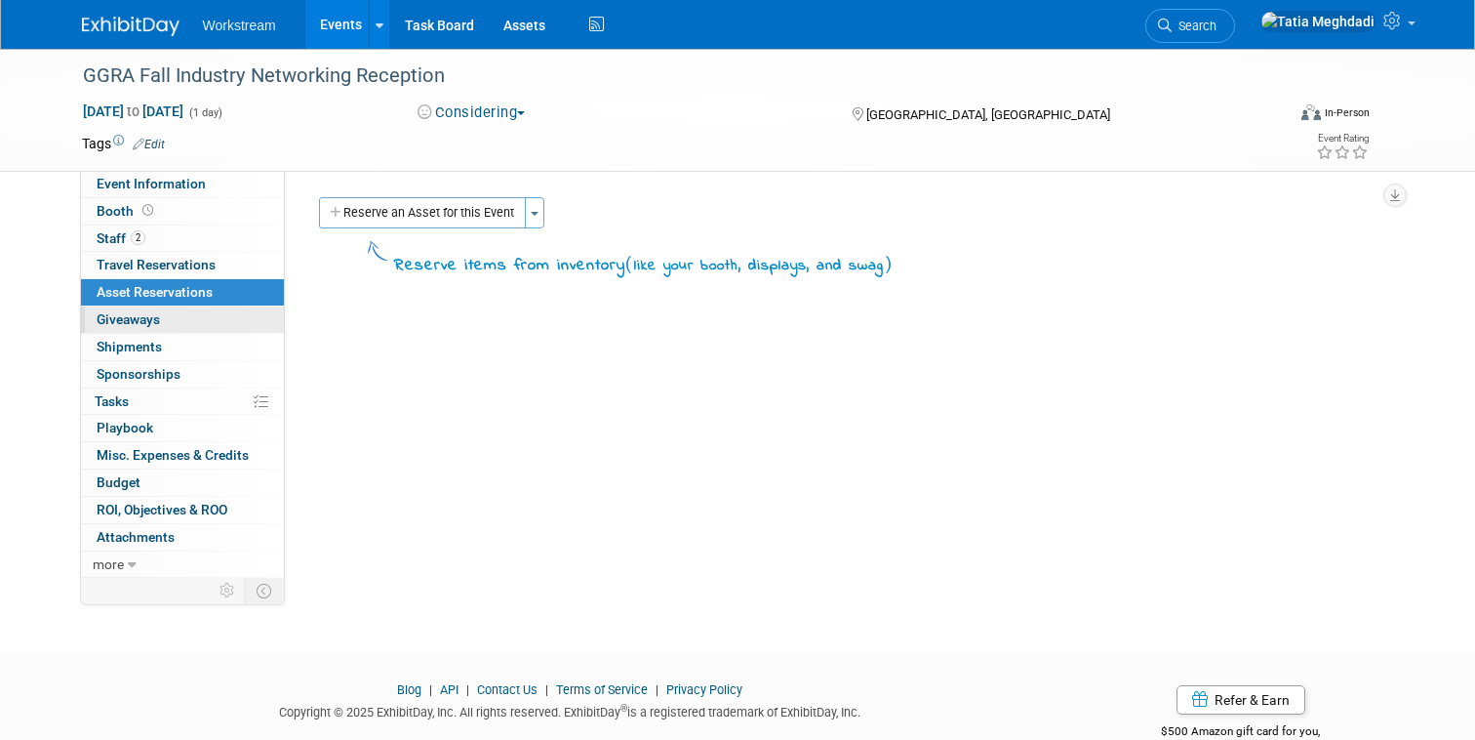
drag, startPoint x: 117, startPoint y: 206, endPoint x: 138, endPoint y: 321, distance: 116.9
click at [138, 321] on span "Giveaways 0" at bounding box center [128, 319] width 63 height 16
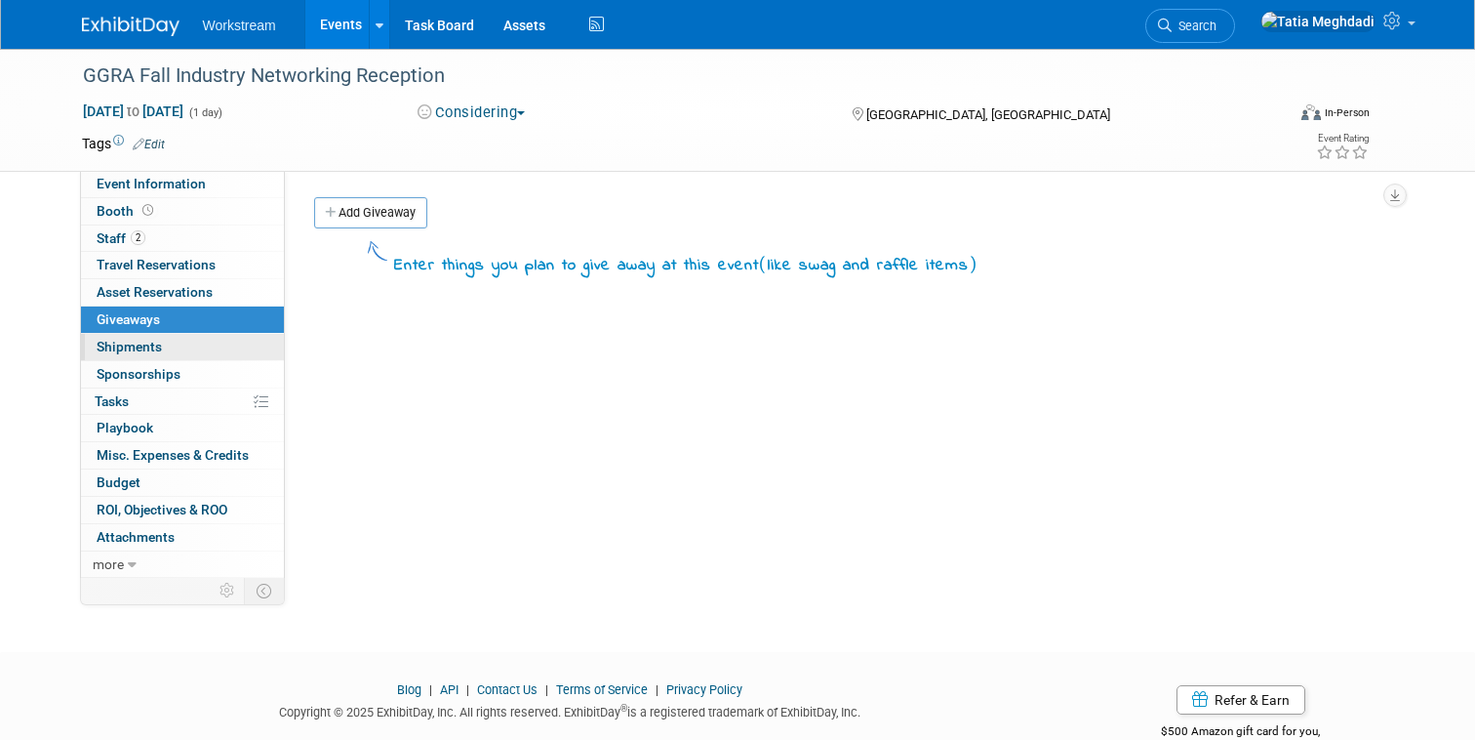
drag, startPoint x: 138, startPoint y: 321, endPoint x: 141, endPoint y: 342, distance: 21.8
click at [141, 342] on span "Shipments 0" at bounding box center [129, 347] width 65 height 16
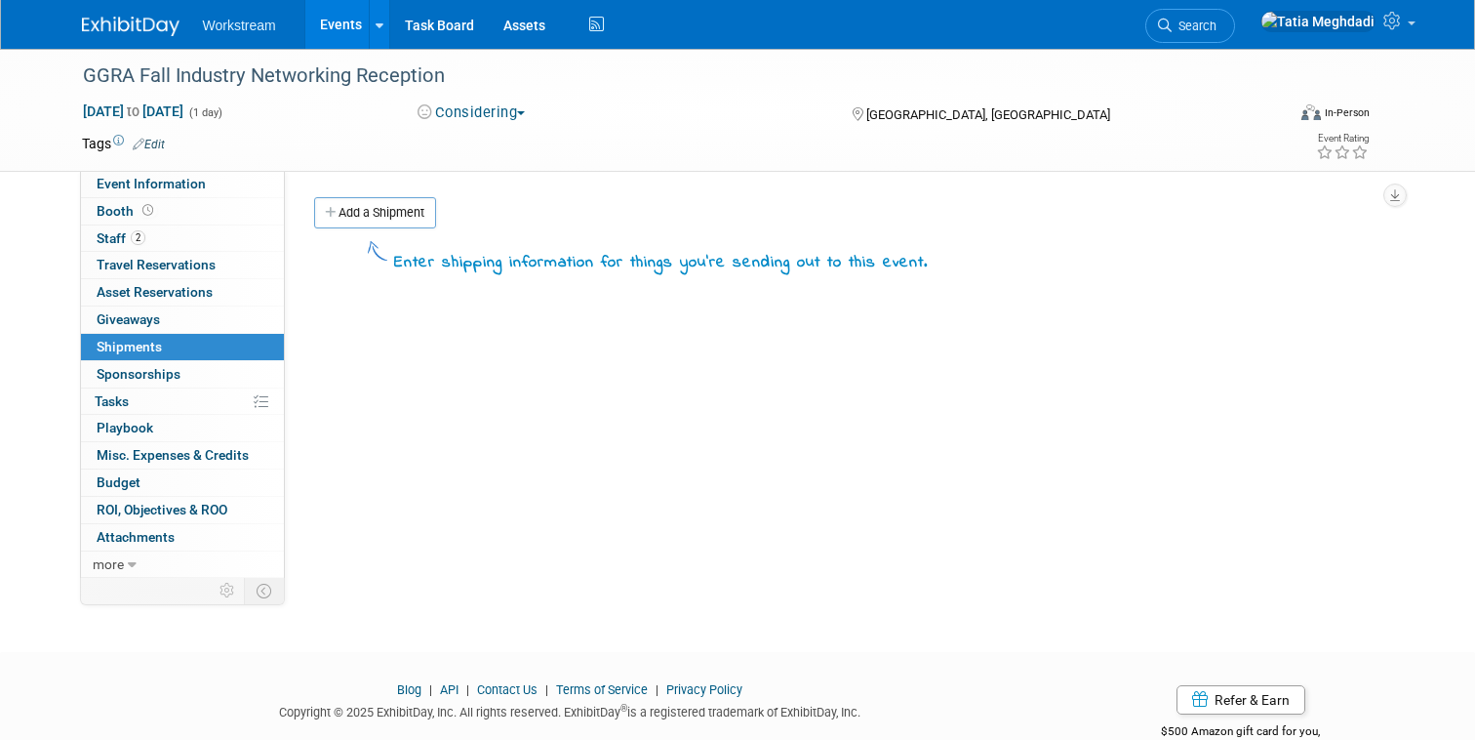
click at [141, 375] on span "Sponsorships 0" at bounding box center [139, 374] width 84 height 16
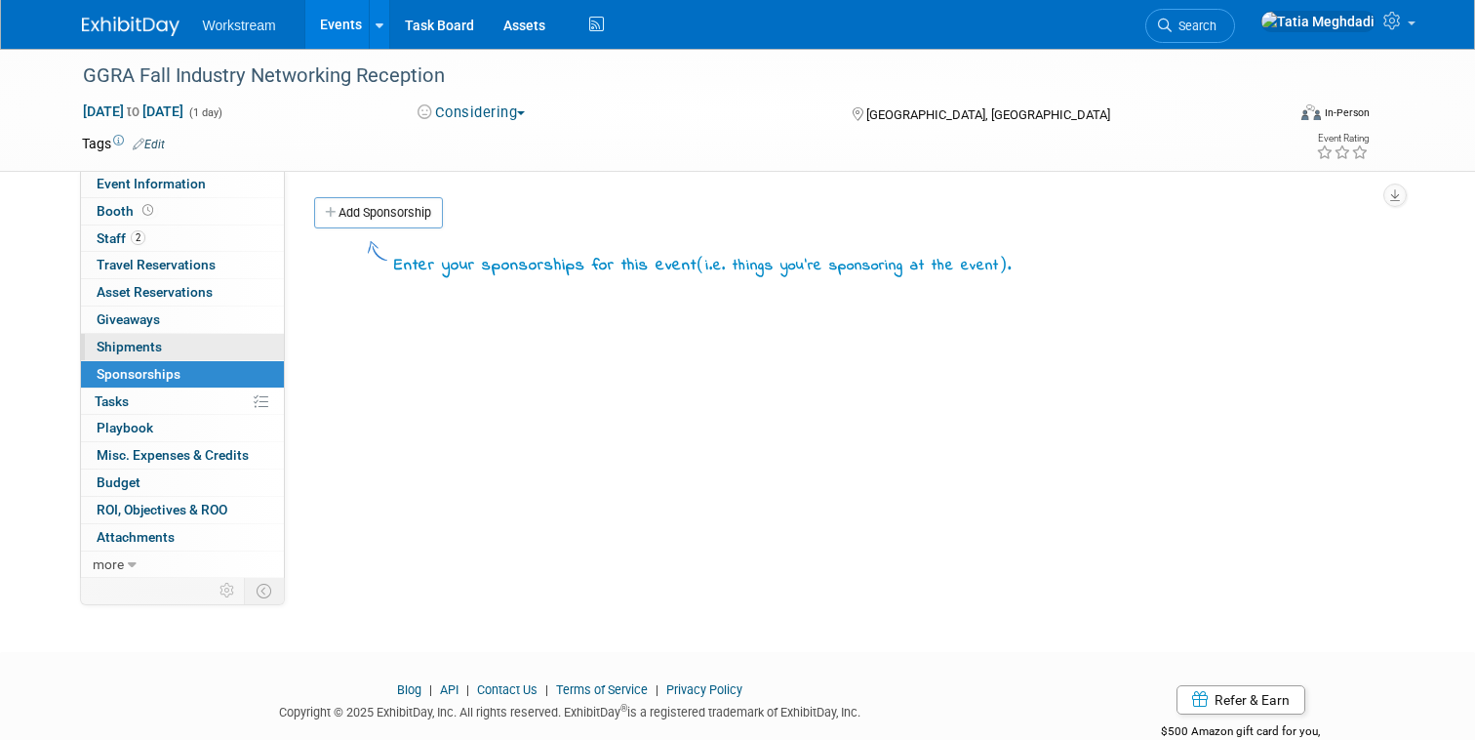
click at [131, 399] on link "0% Tasks 0%" at bounding box center [182, 401] width 203 height 26
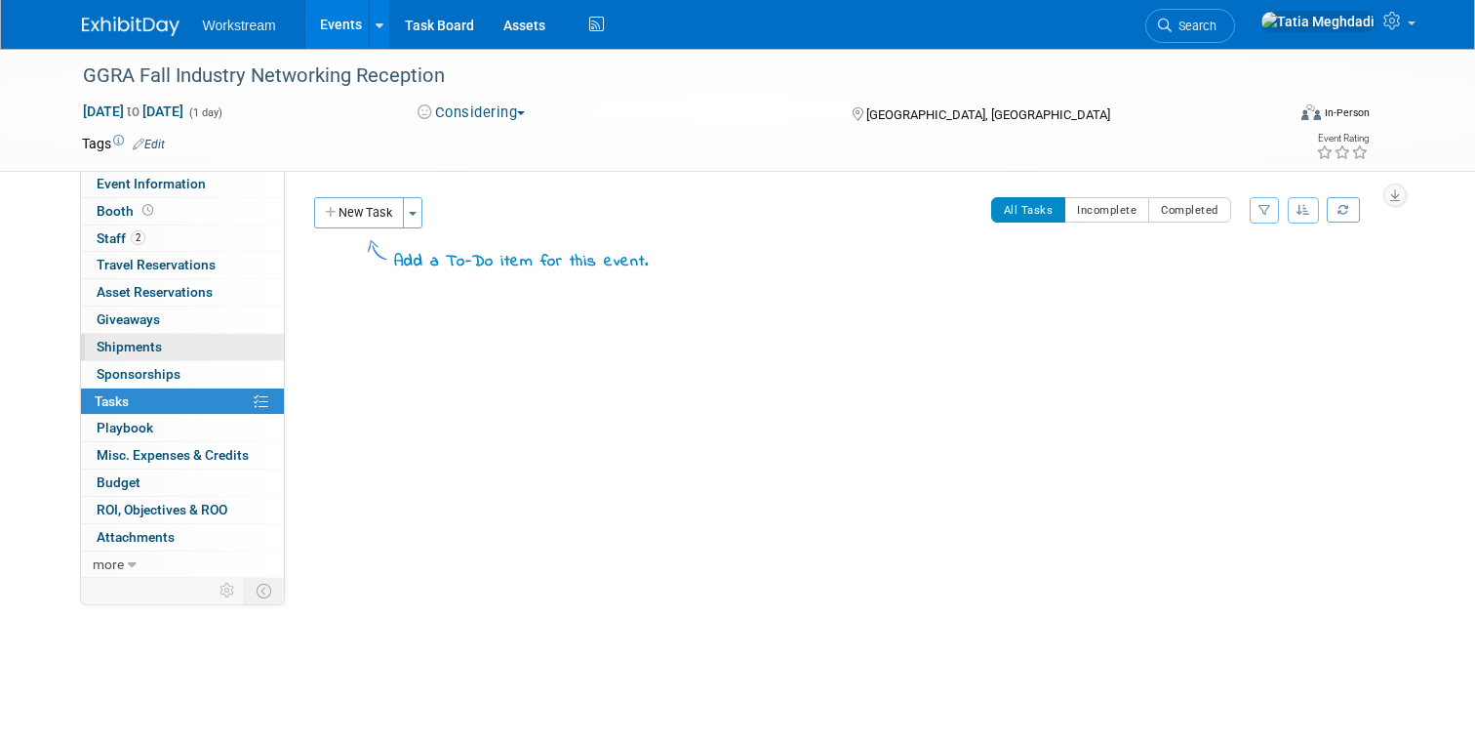
click at [413, 216] on button "Toggle Dropdown" at bounding box center [413, 212] width 20 height 31
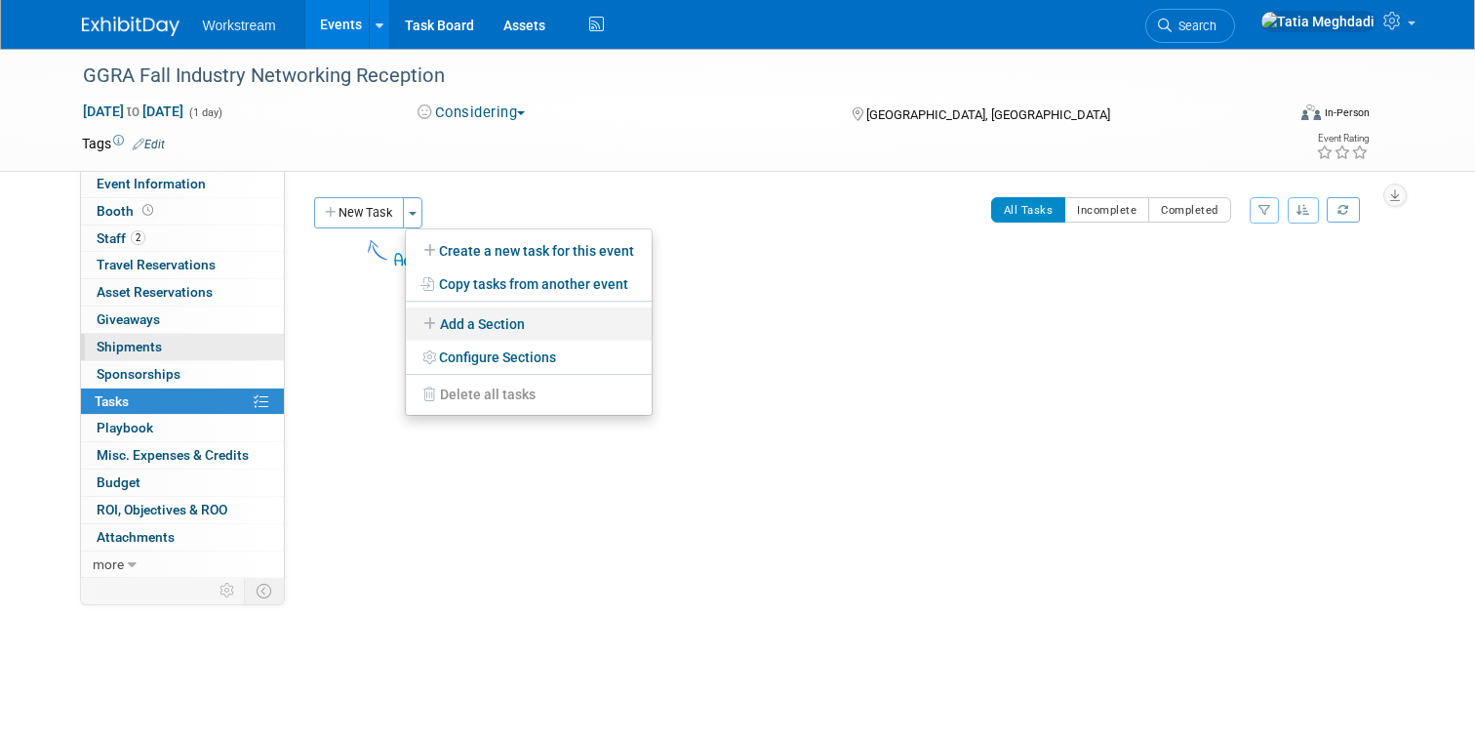
click at [504, 316] on link "Add a Section" at bounding box center [529, 323] width 246 height 33
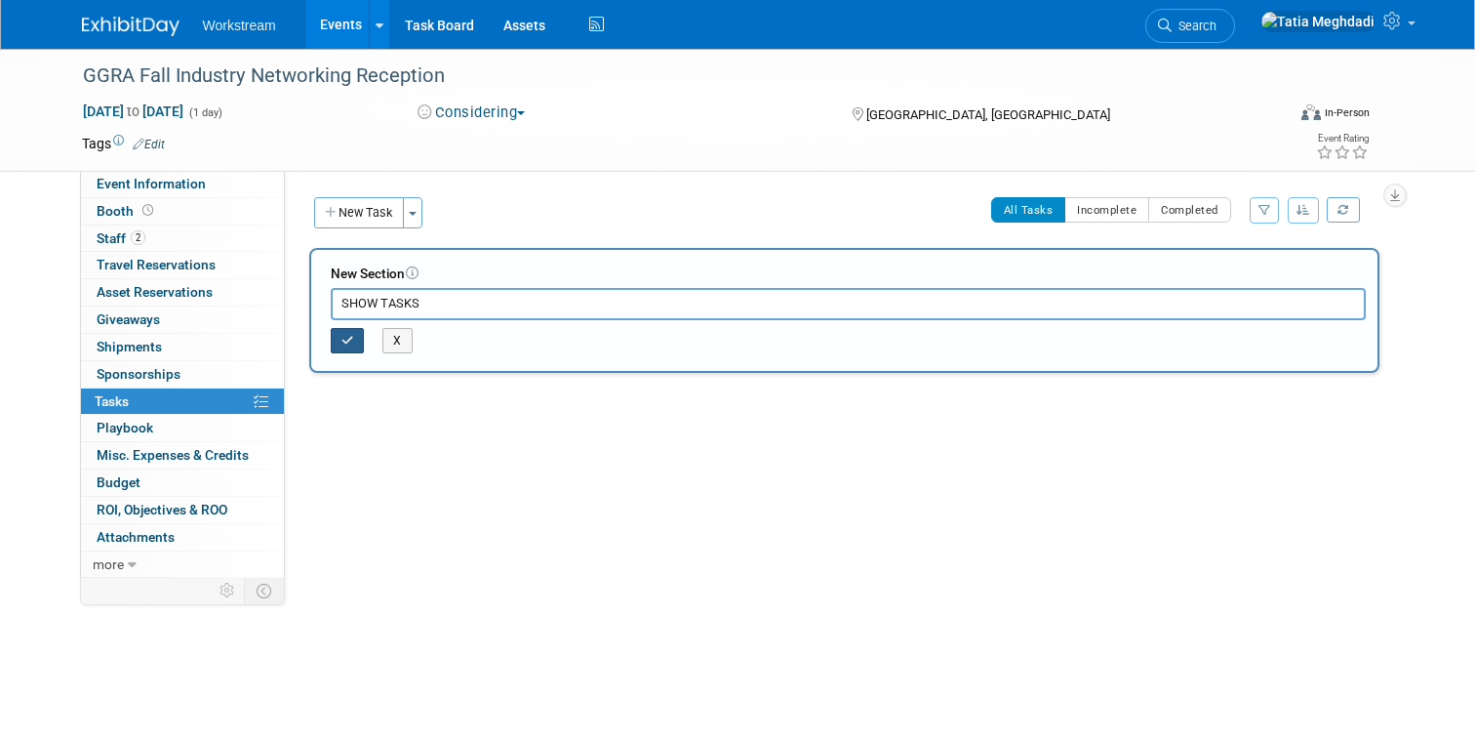
type input "SHOW TASKS"
click at [349, 344] on icon "button" at bounding box center [348, 341] width 13 height 12
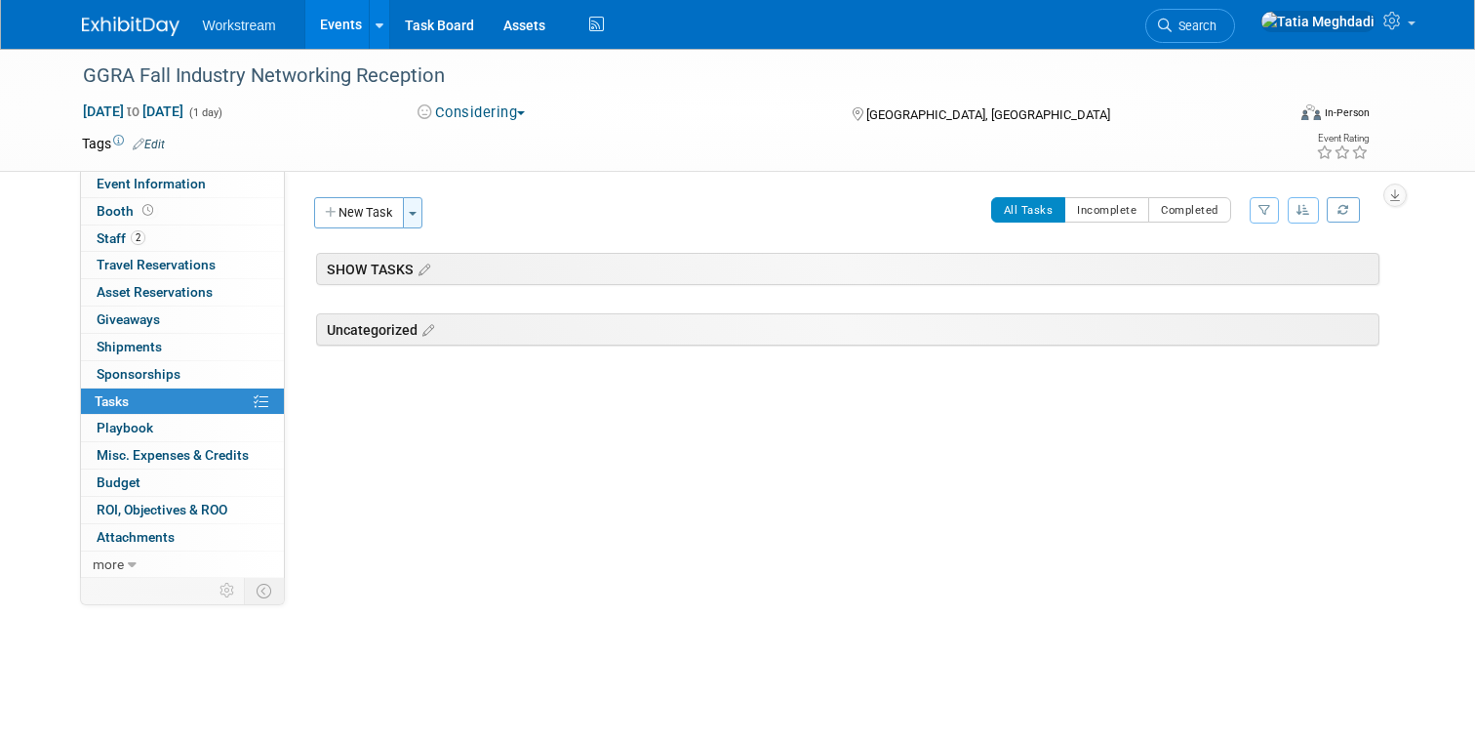
click at [417, 218] on button "Toggle Dropdown" at bounding box center [413, 212] width 20 height 31
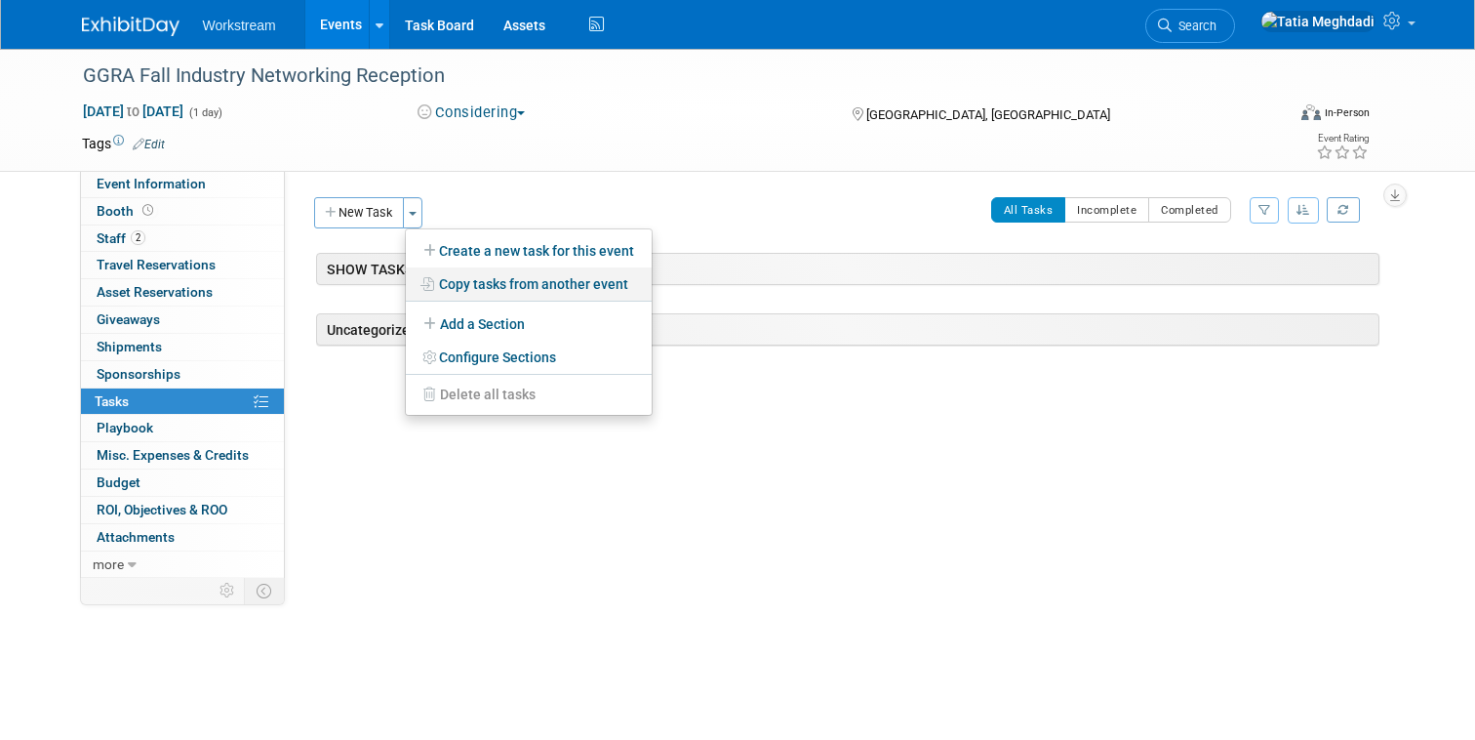
click at [461, 283] on link "Copy tasks from another event" at bounding box center [529, 283] width 246 height 33
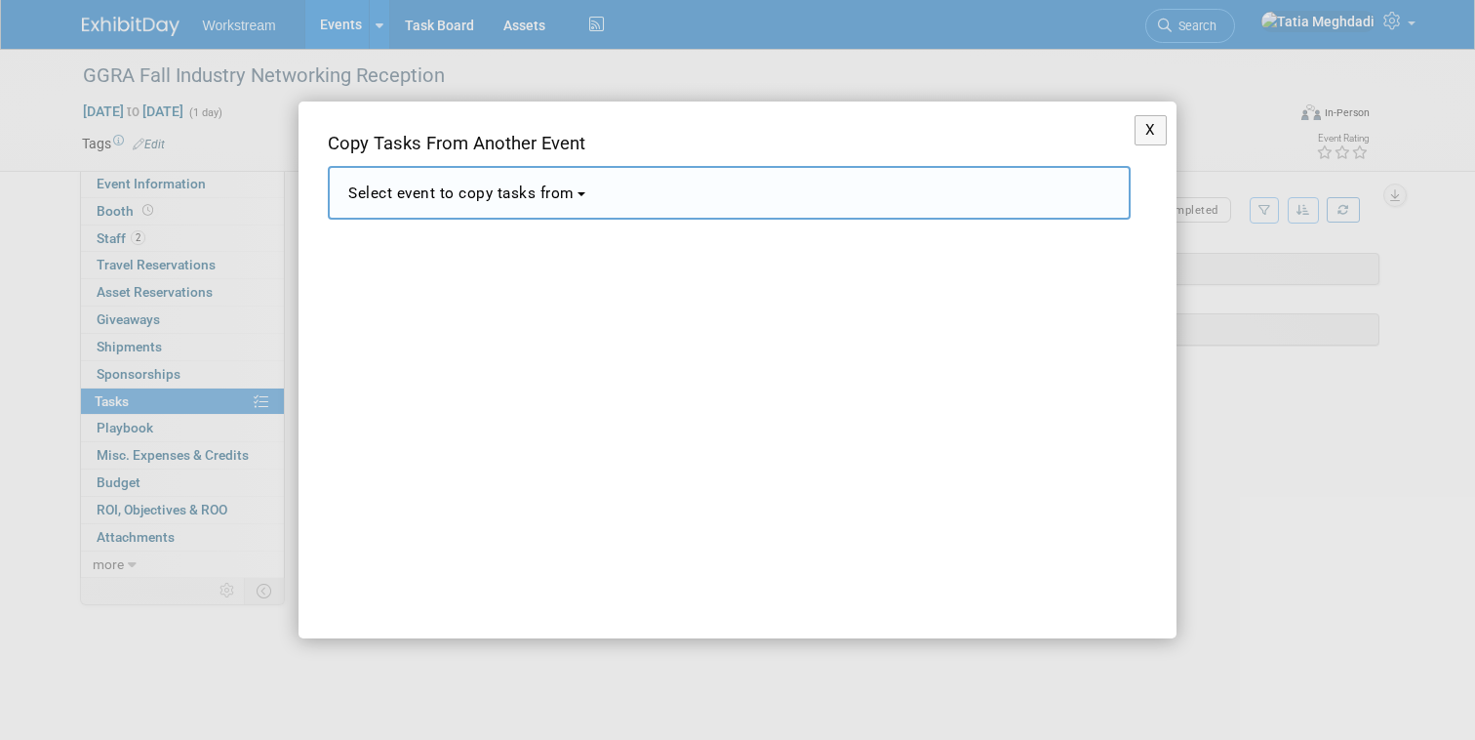
click at [440, 189] on span "Select event to copy tasks from" at bounding box center [461, 193] width 226 height 18
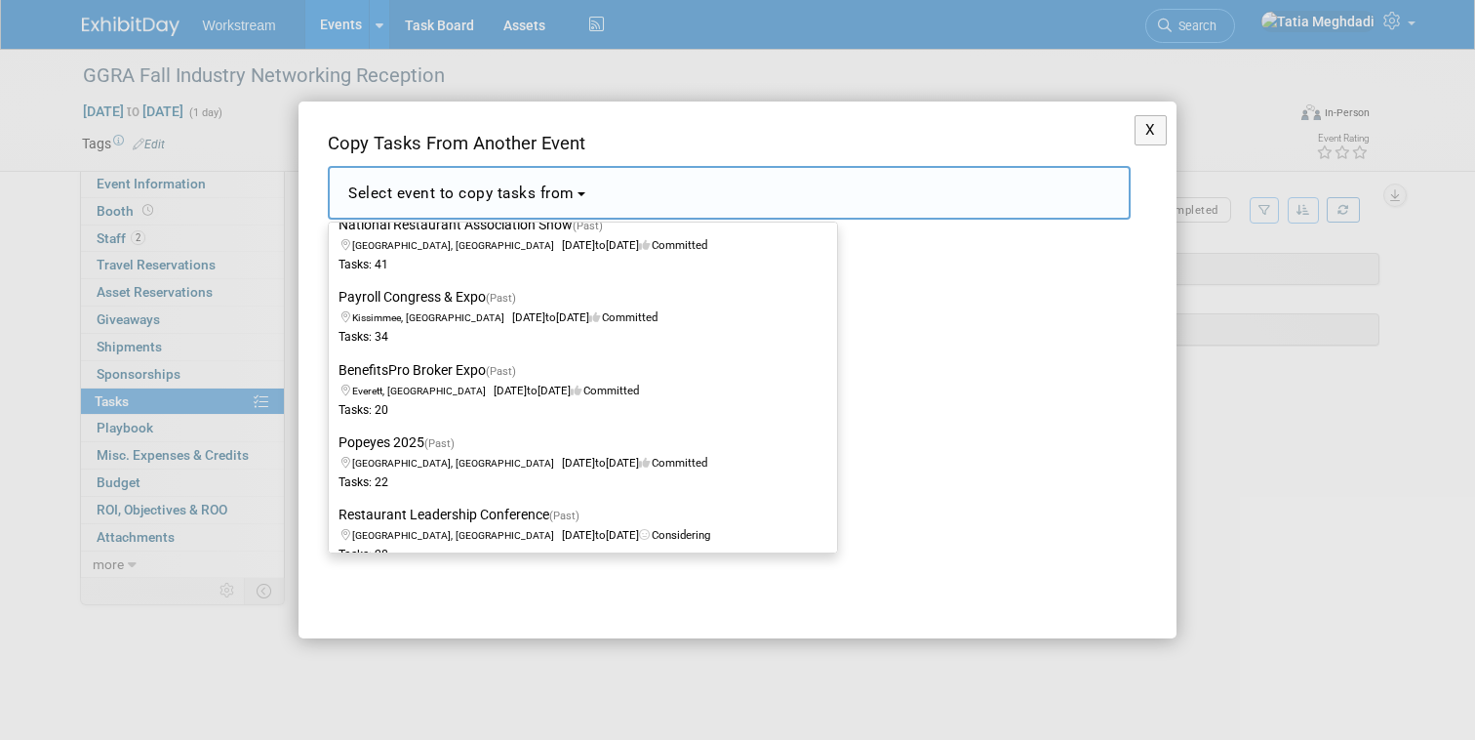
scroll to position [3097, 0]
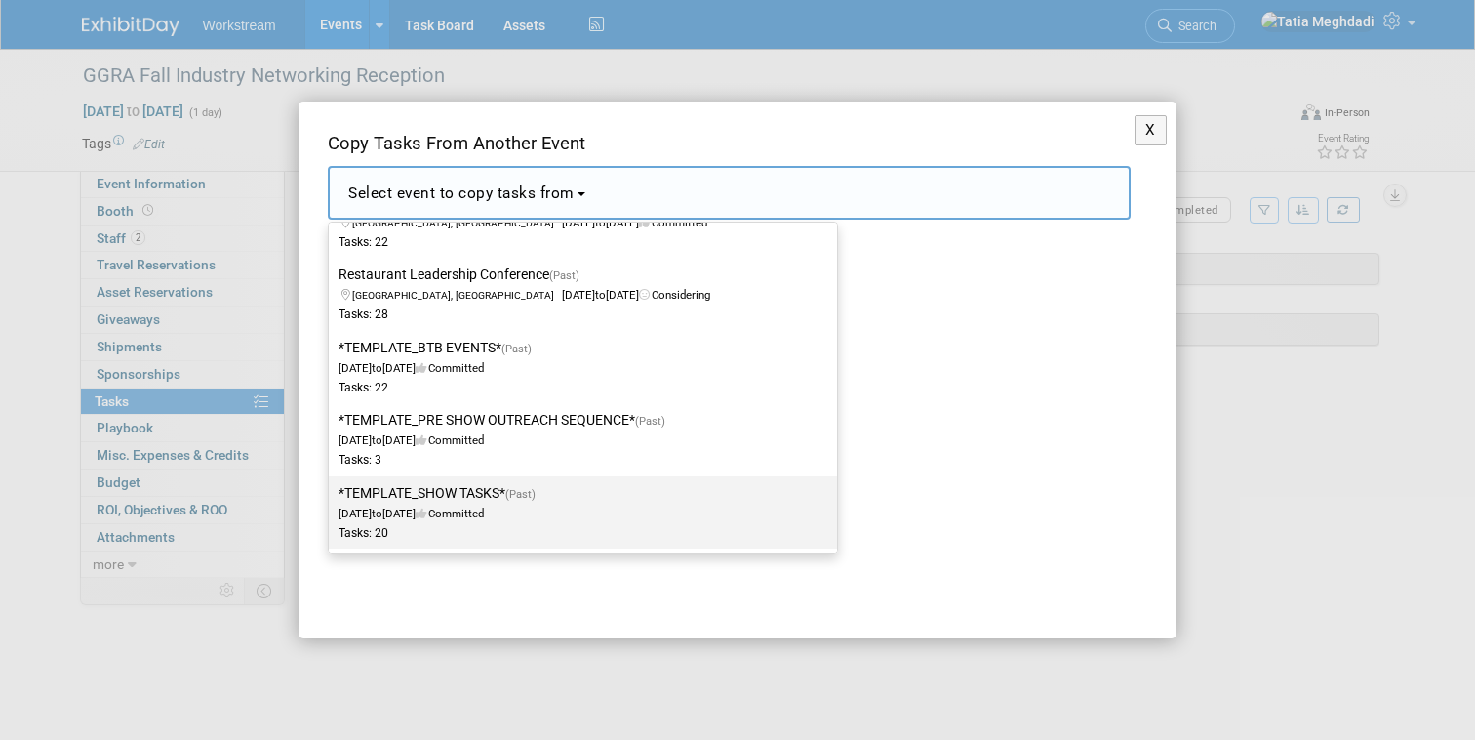
click at [418, 503] on label "*TEMPLATE_SHOW TASKS* (Past) [DATE] to [DATE] Committed Tasks: 20" at bounding box center [578, 512] width 479 height 64
click at [332, 500] on input "*TEMPLATE_SHOW TASKS* (Past) [DATE] to [DATE] Committed Tasks: 20" at bounding box center [325, 493] width 13 height 13
select select "11140526"
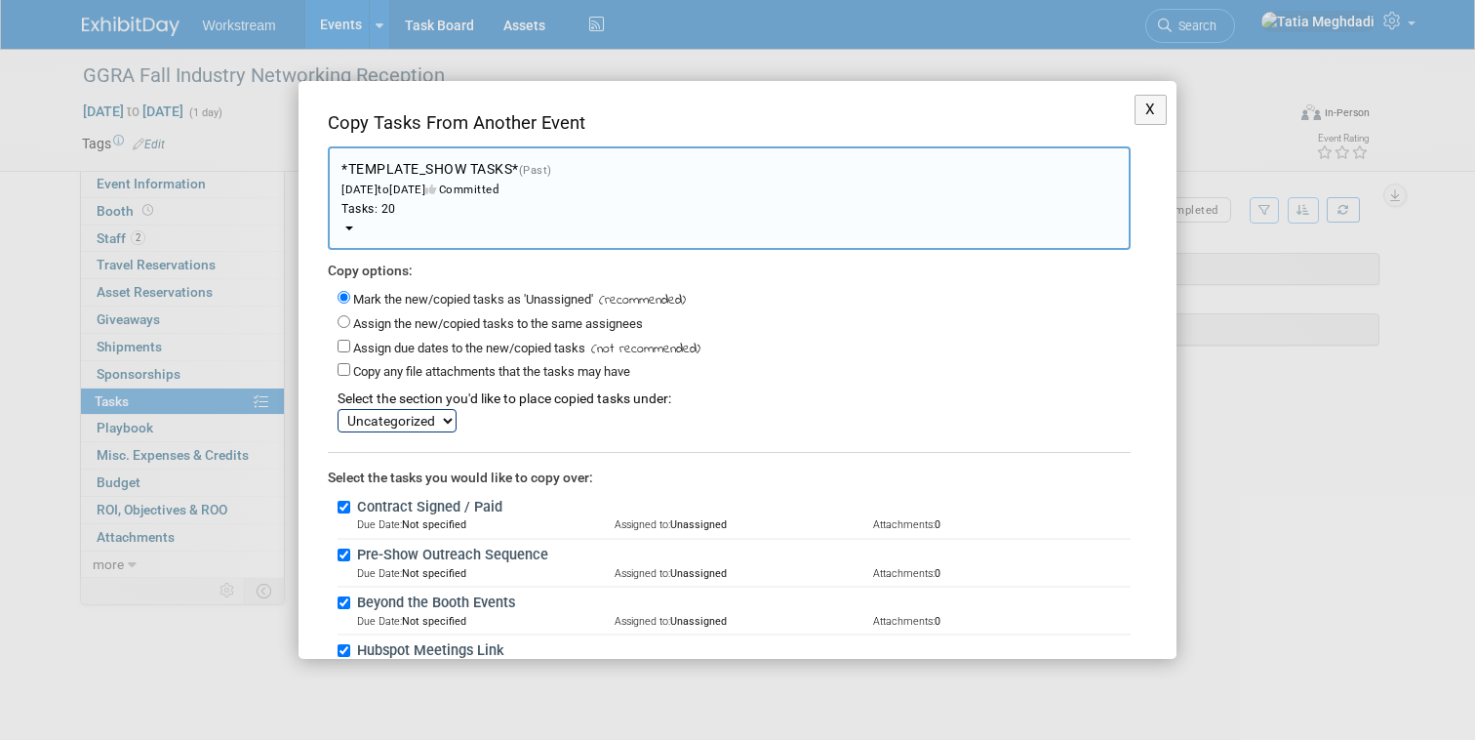
click at [378, 428] on select "SHOW TASKS Uncategorized" at bounding box center [397, 420] width 119 height 23
select select "11275803"
click at [338, 409] on select "SHOW TASKS Uncategorized" at bounding box center [397, 420] width 119 height 23
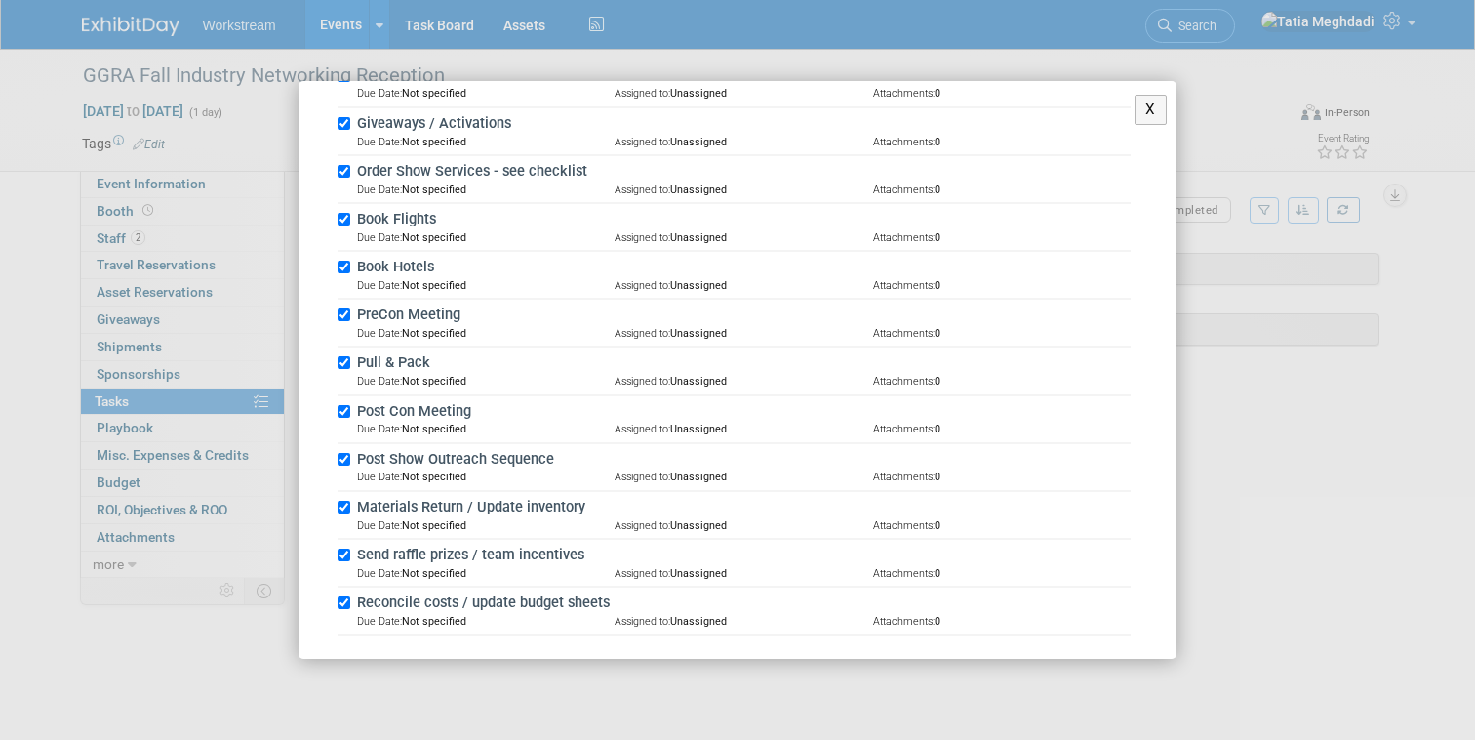
scroll to position [879, 0]
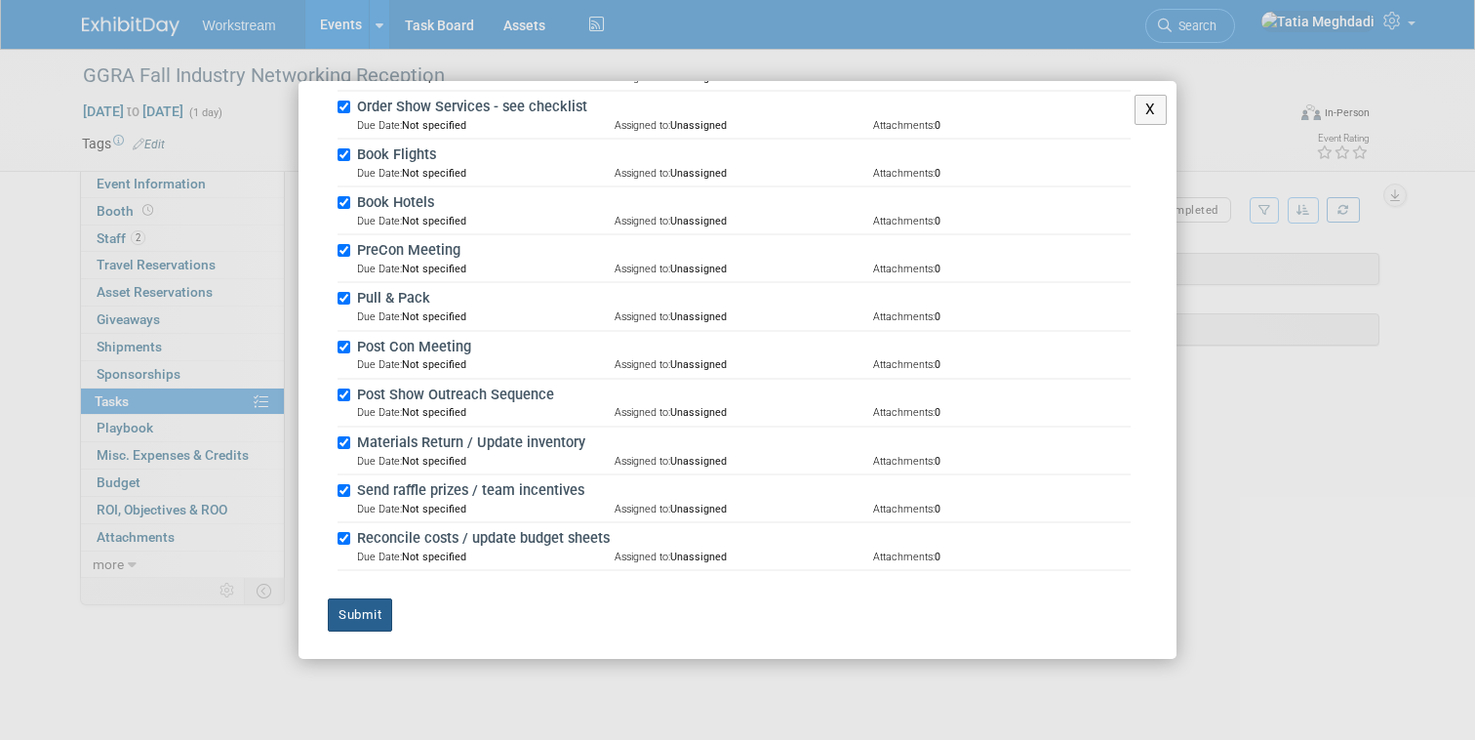
click at [382, 608] on button "Submit" at bounding box center [360, 614] width 64 height 33
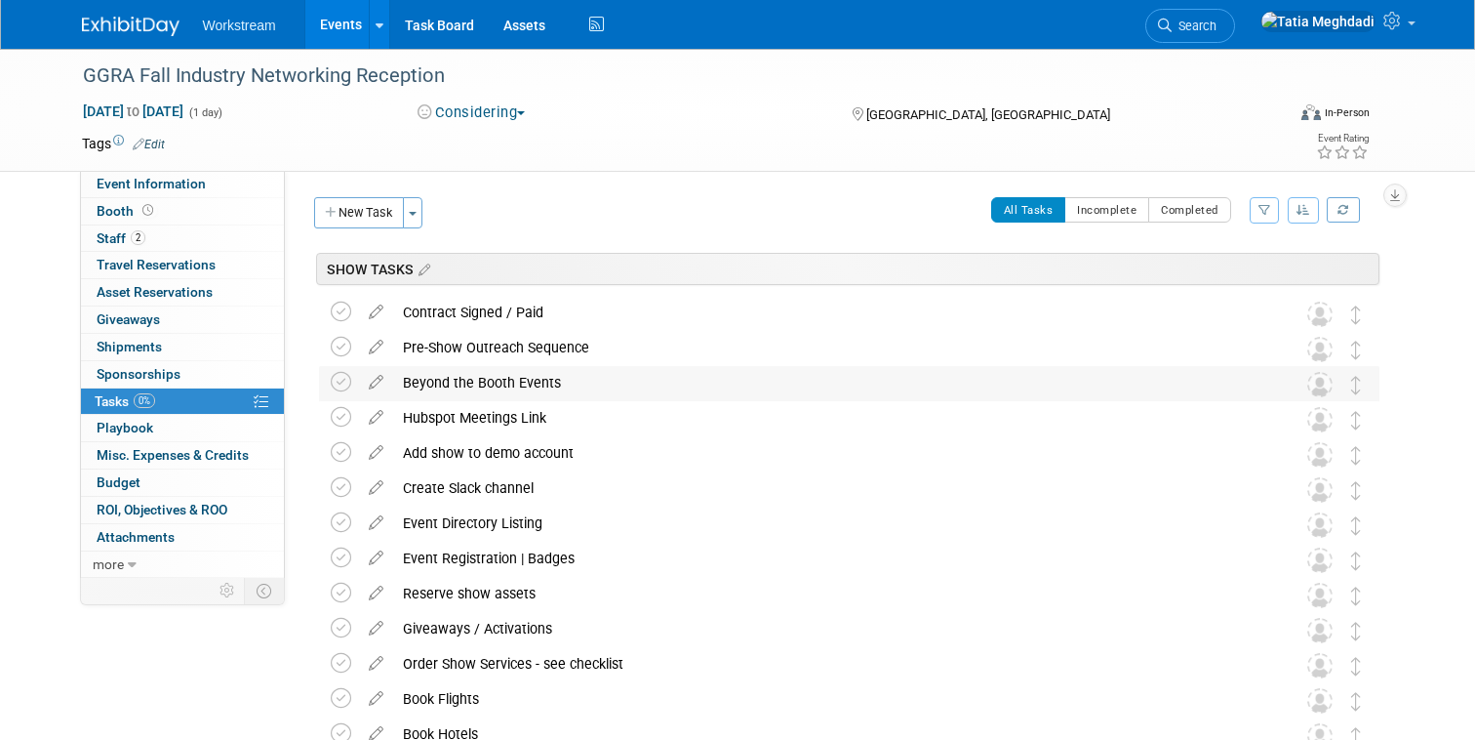
click at [1136, 387] on div "Beyond the Booth Events" at bounding box center [830, 382] width 875 height 33
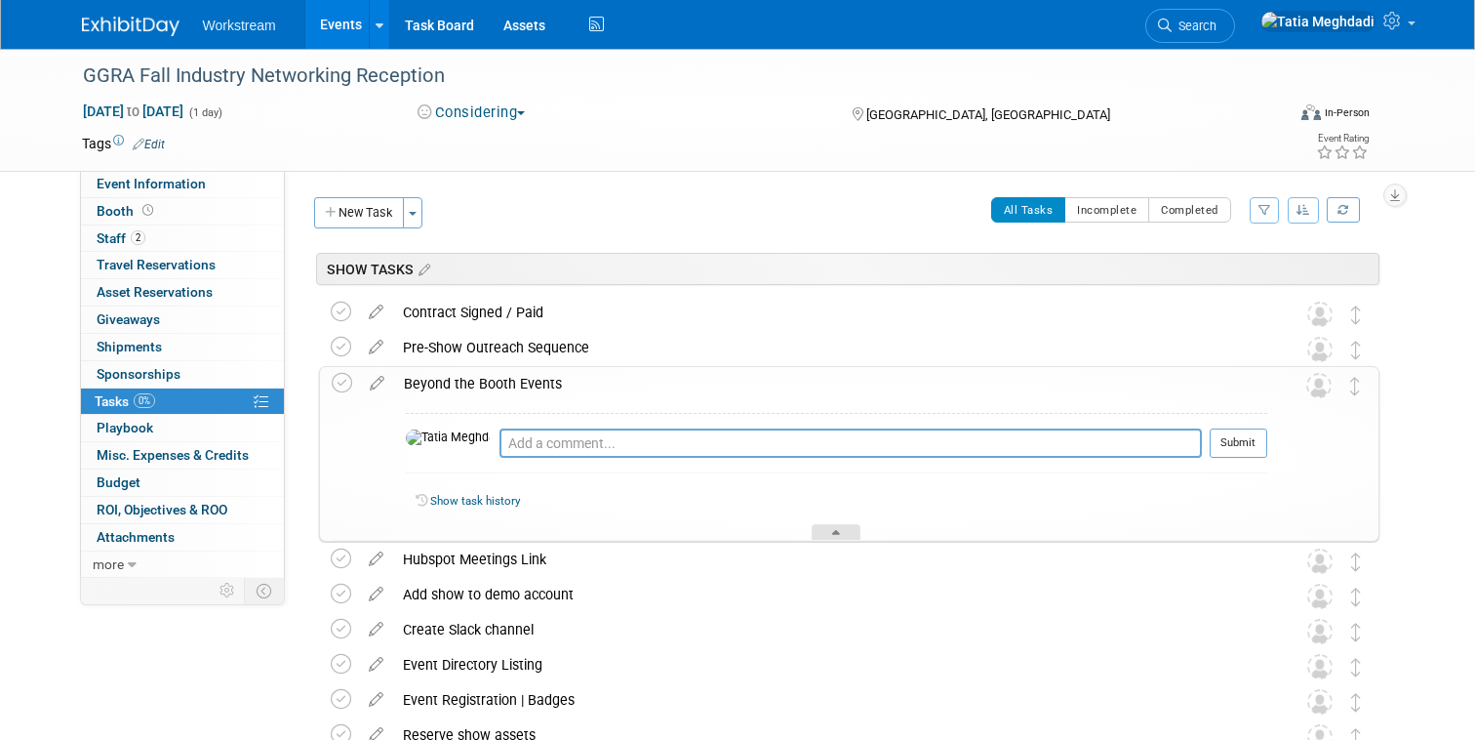
click at [825, 534] on div at bounding box center [836, 532] width 49 height 17
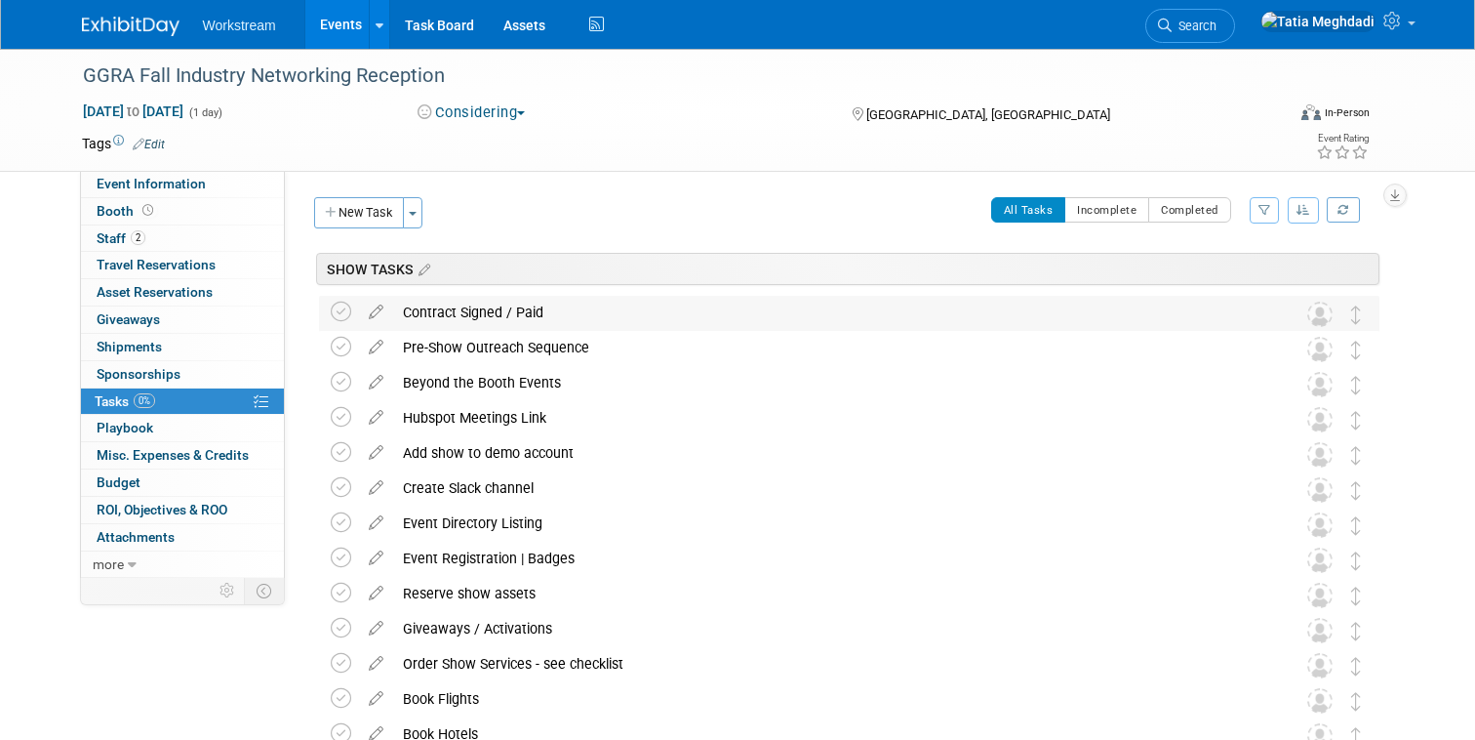
click at [1320, 318] on img at bounding box center [1320, 314] width 25 height 25
click at [372, 303] on icon at bounding box center [376, 308] width 34 height 24
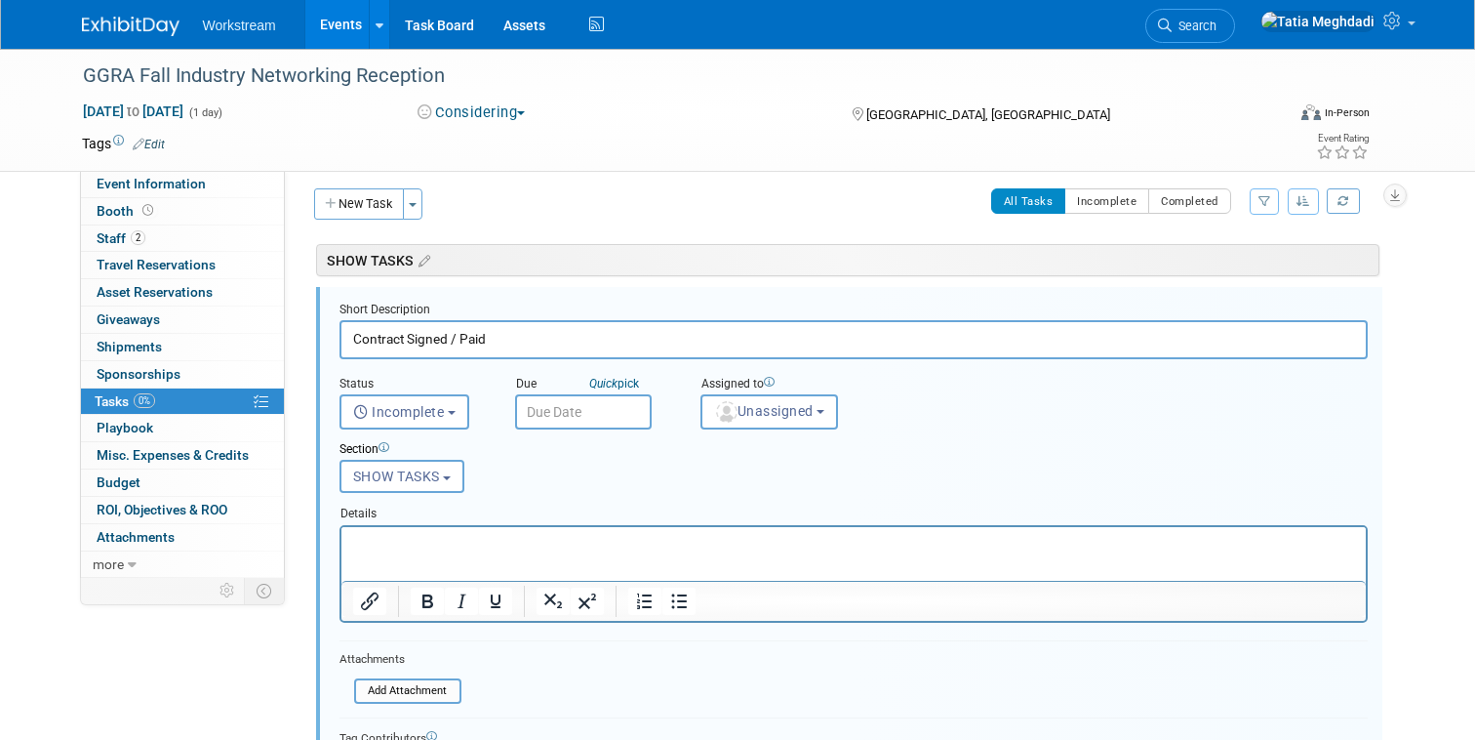
scroll to position [10, 0]
click at [760, 398] on button "Unassigned" at bounding box center [770, 410] width 139 height 35
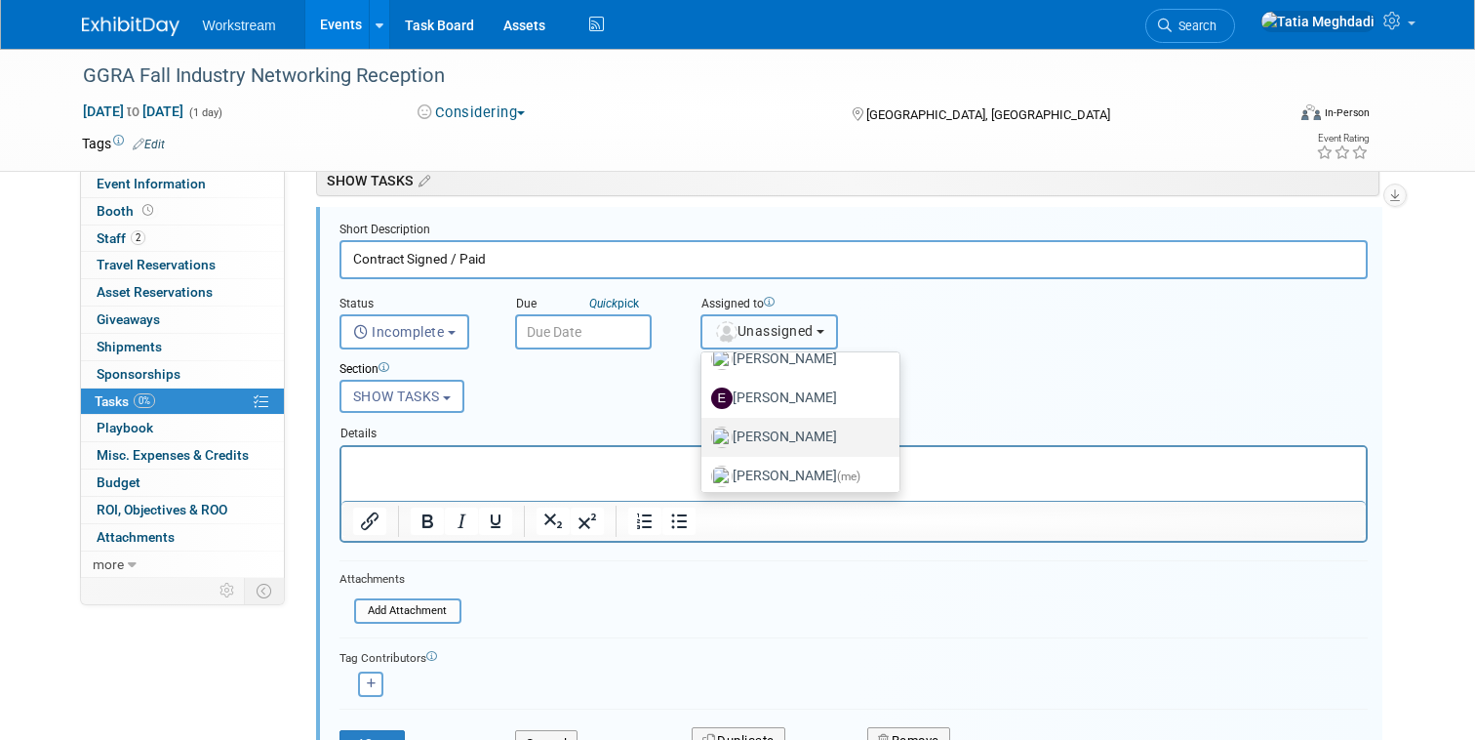
scroll to position [55, 0]
click at [1084, 307] on div "Status <i class="far fa-clock" style="padding: 6px 4px 6px 1px;"></i> Incomplet…" at bounding box center [854, 314] width 1058 height 70
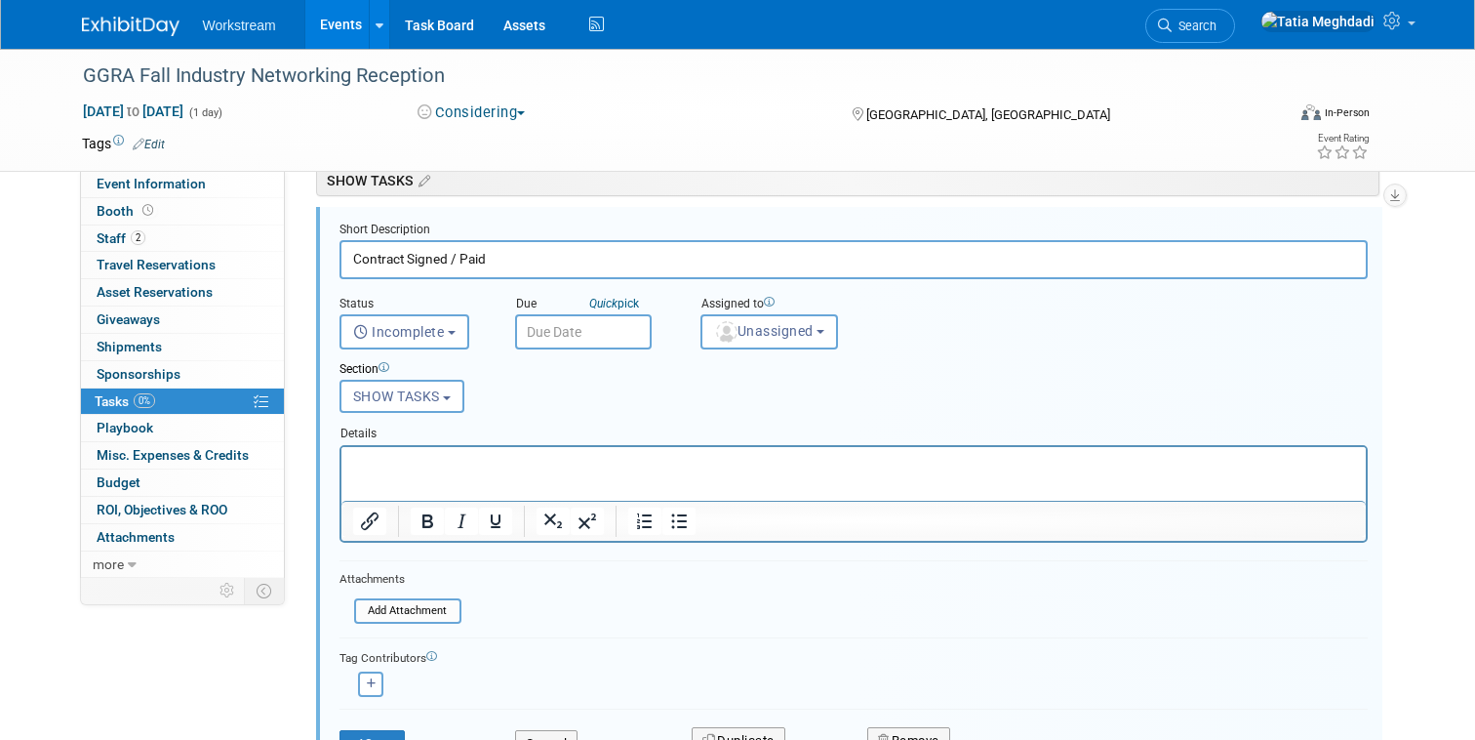
click at [138, 187] on span "Event Information" at bounding box center [151, 184] width 109 height 16
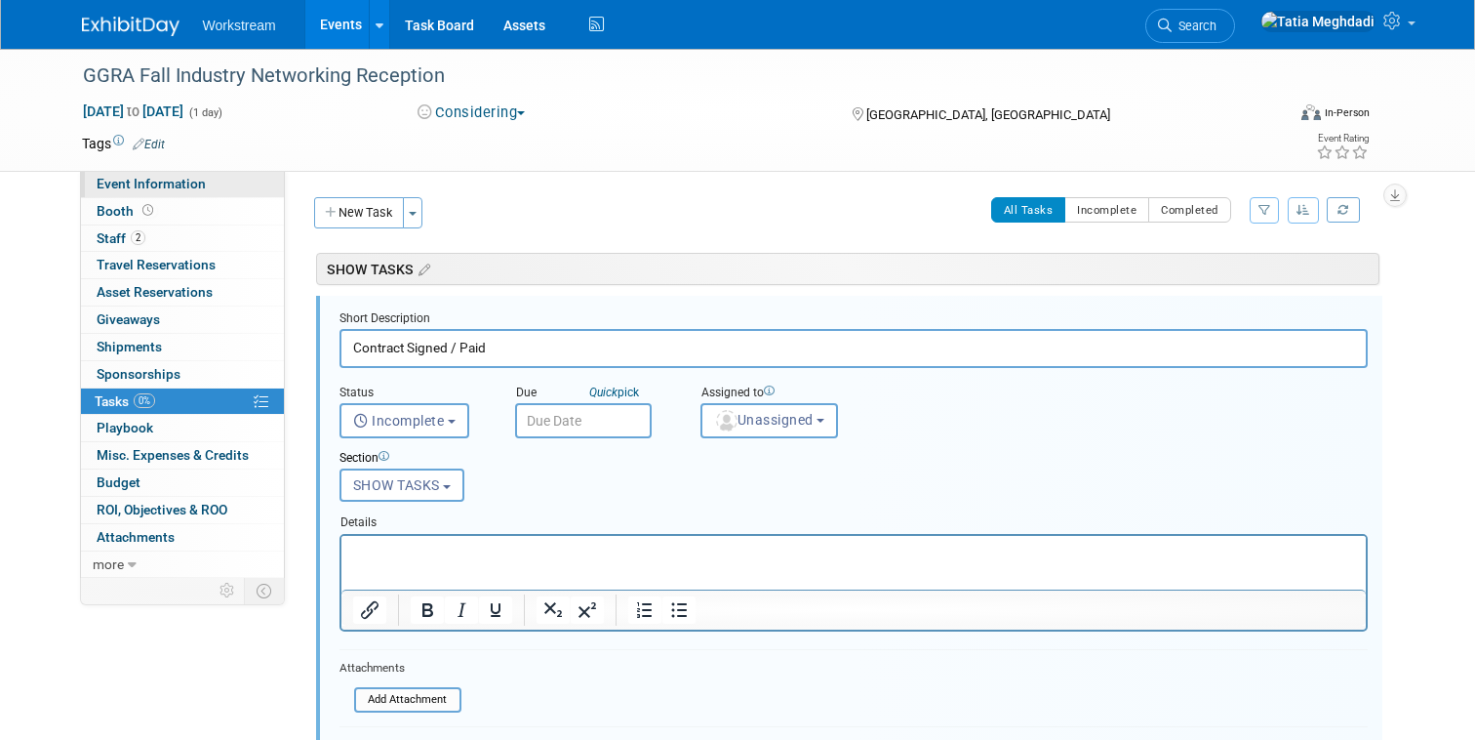
select select "Industry"
select select "[PERSON_NAME]"
